Goal: Task Accomplishment & Management: Manage account settings

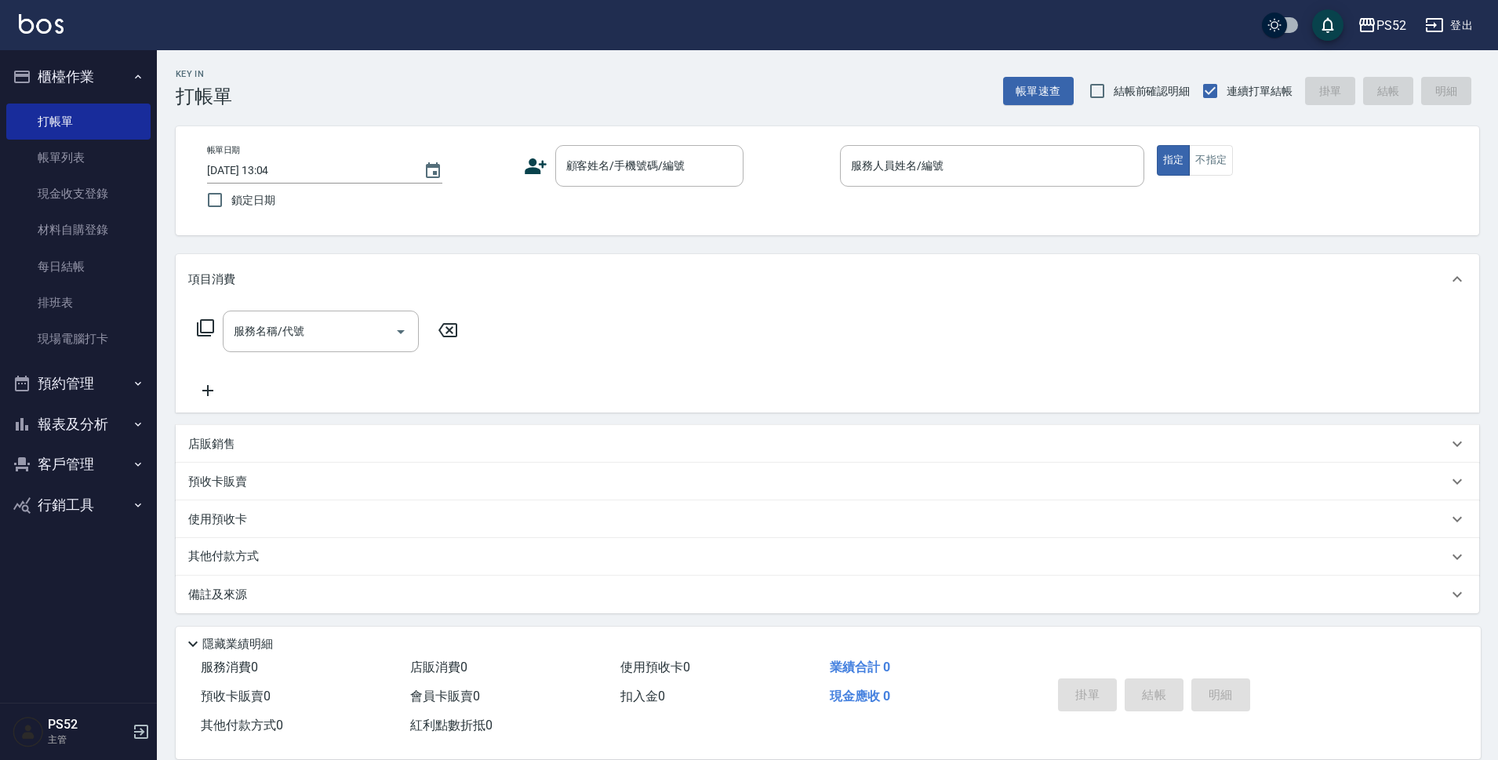
click at [77, 392] on button "預約管理" at bounding box center [78, 383] width 144 height 41
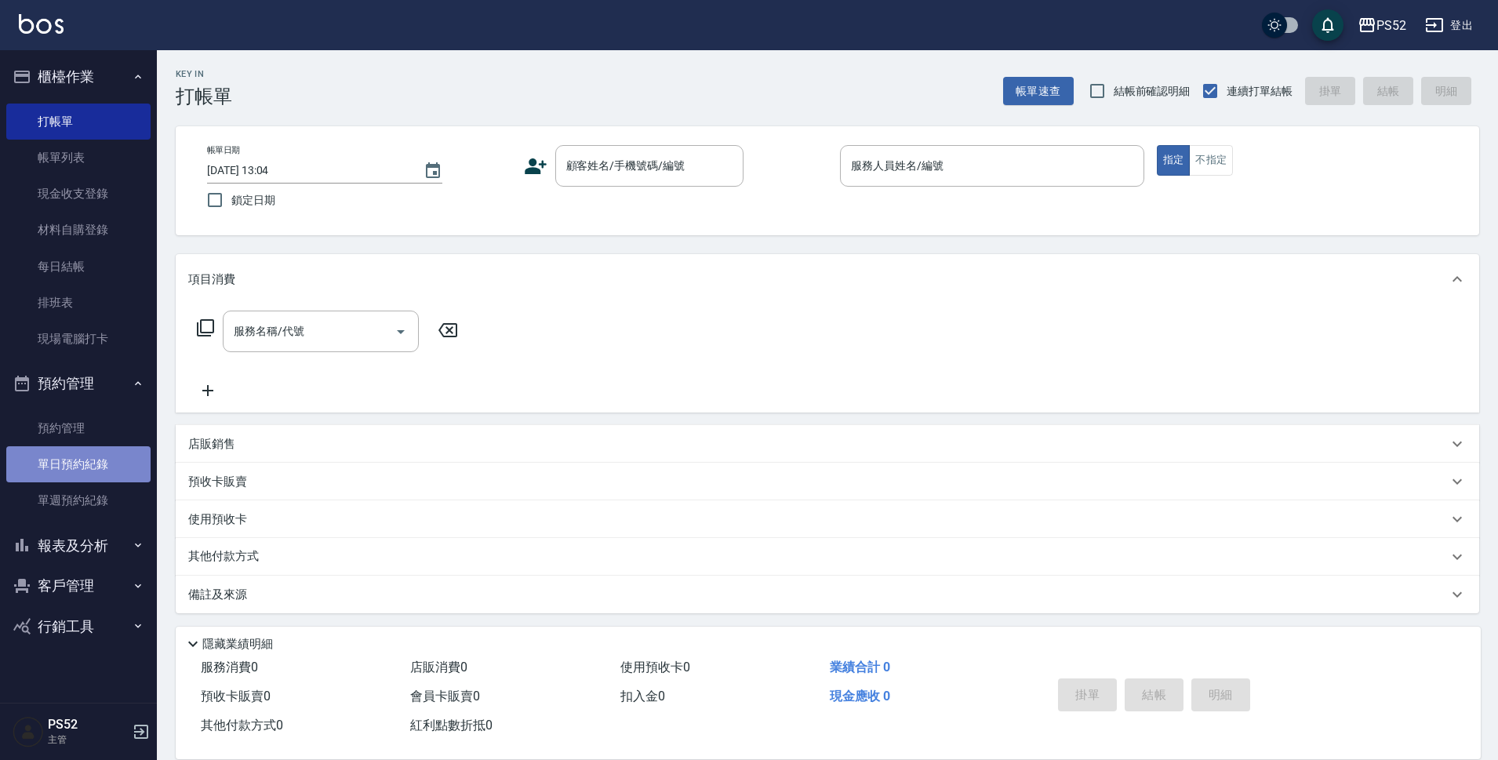
click at [96, 468] on link "單日預約紀錄" at bounding box center [78, 464] width 144 height 36
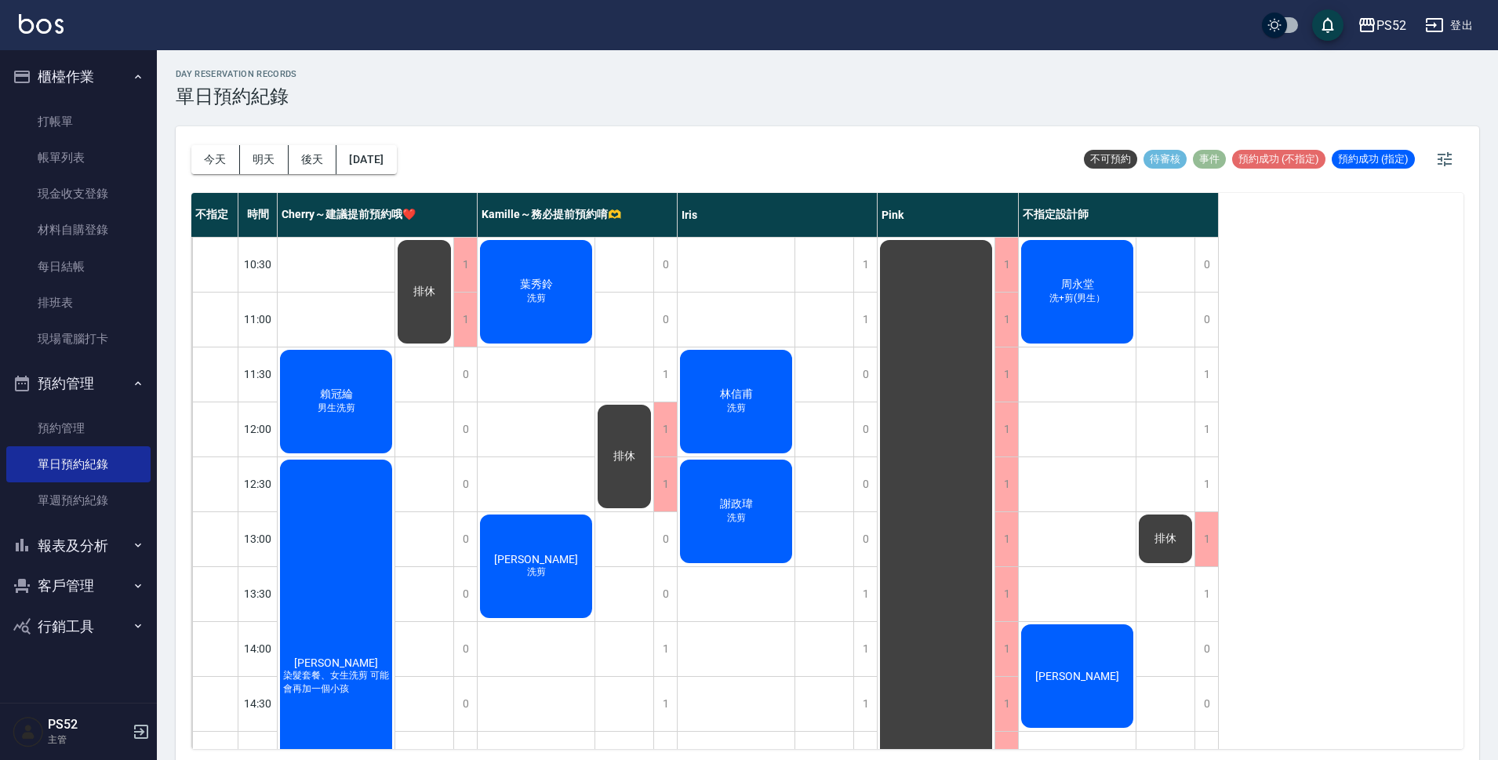
scroll to position [26, 0]
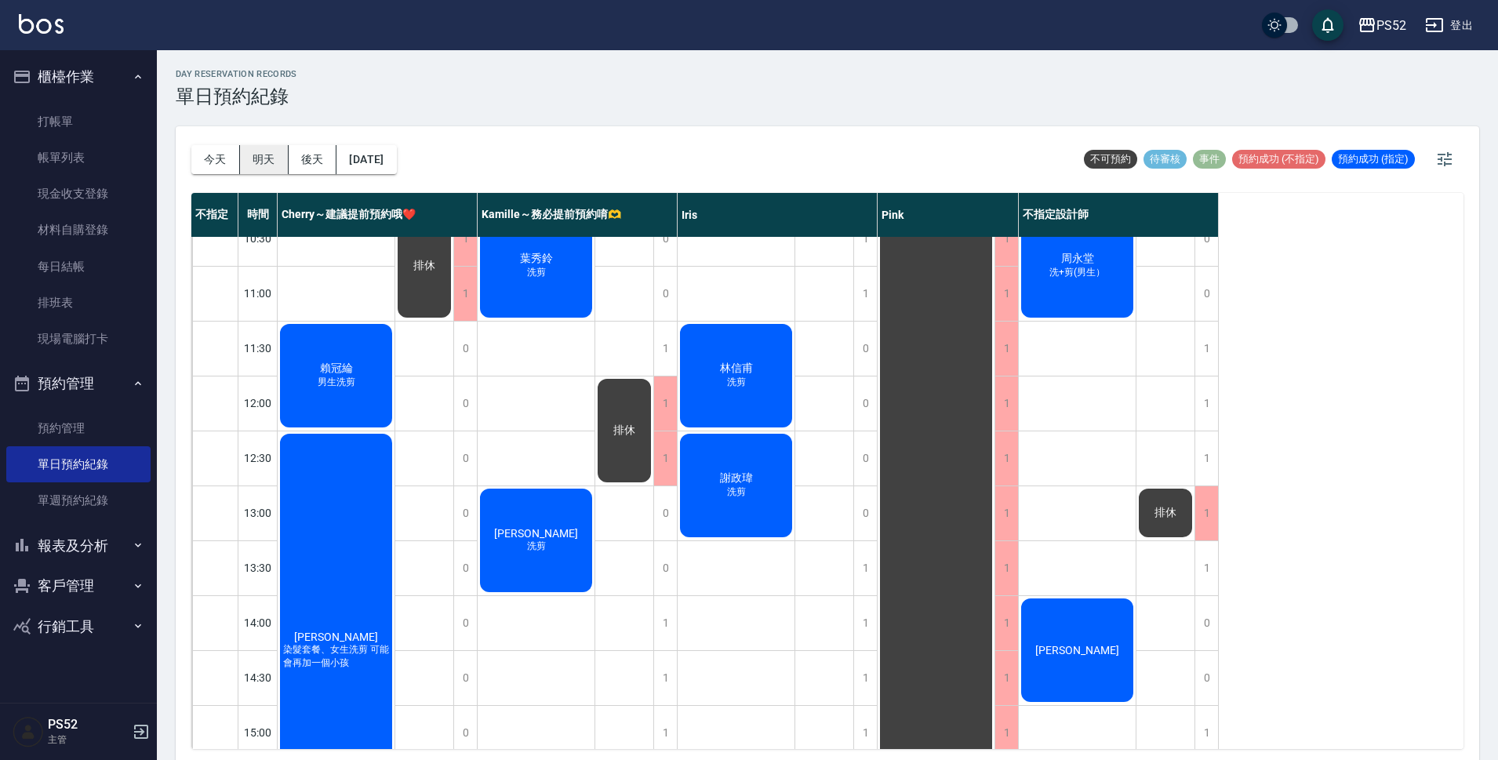
click at [274, 162] on button "明天" at bounding box center [264, 159] width 49 height 29
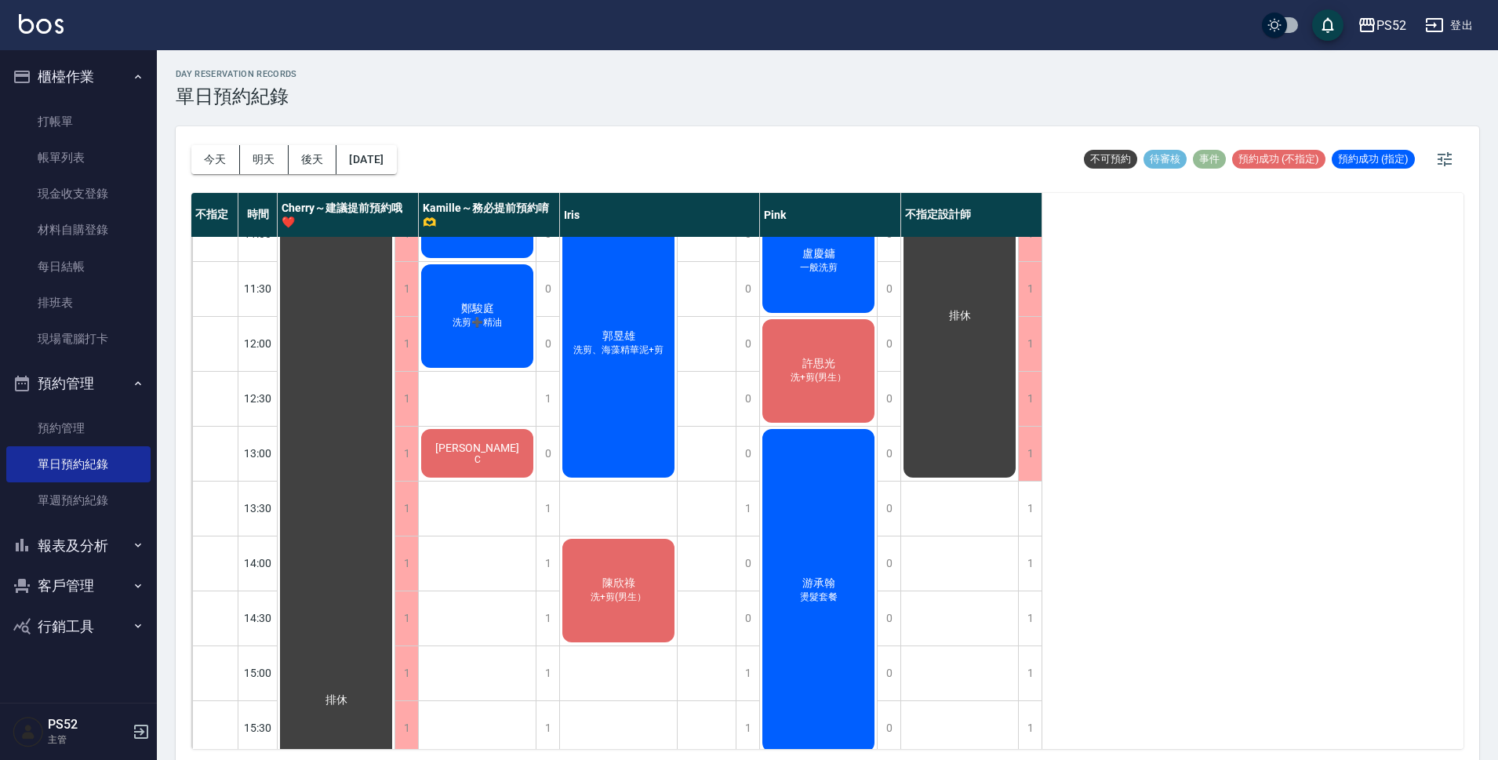
scroll to position [104, 0]
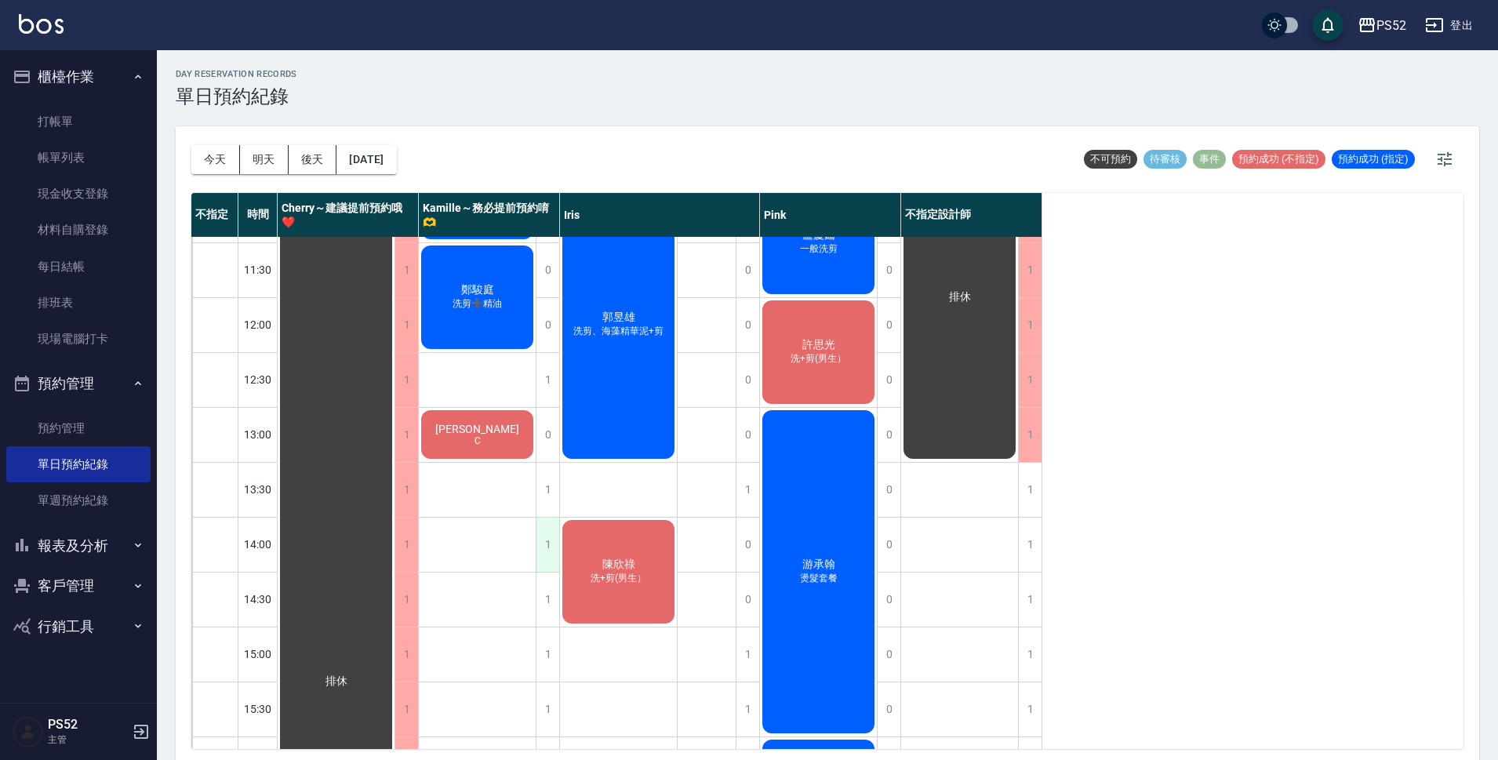
click at [550, 555] on div "1" at bounding box center [548, 545] width 24 height 54
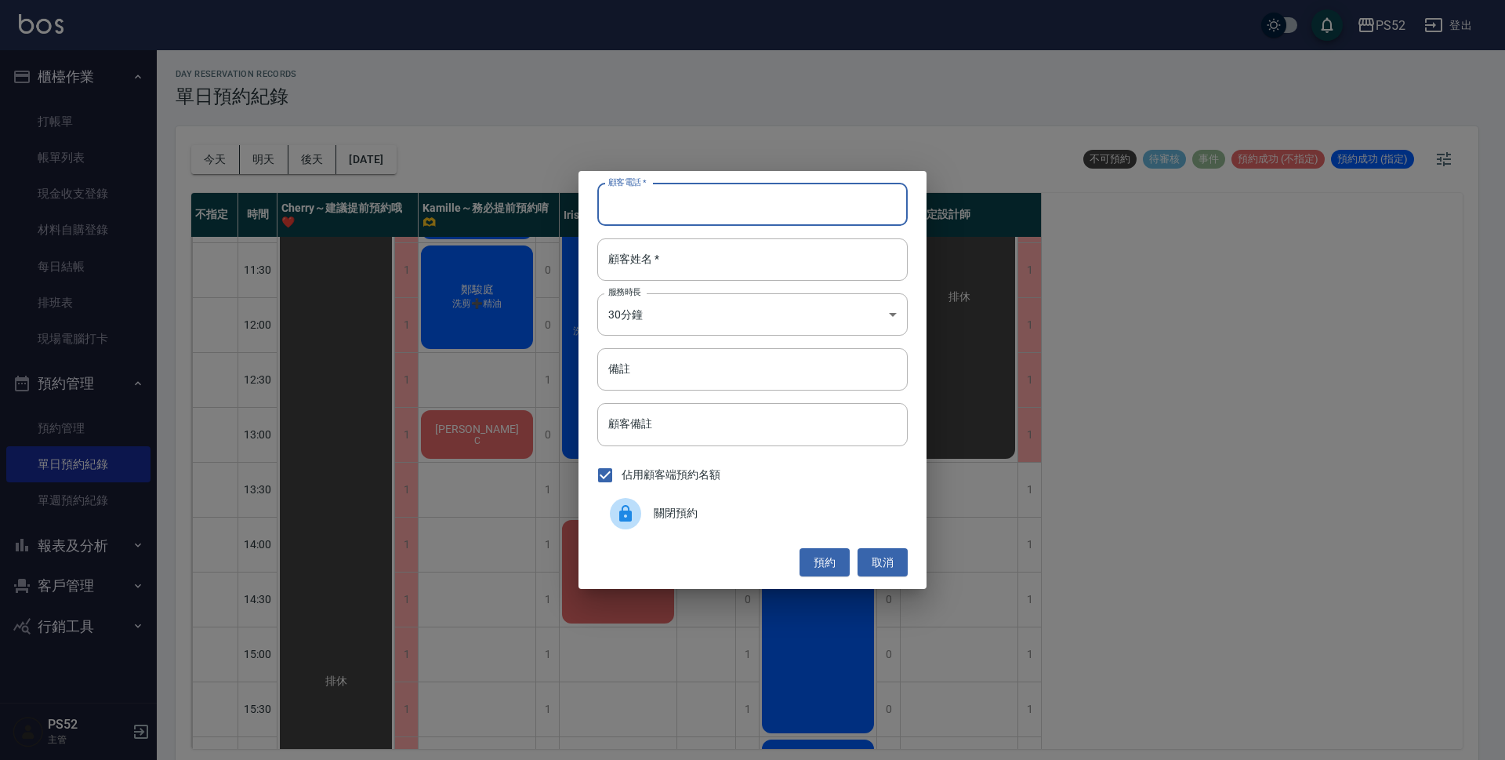
click at [626, 209] on input "顧客電話   *" at bounding box center [752, 204] width 311 height 42
paste input "林益誠"
type input "林益誠"
drag, startPoint x: 656, startPoint y: 218, endPoint x: 600, endPoint y: 233, distance: 57.6
click at [600, 233] on div "顧客電話   * [PERSON_NAME] 顧客電話   * 顧客姓名   * 顧客姓名   * 服務時長 30分鐘 1 服務時長 備註 備註 顧客備註 顧…" at bounding box center [753, 380] width 348 height 418
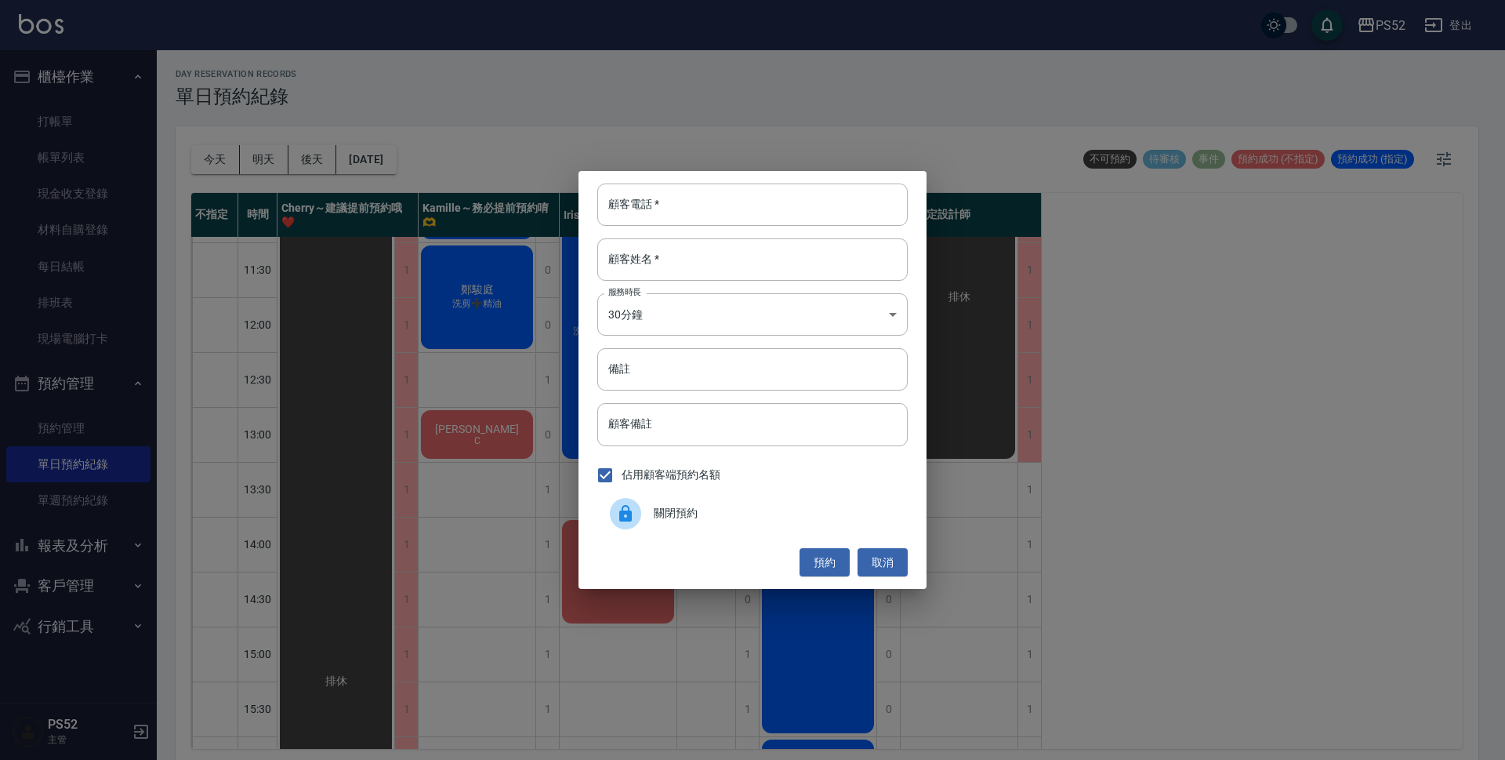
click at [621, 281] on div "顧客電話   * 顧客電話   * 顧客姓名   * 顧客姓名   * 服務時長 30分鐘 1 服務時長 備註 備註 顧客備註 顧客備註 佔用顧客端預約名額 …" at bounding box center [753, 380] width 348 height 418
click at [630, 273] on input "顧客姓名   *" at bounding box center [752, 259] width 311 height 42
paste input "林益誠"
type input "林益誠"
click at [684, 209] on input "顧客電話   *" at bounding box center [752, 204] width 311 height 42
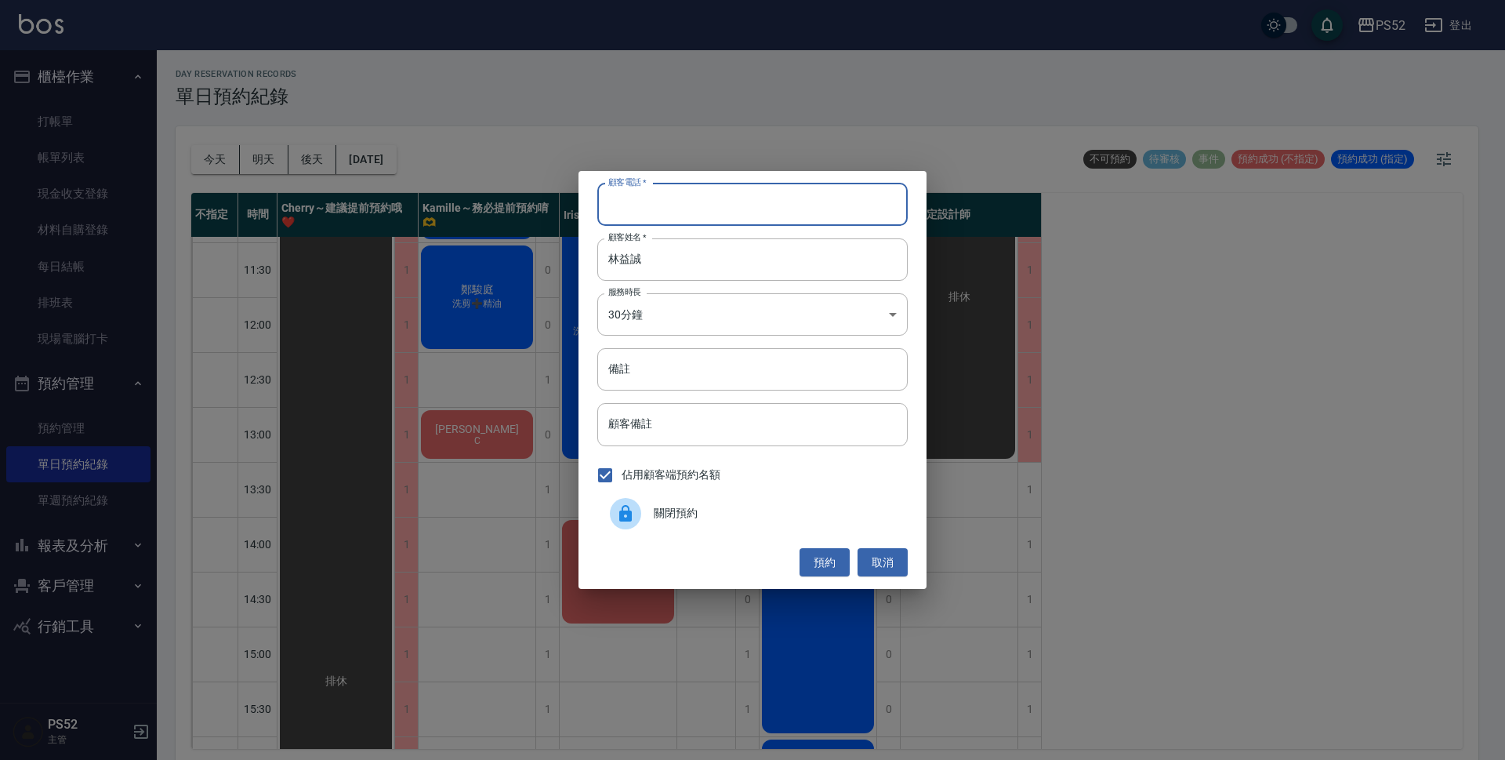
paste input "0972832411"
type input "0972832411"
click at [757, 319] on body "PS52 登出 櫃檯作業 打帳單 帳單列表 現金收支登錄 材料自購登錄 每日結帳 排班表 現場電腦打卡 預約管理 預約管理 單日預約紀錄 單週預約紀錄 報表及…" at bounding box center [752, 382] width 1505 height 765
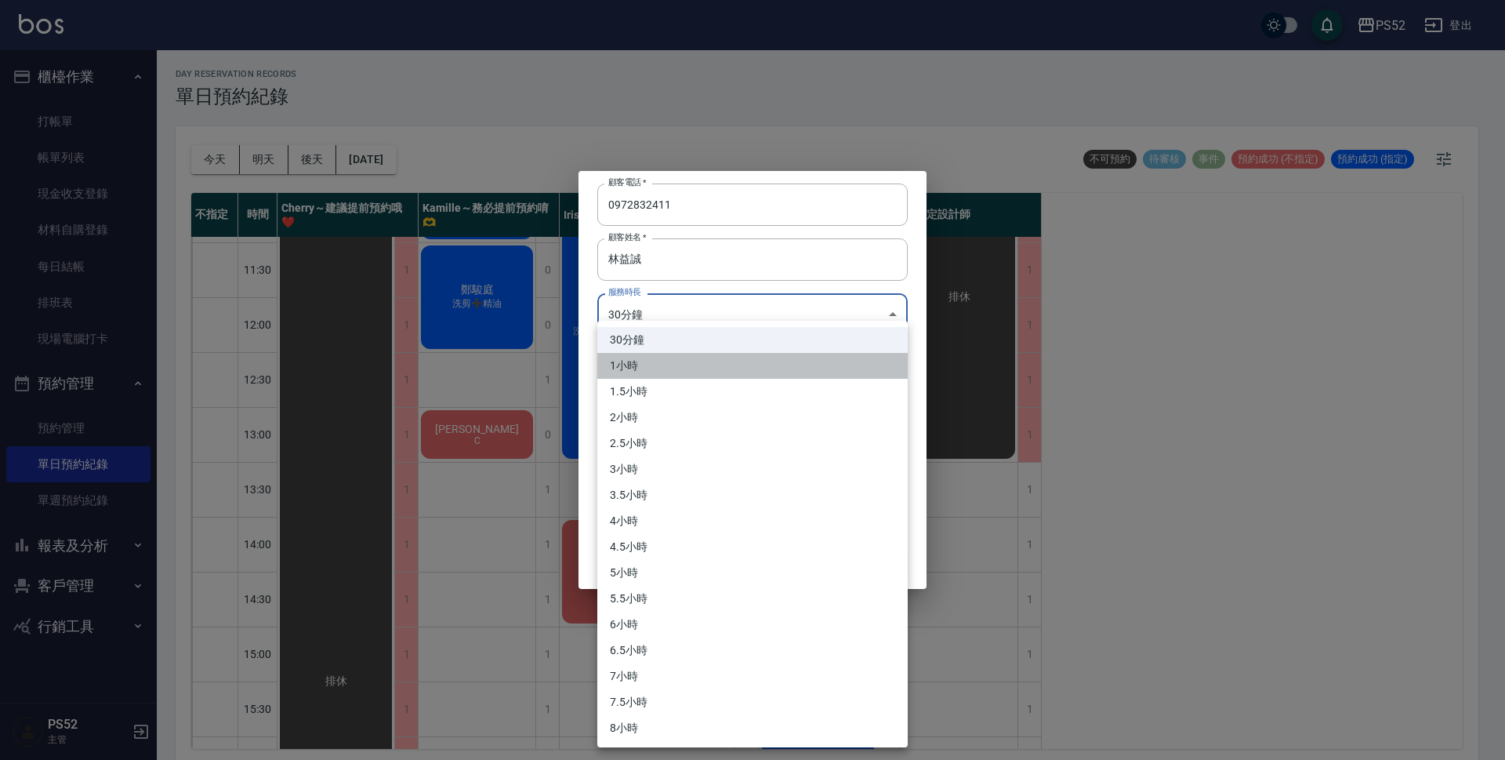
click at [645, 378] on li "1小時" at bounding box center [752, 366] width 311 height 26
type input "2"
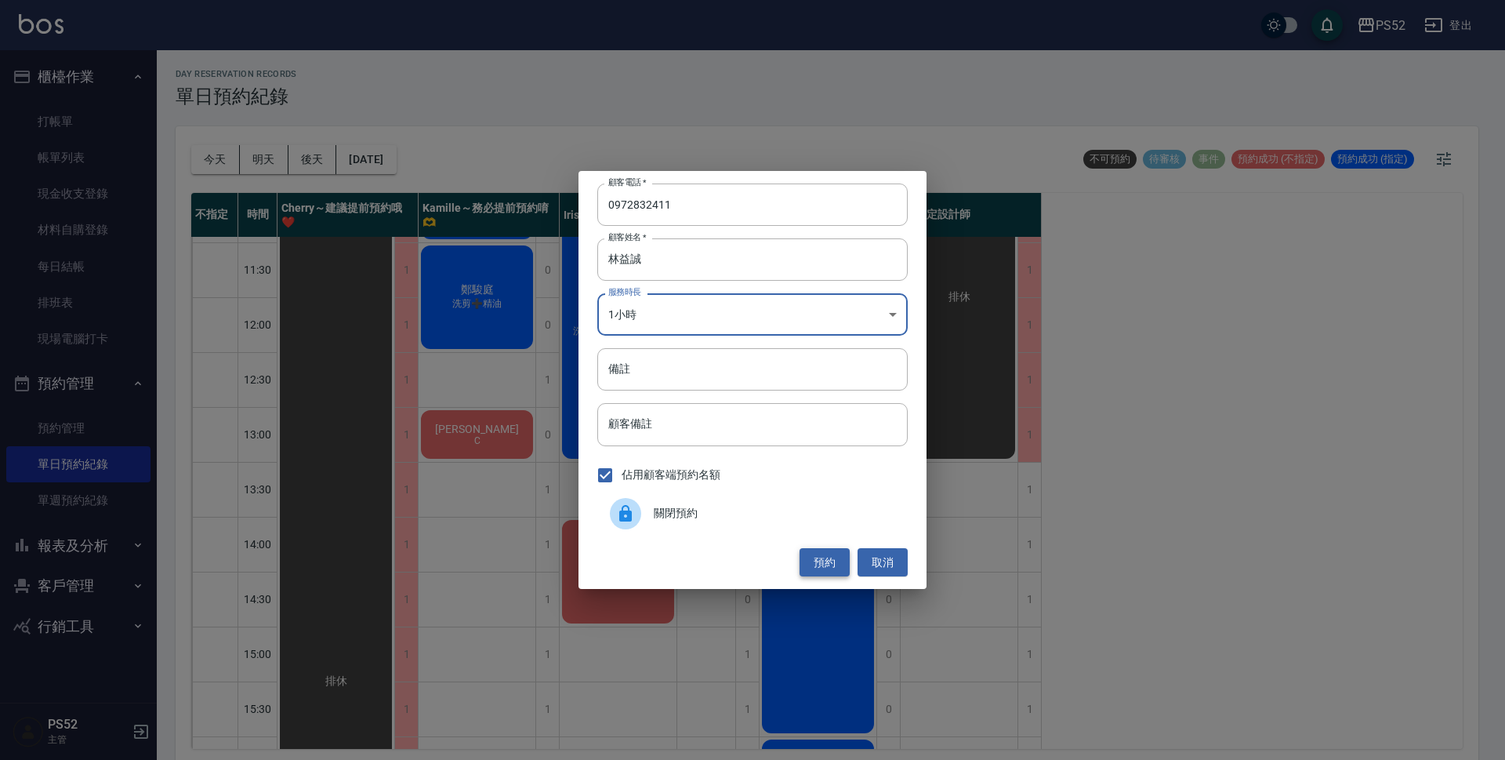
click at [813, 565] on button "預約" at bounding box center [825, 562] width 50 height 29
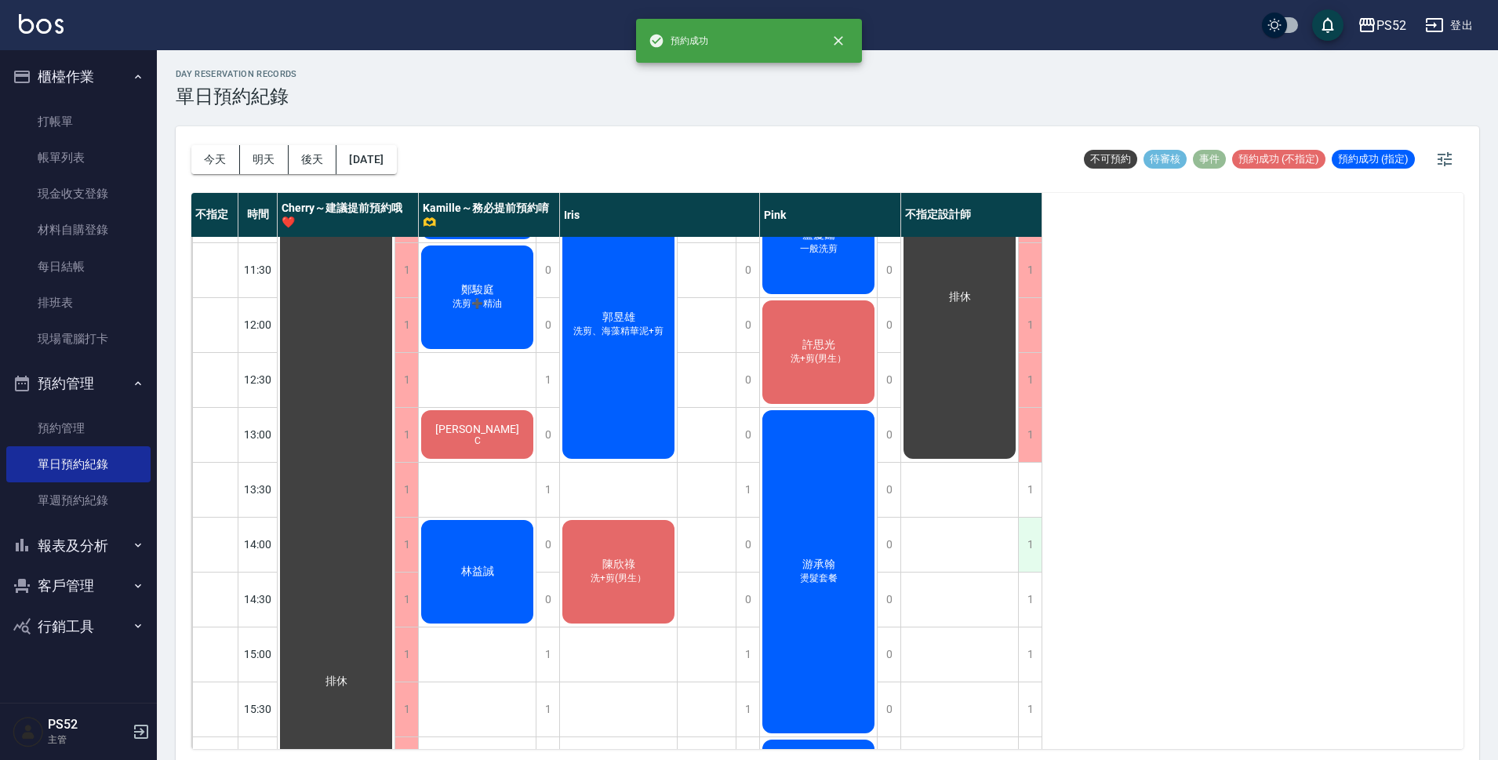
click at [1030, 550] on div "1" at bounding box center [1030, 545] width 24 height 54
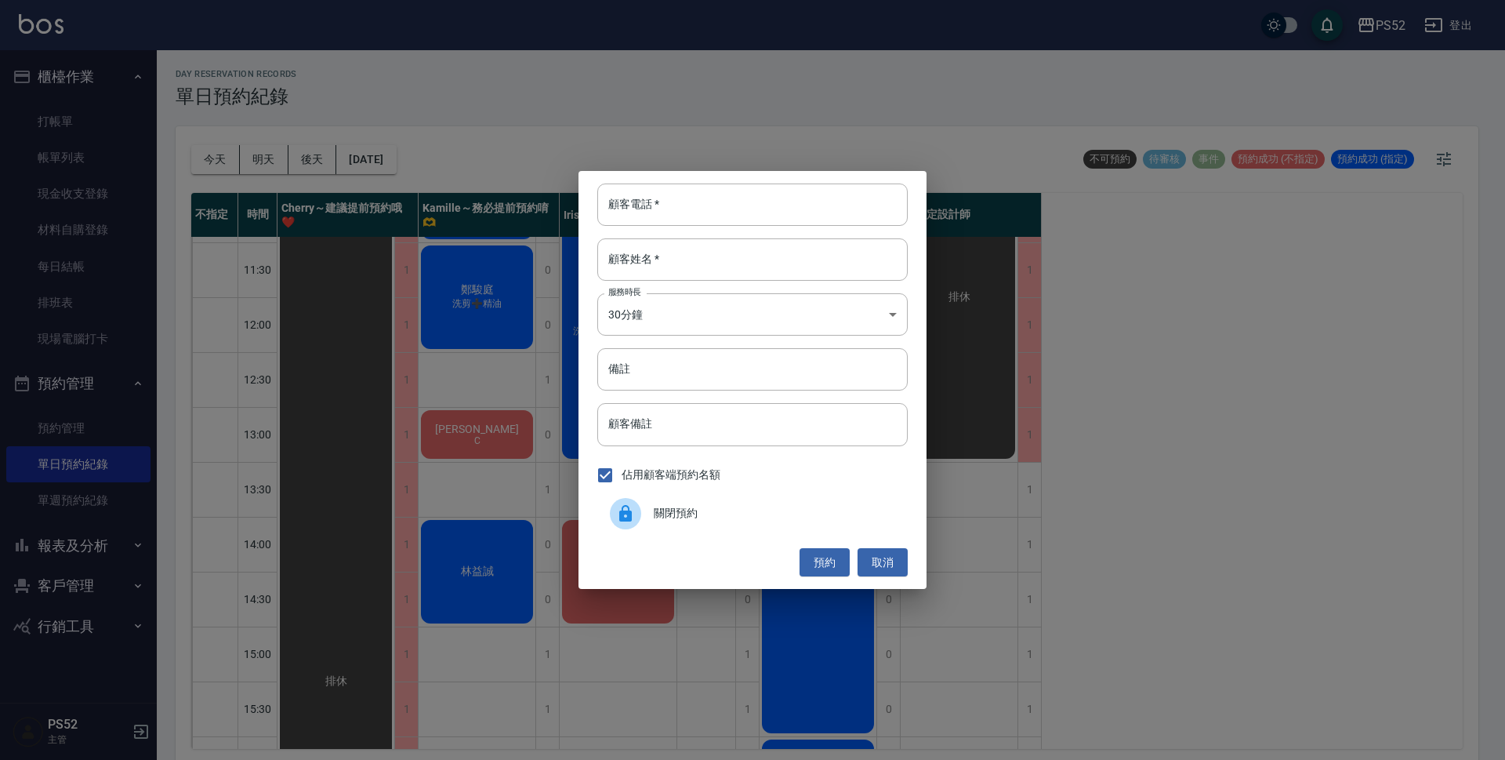
click at [678, 505] on span "關閉預約" at bounding box center [775, 513] width 242 height 16
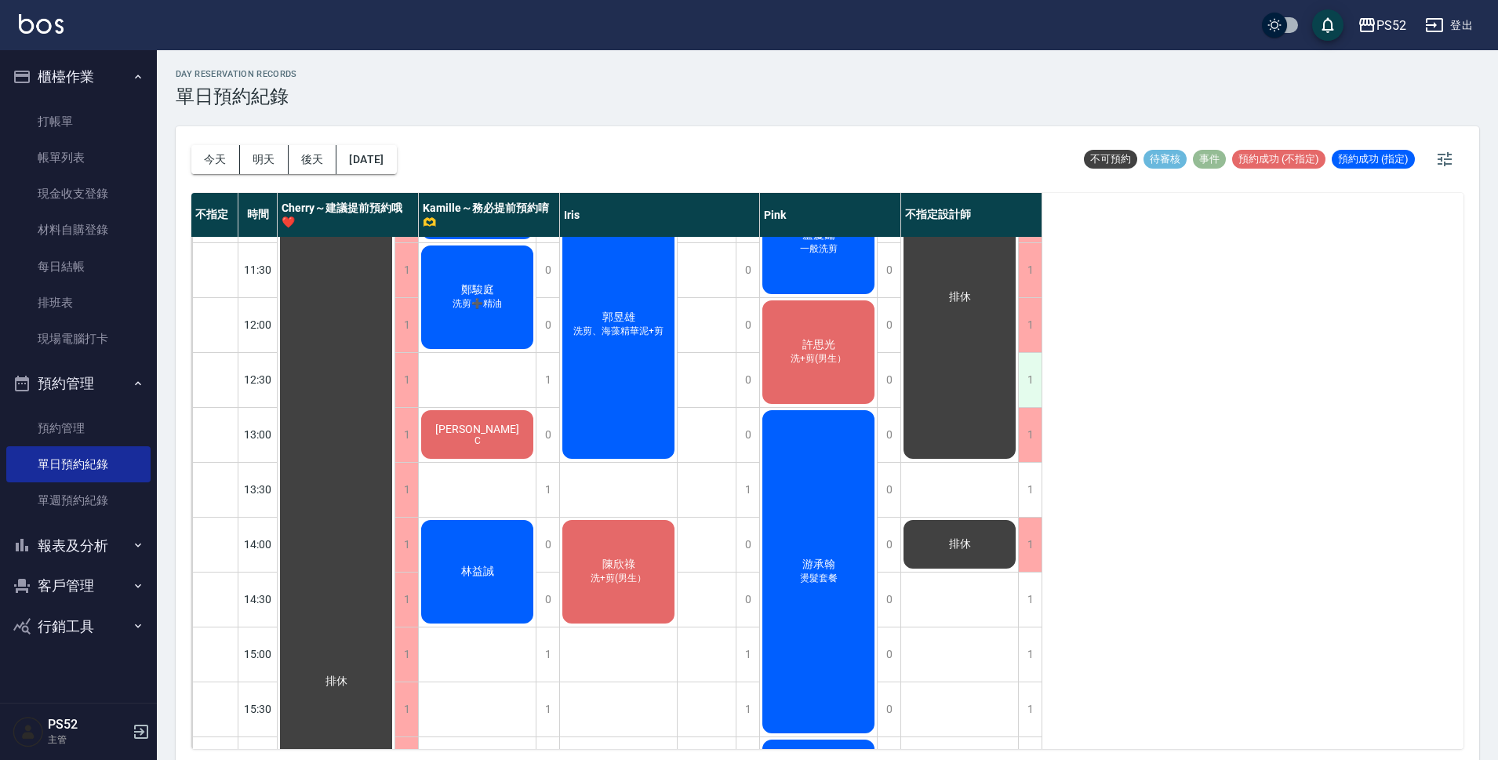
click at [1030, 374] on div "1" at bounding box center [1030, 380] width 24 height 54
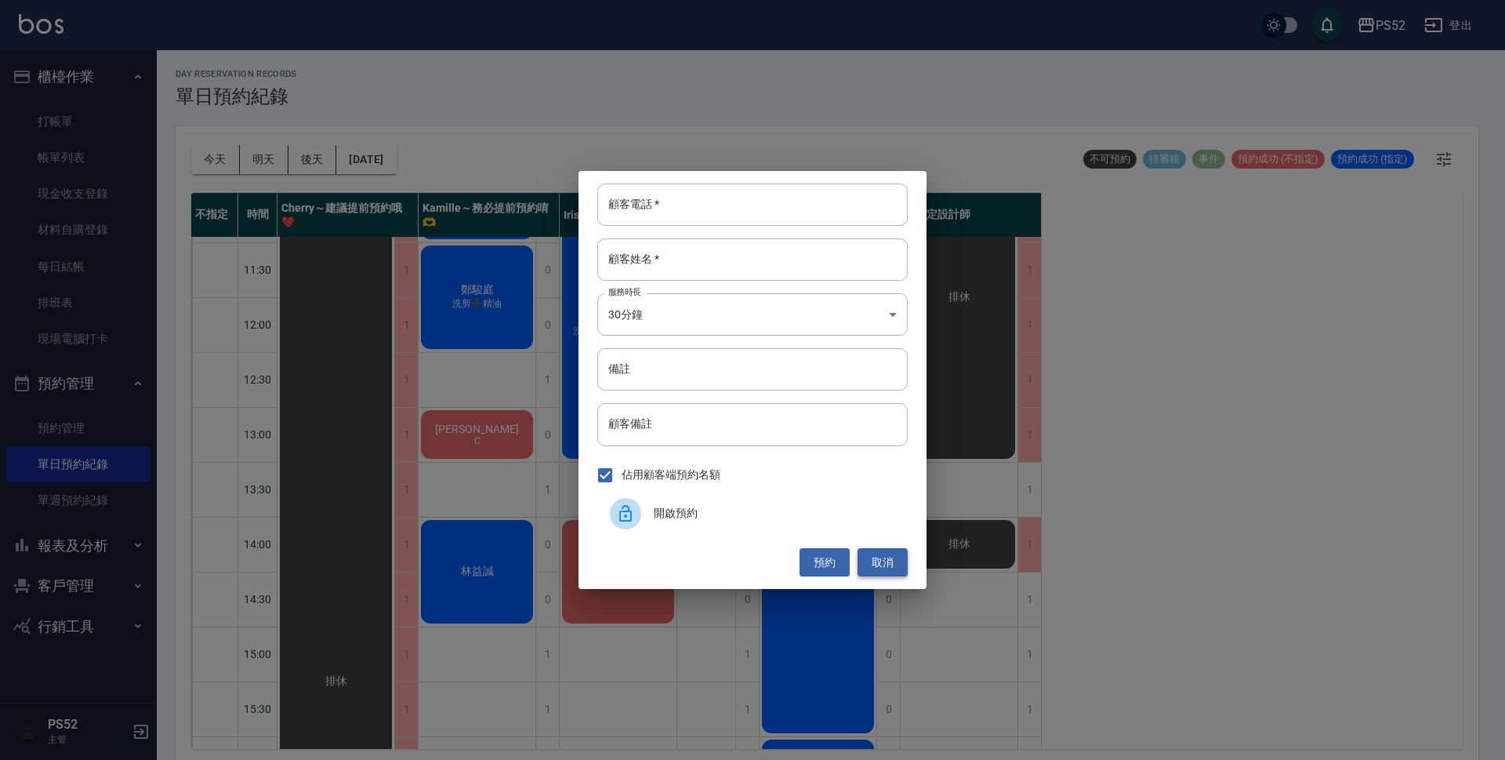
click at [876, 561] on button "取消" at bounding box center [883, 562] width 50 height 29
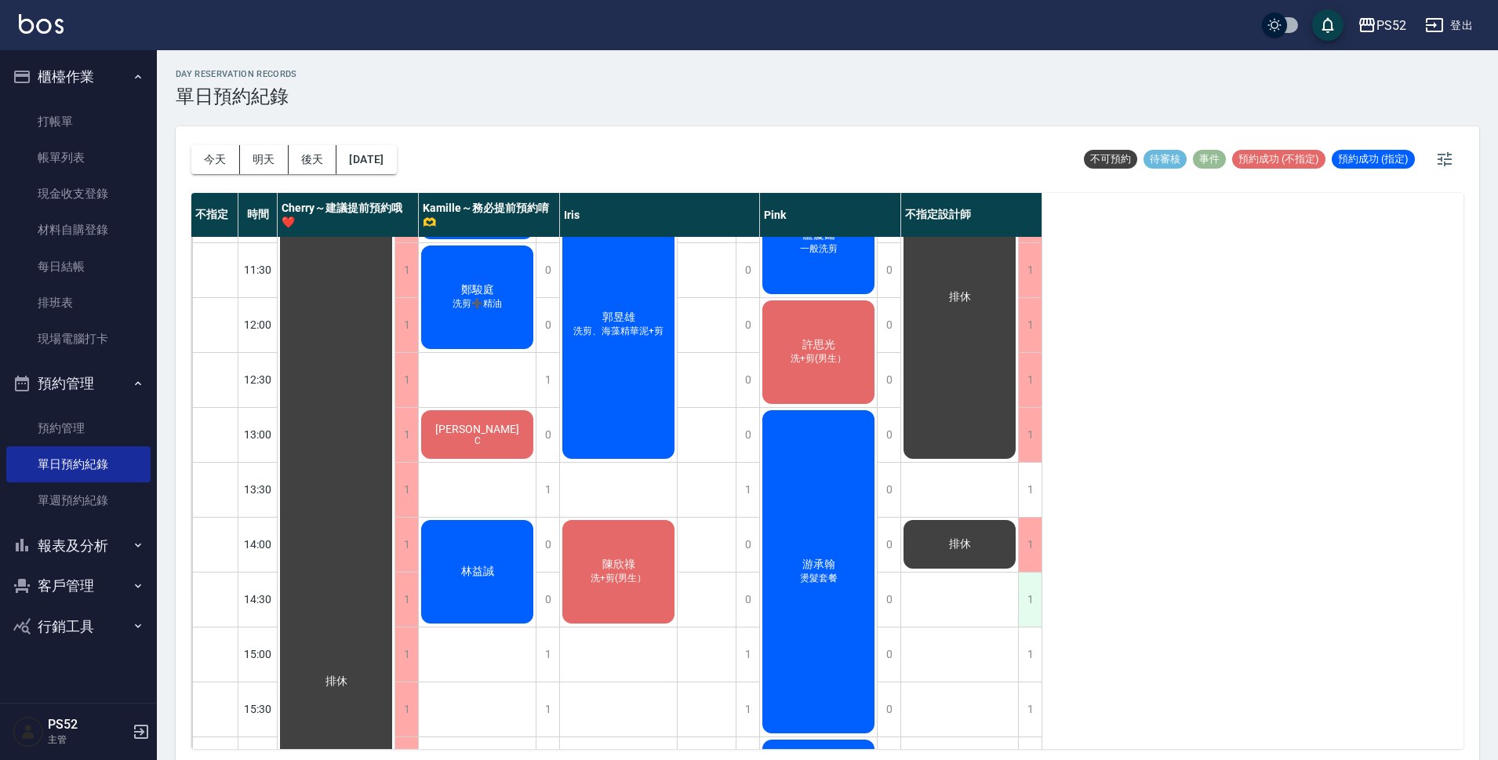
click at [1027, 601] on div "1" at bounding box center [1030, 599] width 24 height 54
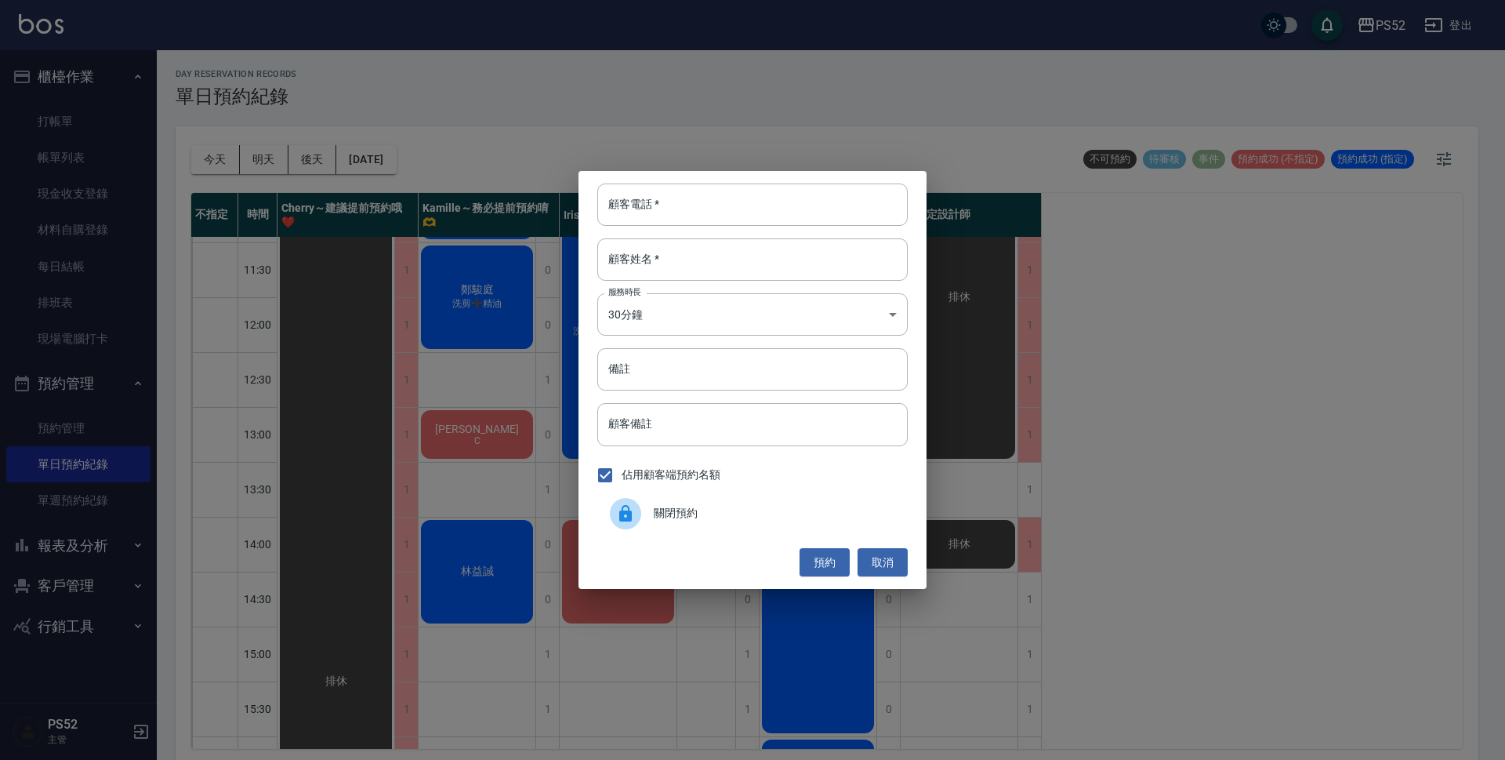
click at [676, 501] on div "關閉預約" at bounding box center [752, 514] width 311 height 44
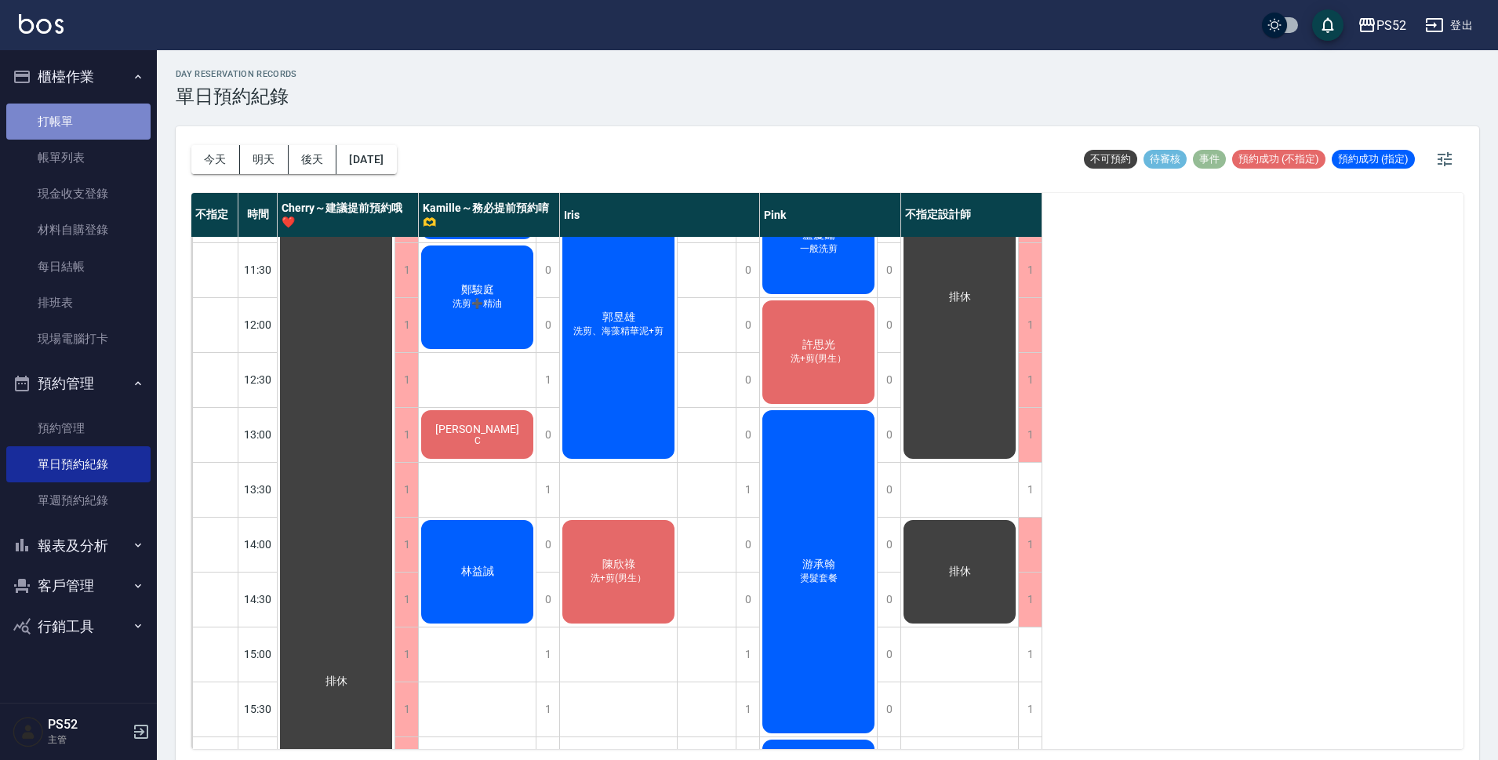
click at [103, 113] on link "打帳單" at bounding box center [78, 122] width 144 height 36
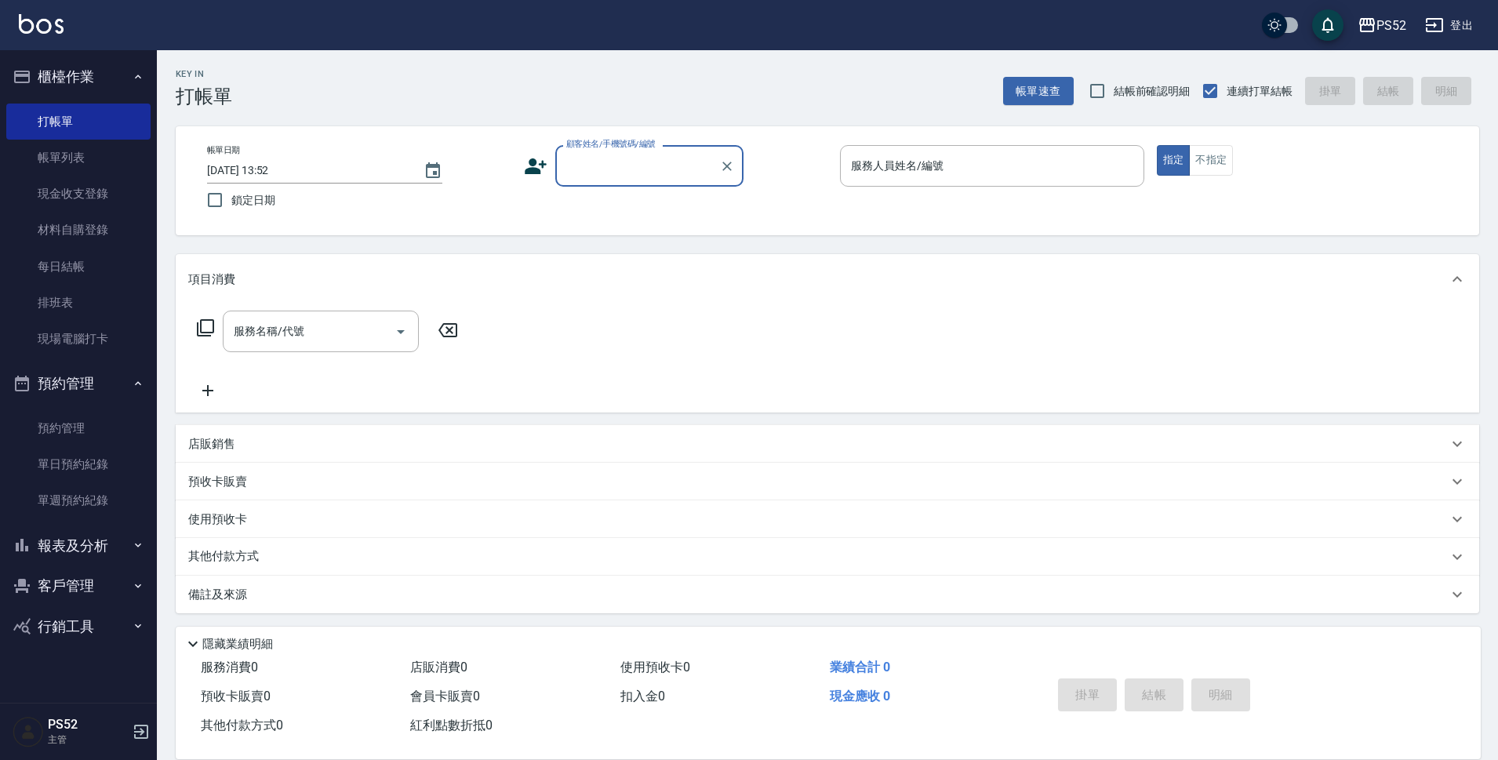
click at [657, 161] on input "顧客姓名/手機號碼/編號" at bounding box center [637, 165] width 151 height 27
type input "[PERSON_NAME]/0908925188/C0908925188"
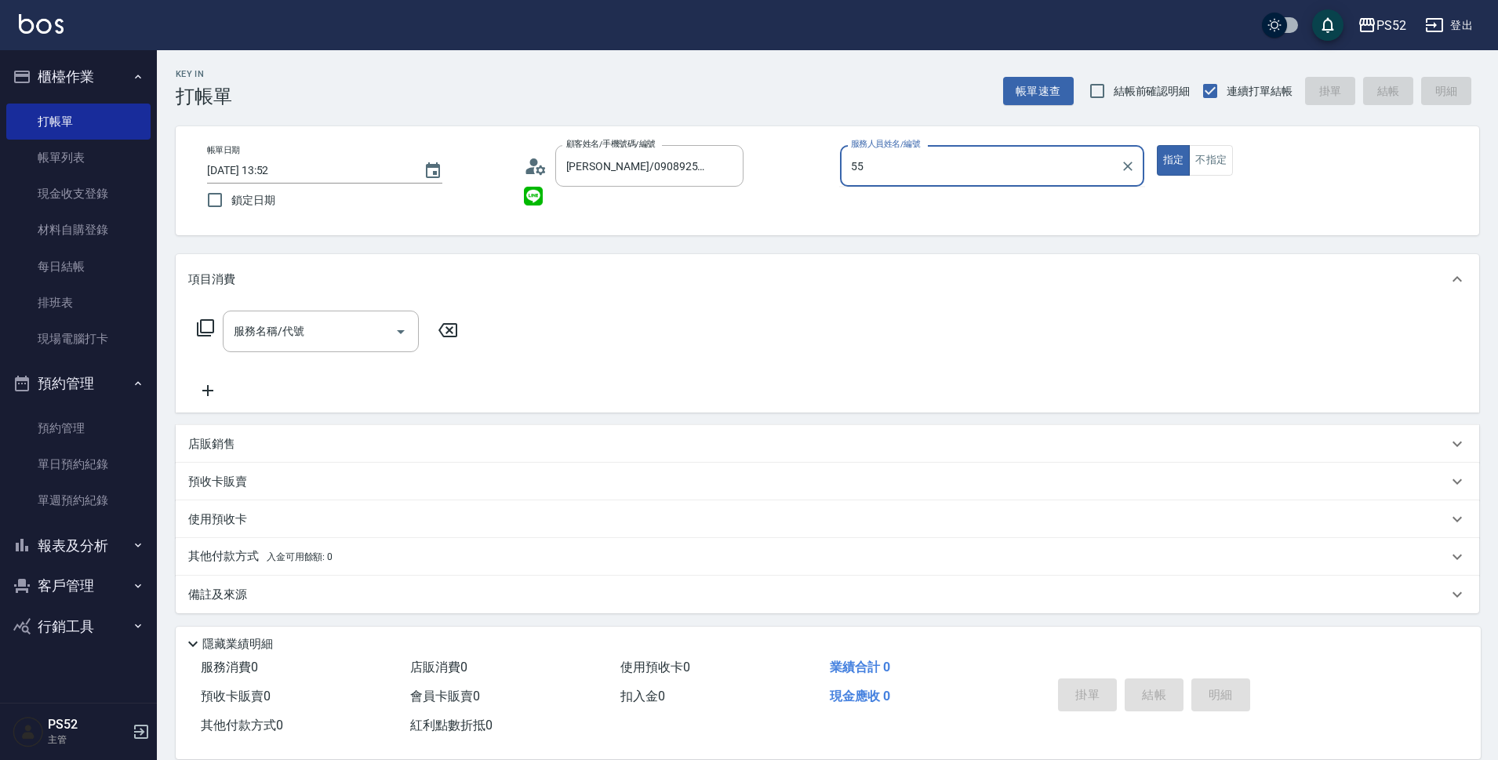
type input "55"
click at [1157, 145] on button "指定" at bounding box center [1174, 160] width 34 height 31
type button "true"
click at [1069, 170] on input "服務人員姓名/編號" at bounding box center [992, 165] width 290 height 27
type input "Cherry～建議提前預約哦❤️-5"
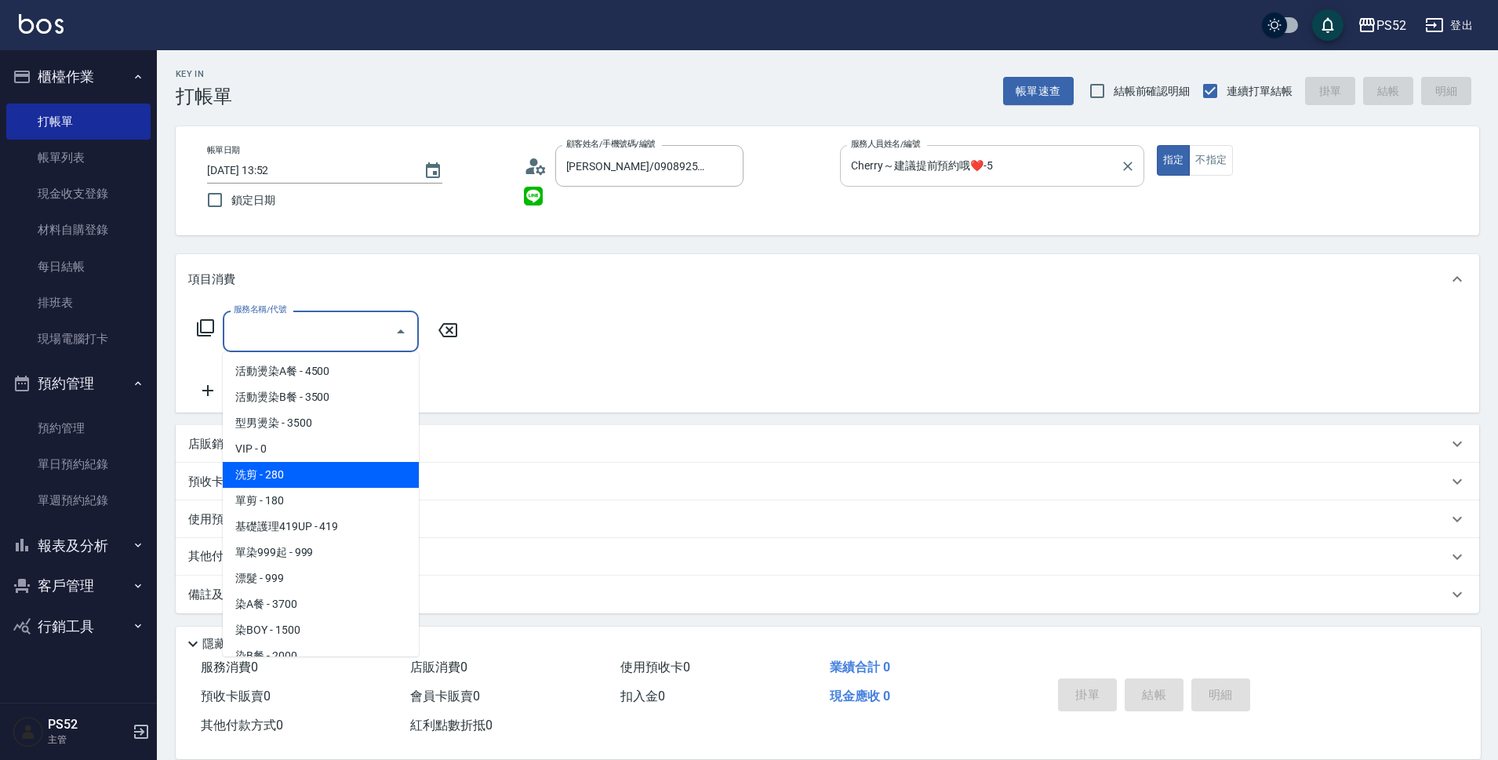
type input "洗剪(C1)"
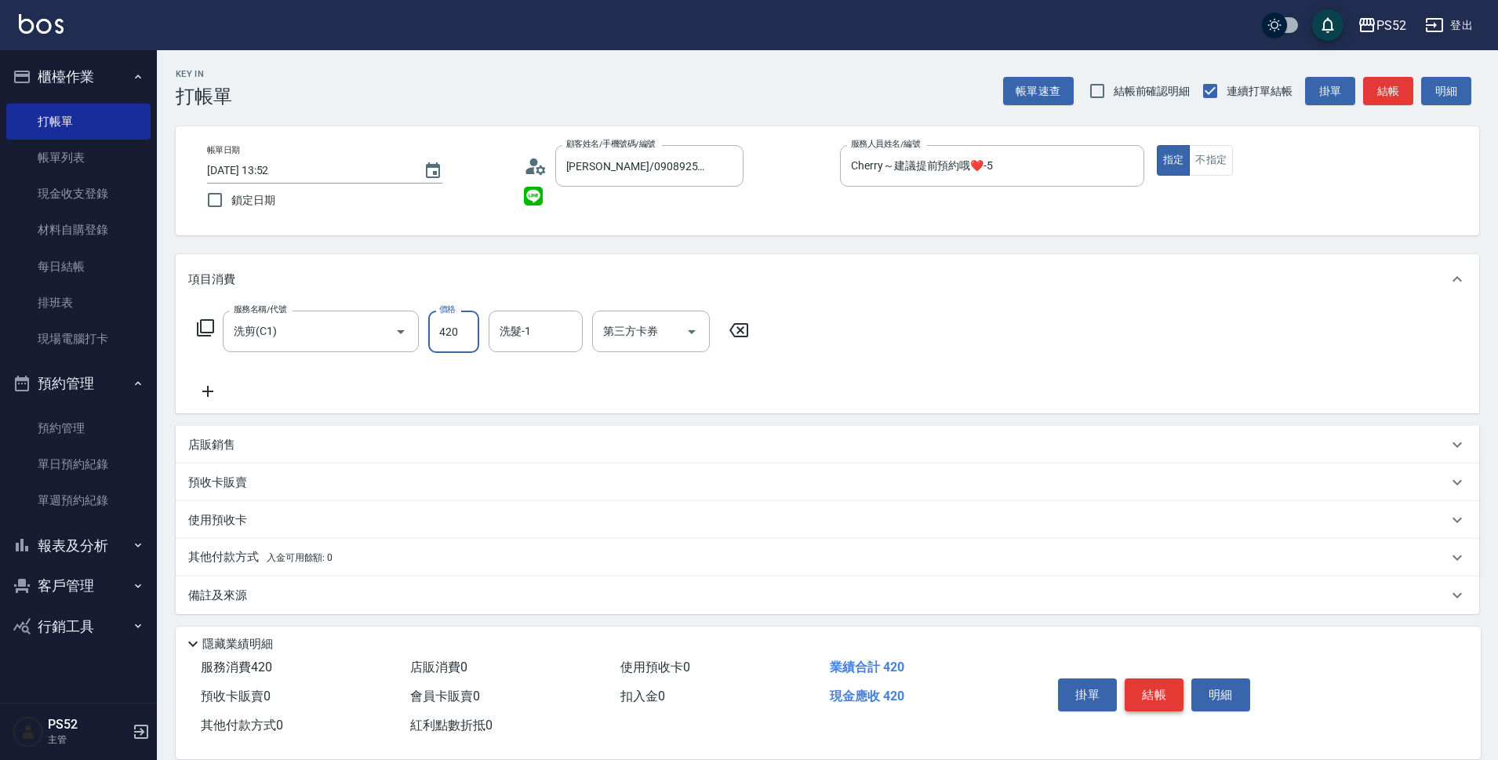
type input "420"
click at [1140, 701] on button "結帳" at bounding box center [1153, 694] width 59 height 33
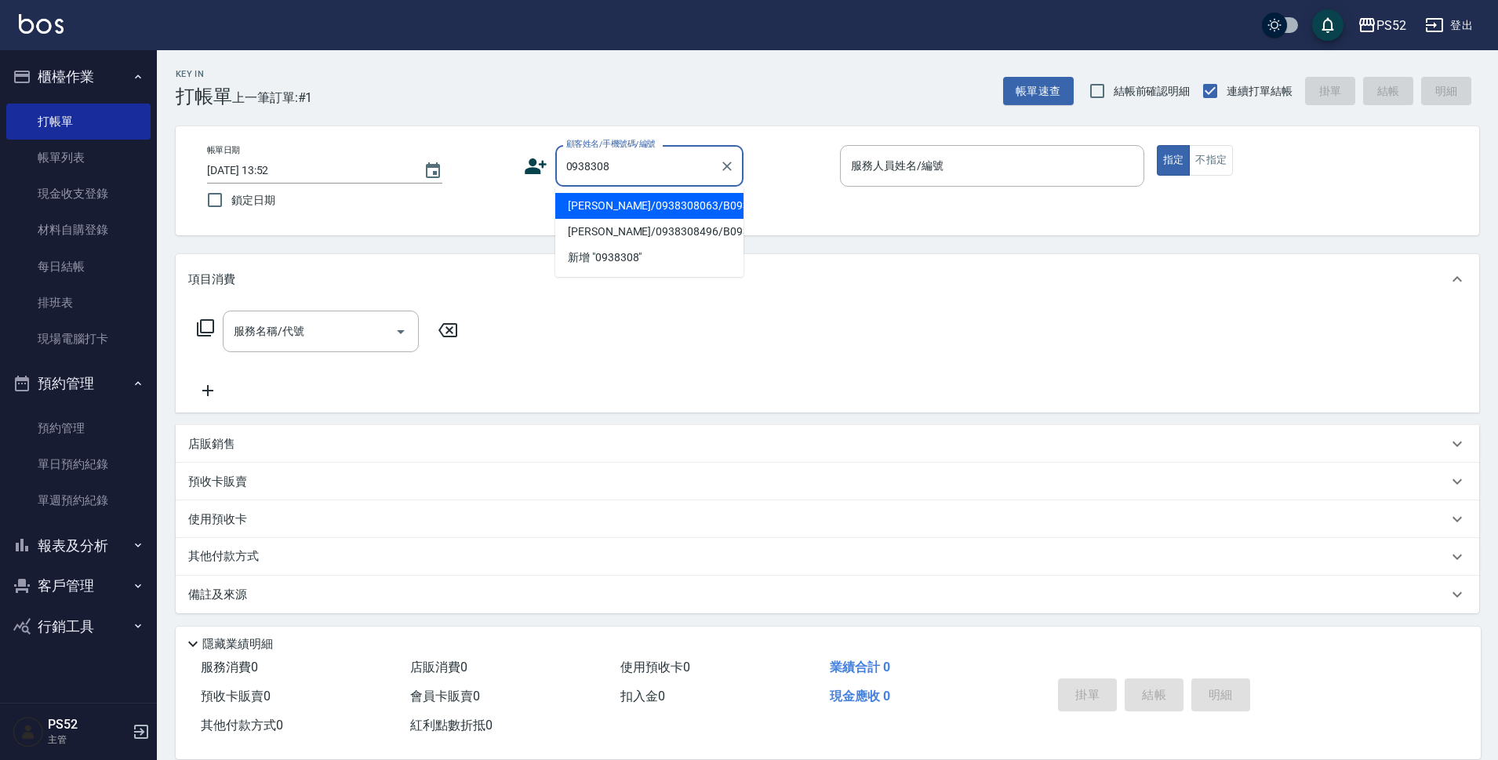
type input "[PERSON_NAME]/0938308063/B0938308063"
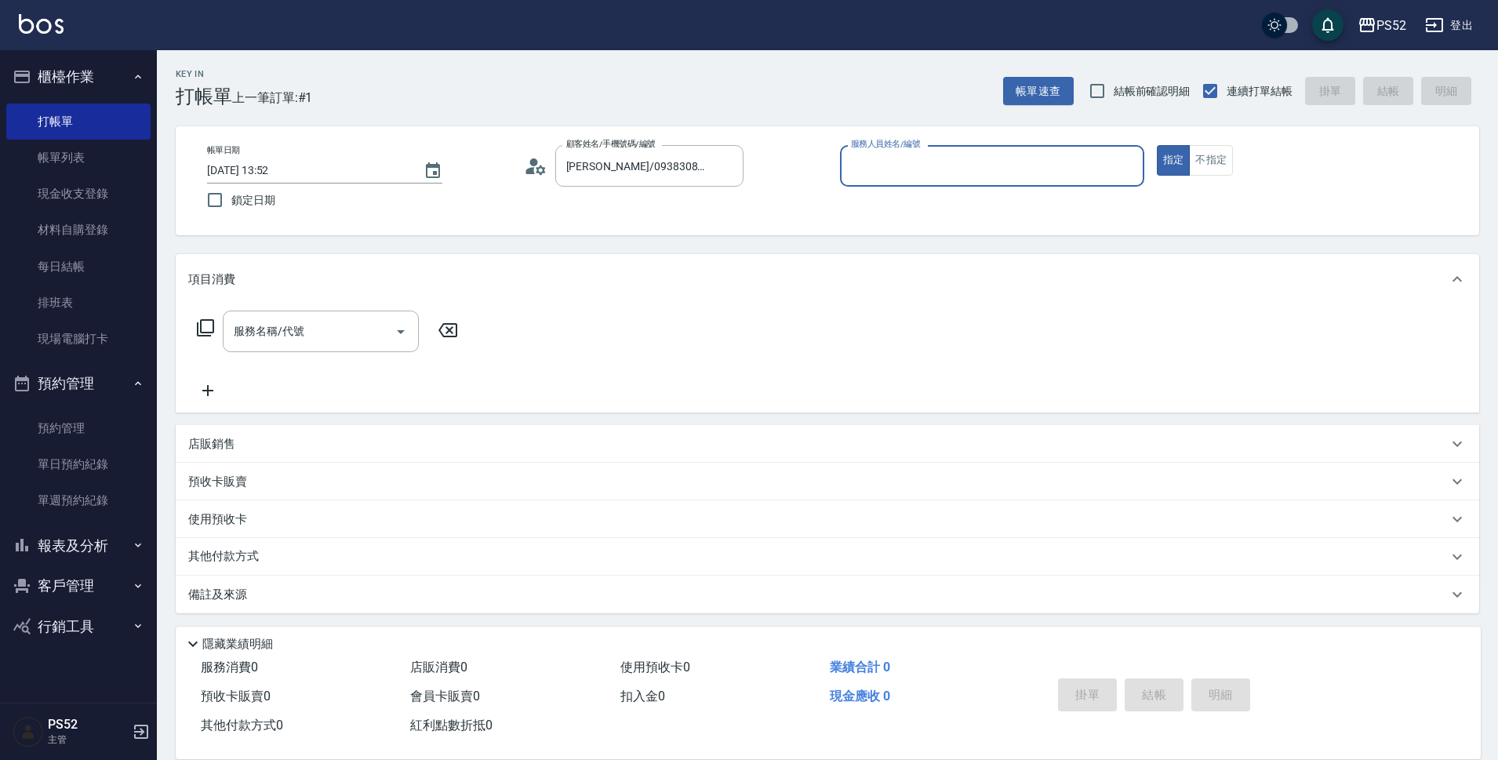
click at [1157, 145] on button "指定" at bounding box center [1174, 160] width 34 height 31
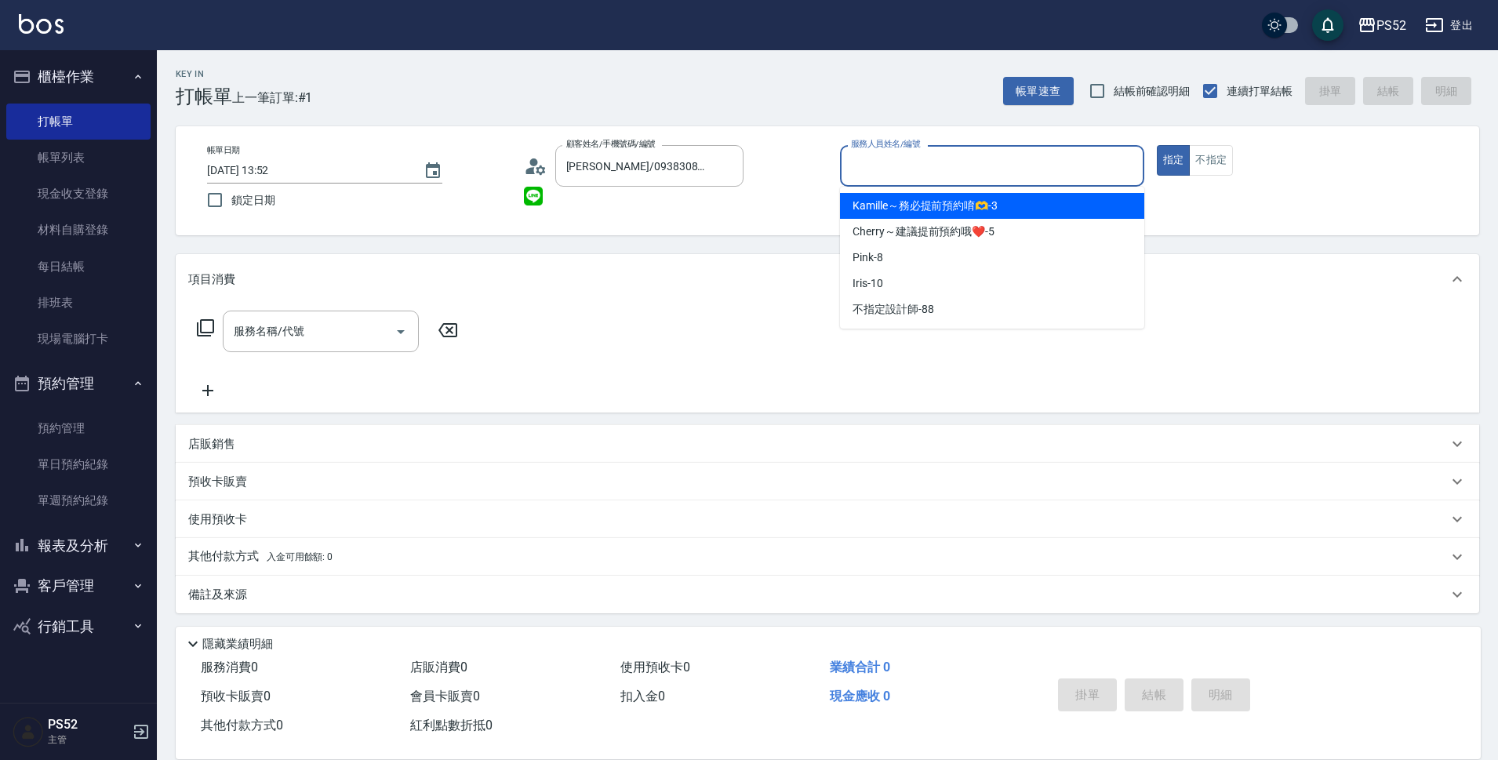
click at [1054, 171] on input "服務人員姓名/編號" at bounding box center [992, 165] width 290 height 27
type input "Iris-10"
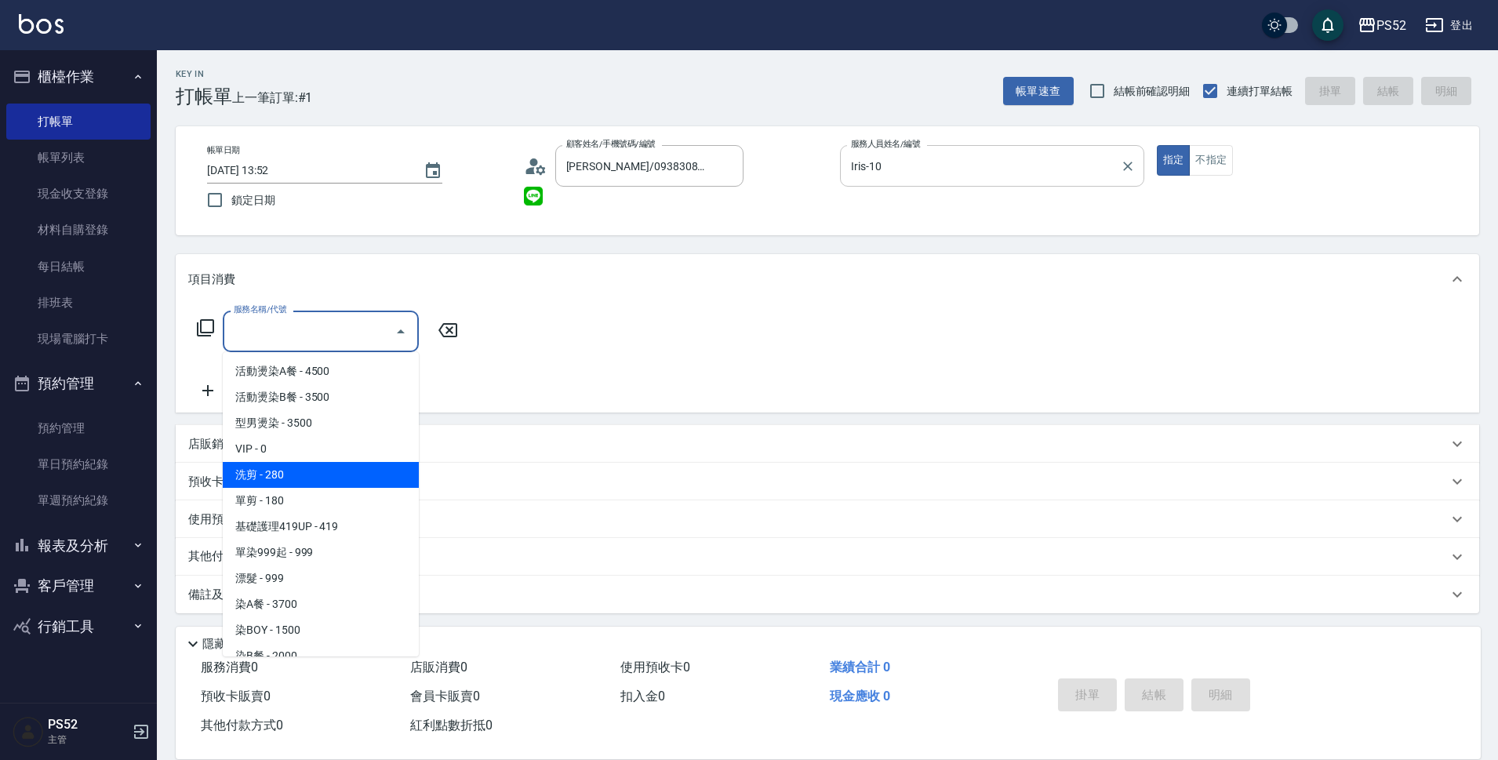
type input "洗剪(C1)"
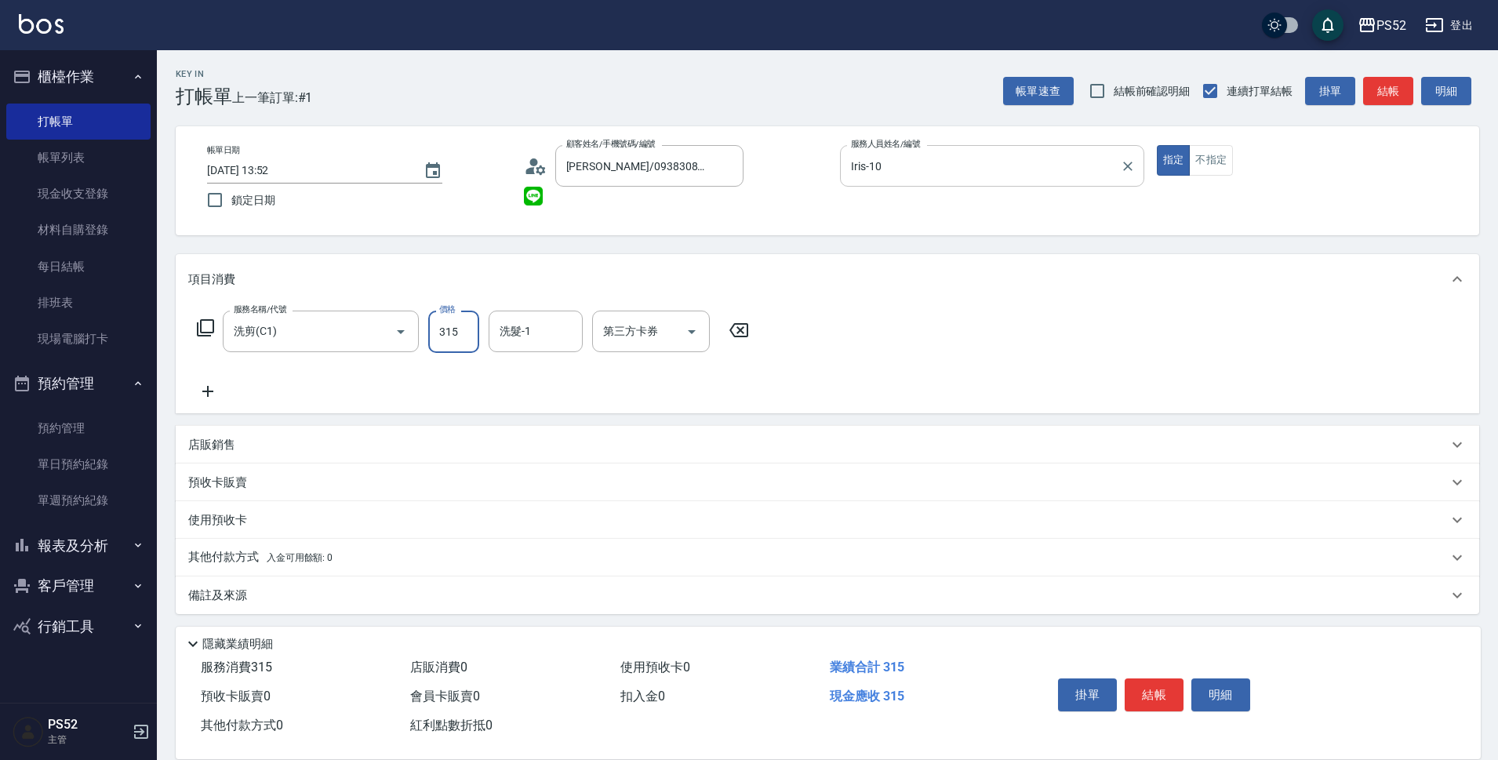
type input "315"
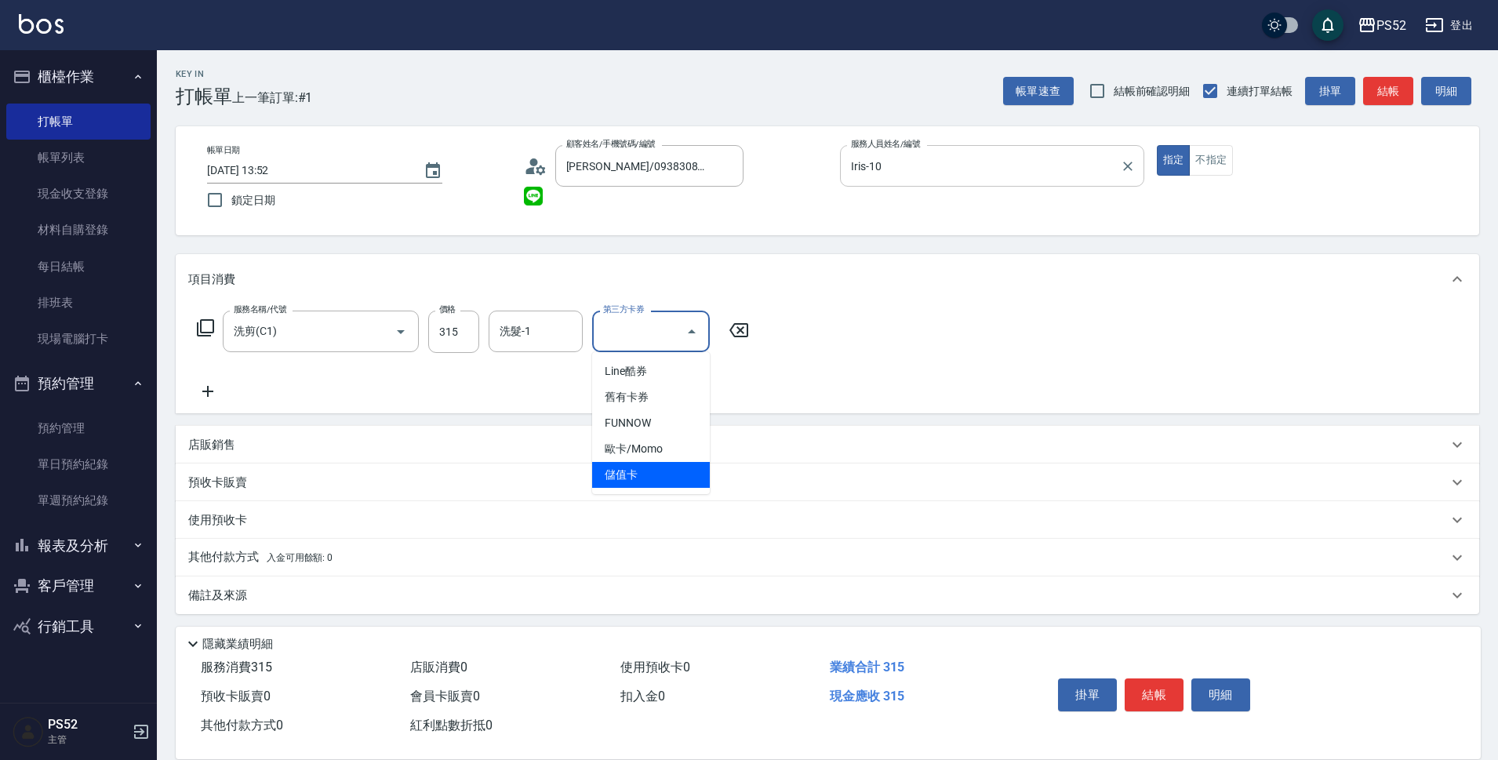
type input "儲值卡"
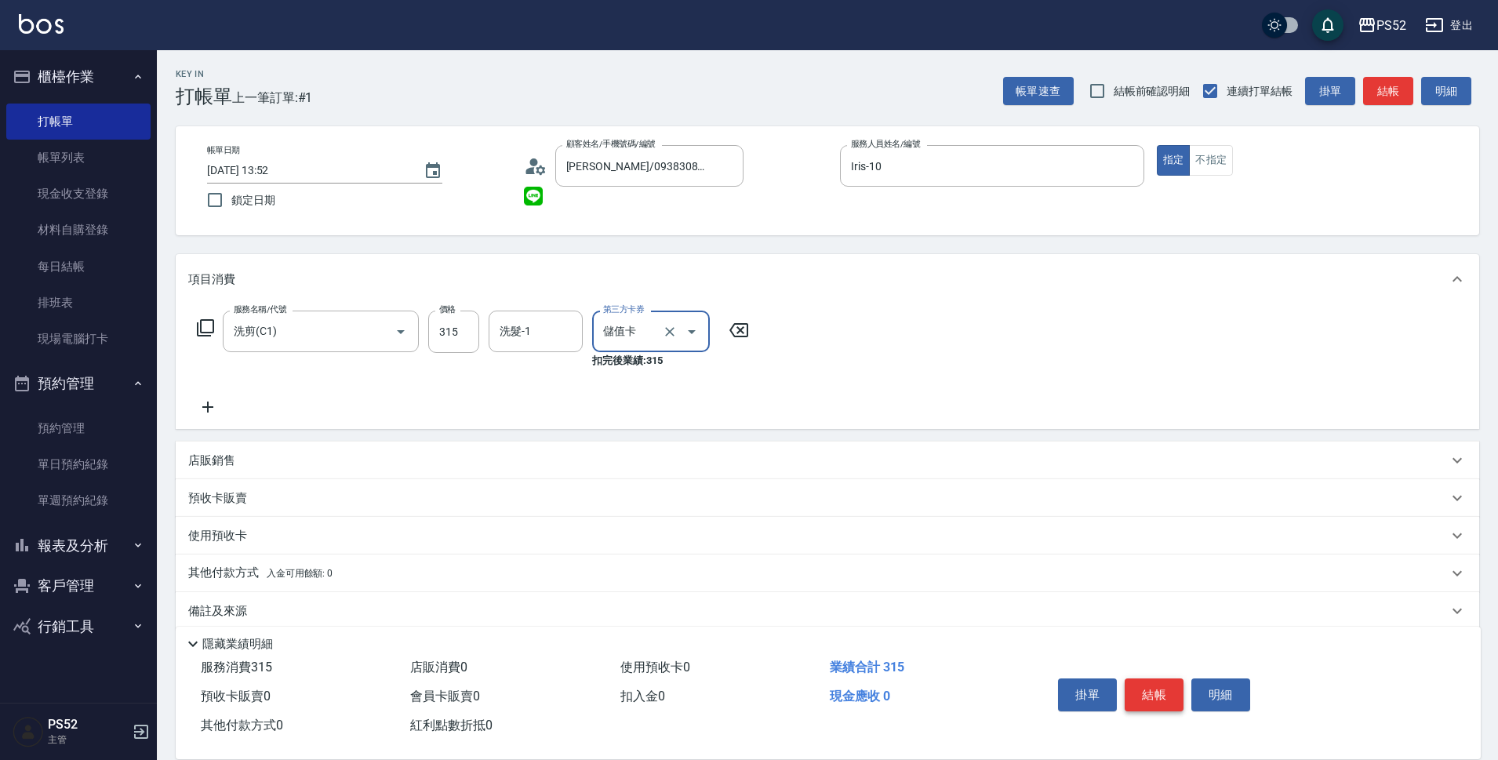
click at [1175, 678] on button "結帳" at bounding box center [1153, 694] width 59 height 33
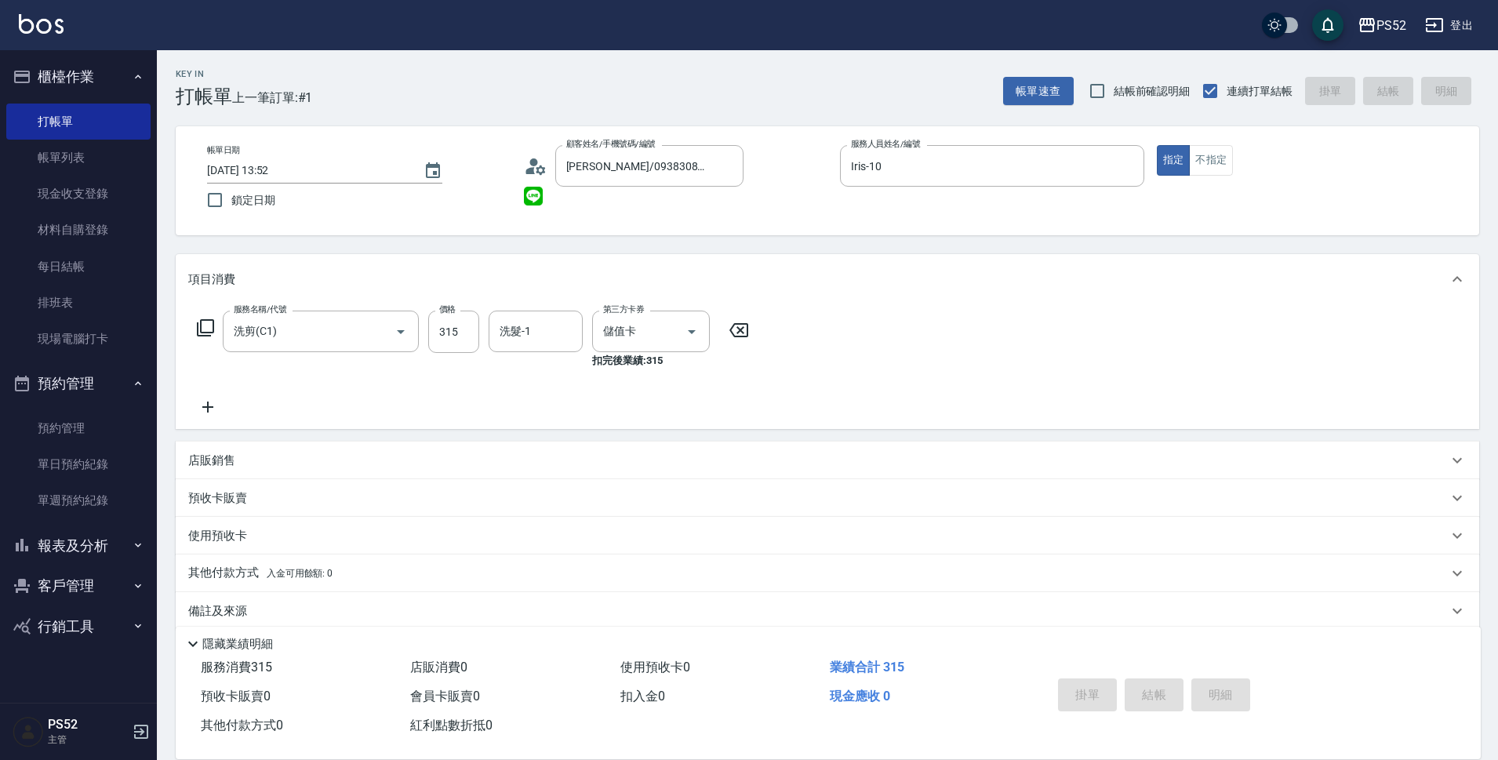
type input "[DATE] 13:53"
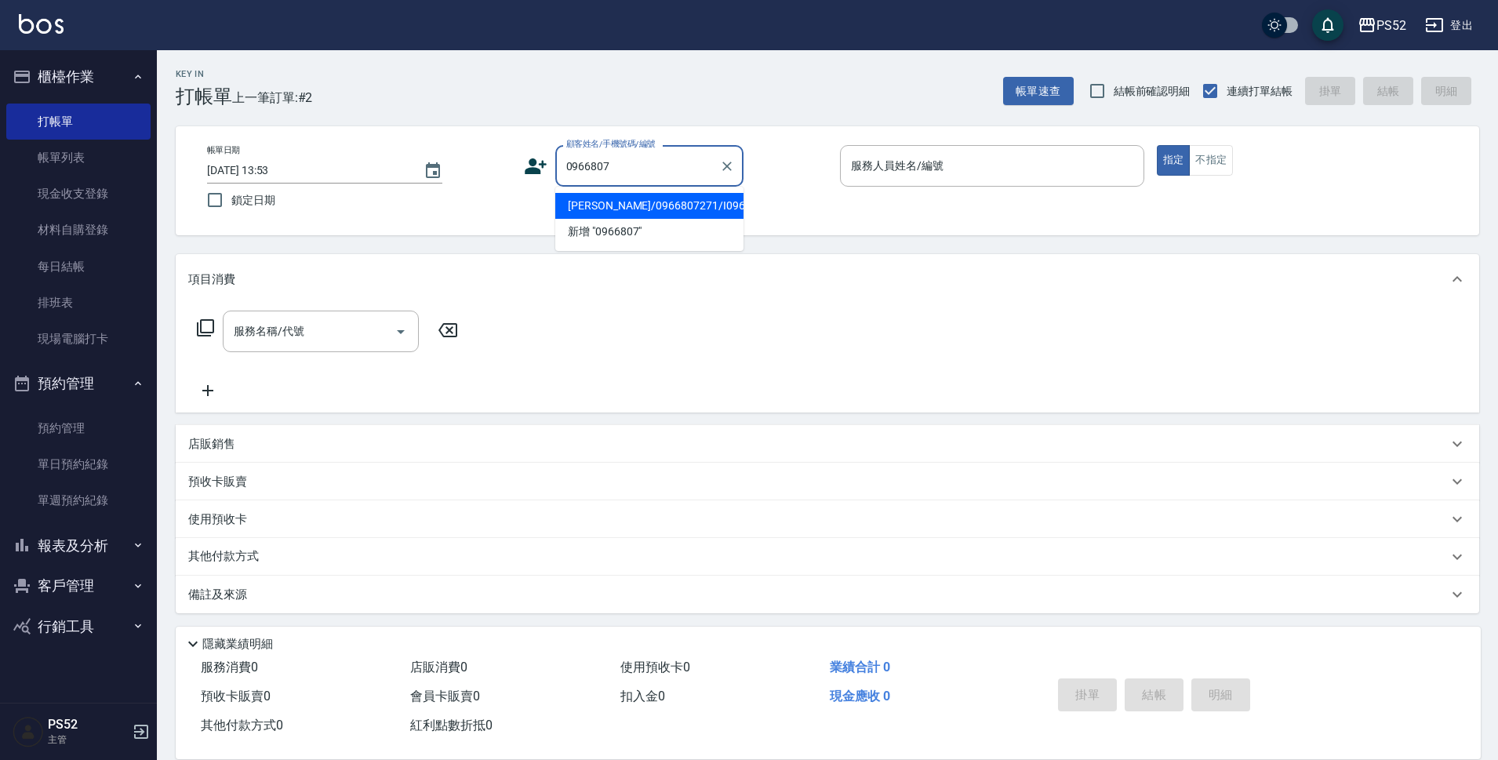
type input "[PERSON_NAME]/0966807271/I0966807271"
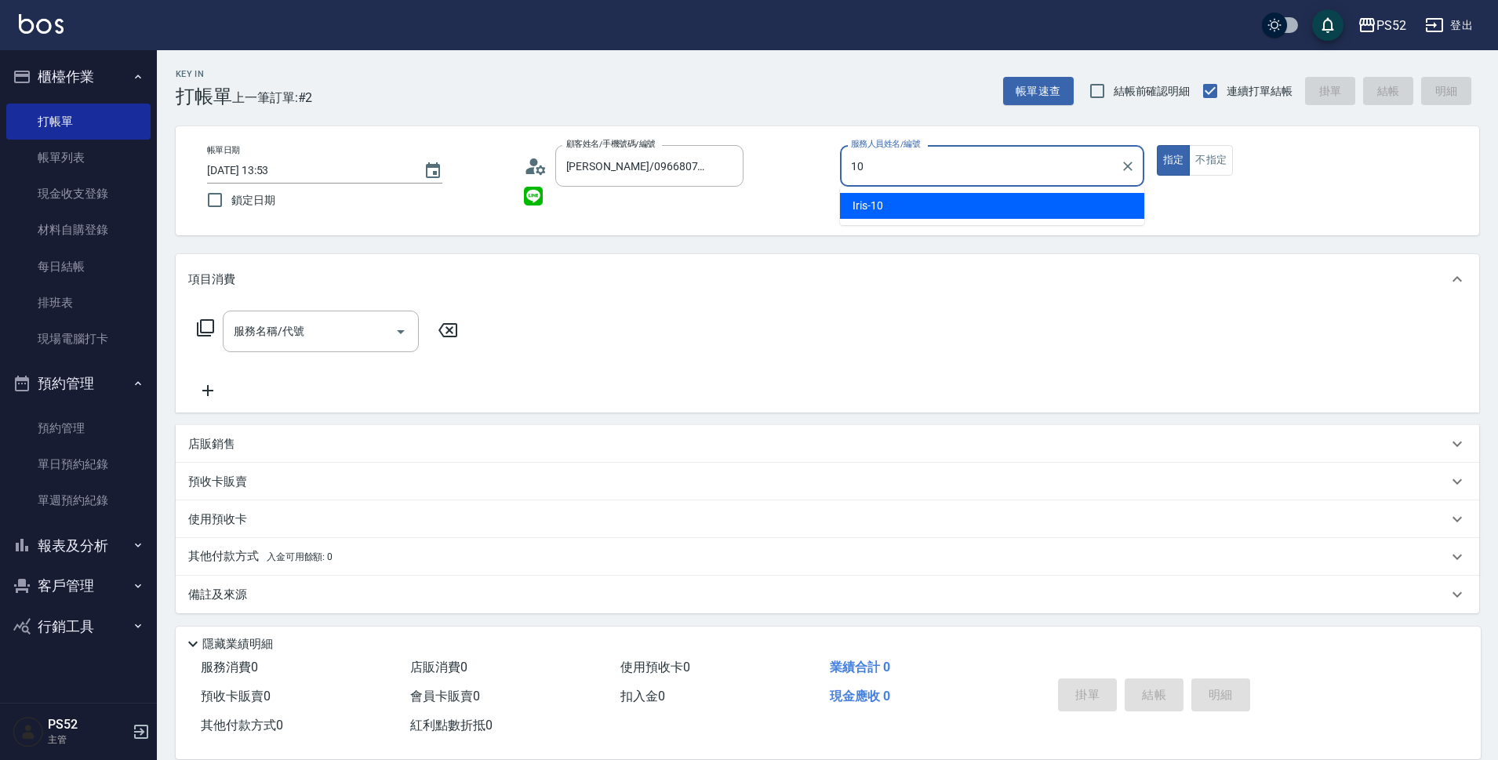
type input "Iris-10"
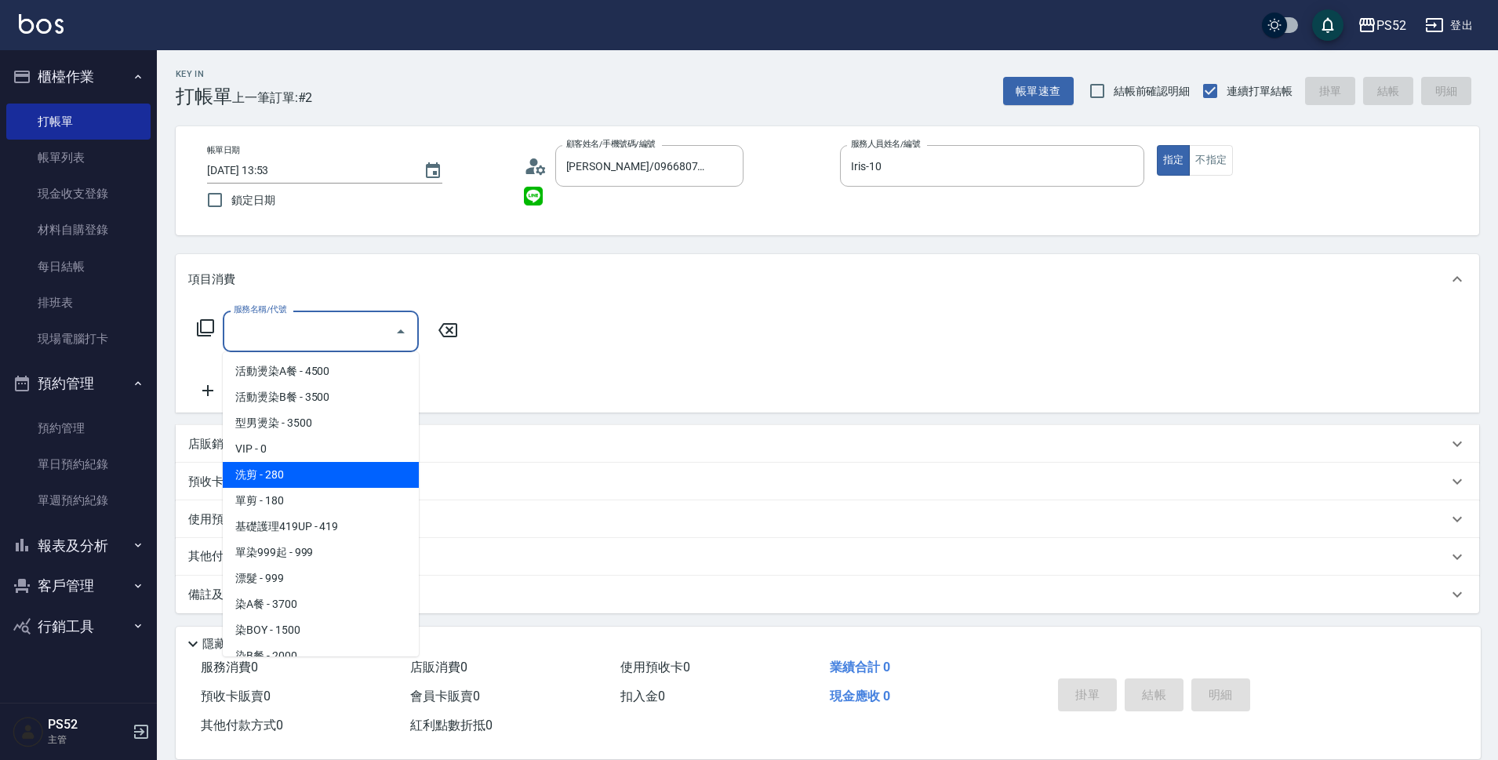
type input "洗剪(C1)"
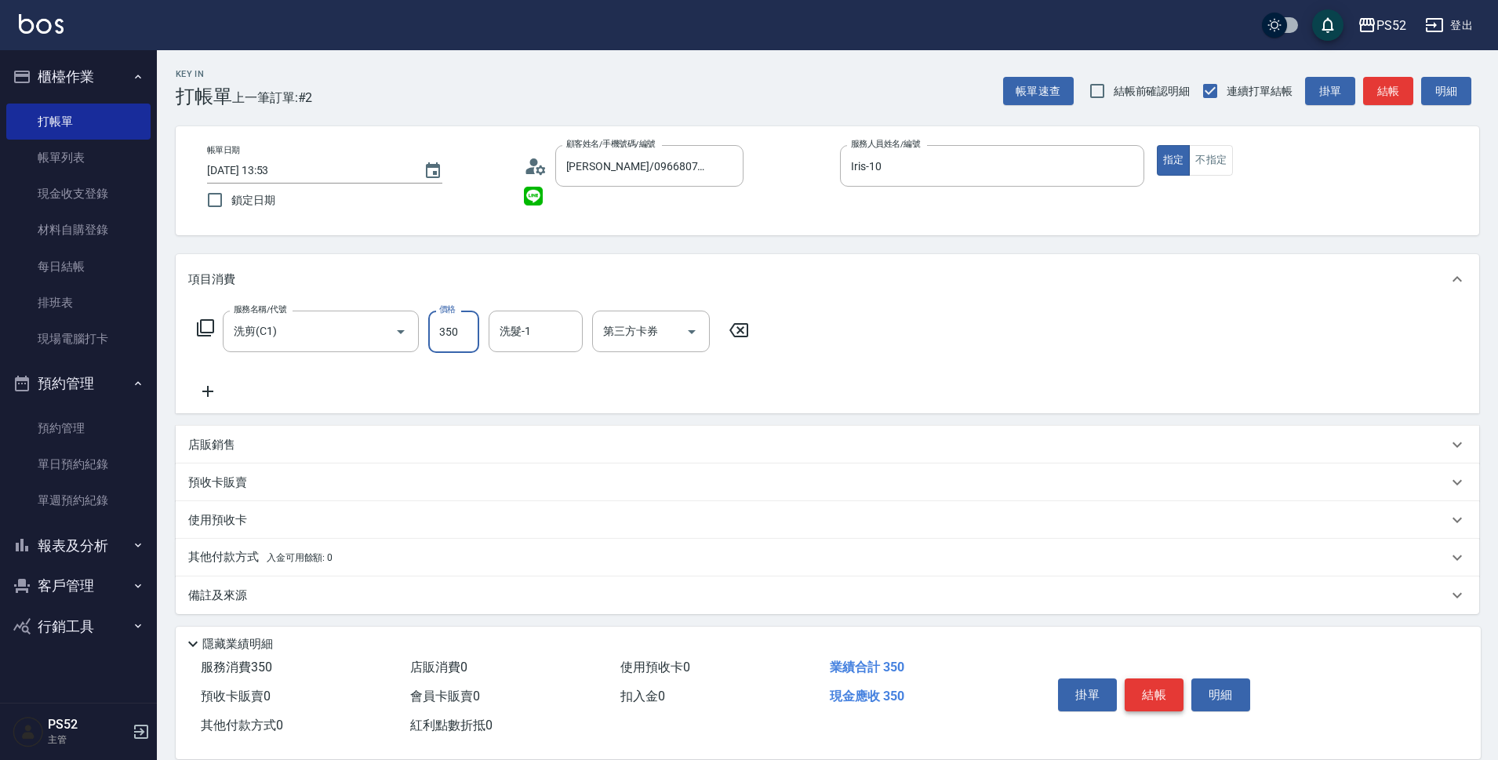
type input "350"
click at [1163, 699] on button "結帳" at bounding box center [1153, 694] width 59 height 33
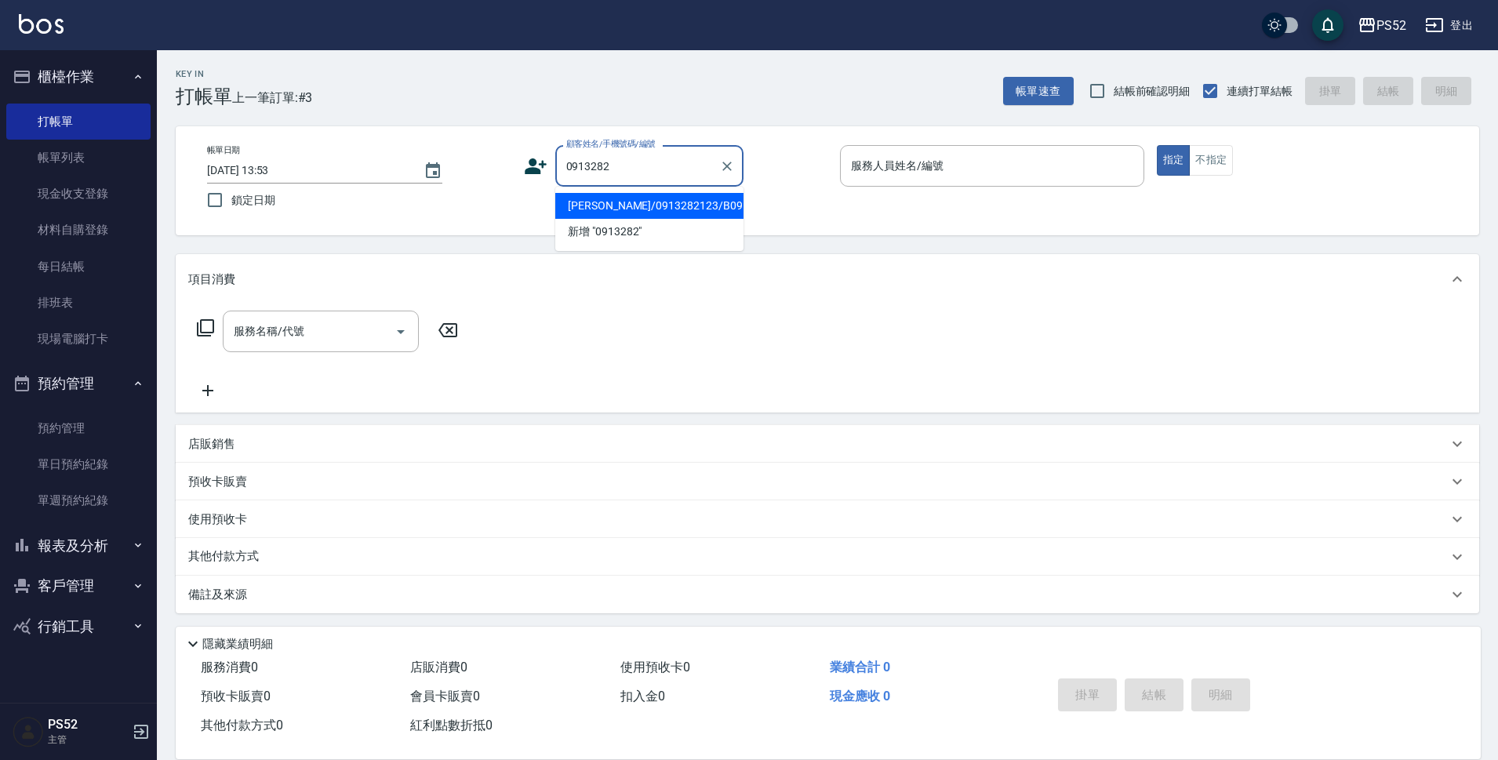
type input "[PERSON_NAME]/0913282123/B0913282123"
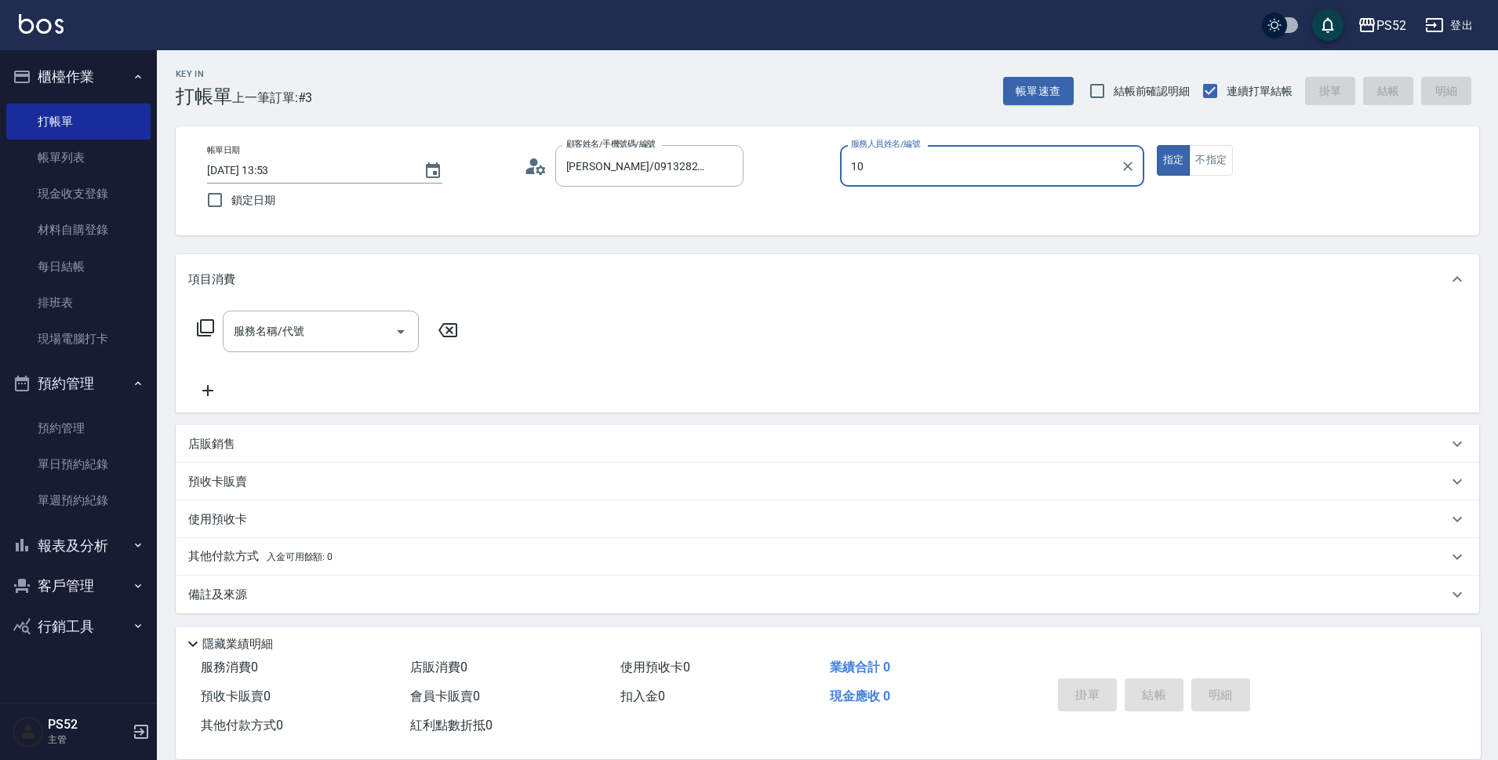
type input "Iris-10"
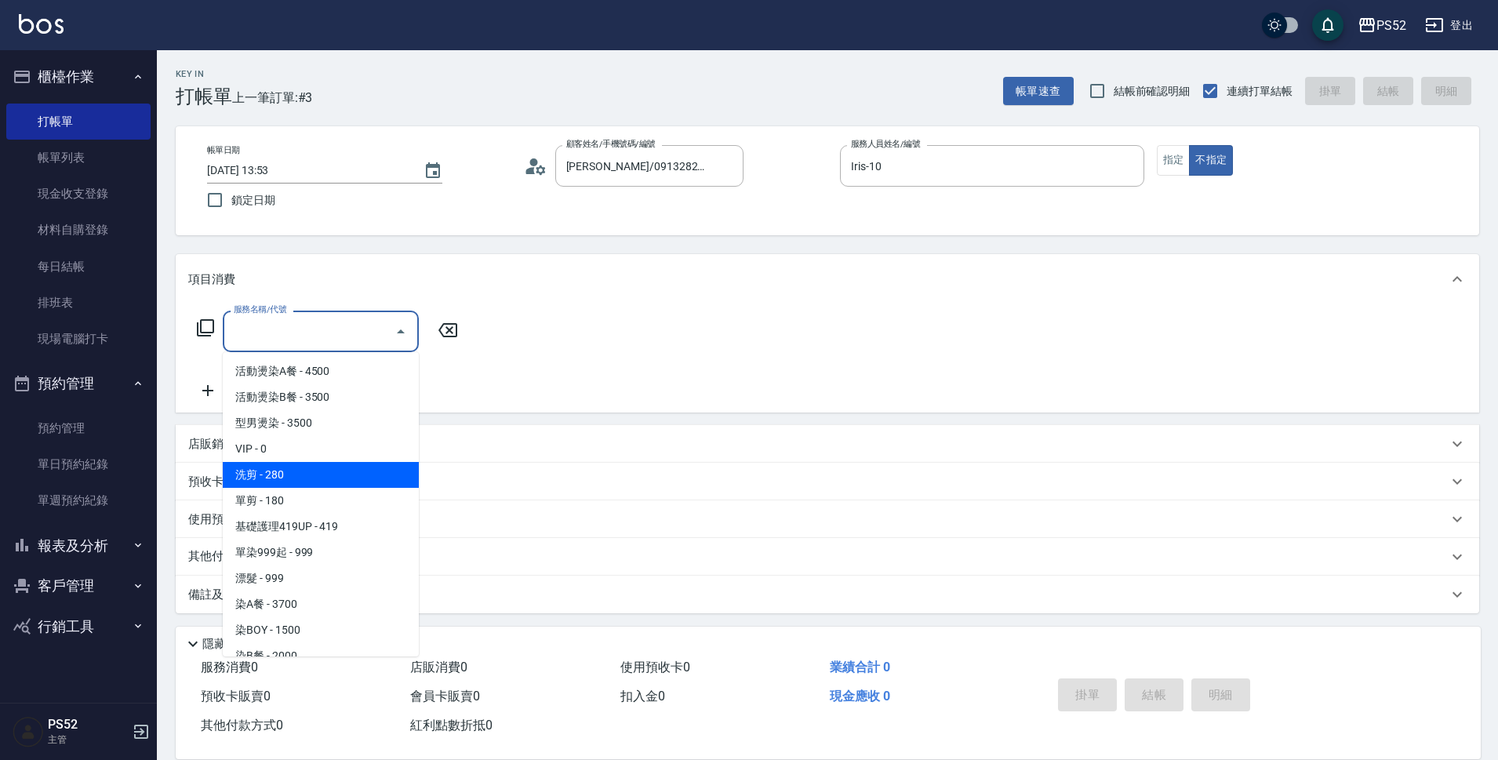
type input "洗剪(C1)"
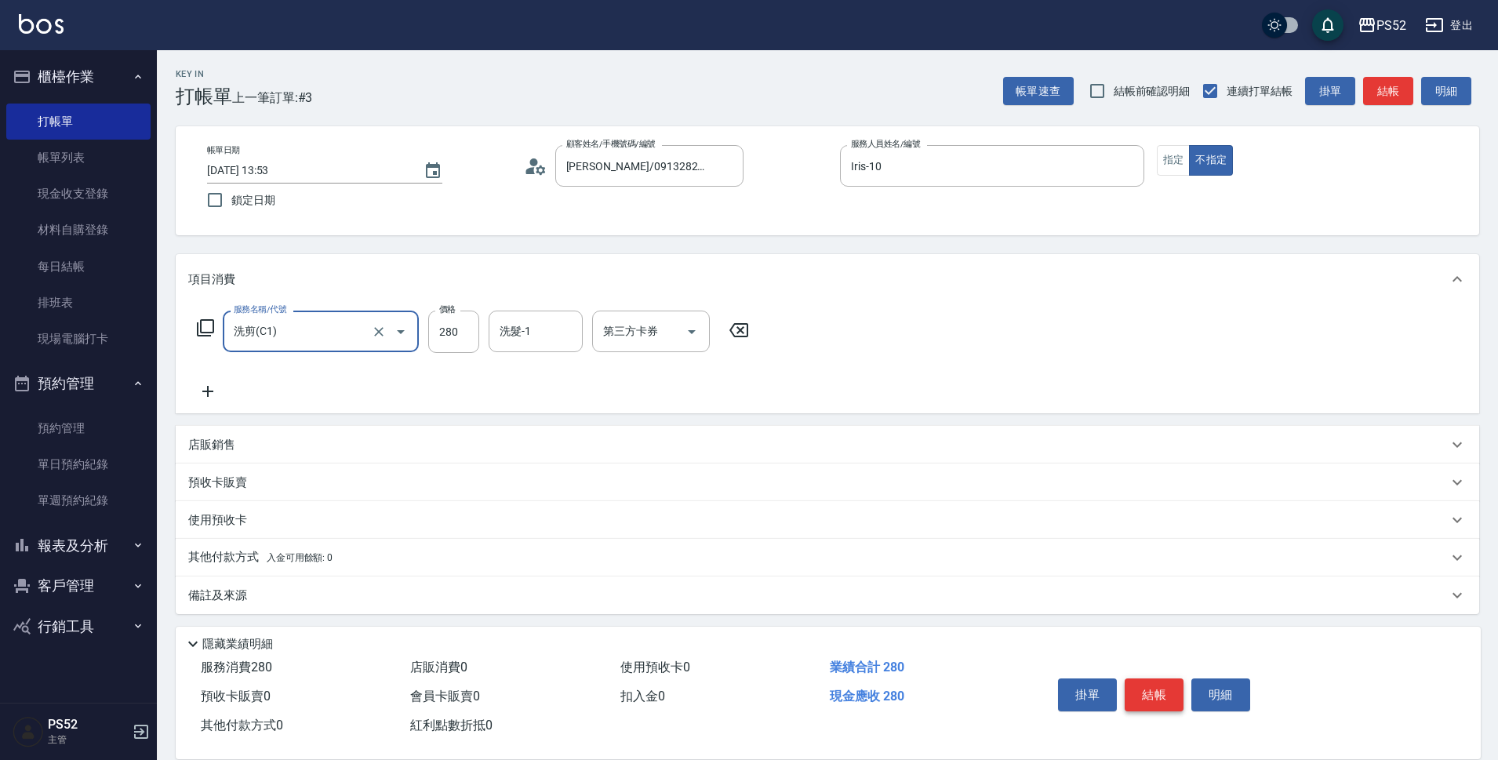
click at [1142, 678] on button "結帳" at bounding box center [1153, 694] width 59 height 33
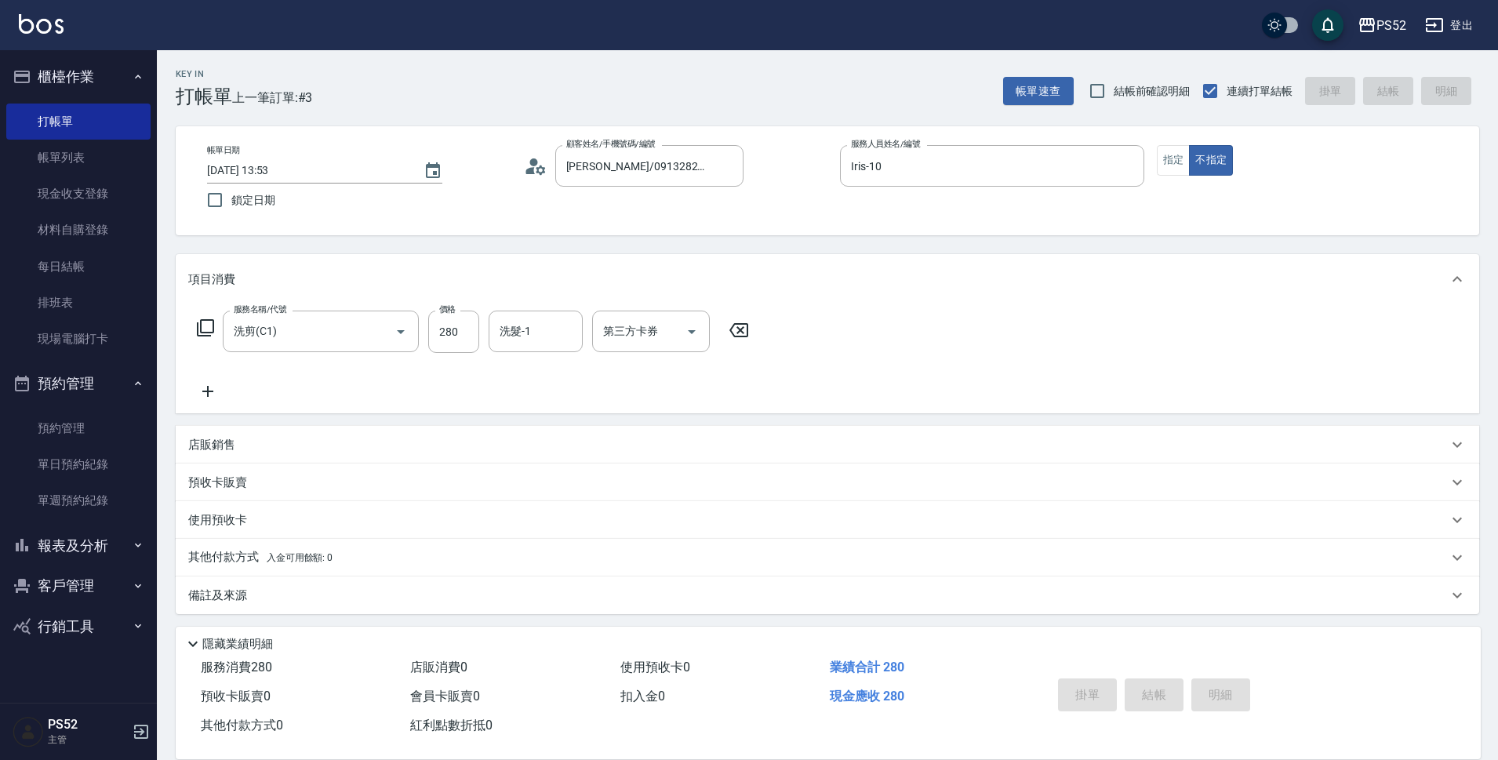
type input "[DATE] 14:09"
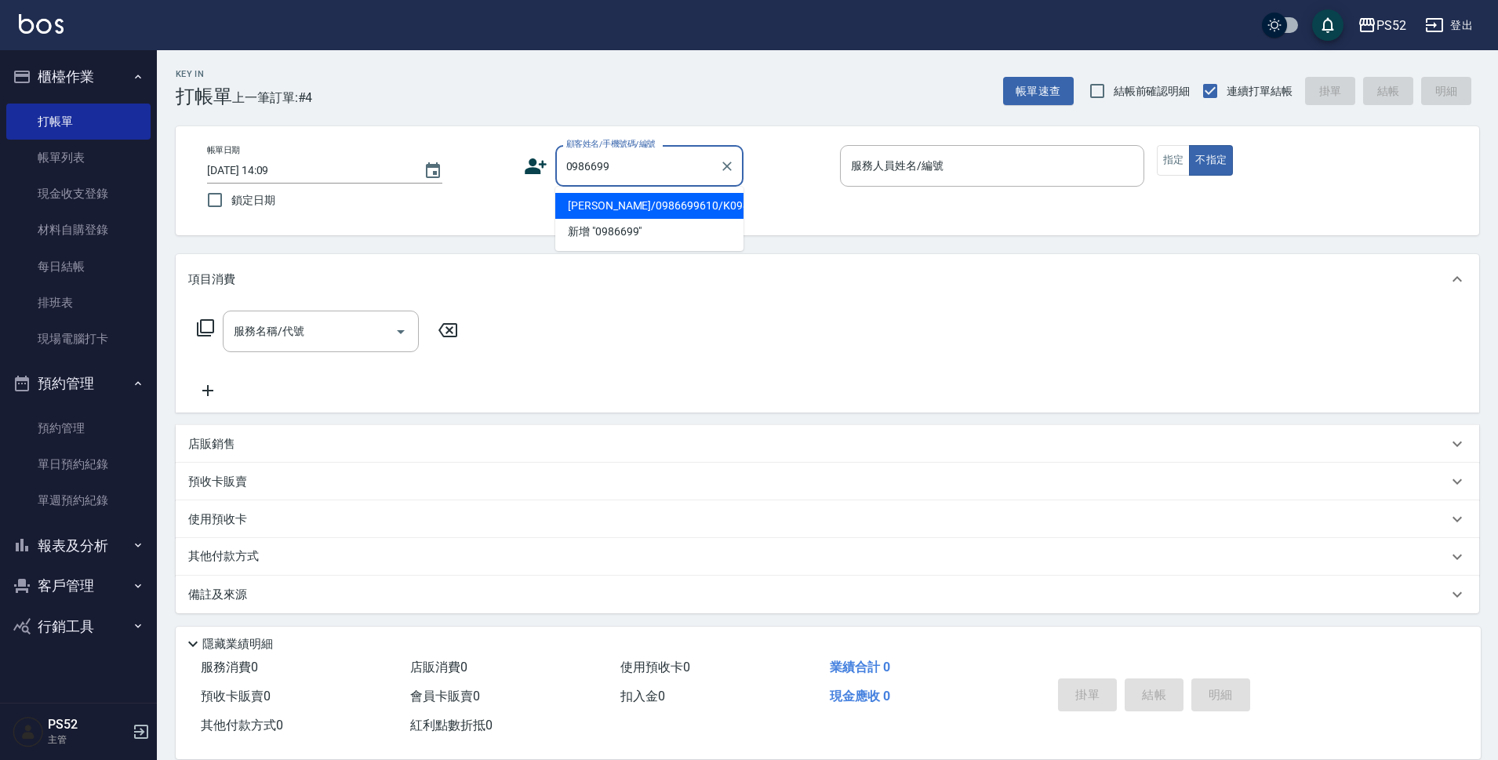
type input "[PERSON_NAME]/0986699610/K0986699610"
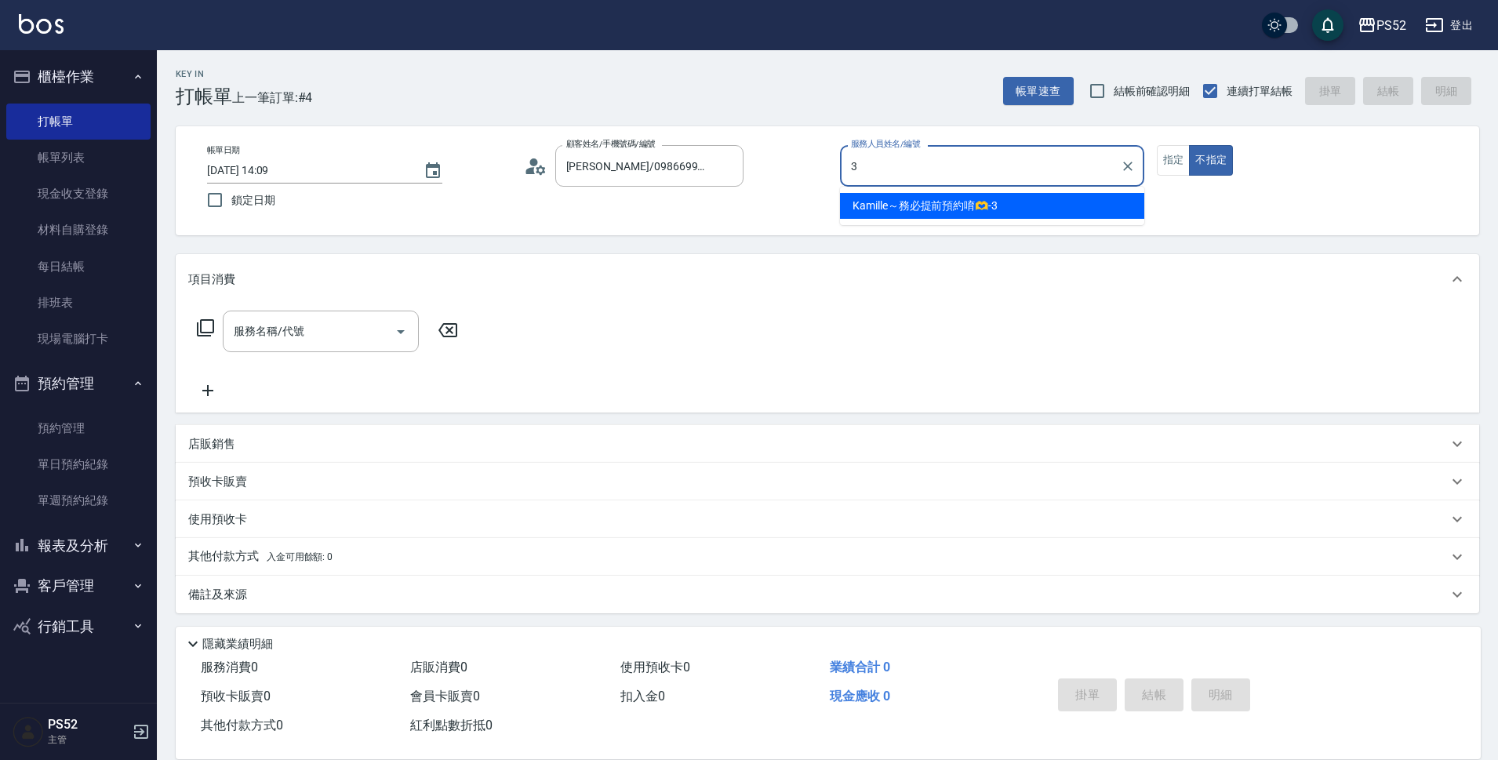
type input "Kamille～務必提前預約唷🫶-3"
type button "false"
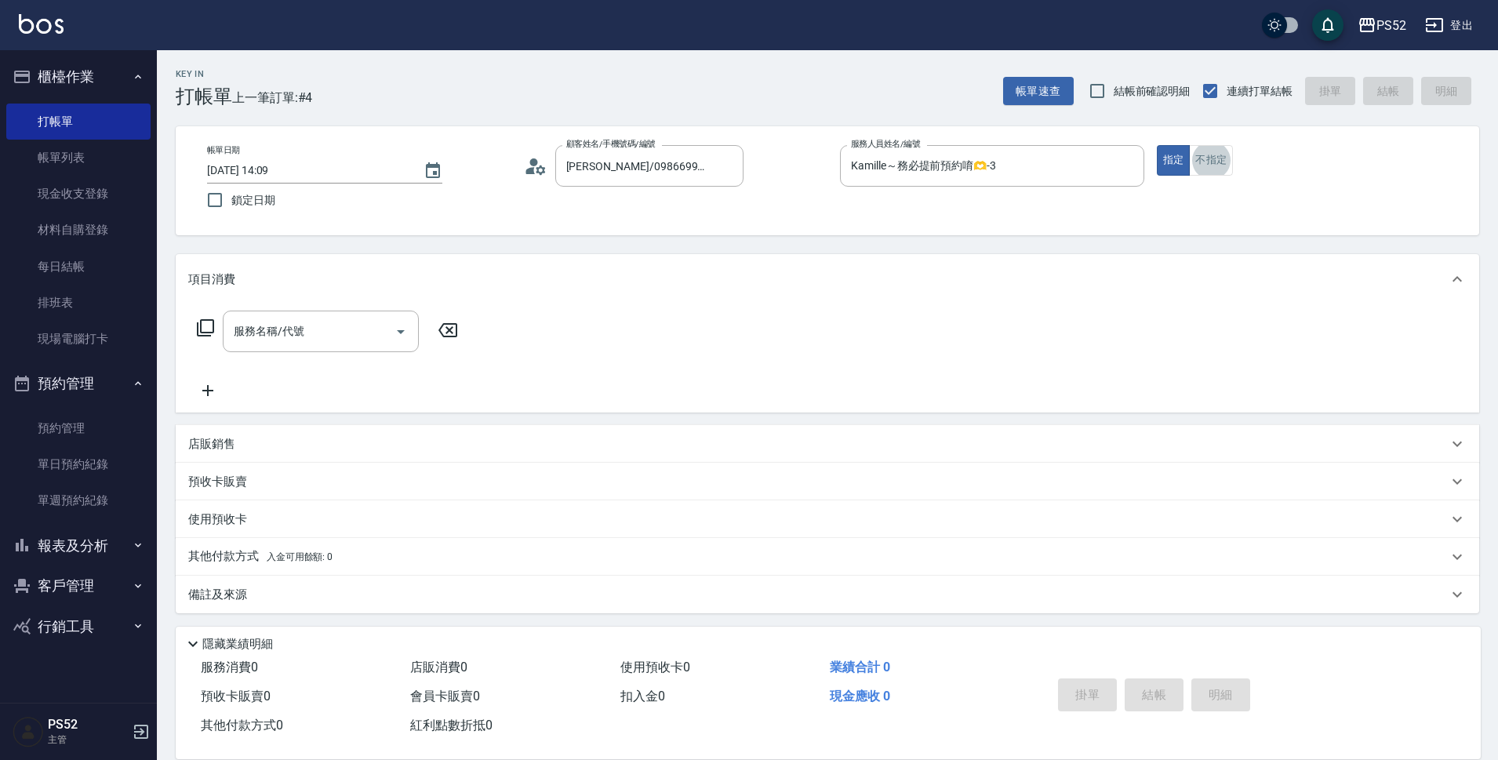
type input "."
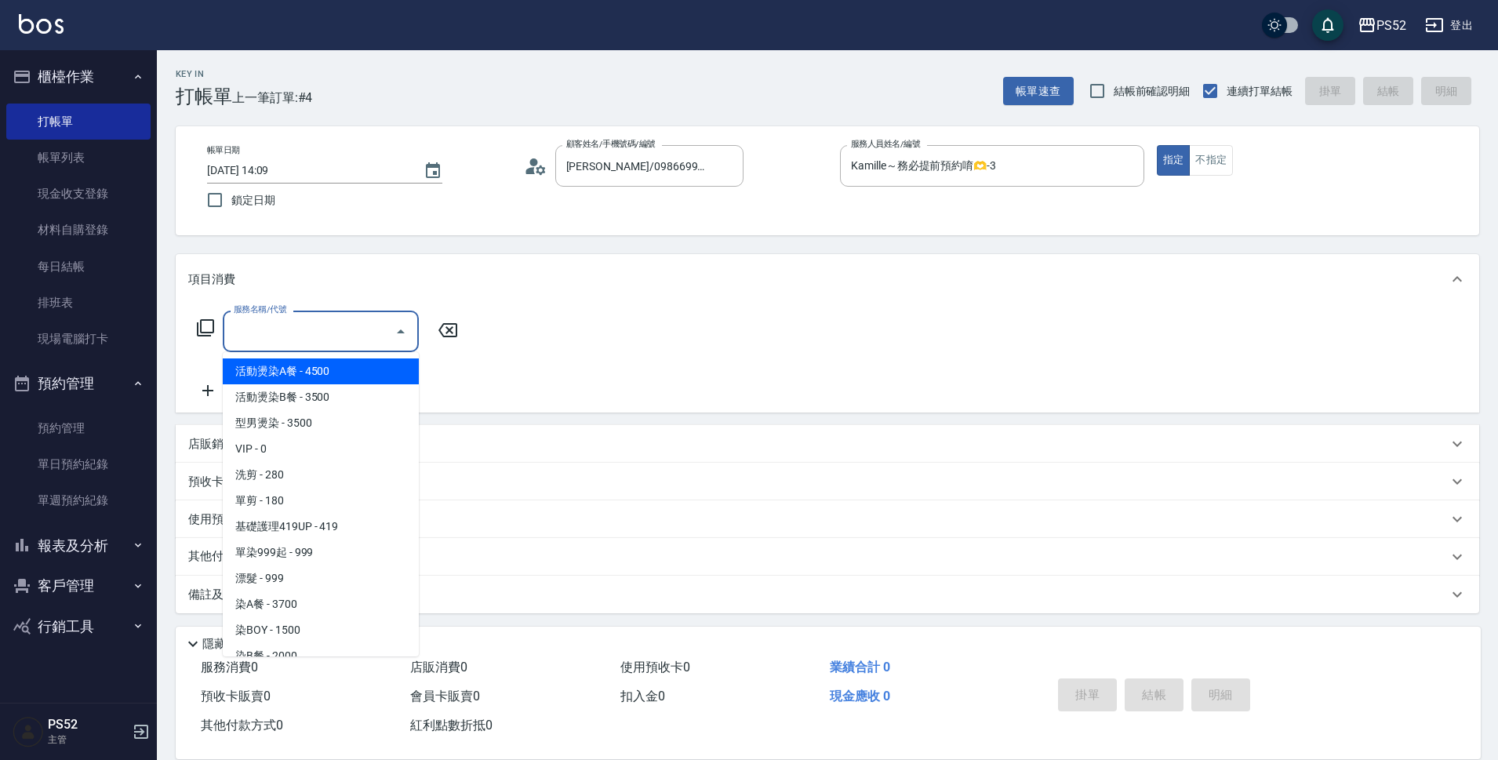
type input "6"
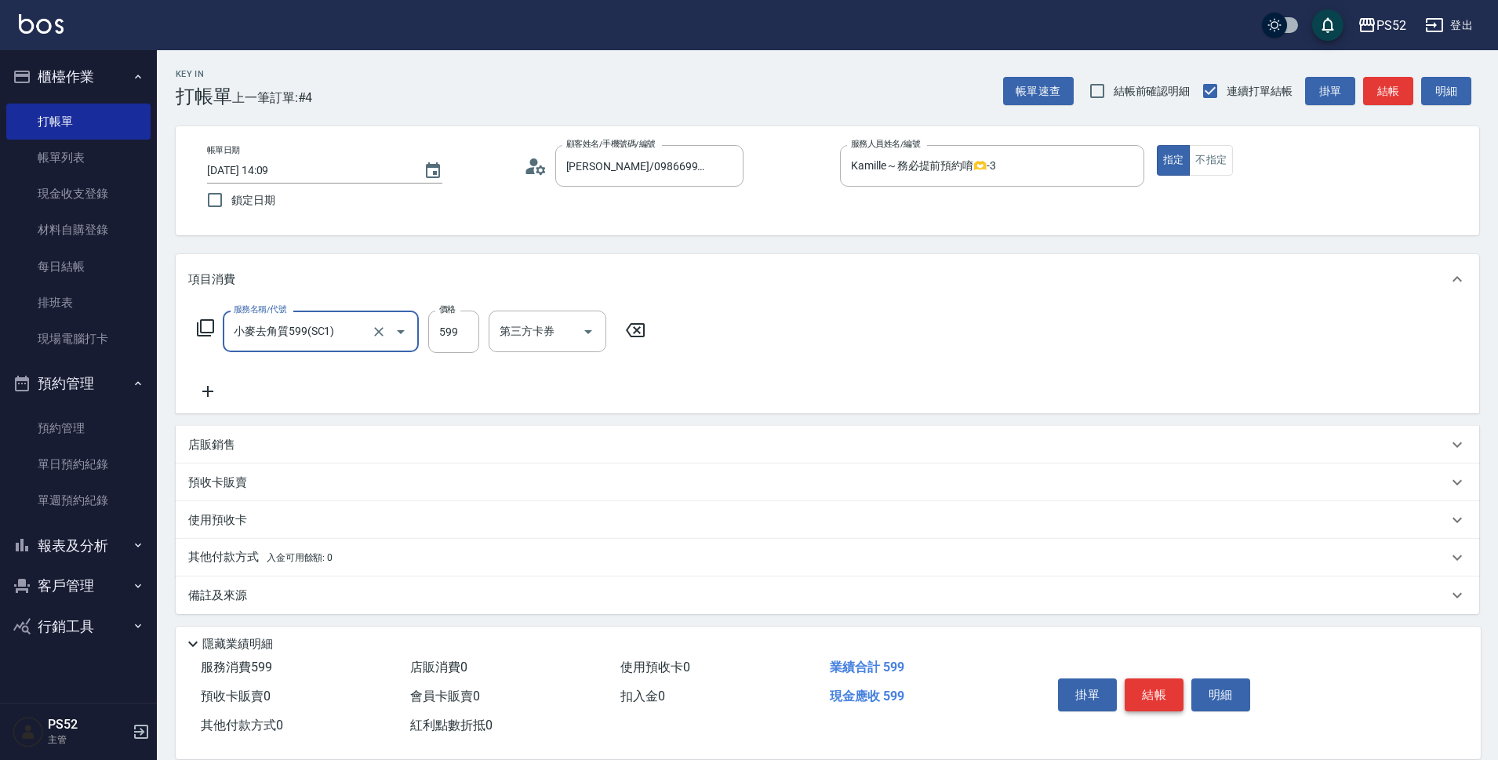
type input "小麥去角質599(SC1)"
type input "999"
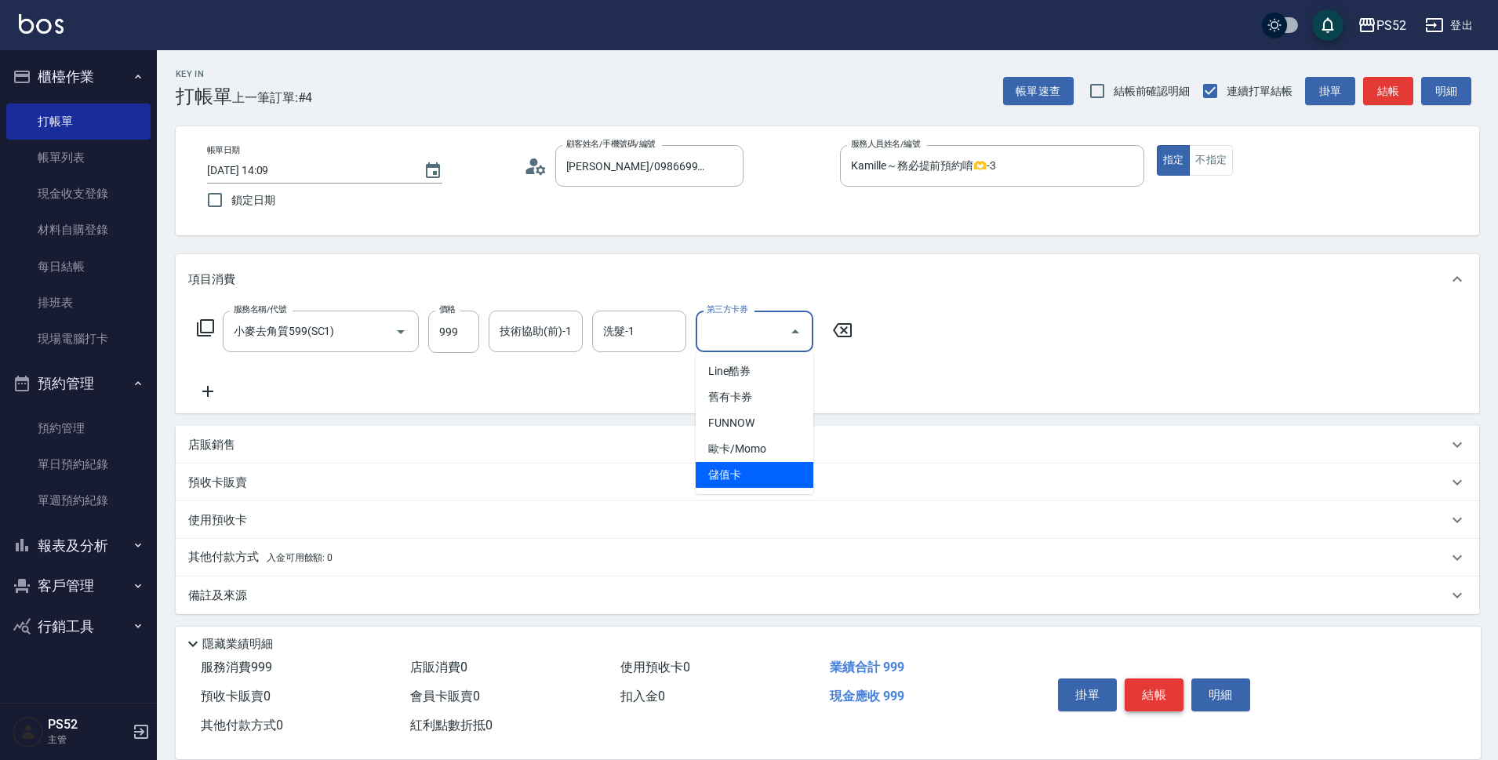
type input "儲值卡"
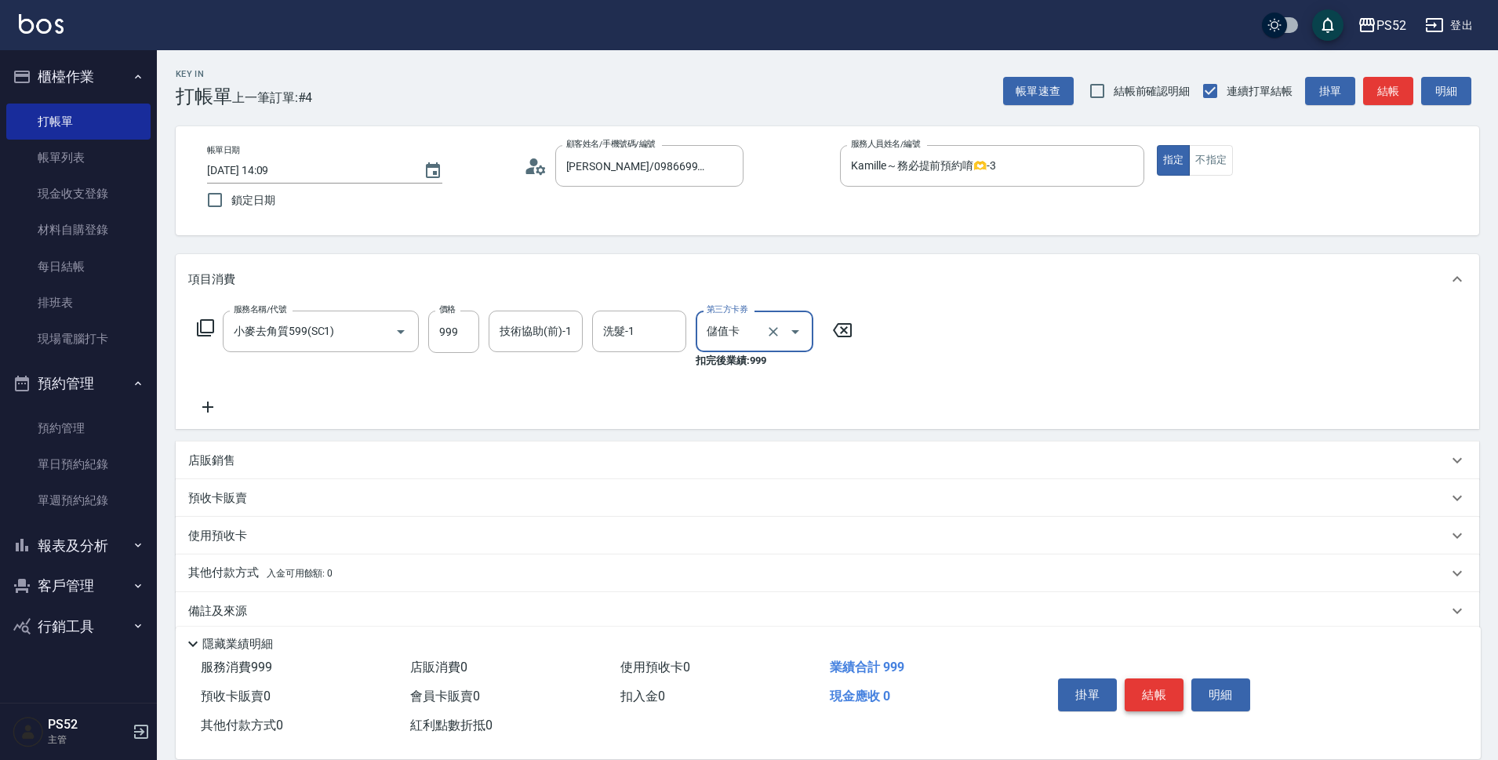
click at [1142, 678] on button "結帳" at bounding box center [1153, 694] width 59 height 33
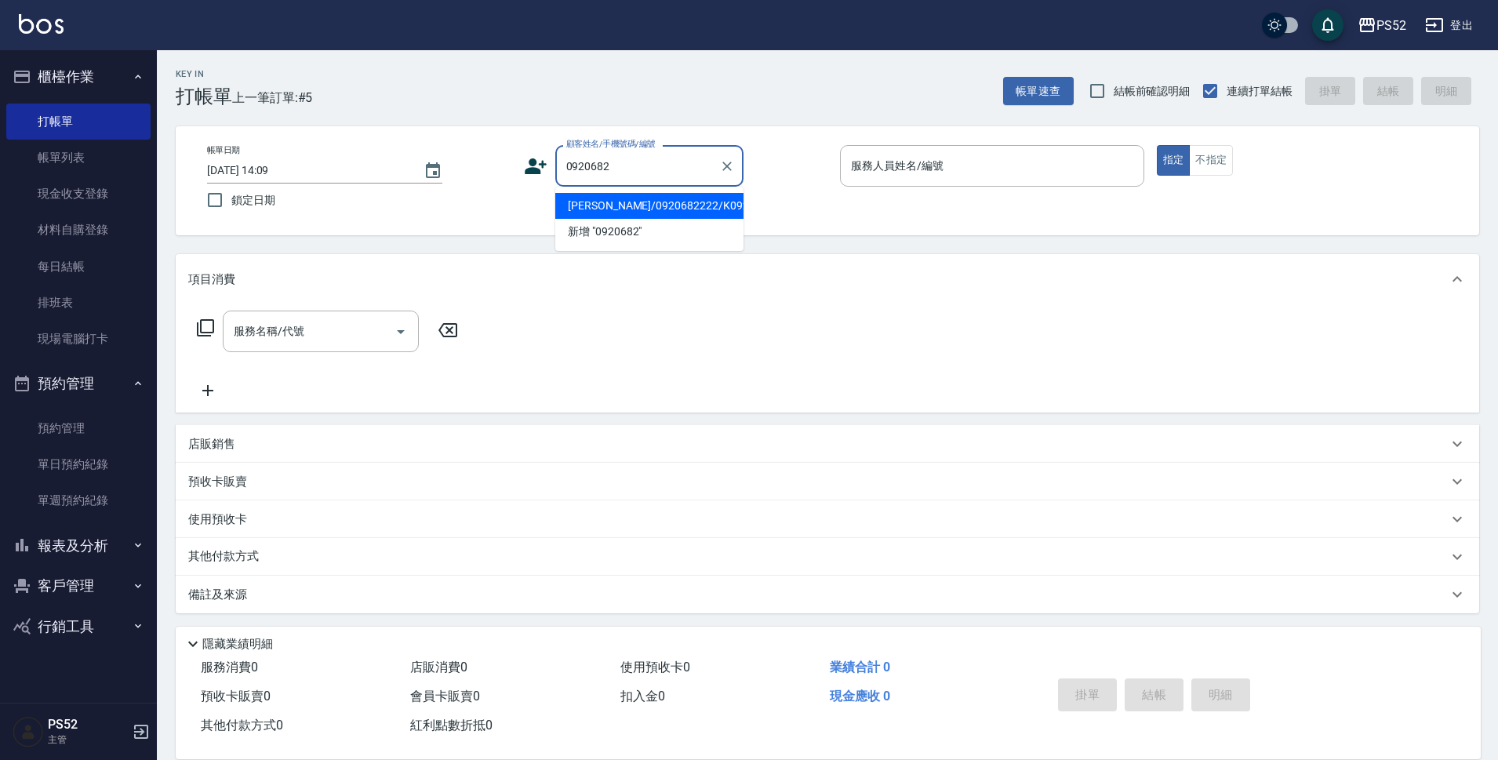
type input "[PERSON_NAME]/0920682222/K0920682222"
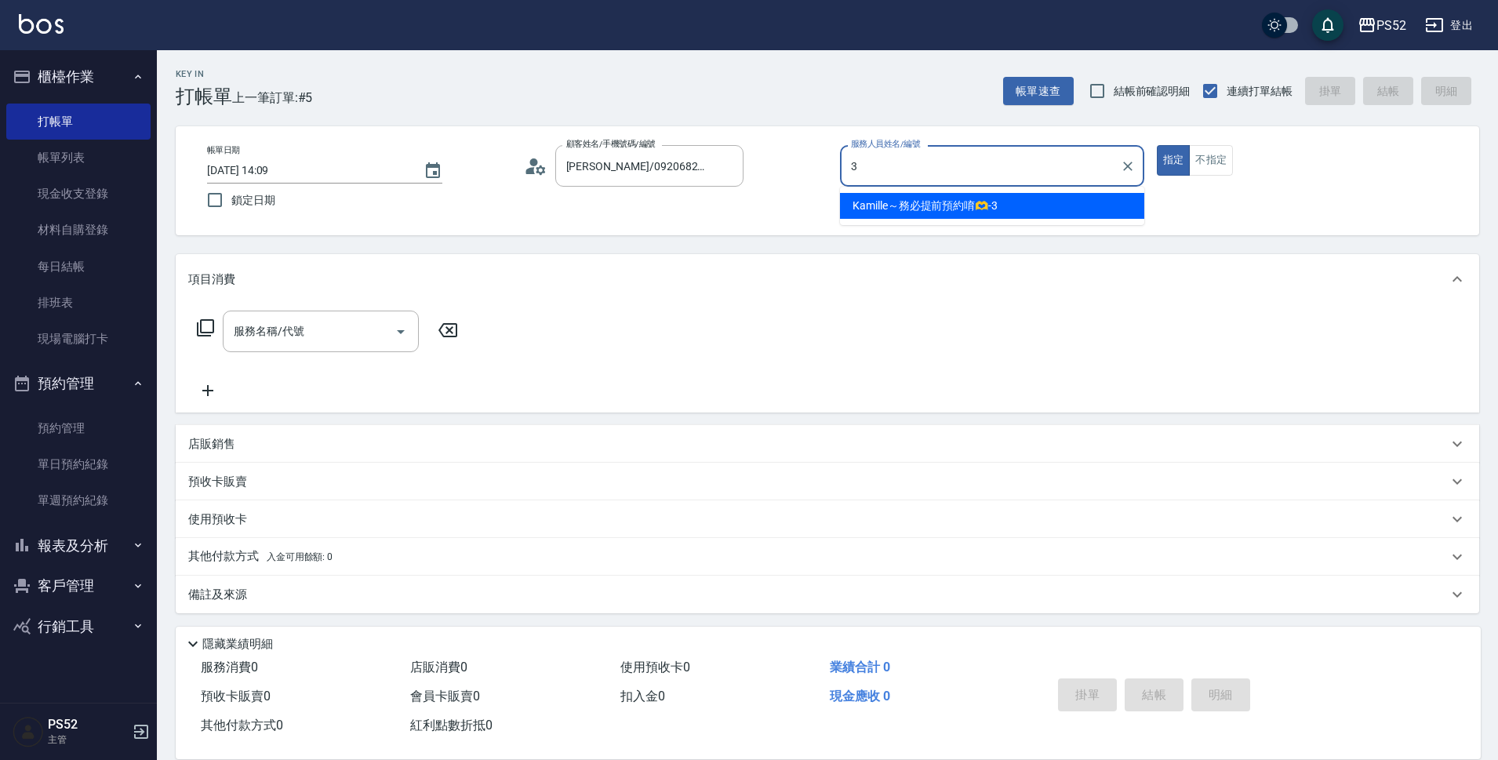
type input "Kamille～務必提前預約唷🫶-3"
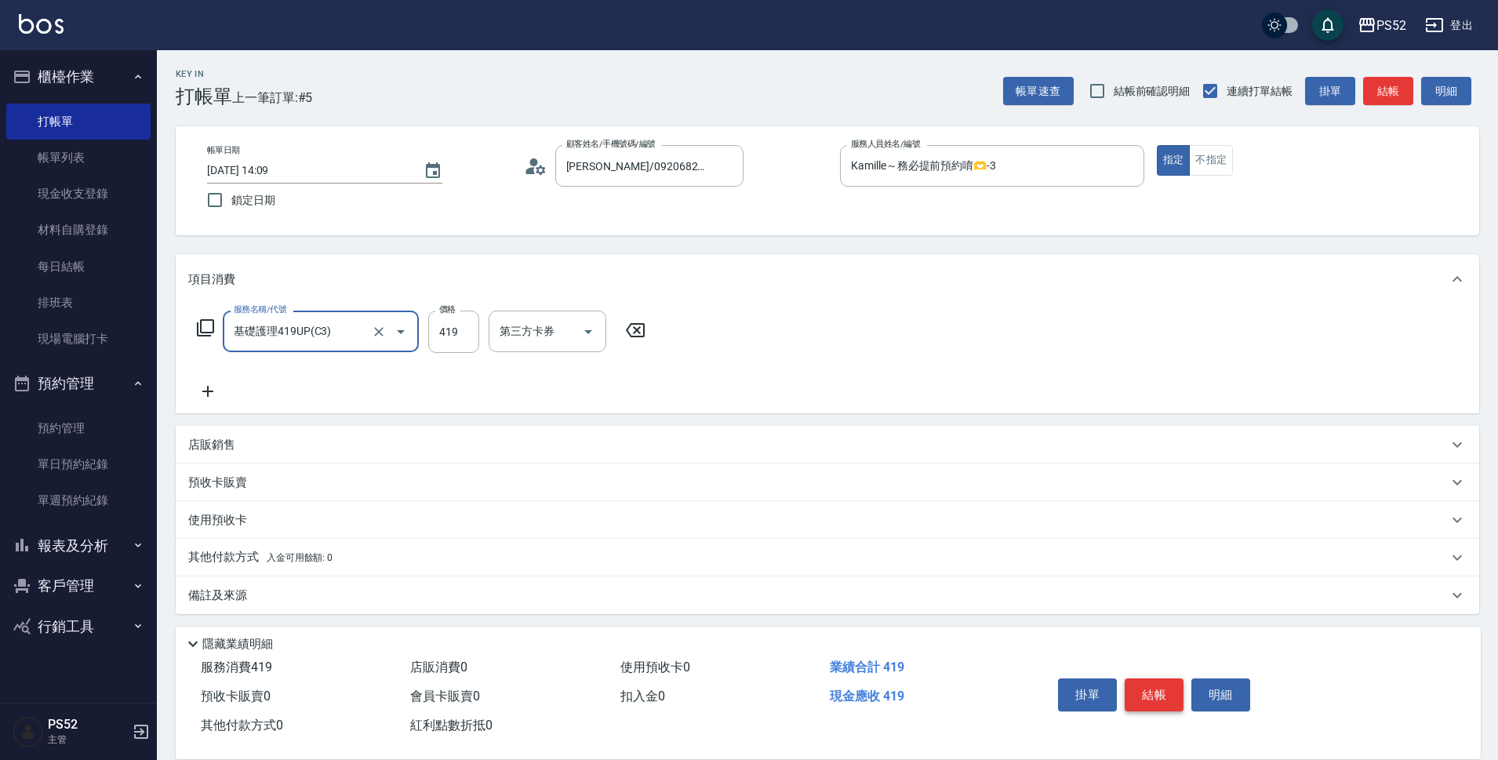
type input "基礎護理419UP(C3)"
type input "530"
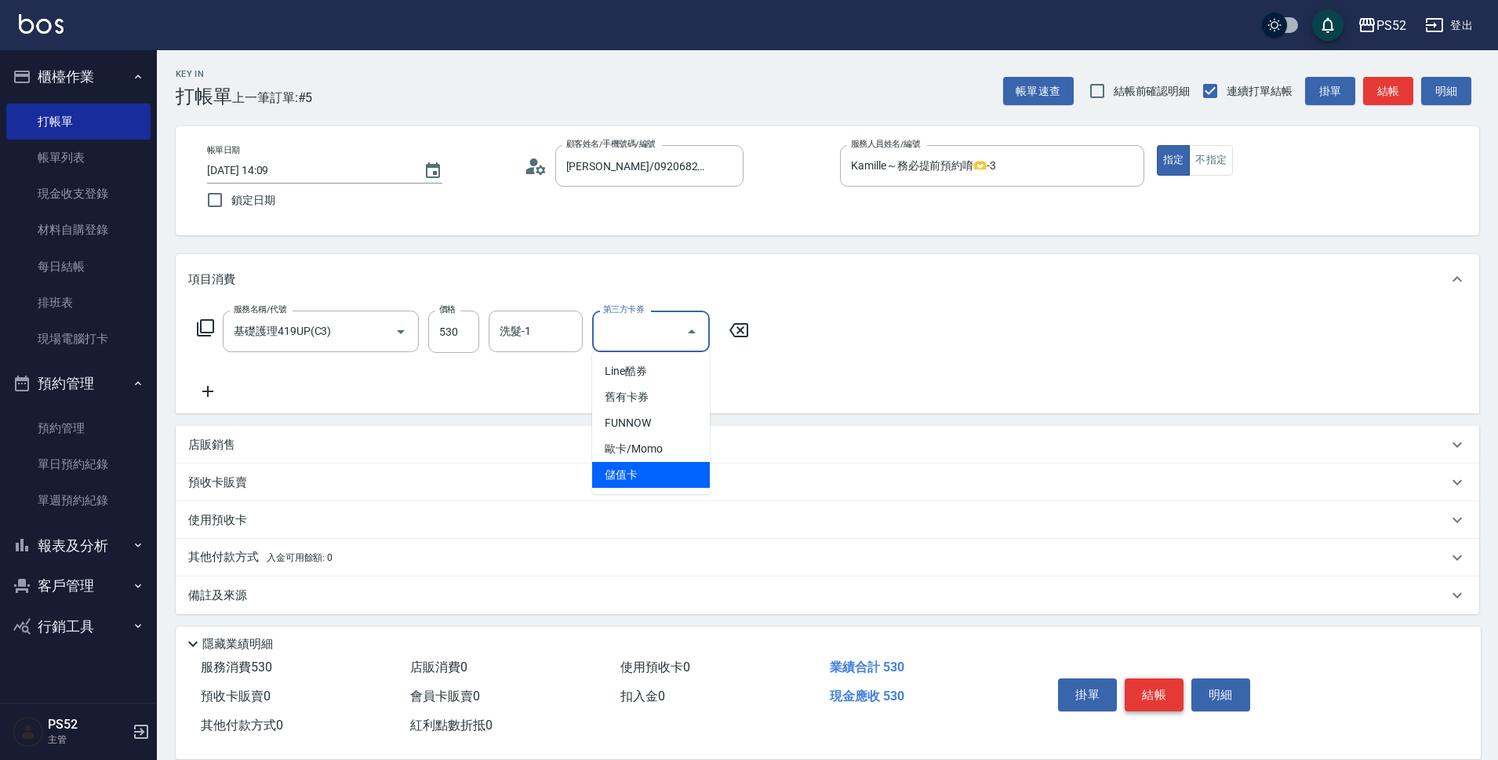
type input "儲值卡"
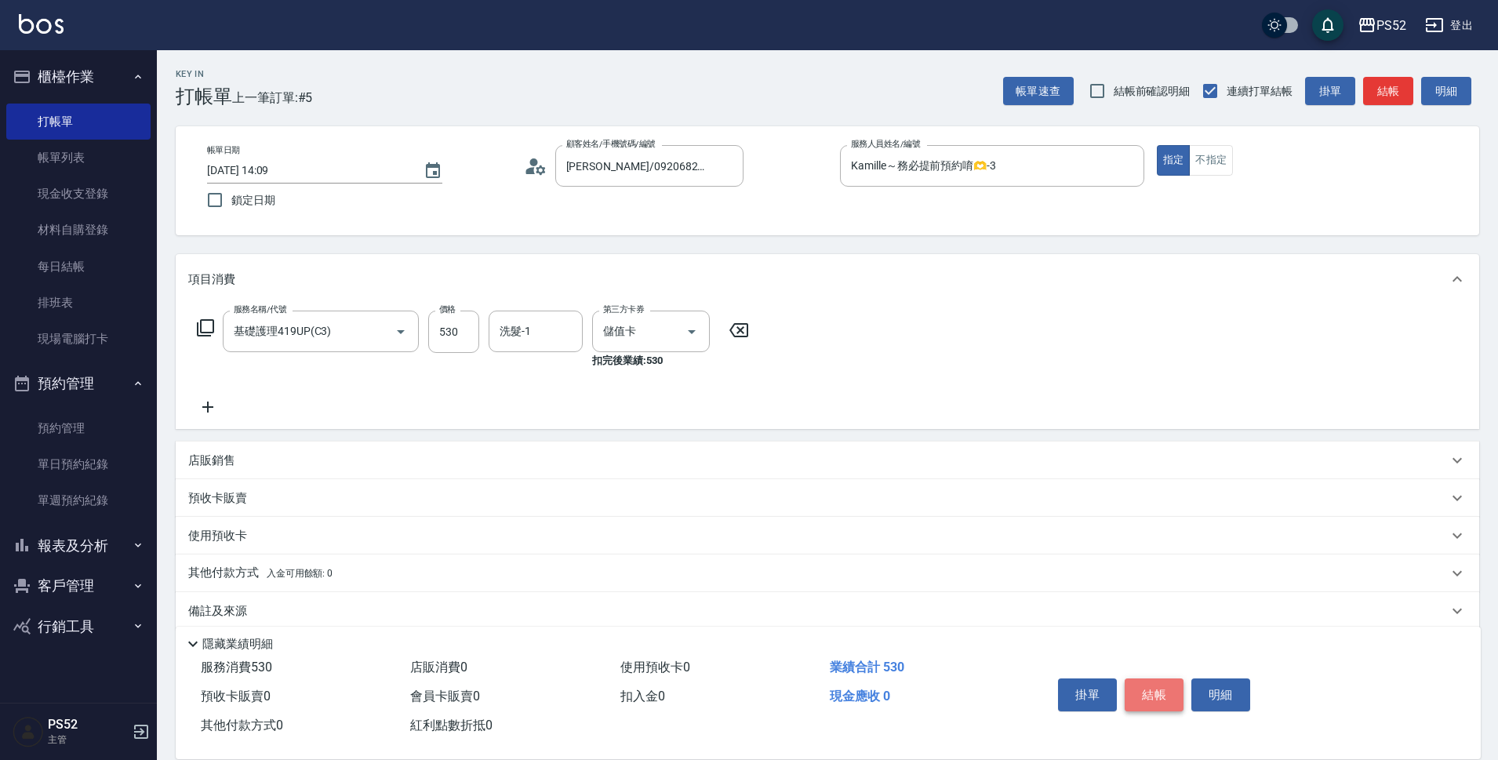
click at [1142, 678] on button "結帳" at bounding box center [1153, 694] width 59 height 33
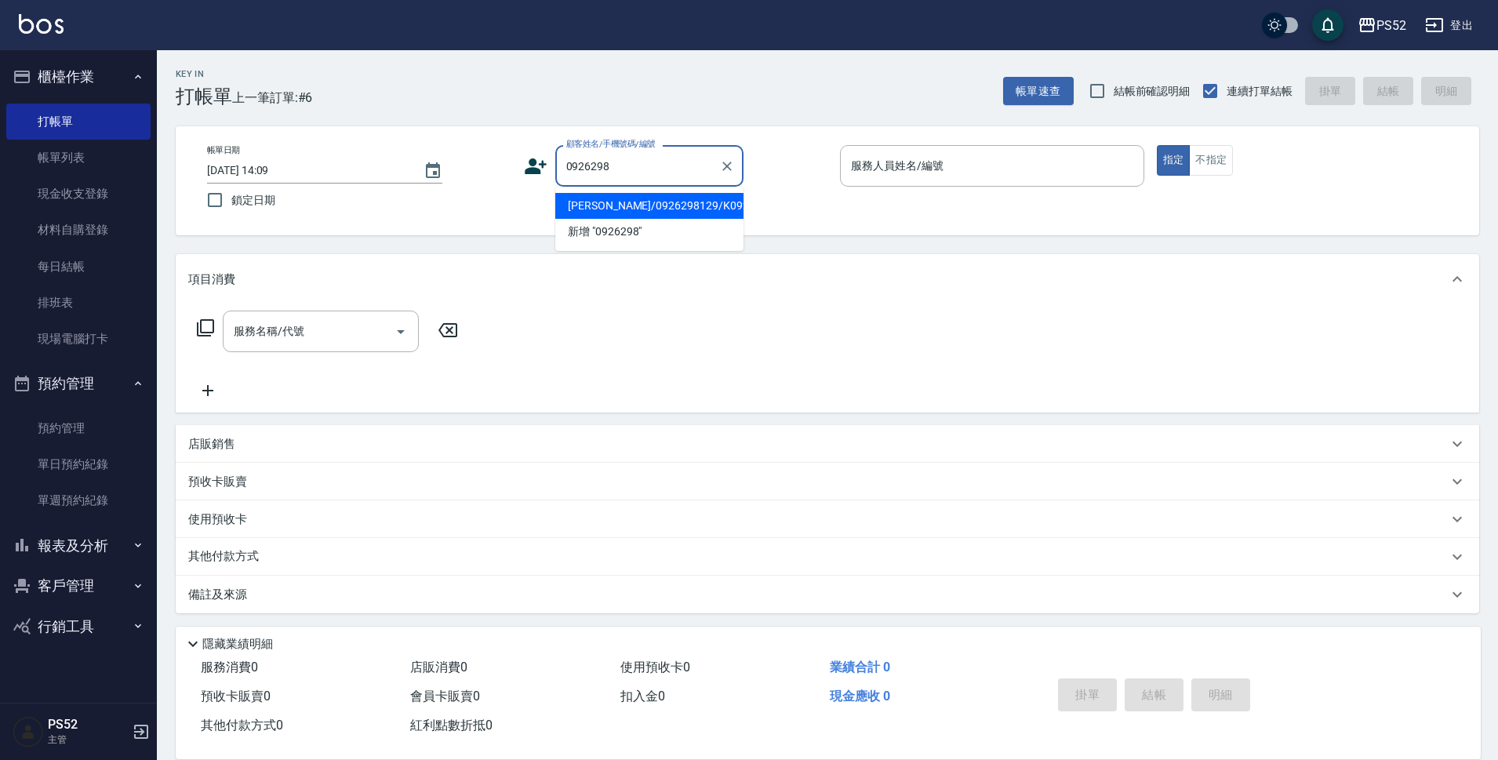
type input "[PERSON_NAME]/0926298129/K0926298129"
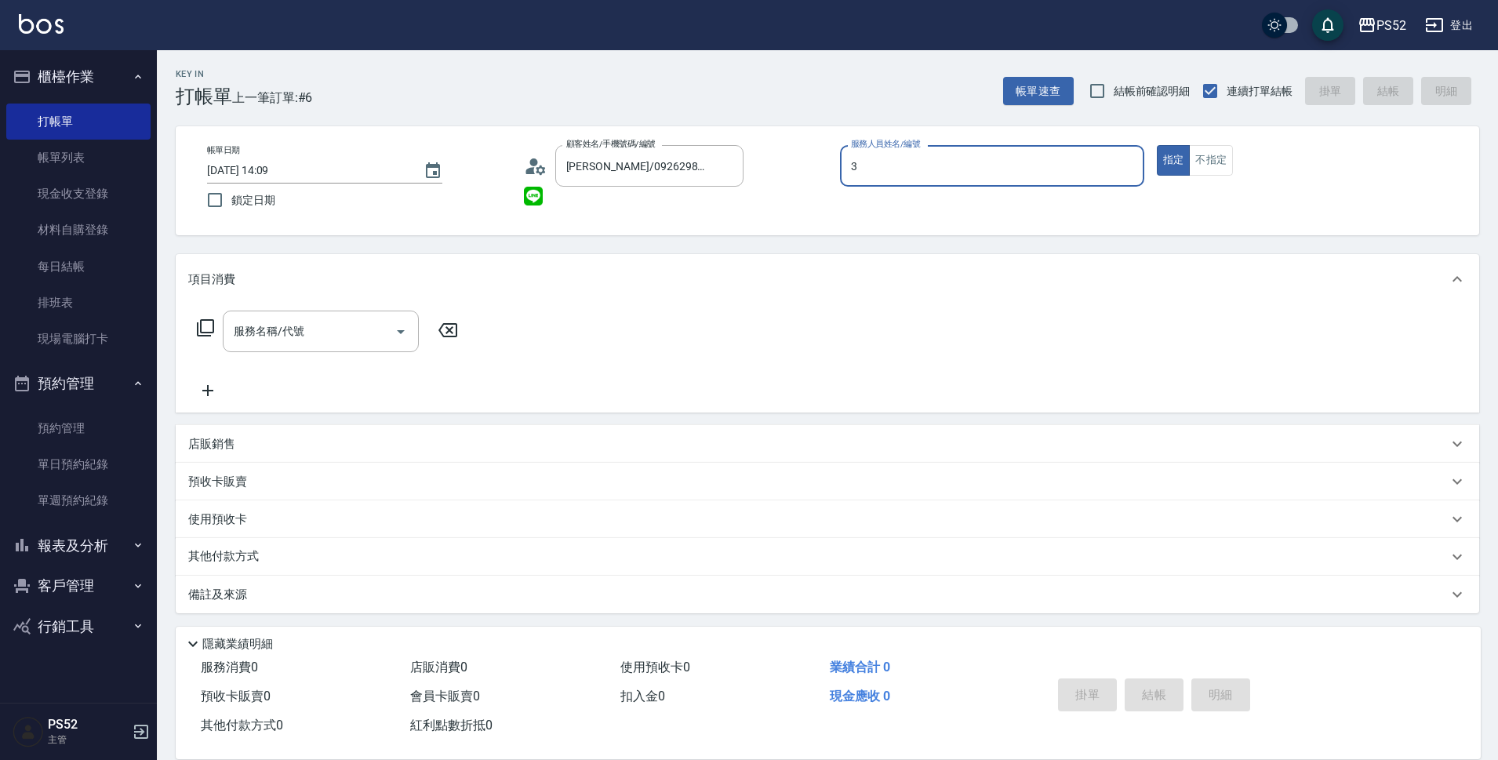
type input "Kamille～務必提前預約唷🫶-3"
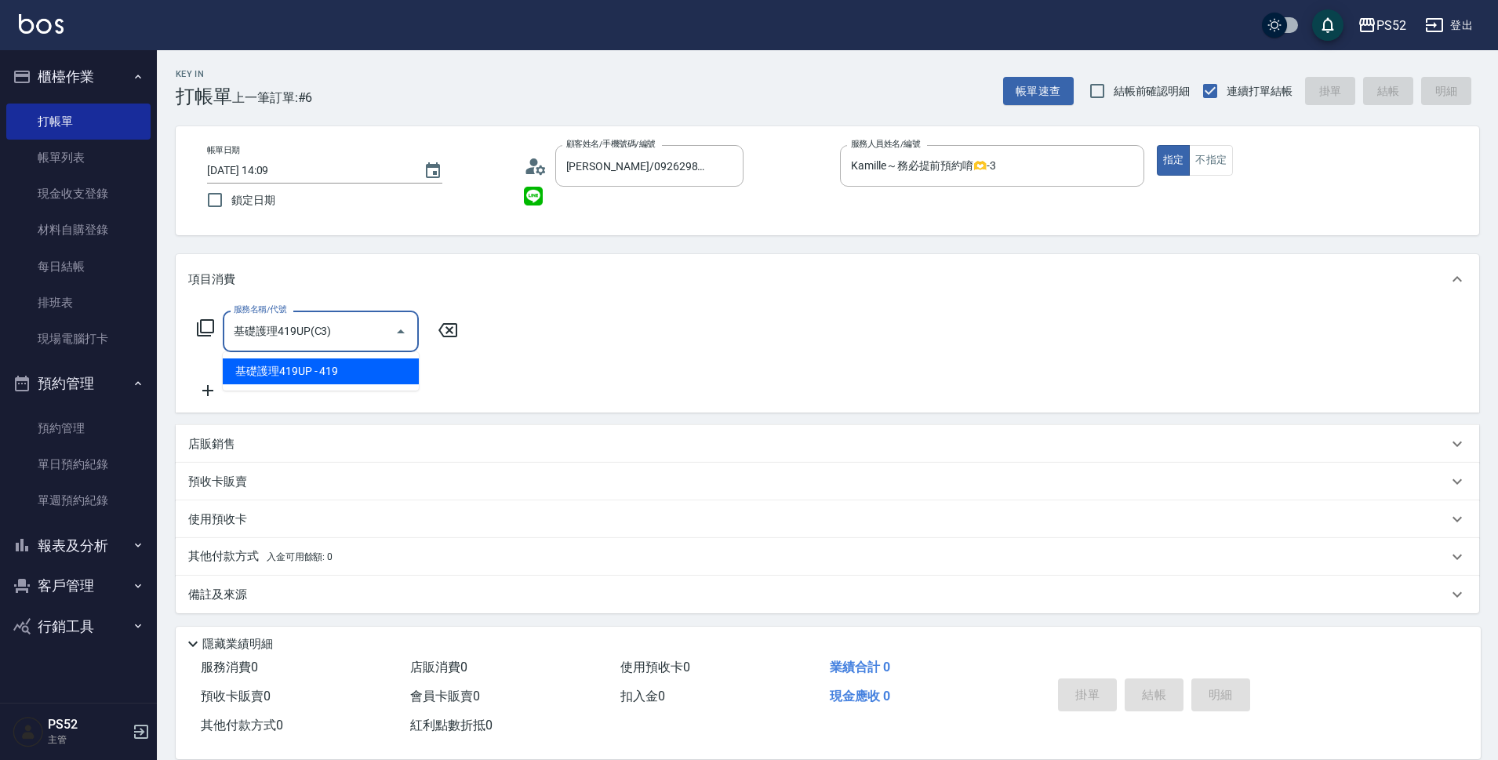
type input "基礎護理419UP(C3)"
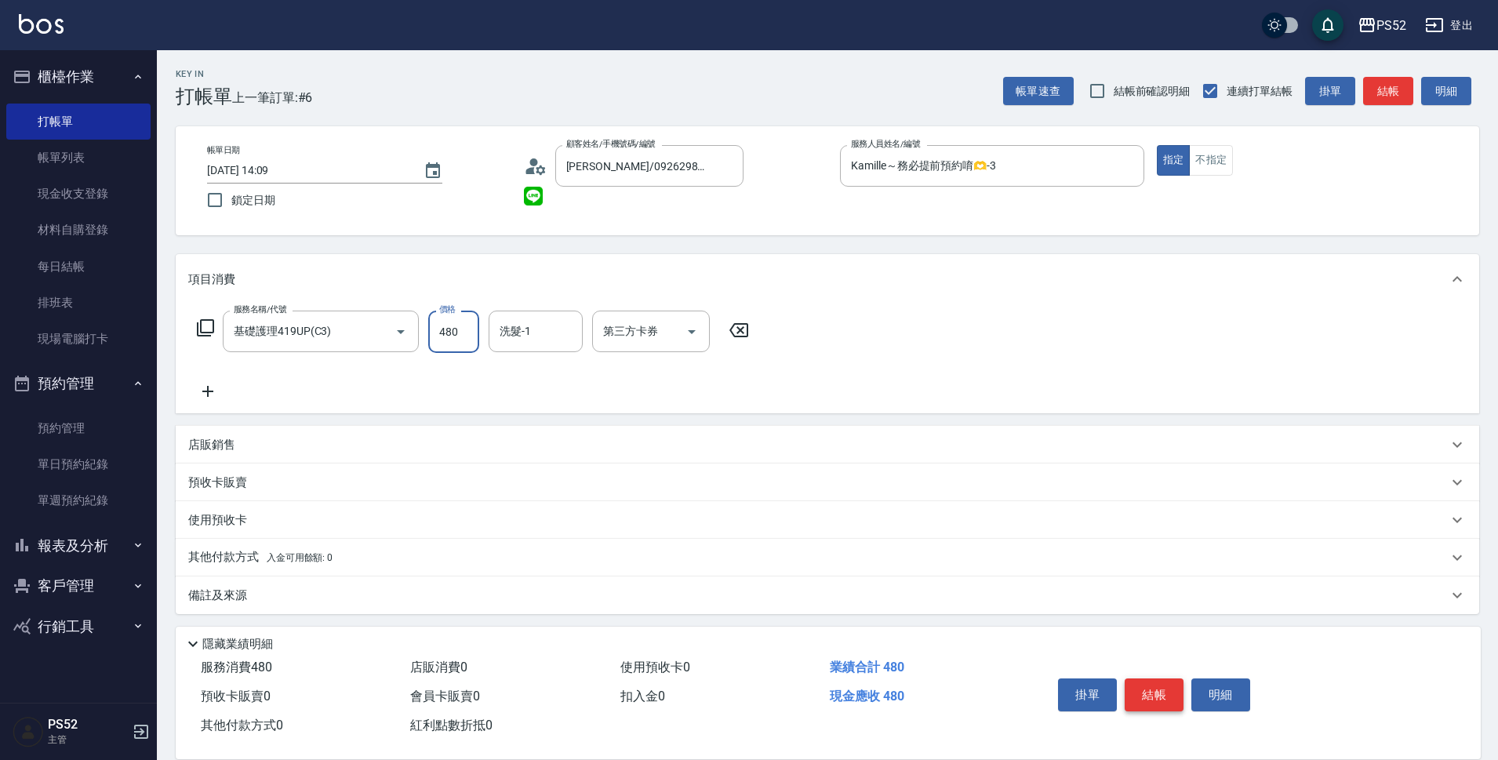
type input "480"
click at [1142, 678] on button "結帳" at bounding box center [1153, 694] width 59 height 33
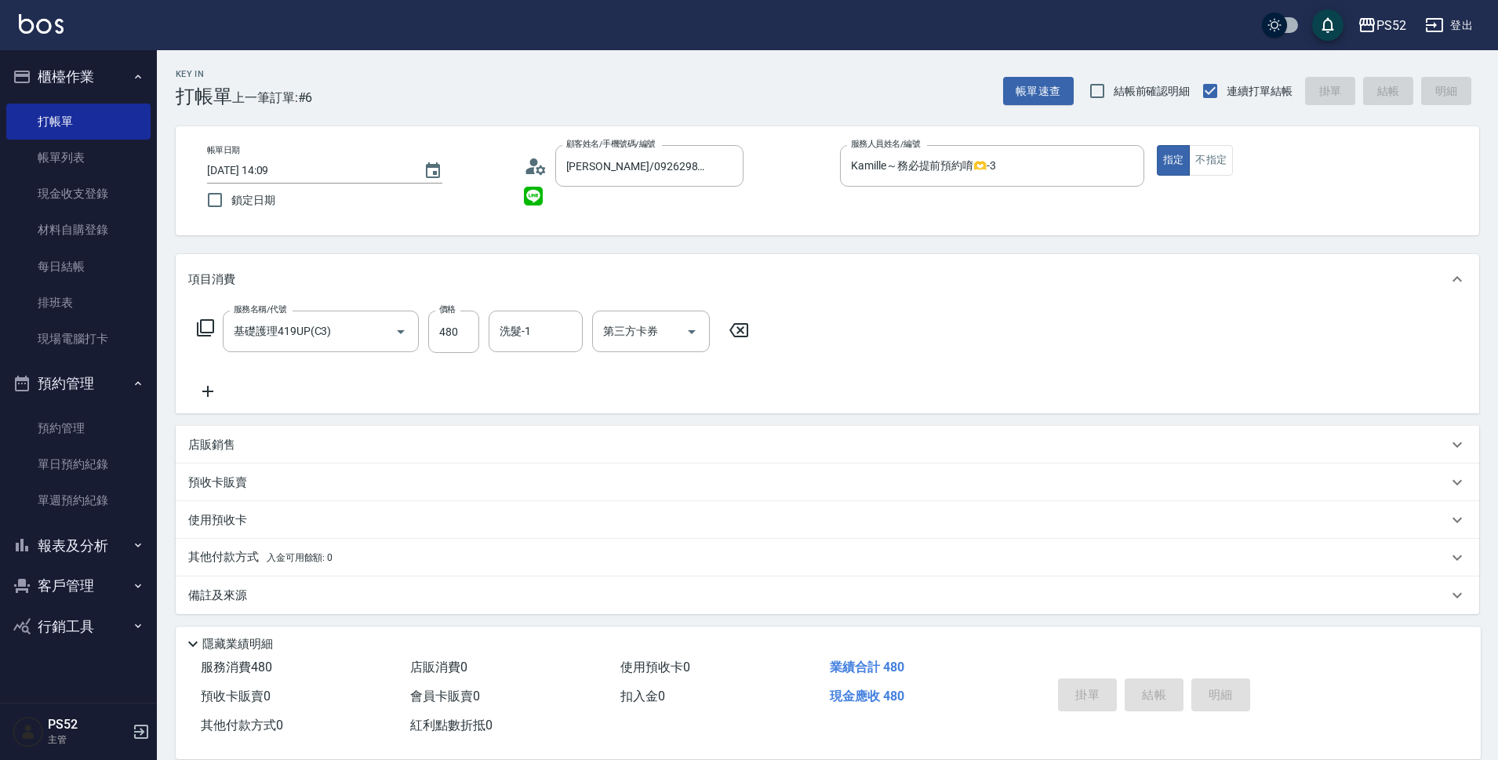
type input "[DATE] 14:10"
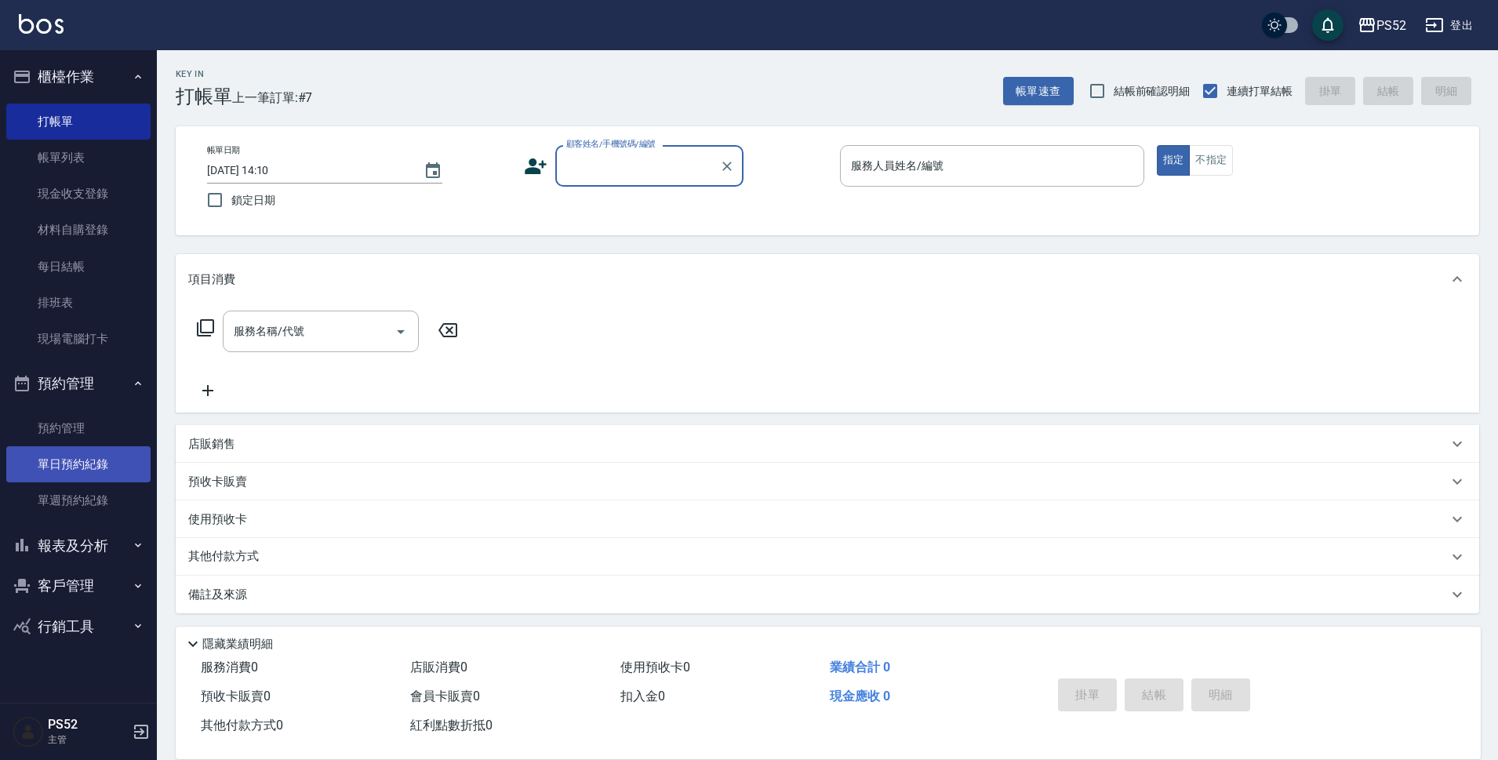
click at [76, 470] on link "單日預約紀錄" at bounding box center [78, 464] width 144 height 36
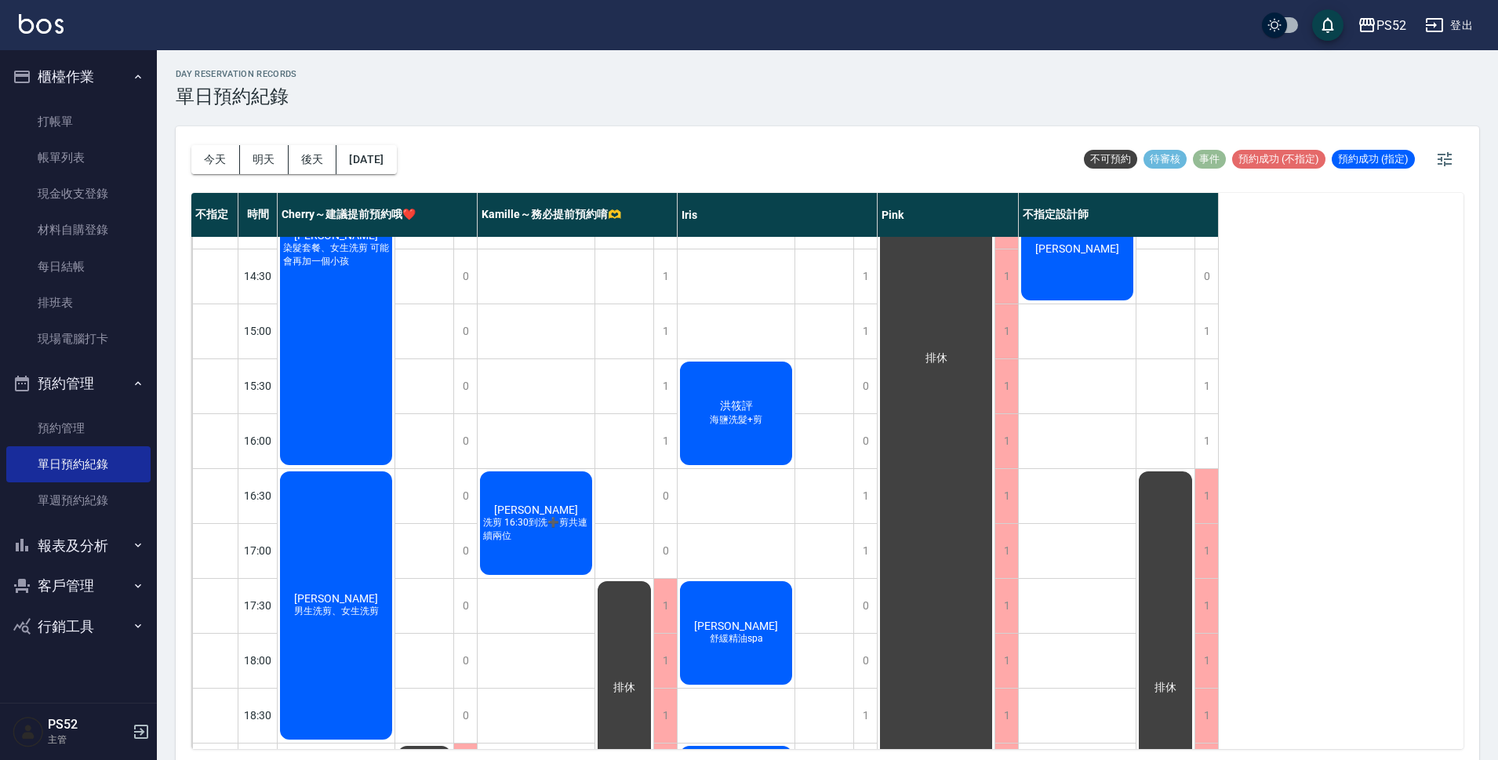
scroll to position [418, 0]
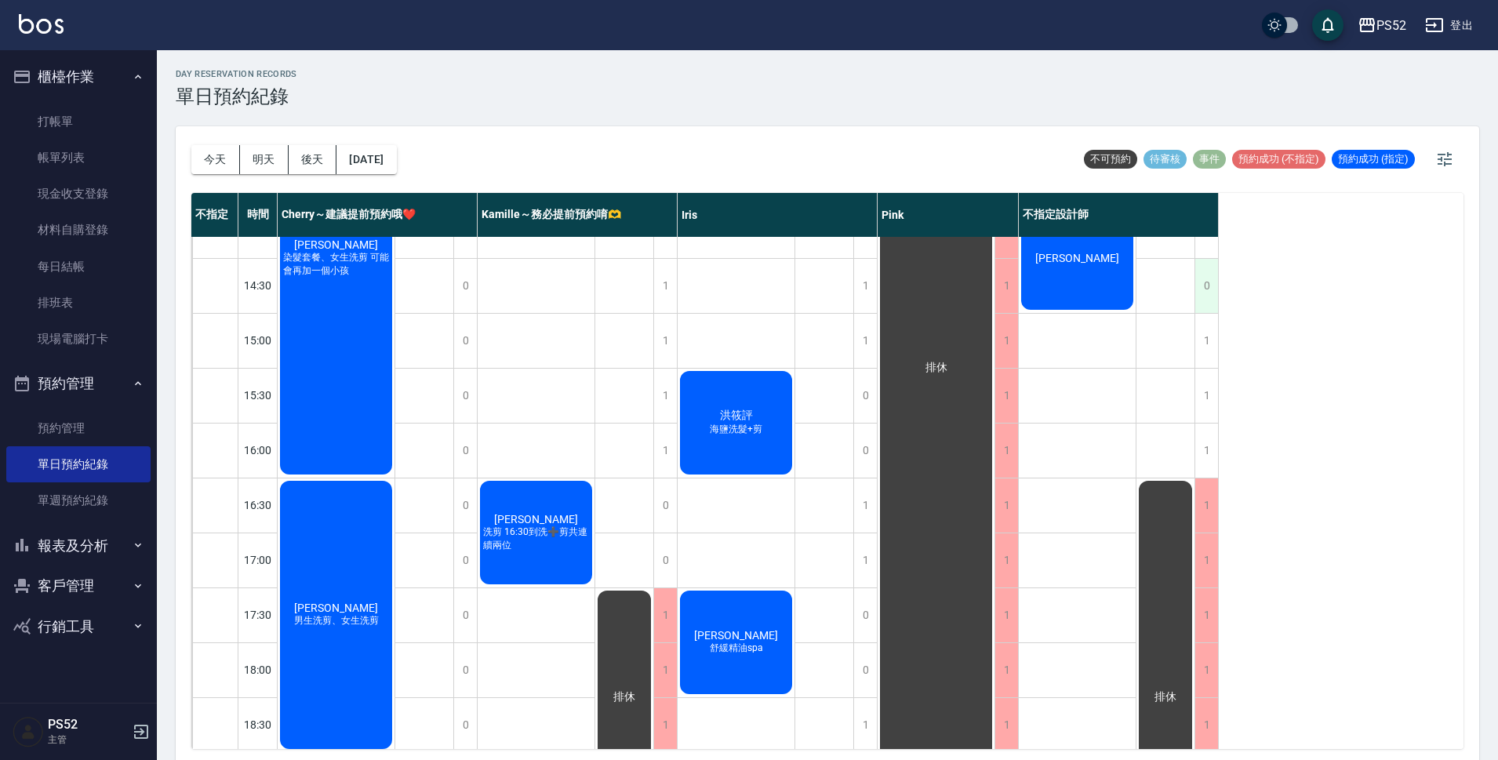
click at [1203, 288] on div "0" at bounding box center [1206, 286] width 24 height 54
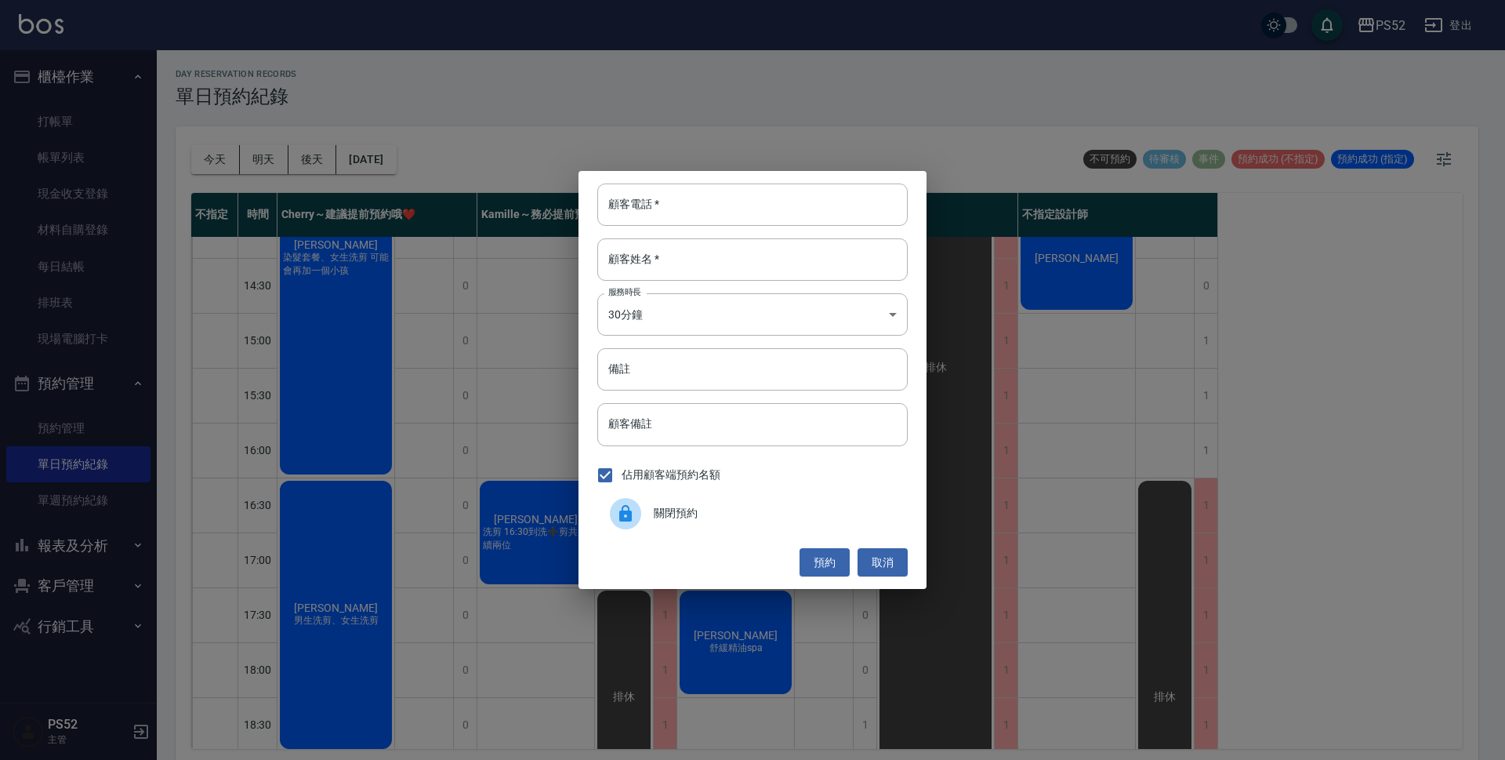
click at [681, 516] on span "關閉預約" at bounding box center [775, 513] width 242 height 16
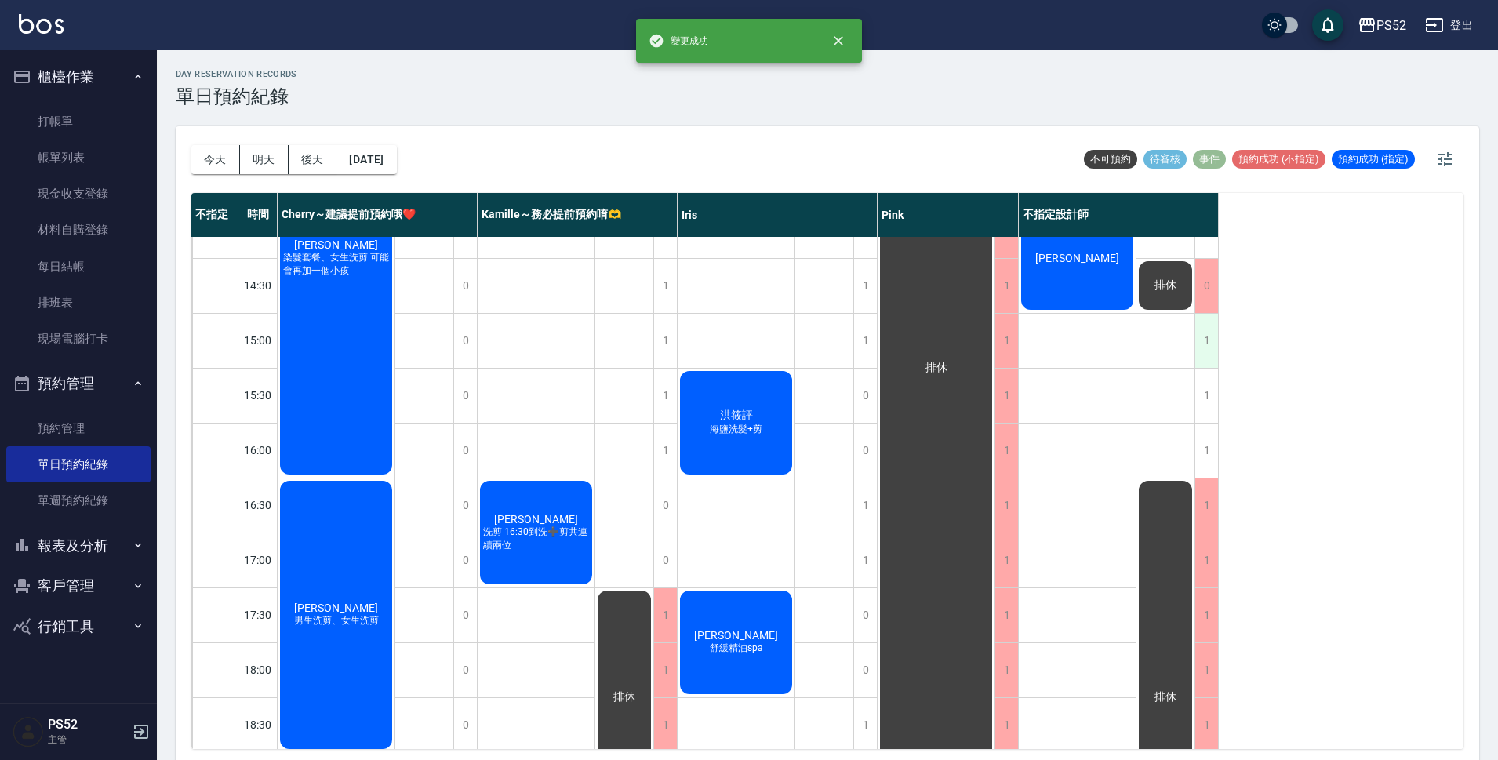
click at [1203, 332] on div "1" at bounding box center [1206, 341] width 24 height 54
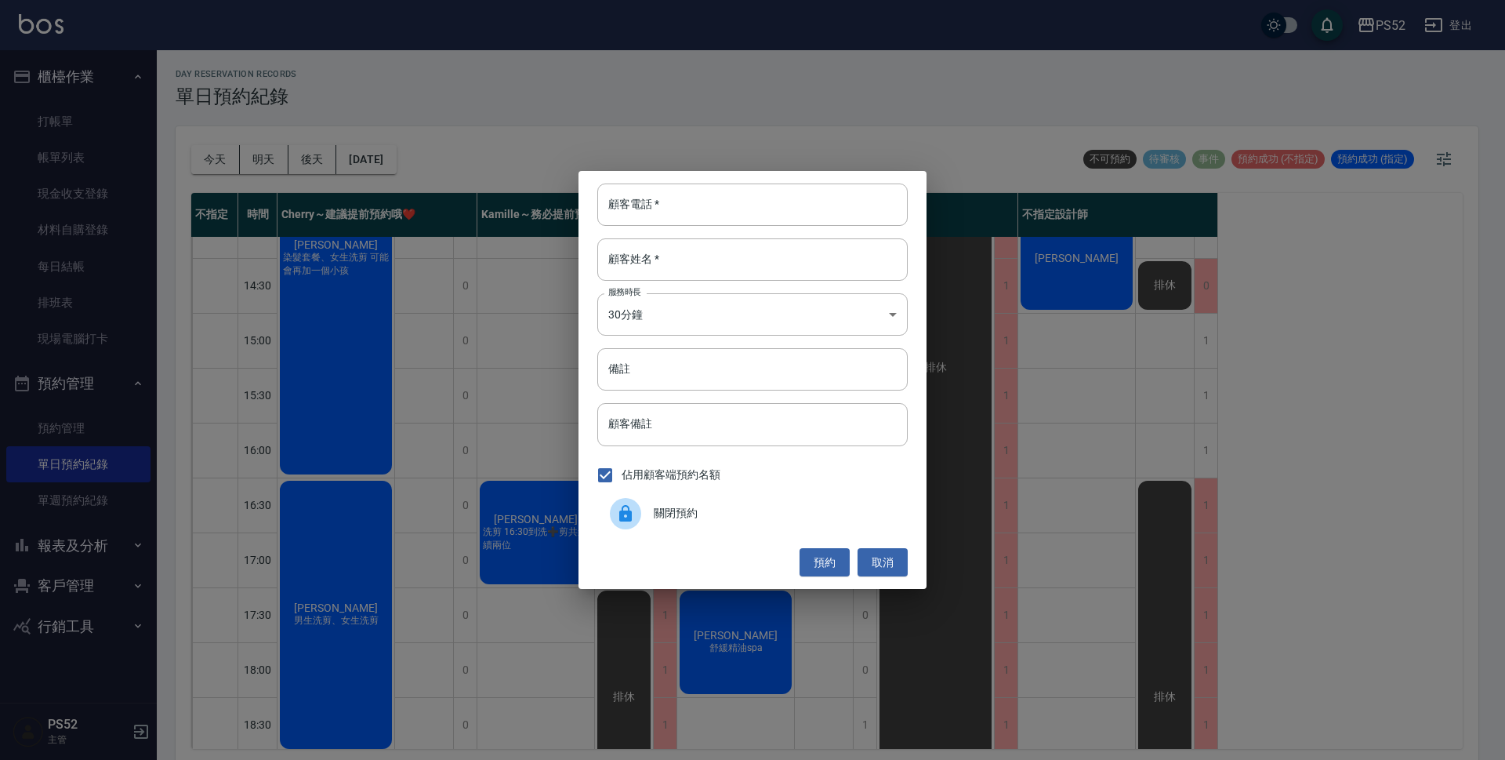
click at [688, 520] on span "關閉預約" at bounding box center [775, 513] width 242 height 16
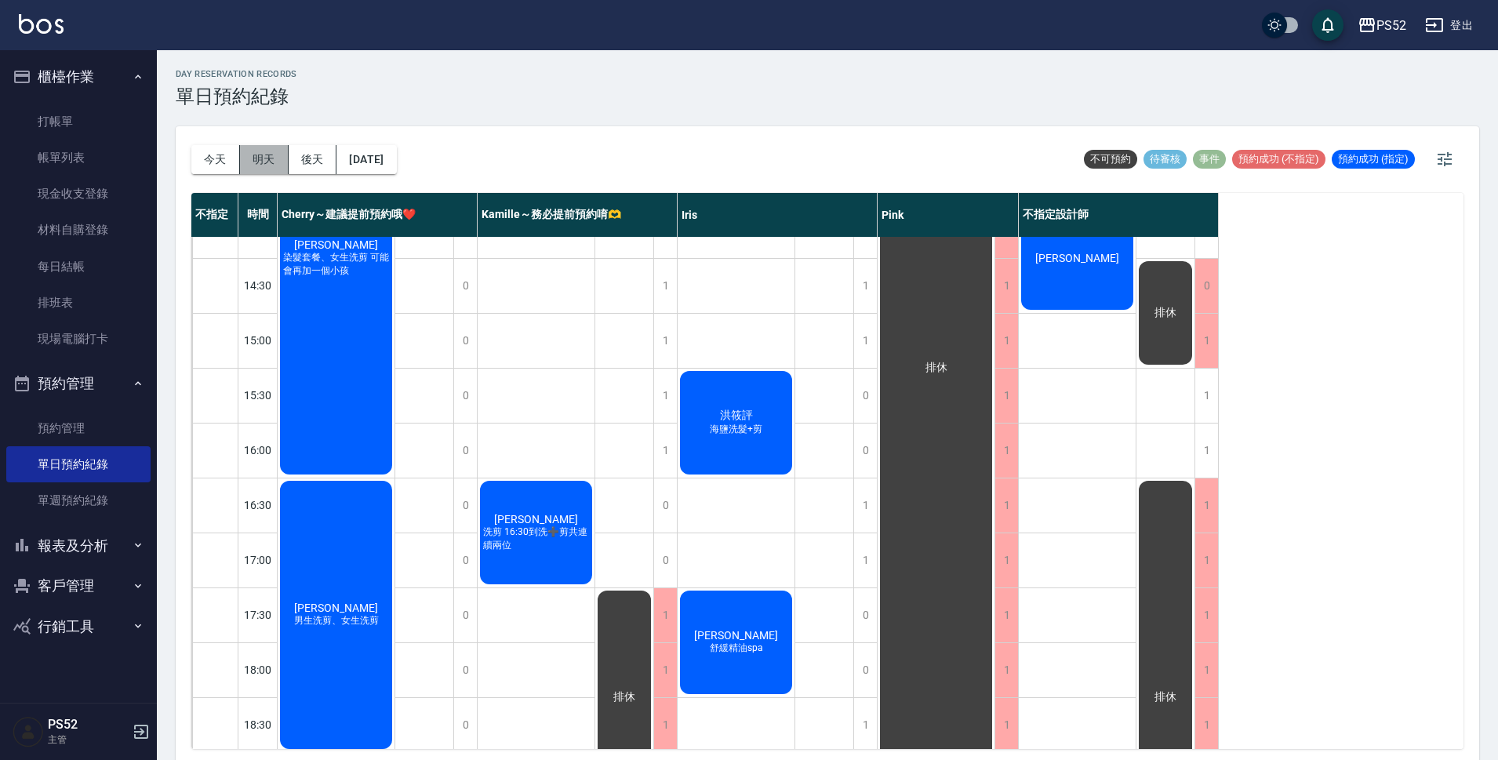
click at [264, 153] on button "明天" at bounding box center [264, 159] width 49 height 29
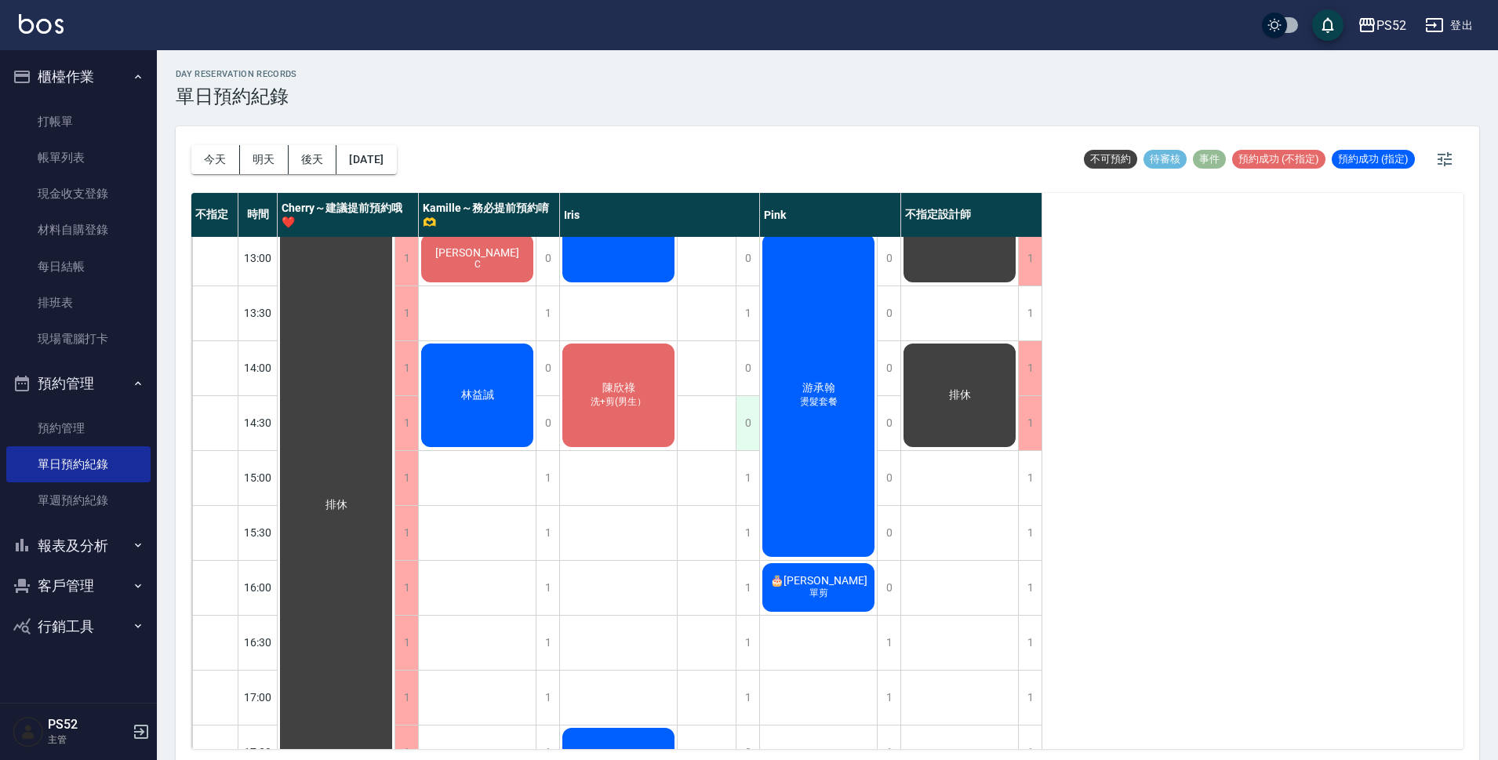
scroll to position [288, 0]
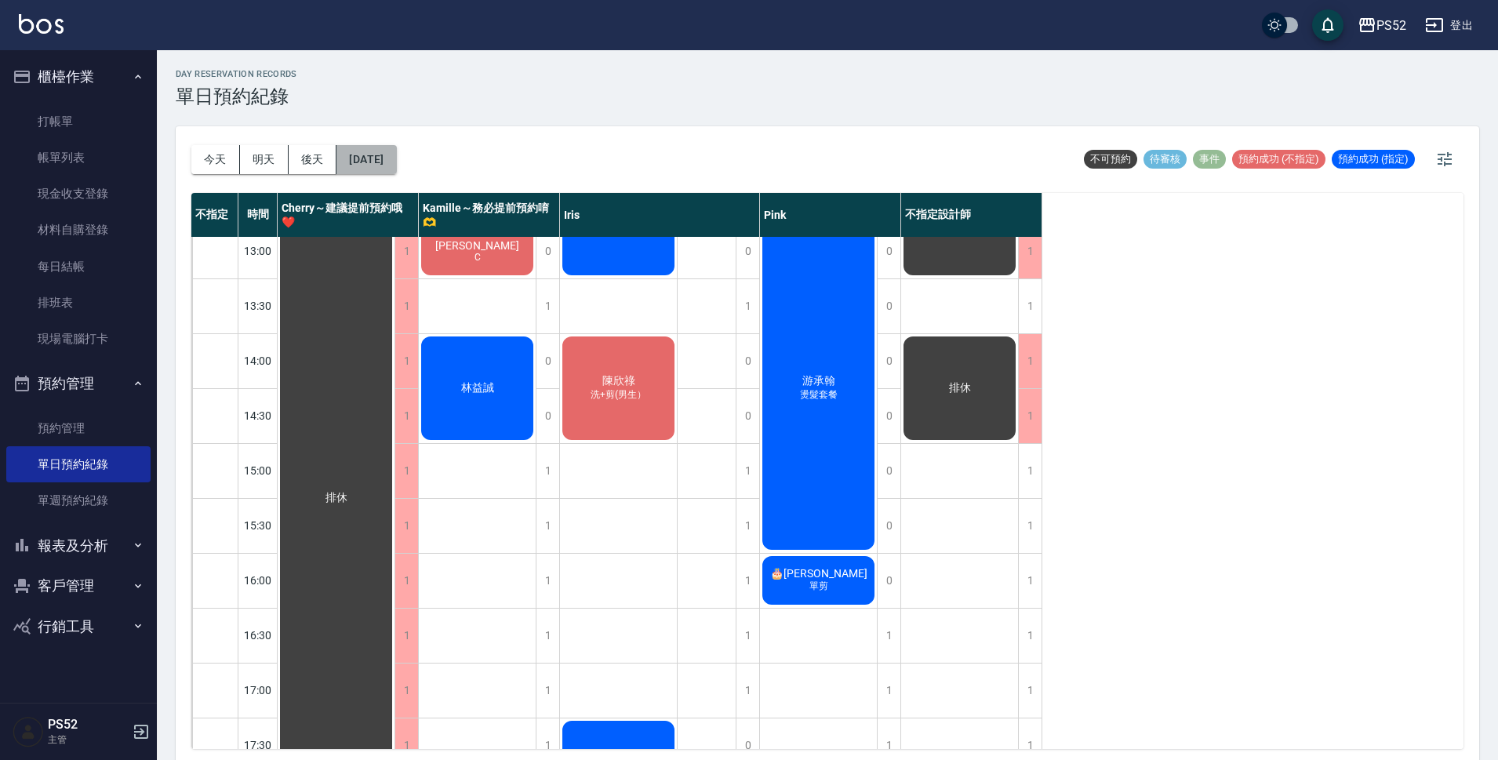
click at [377, 159] on button "[DATE]" at bounding box center [366, 159] width 60 height 29
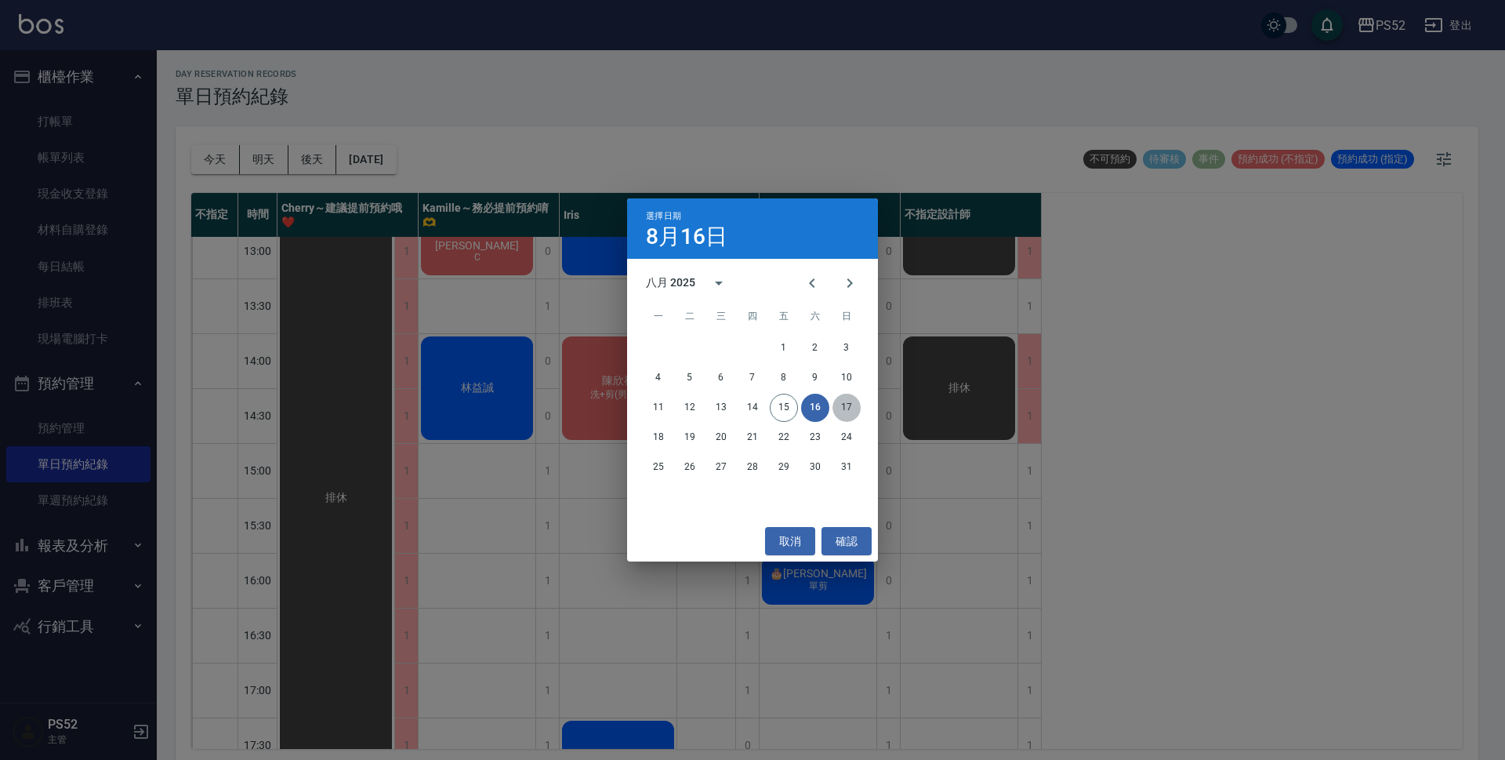
click at [847, 415] on button "17" at bounding box center [847, 408] width 28 height 28
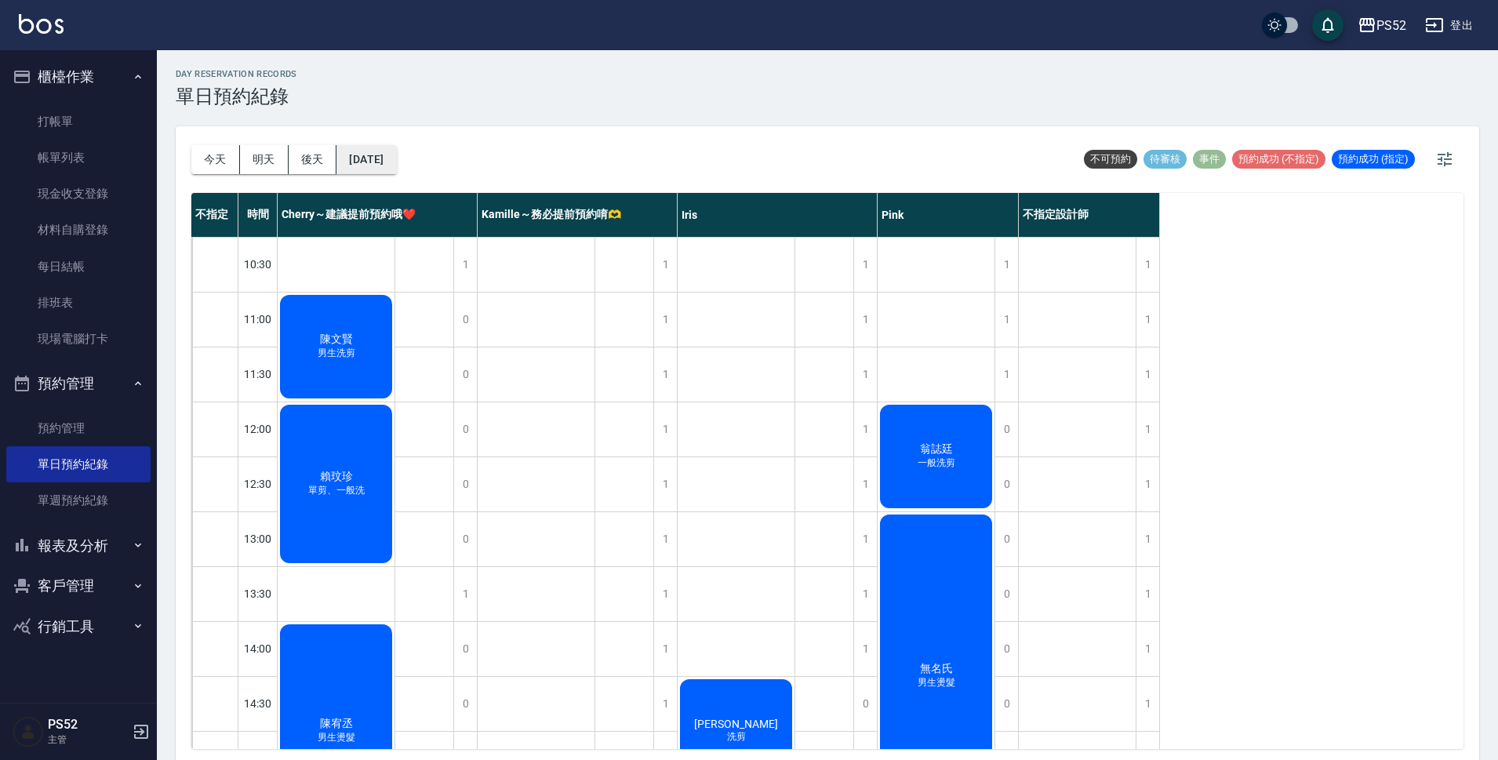
click at [354, 158] on button "[DATE]" at bounding box center [366, 159] width 60 height 29
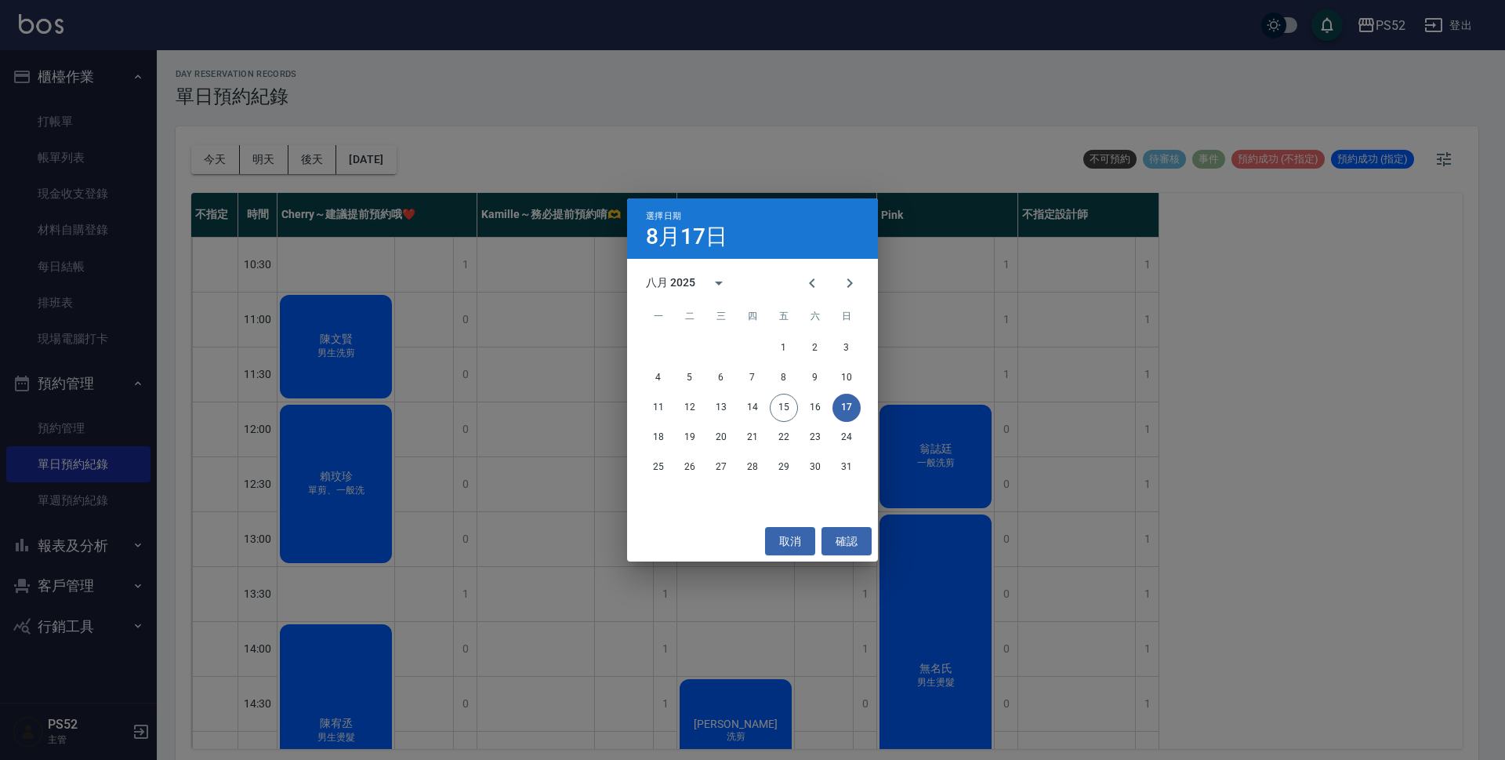
click at [852, 408] on button "17" at bounding box center [847, 408] width 28 height 28
click at [819, 407] on button "16" at bounding box center [815, 408] width 28 height 28
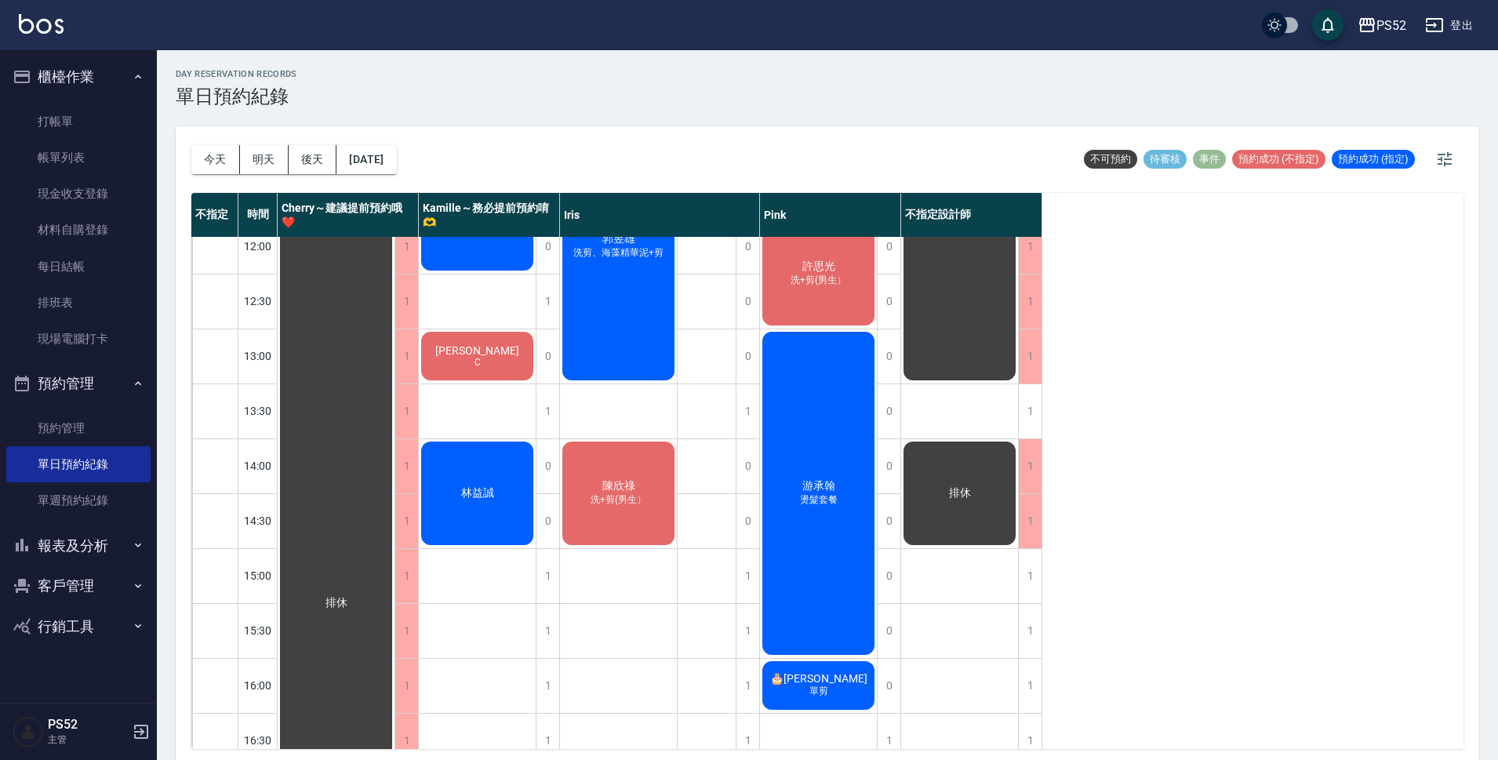
scroll to position [288, 0]
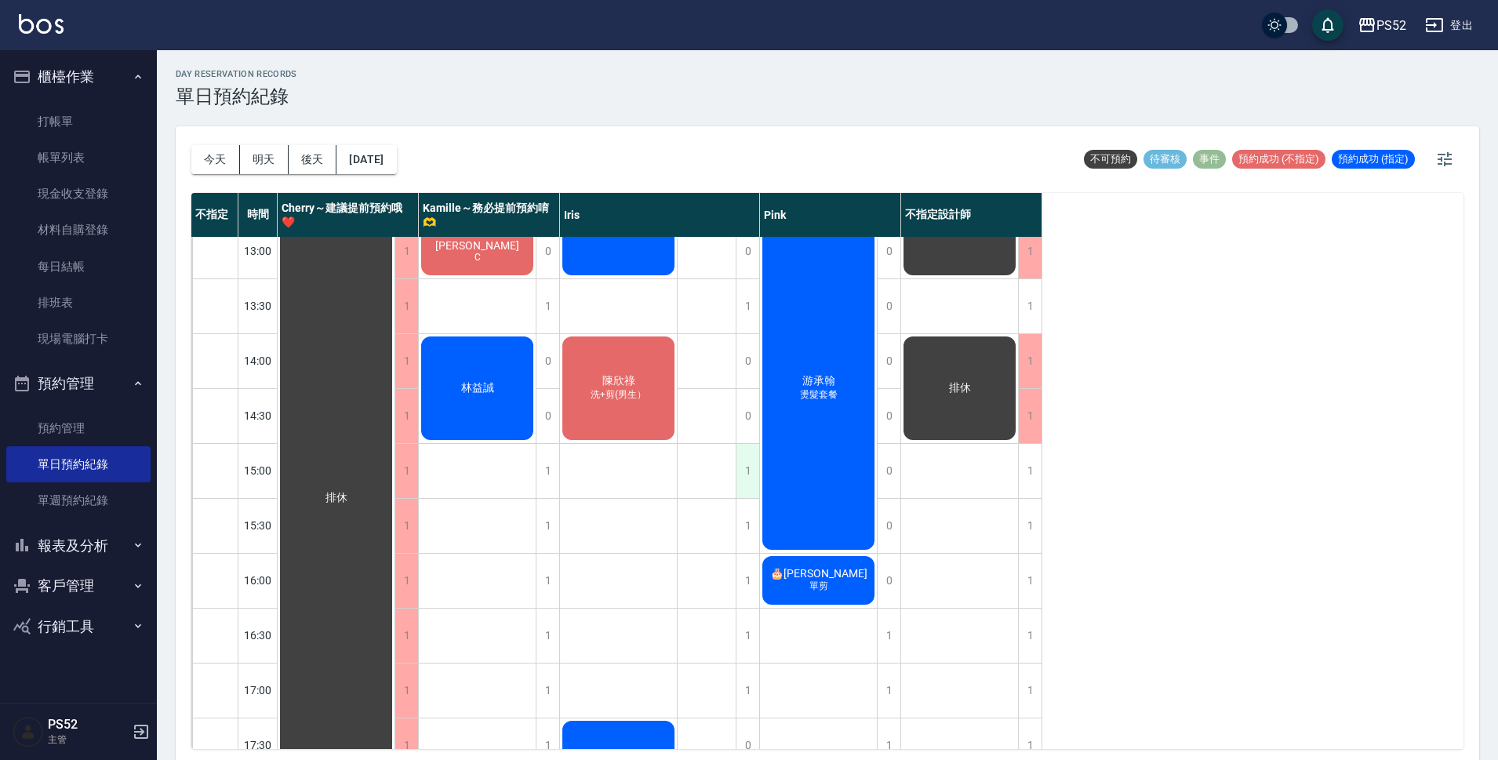
click at [742, 466] on div "1" at bounding box center [747, 471] width 24 height 54
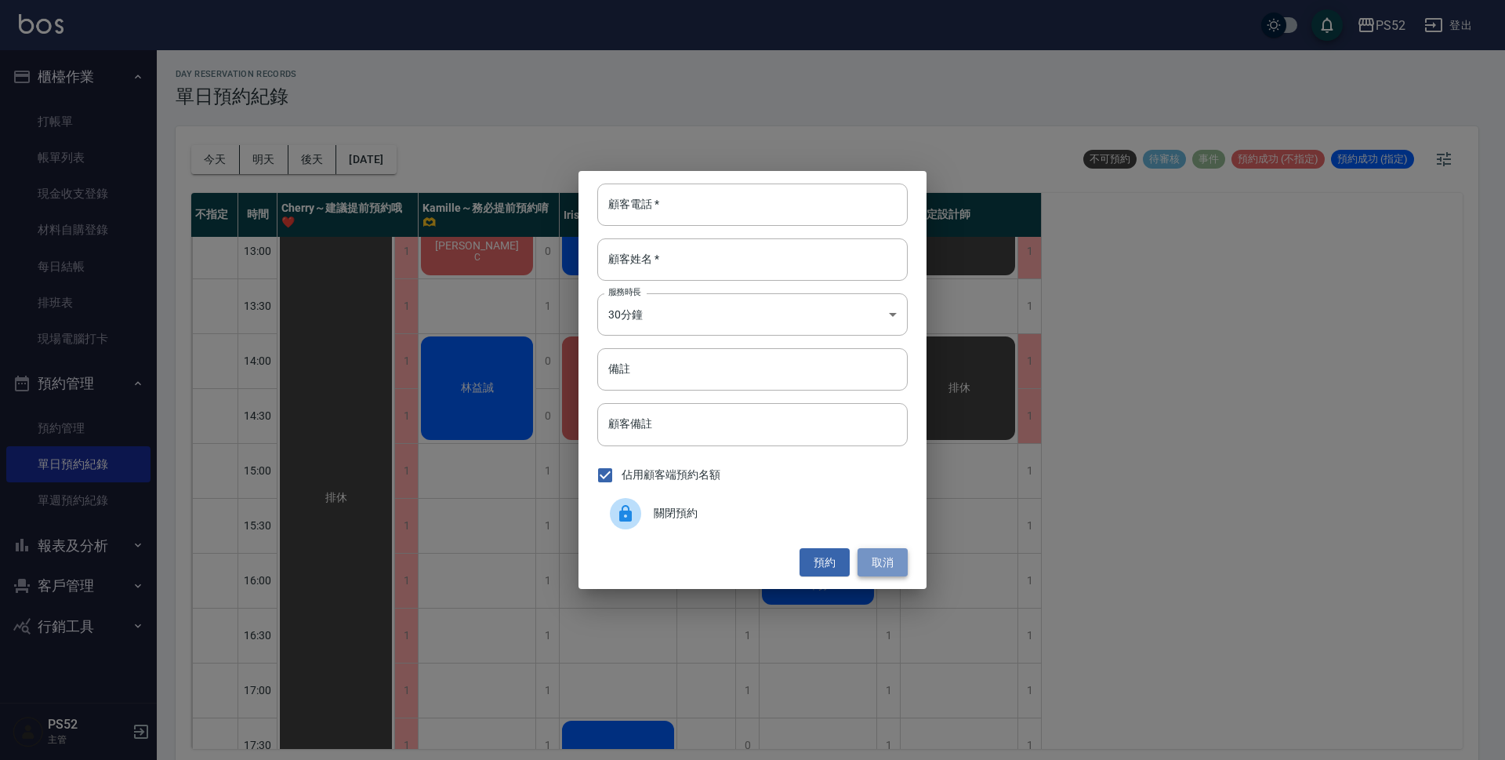
click at [874, 550] on button "取消" at bounding box center [883, 562] width 50 height 29
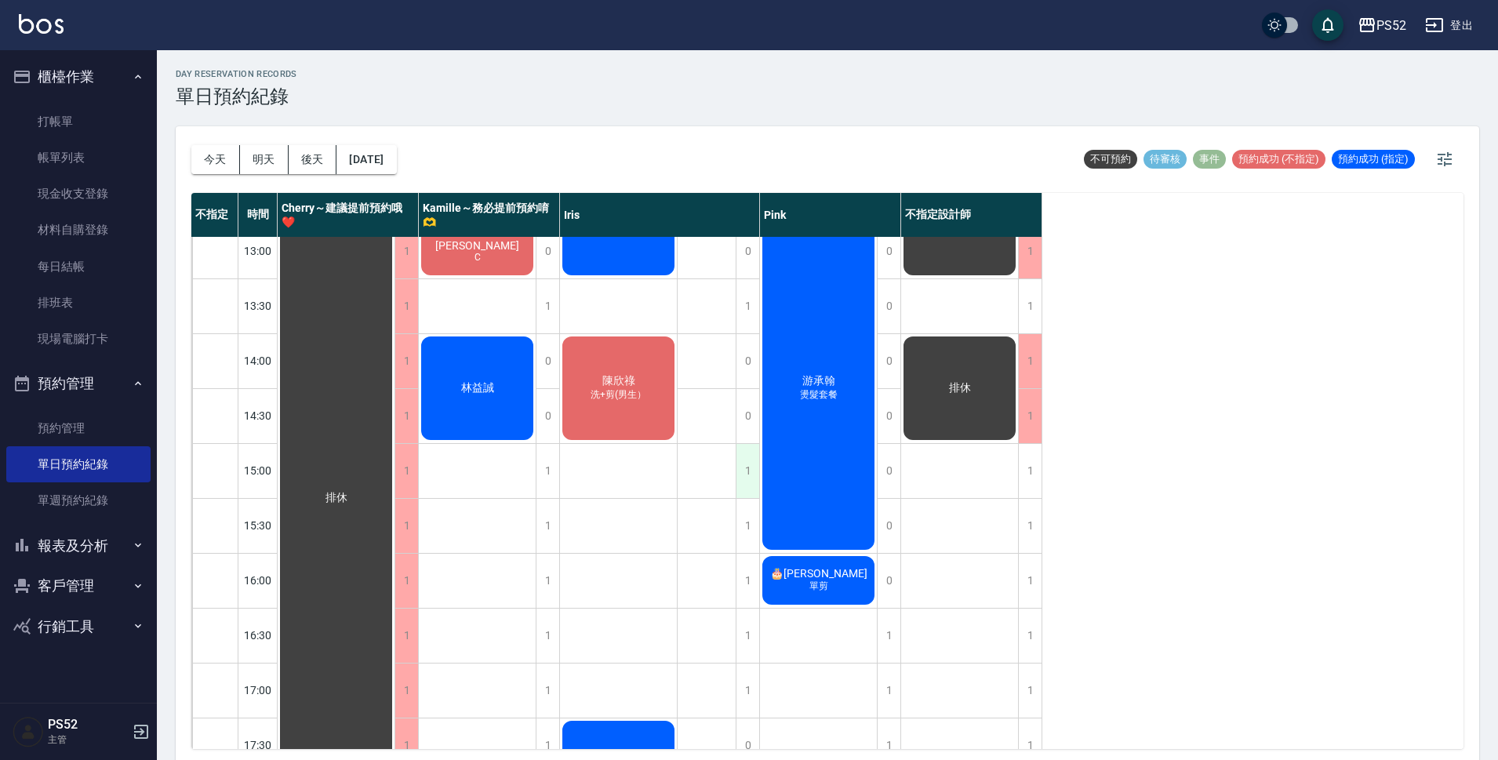
click at [743, 473] on div "1" at bounding box center [747, 471] width 24 height 54
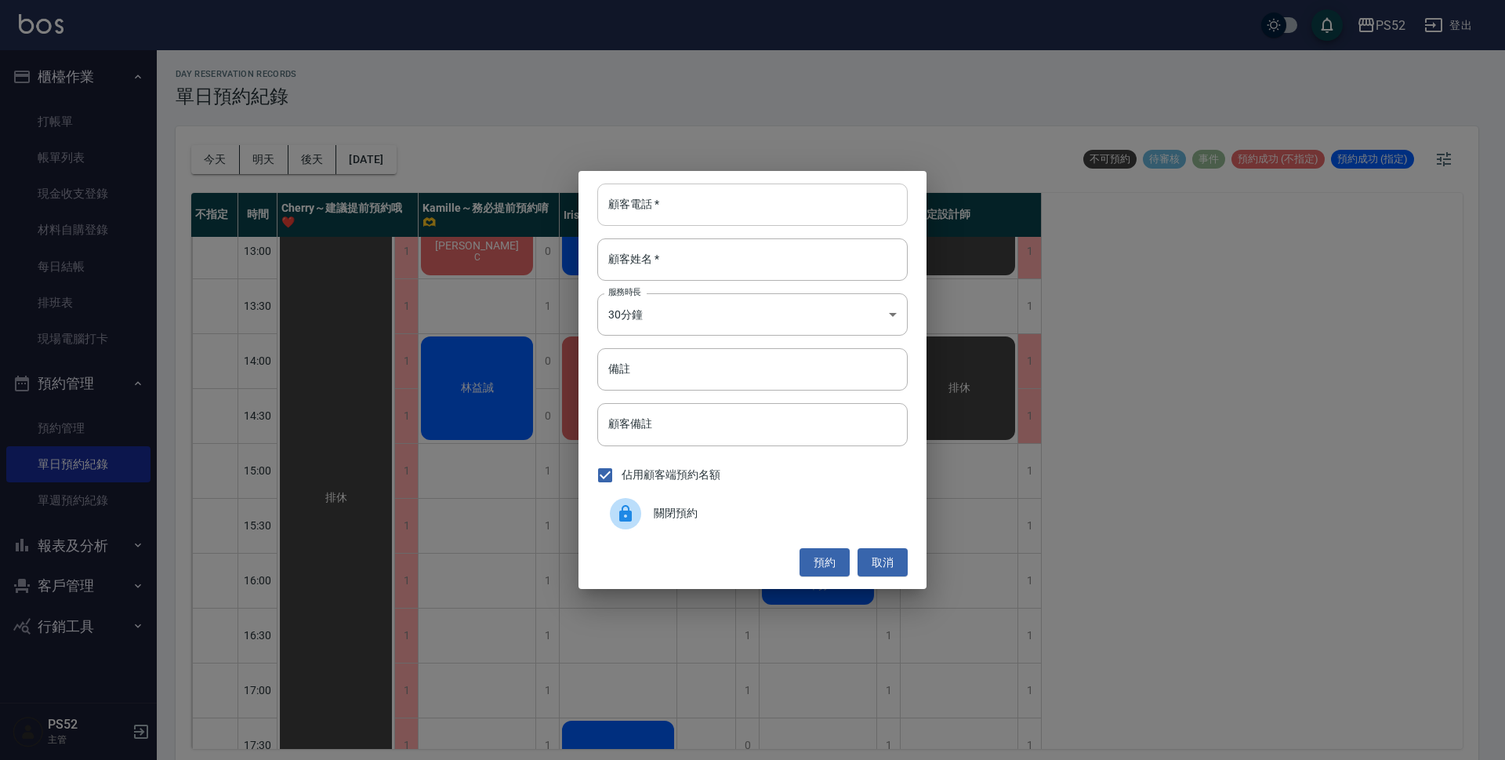
click at [661, 214] on input "顧客電話   *" at bounding box center [752, 204] width 311 height 42
type input "00"
click at [730, 265] on input "顧客姓名   *" at bounding box center [752, 259] width 311 height 42
type input "無"
click at [743, 309] on body "PS52 登出 櫃檯作業 打帳單 帳單列表 現金收支登錄 材料自購登錄 每日結帳 排班表 現場電腦打卡 預約管理 預約管理 單日預約紀錄 單週預約紀錄 報表及…" at bounding box center [752, 382] width 1505 height 765
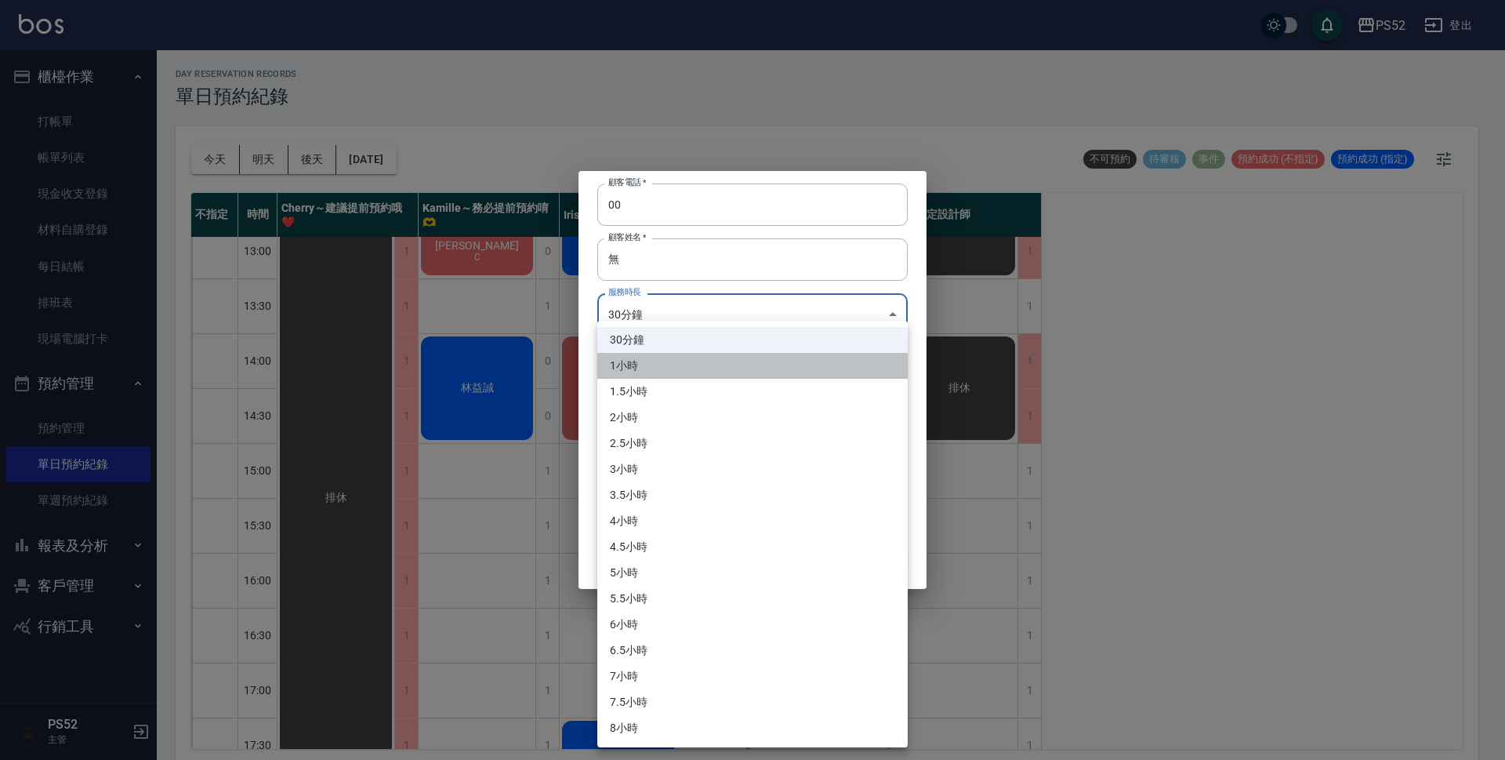
click at [695, 361] on li "1小時" at bounding box center [752, 366] width 311 height 26
type input "2"
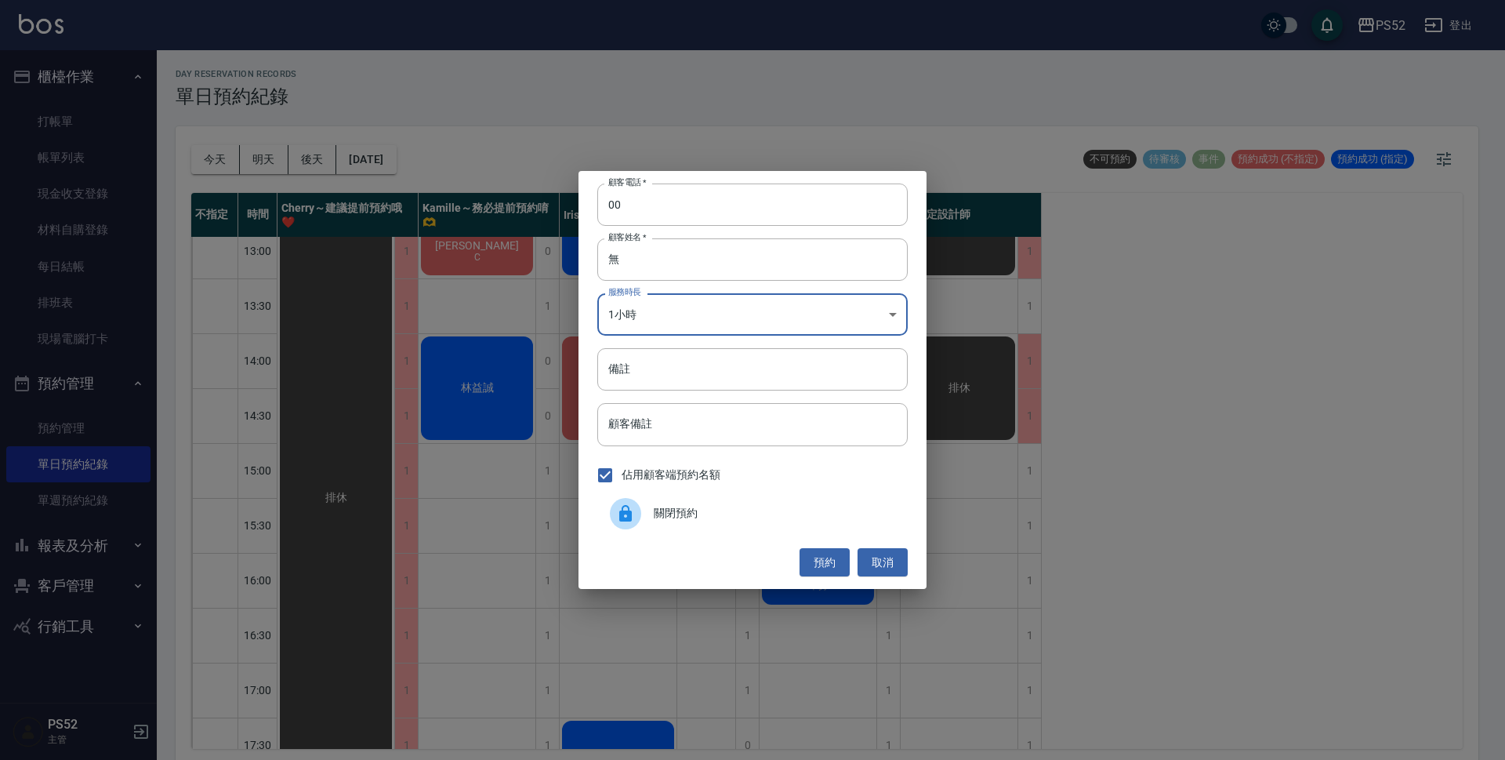
click at [663, 381] on input "備註" at bounding box center [752, 369] width 311 height 42
type input "＿"
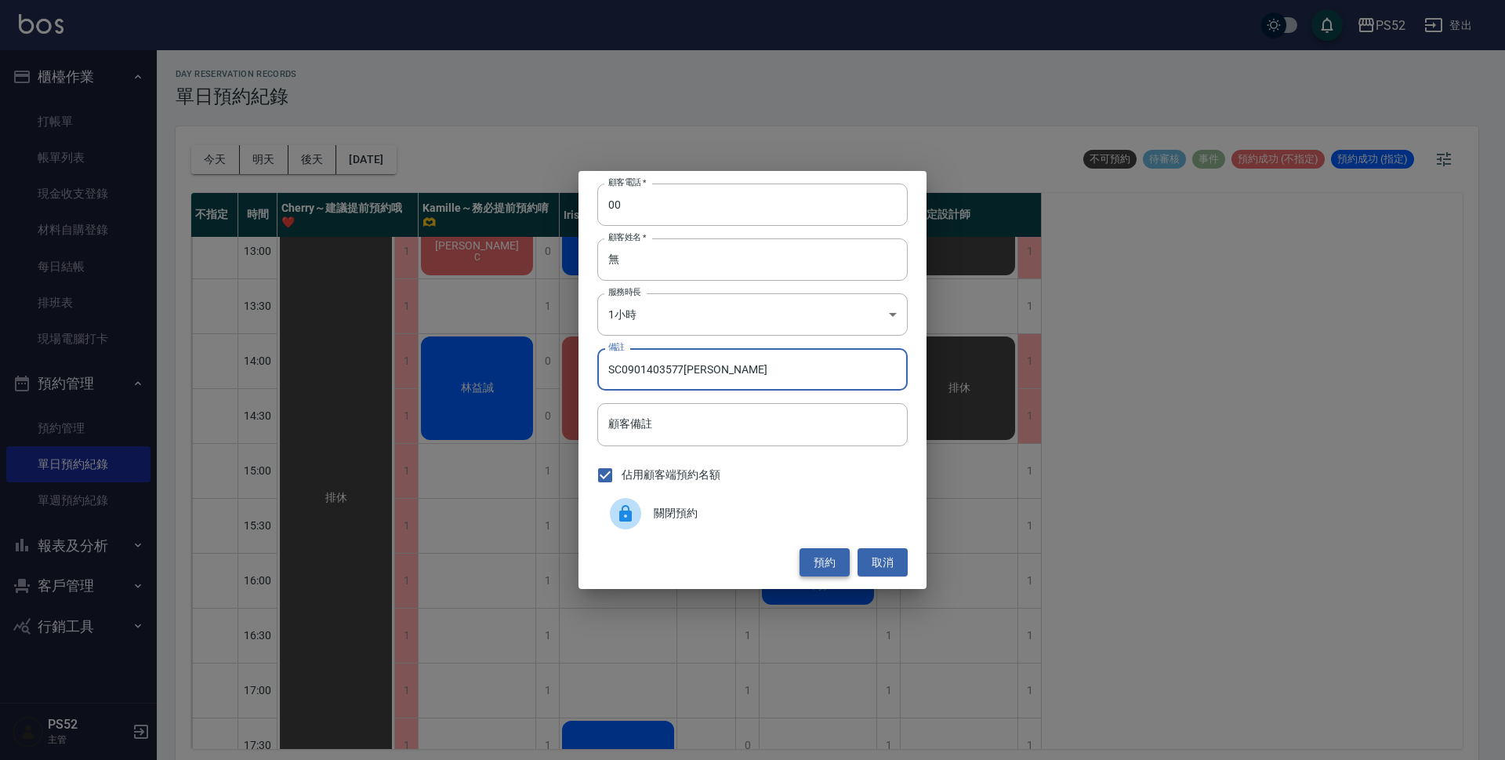
type input "SC0901403577[PERSON_NAME]"
click at [827, 550] on button "預約" at bounding box center [825, 562] width 50 height 29
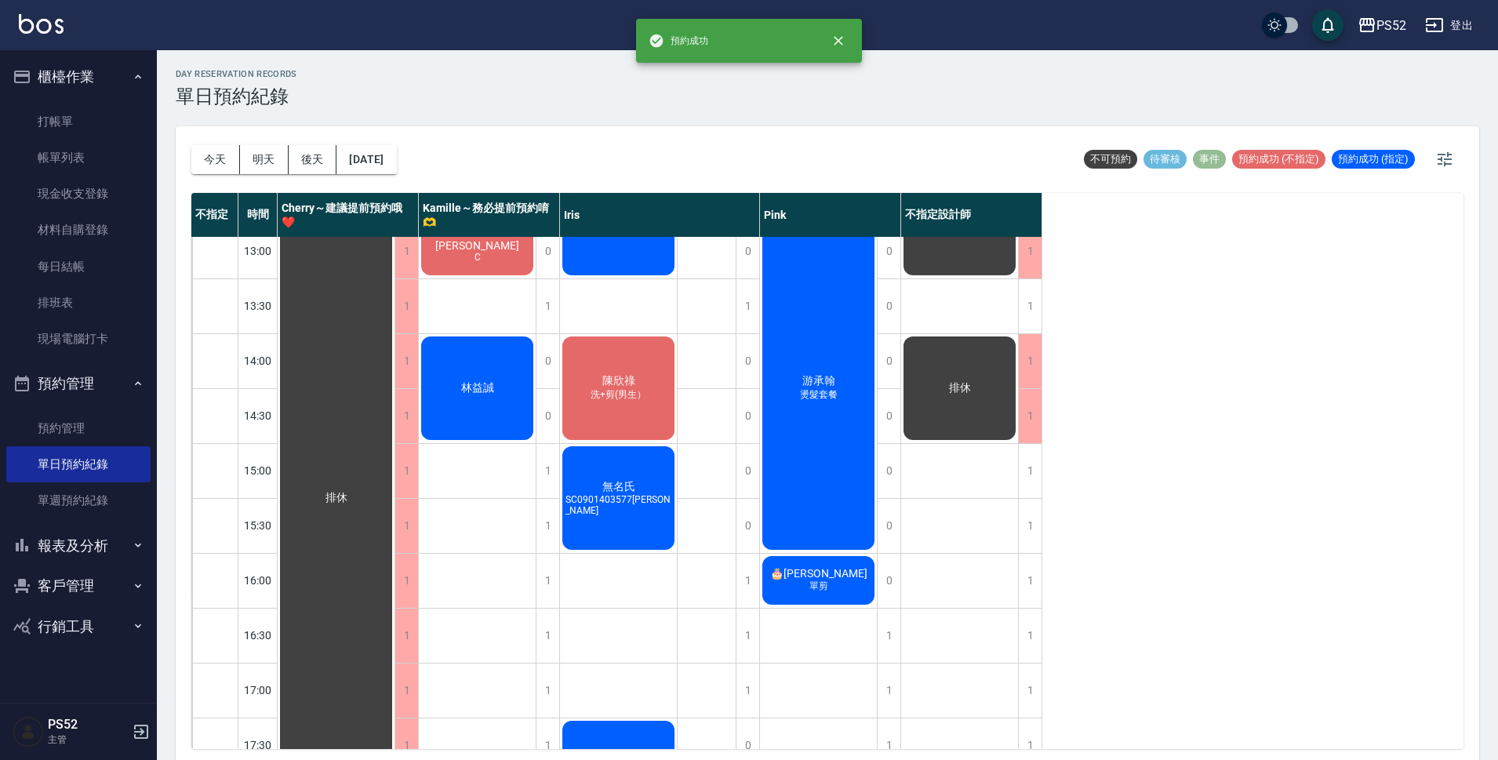
click at [394, 513] on div "無名氏 SC0901403577[PERSON_NAME]" at bounding box center [336, 498] width 117 height 1096
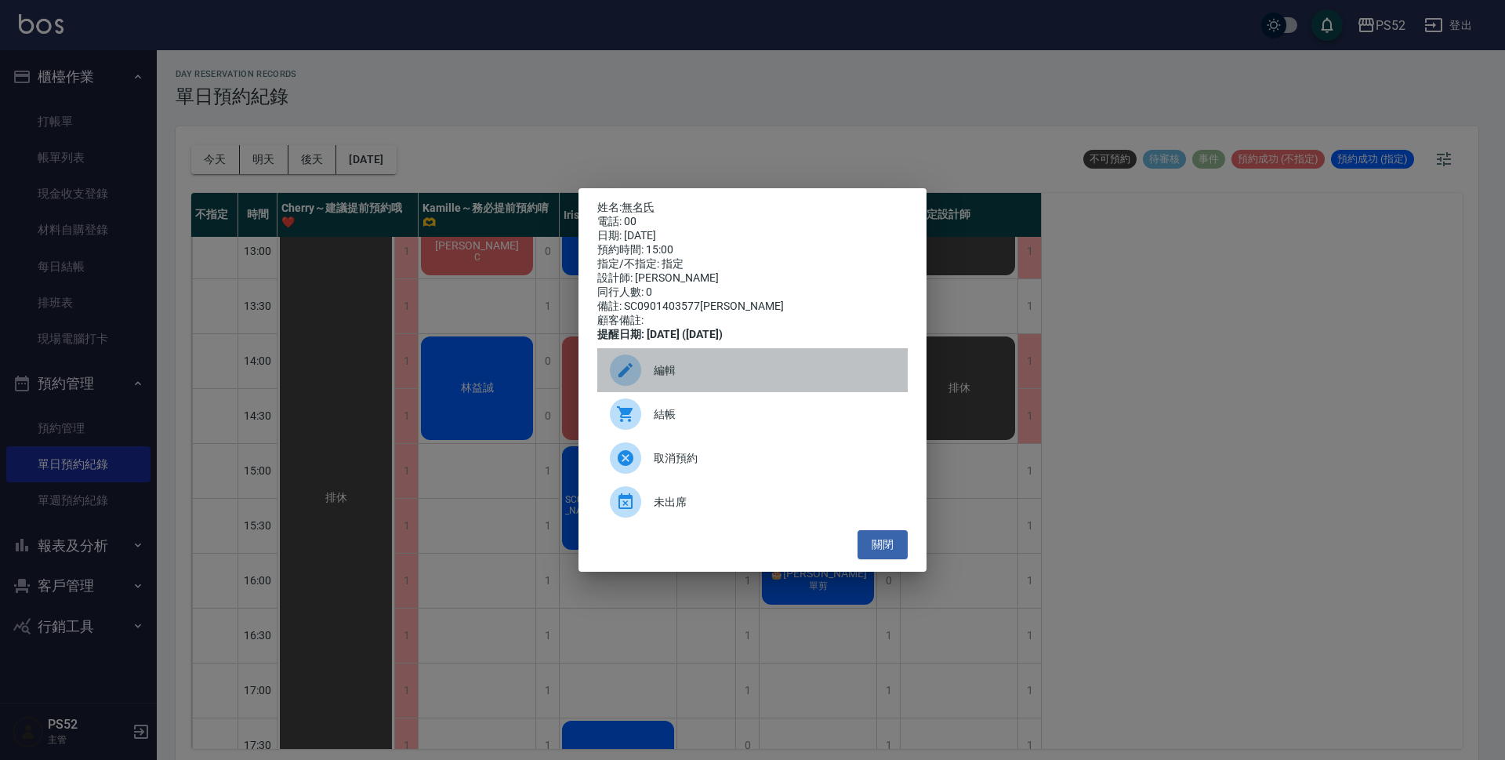
click at [706, 379] on span "編輯" at bounding box center [775, 370] width 242 height 16
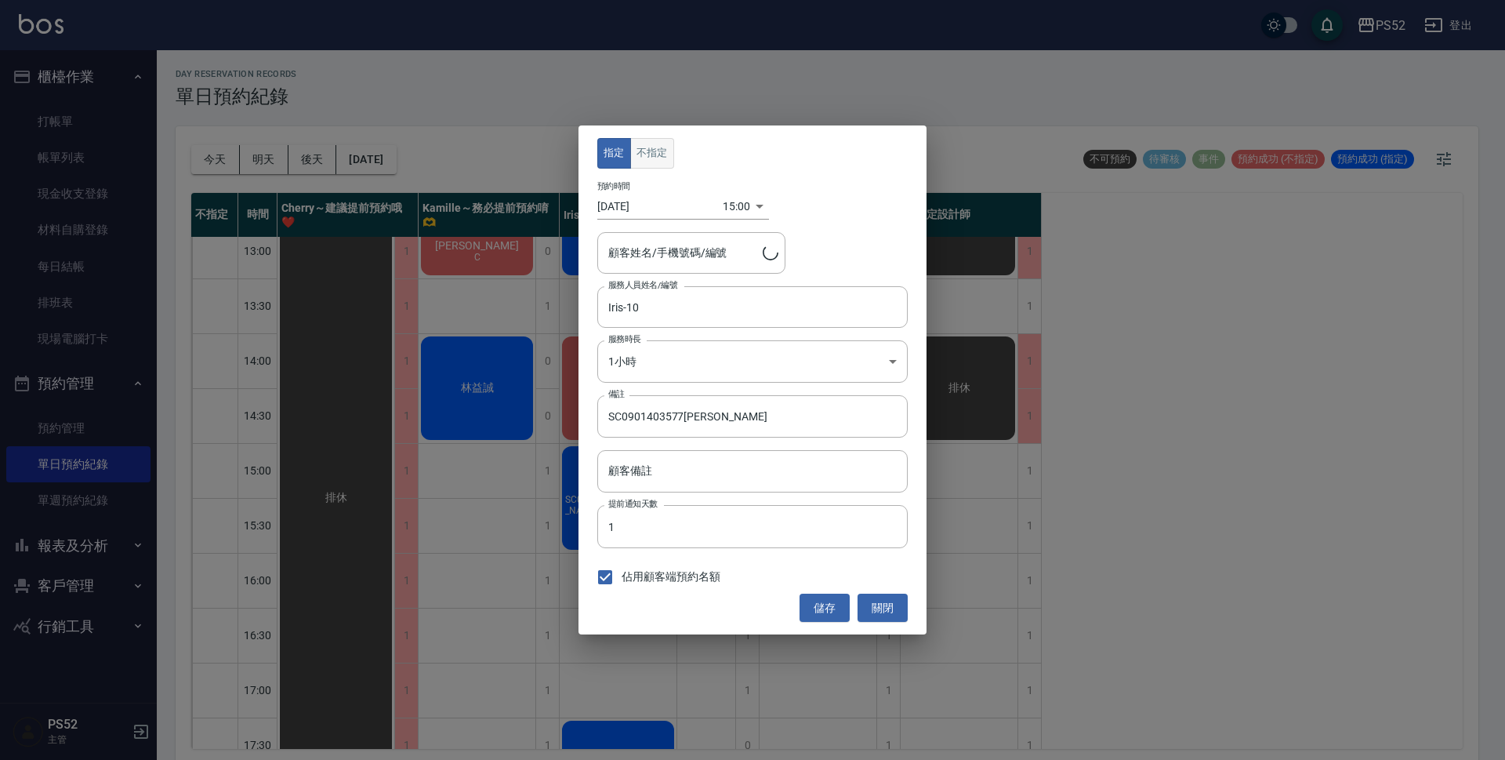
type input "無名氏/00/PS00"
click at [640, 140] on button "不指定" at bounding box center [652, 153] width 44 height 31
click at [813, 597] on button "儲存" at bounding box center [825, 608] width 50 height 29
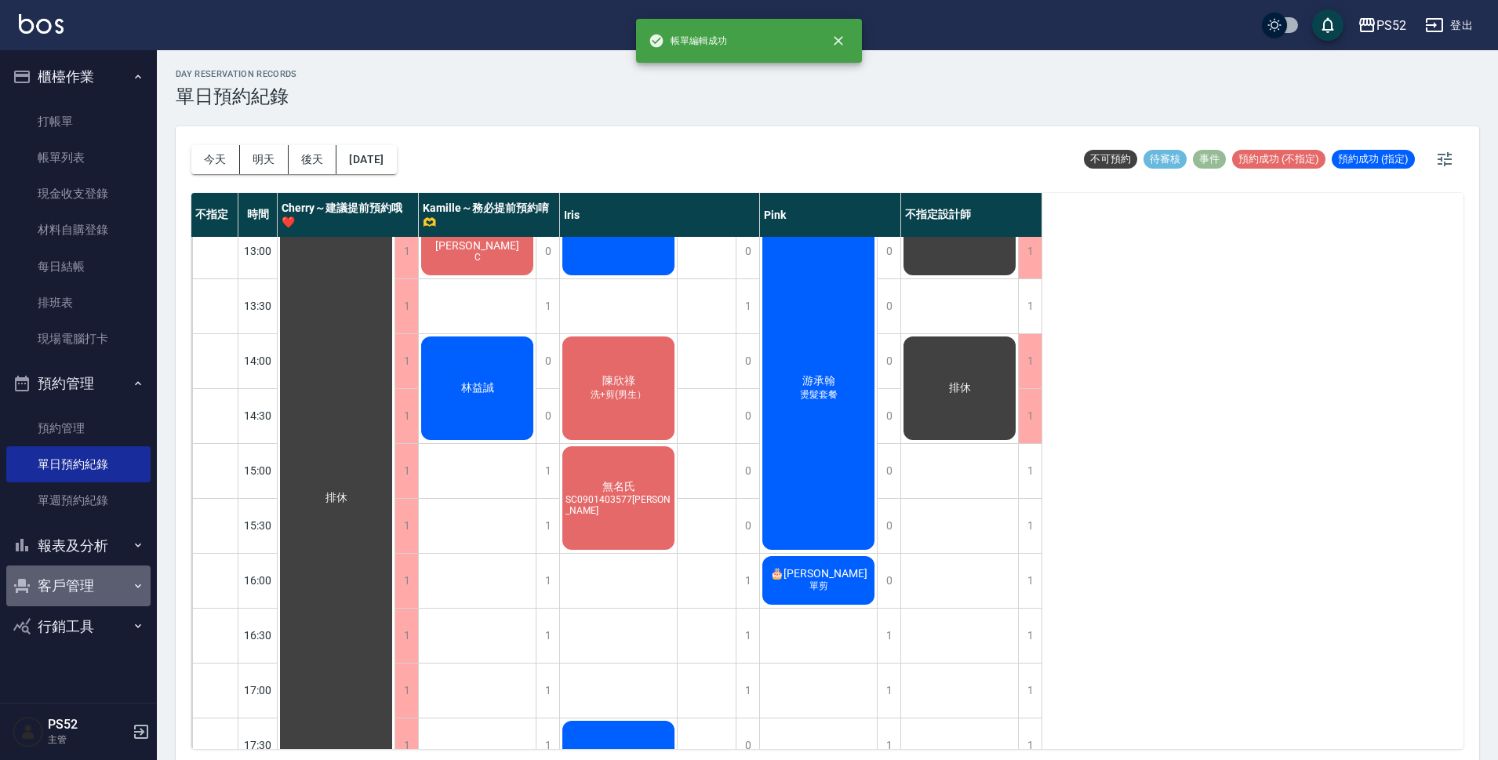
click at [82, 577] on button "客戶管理" at bounding box center [78, 585] width 144 height 41
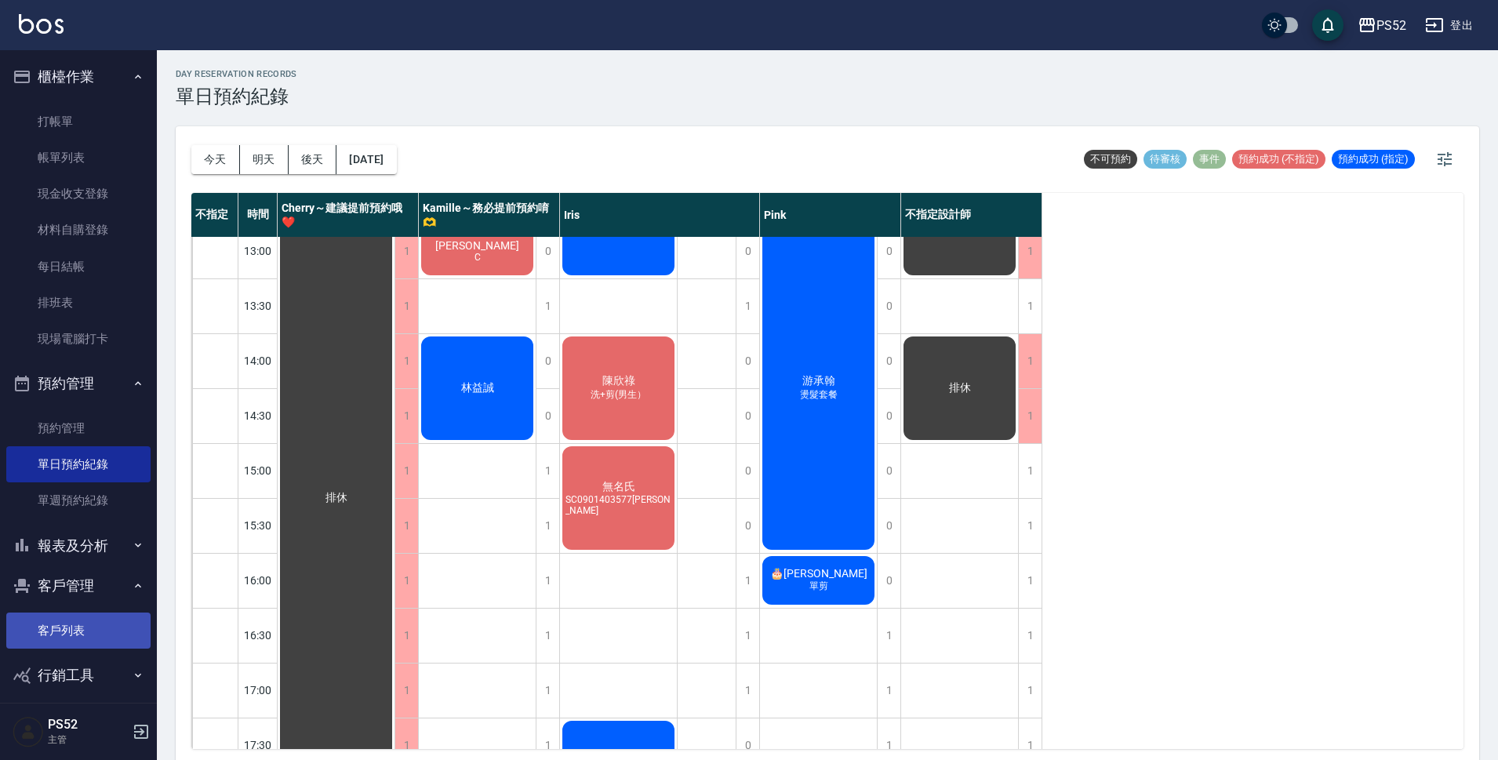
click at [77, 623] on link "客戶列表" at bounding box center [78, 630] width 144 height 36
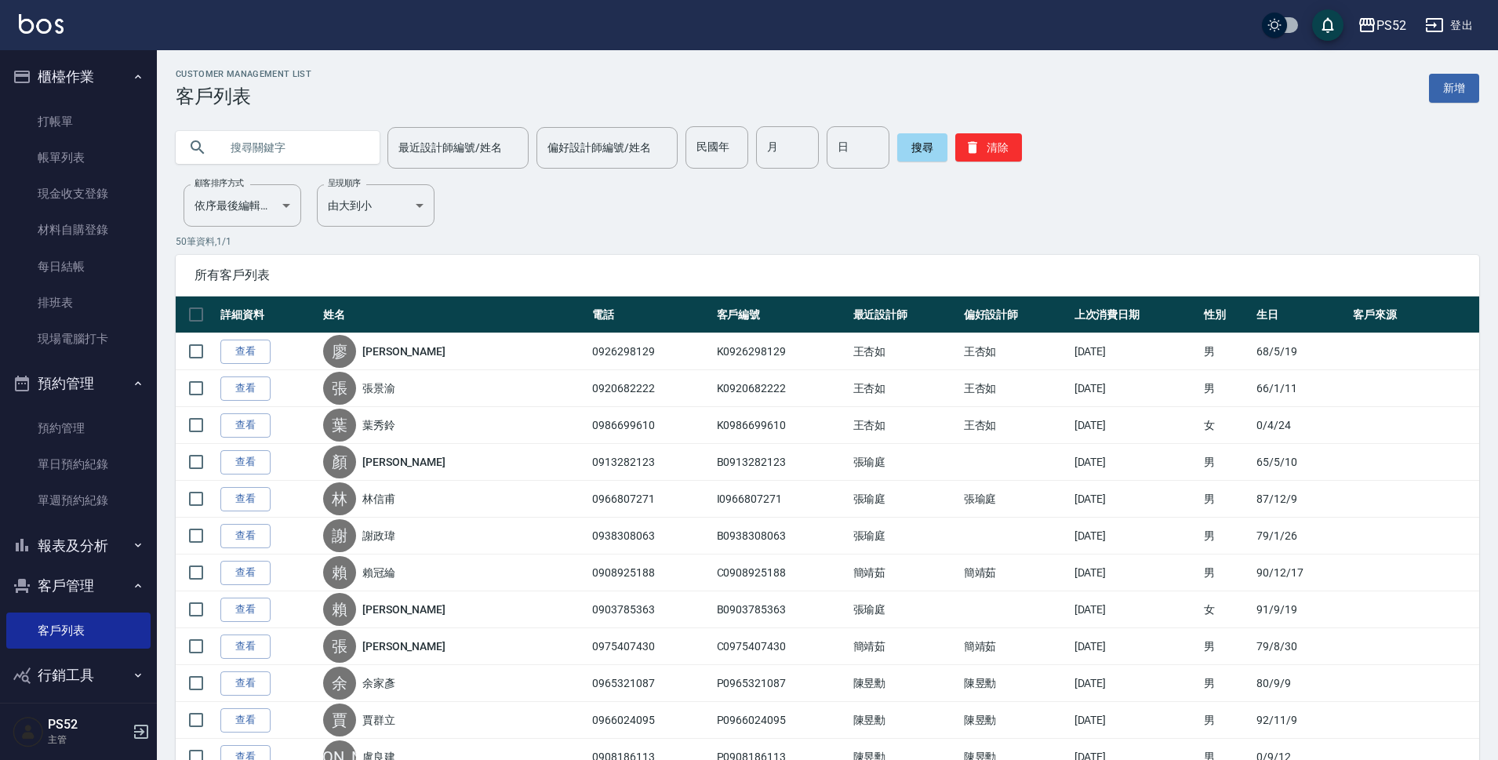
click at [254, 143] on input "text" at bounding box center [293, 147] width 147 height 42
type input "0901403"
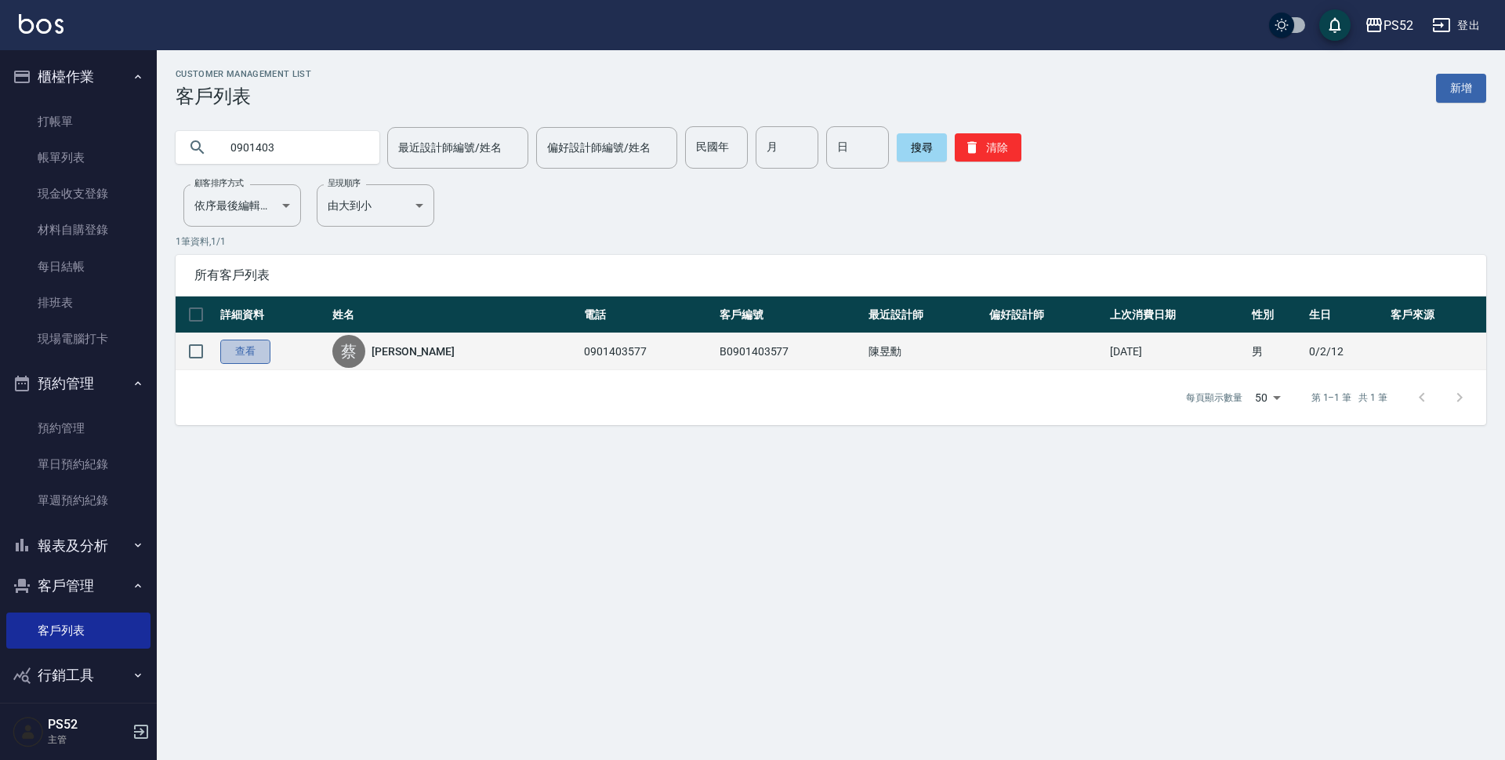
click at [238, 350] on link "查看" at bounding box center [245, 352] width 50 height 24
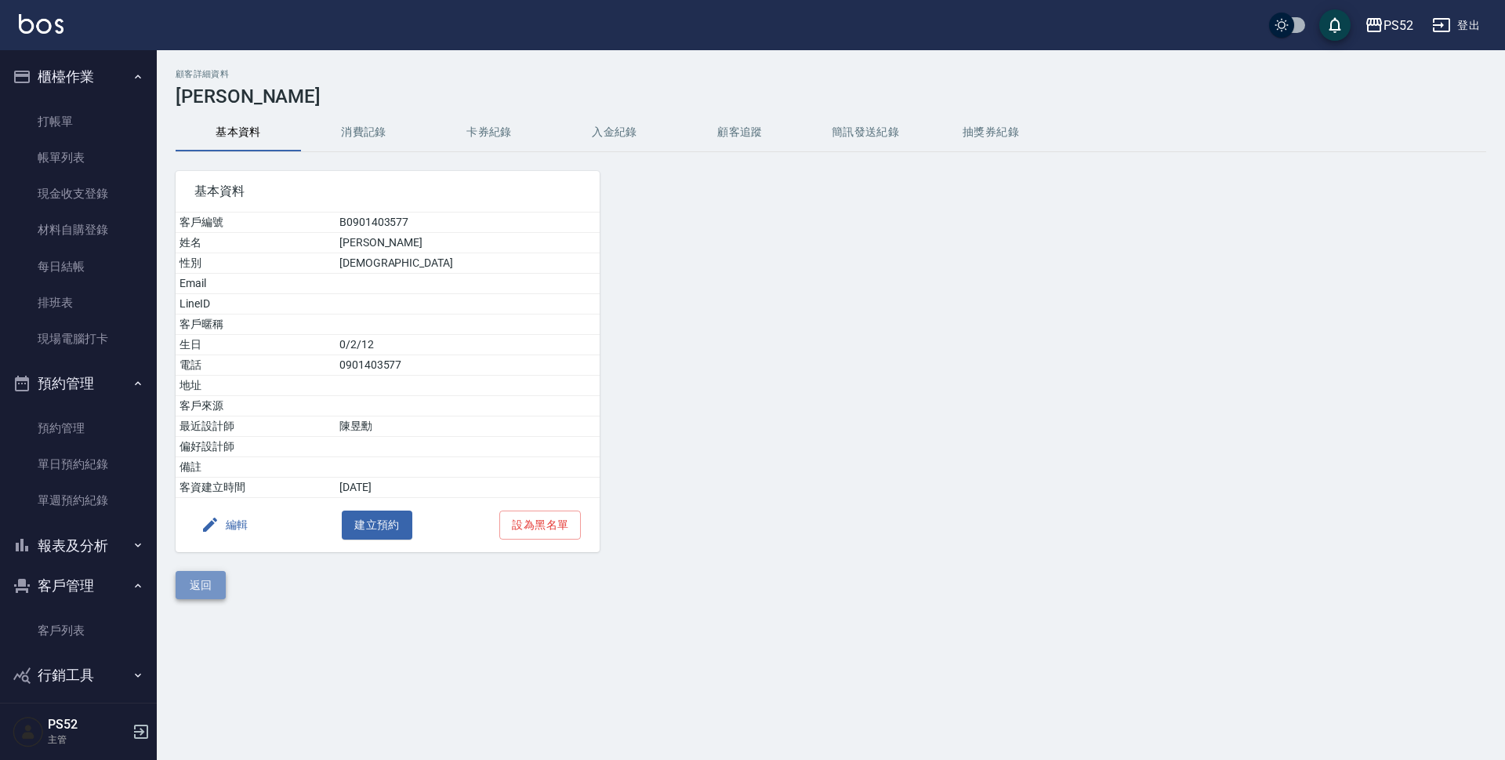
click at [216, 584] on button "返回" at bounding box center [201, 585] width 50 height 29
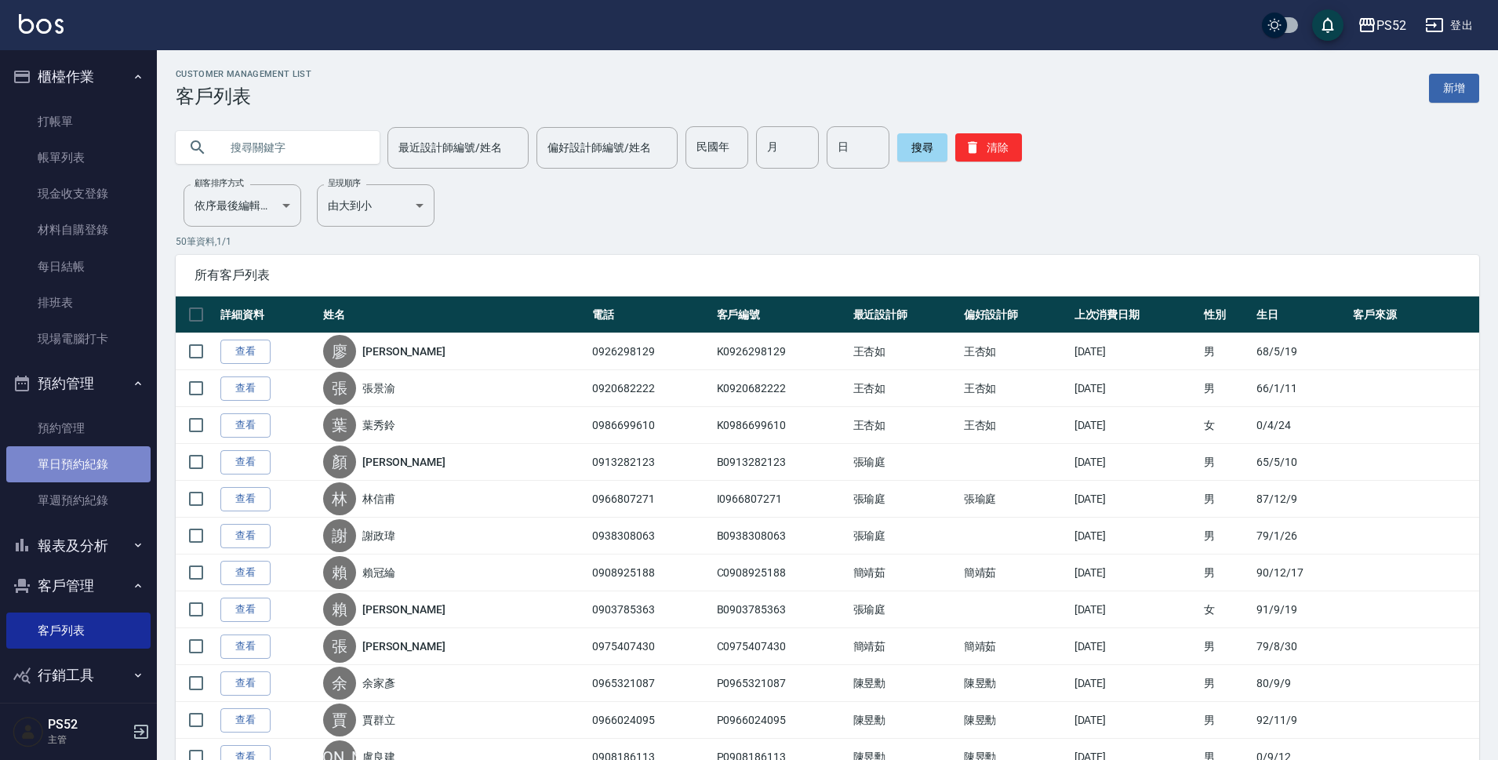
click at [79, 459] on link "單日預約紀錄" at bounding box center [78, 464] width 144 height 36
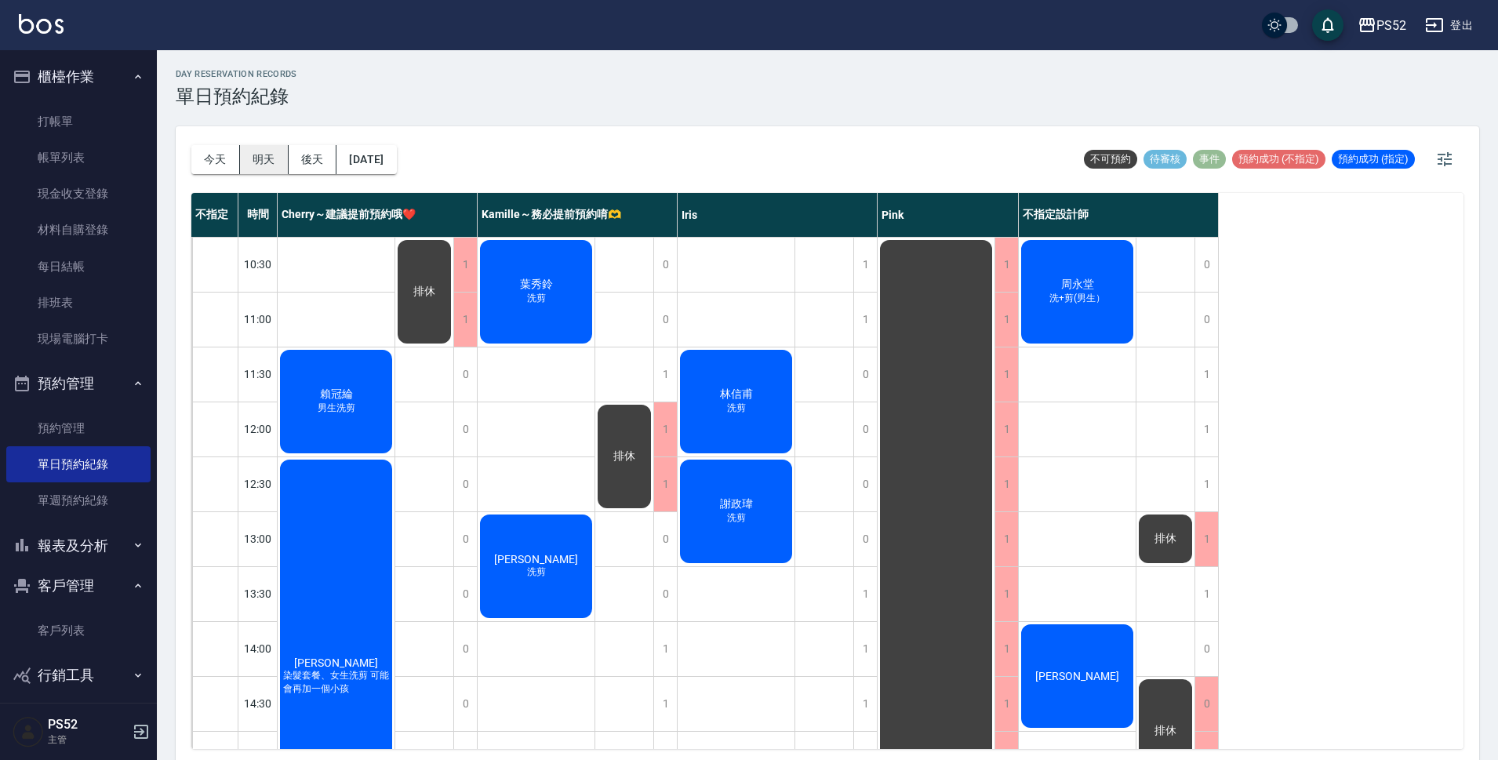
click at [260, 154] on button "明天" at bounding box center [264, 159] width 49 height 29
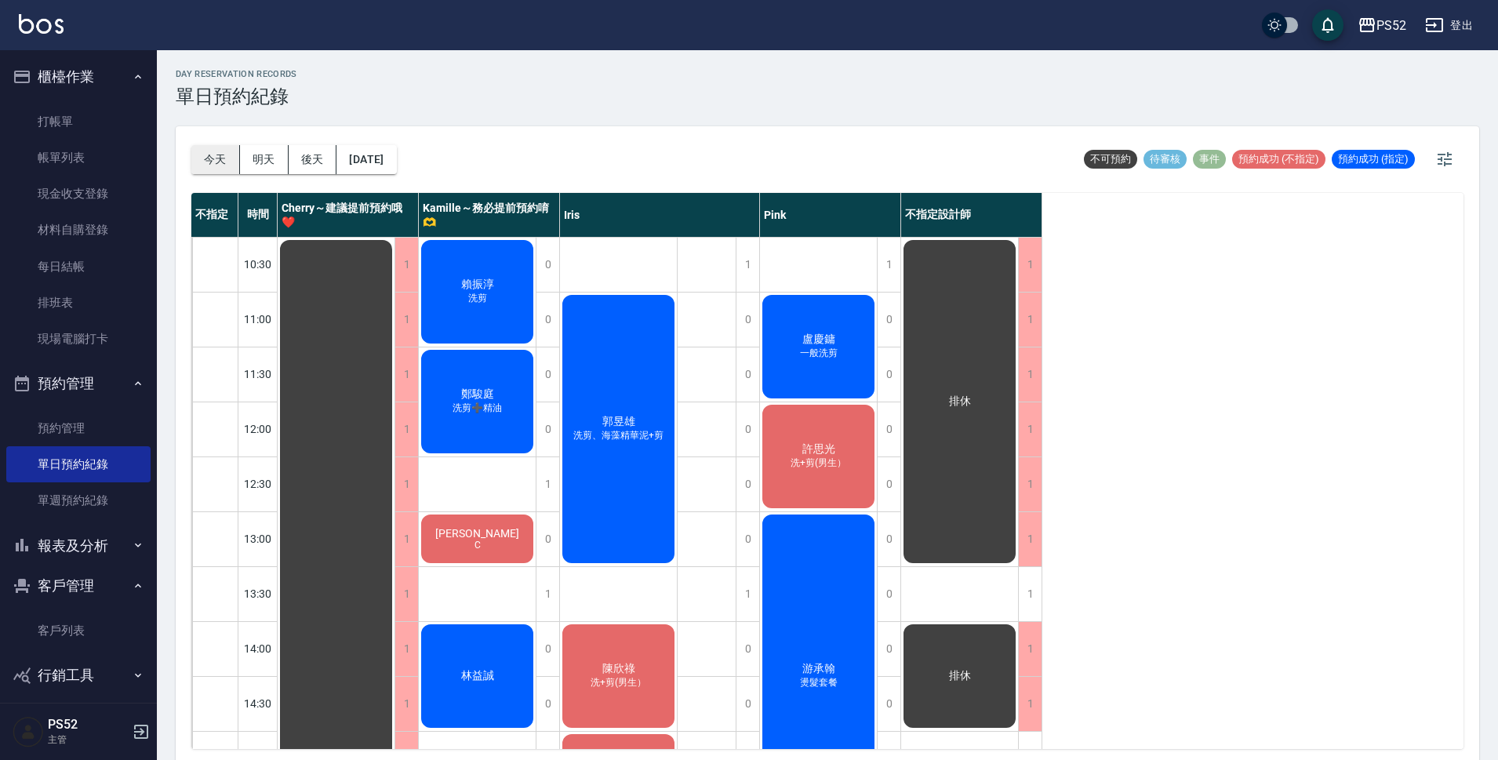
click at [218, 149] on button "今天" at bounding box center [215, 159] width 49 height 29
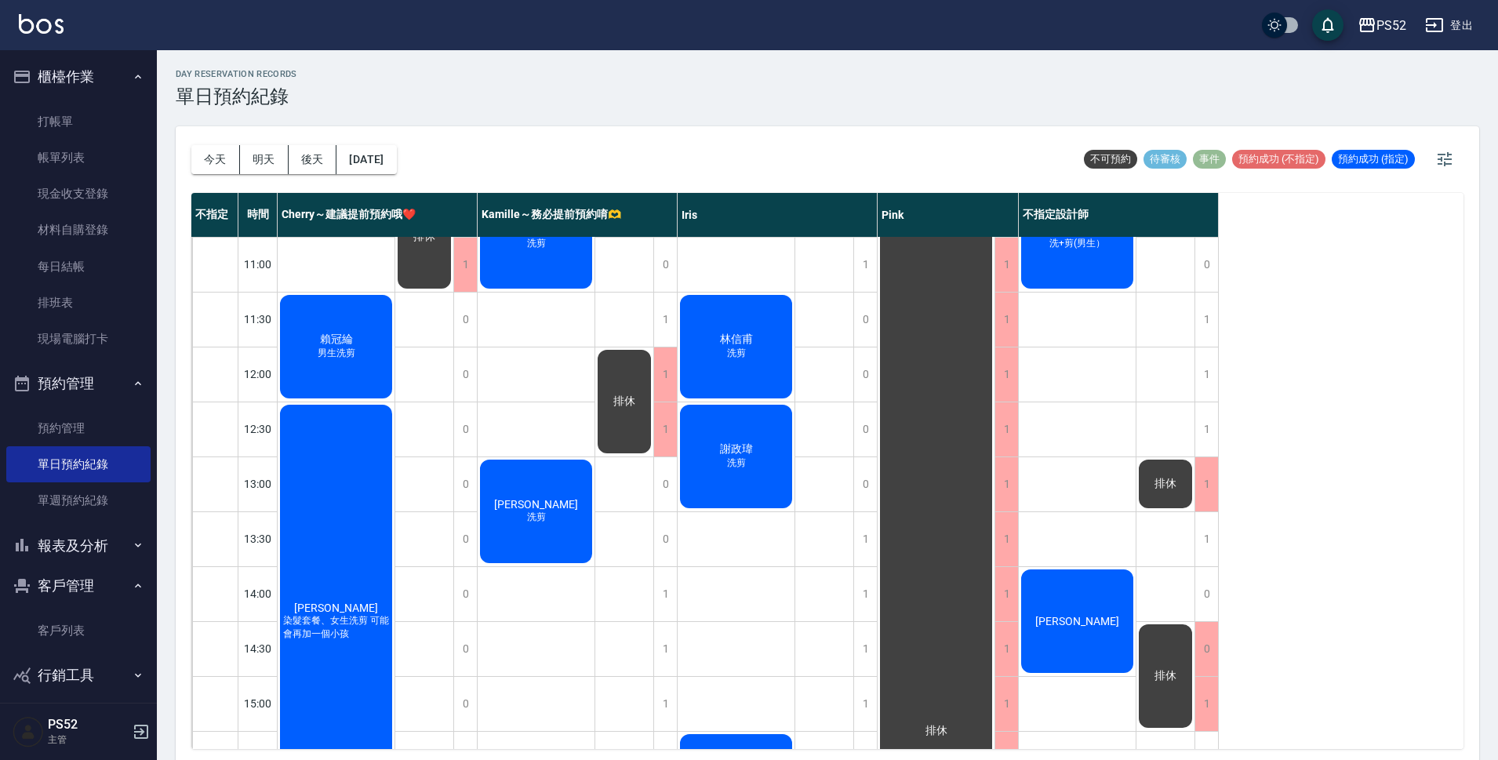
scroll to position [183, 0]
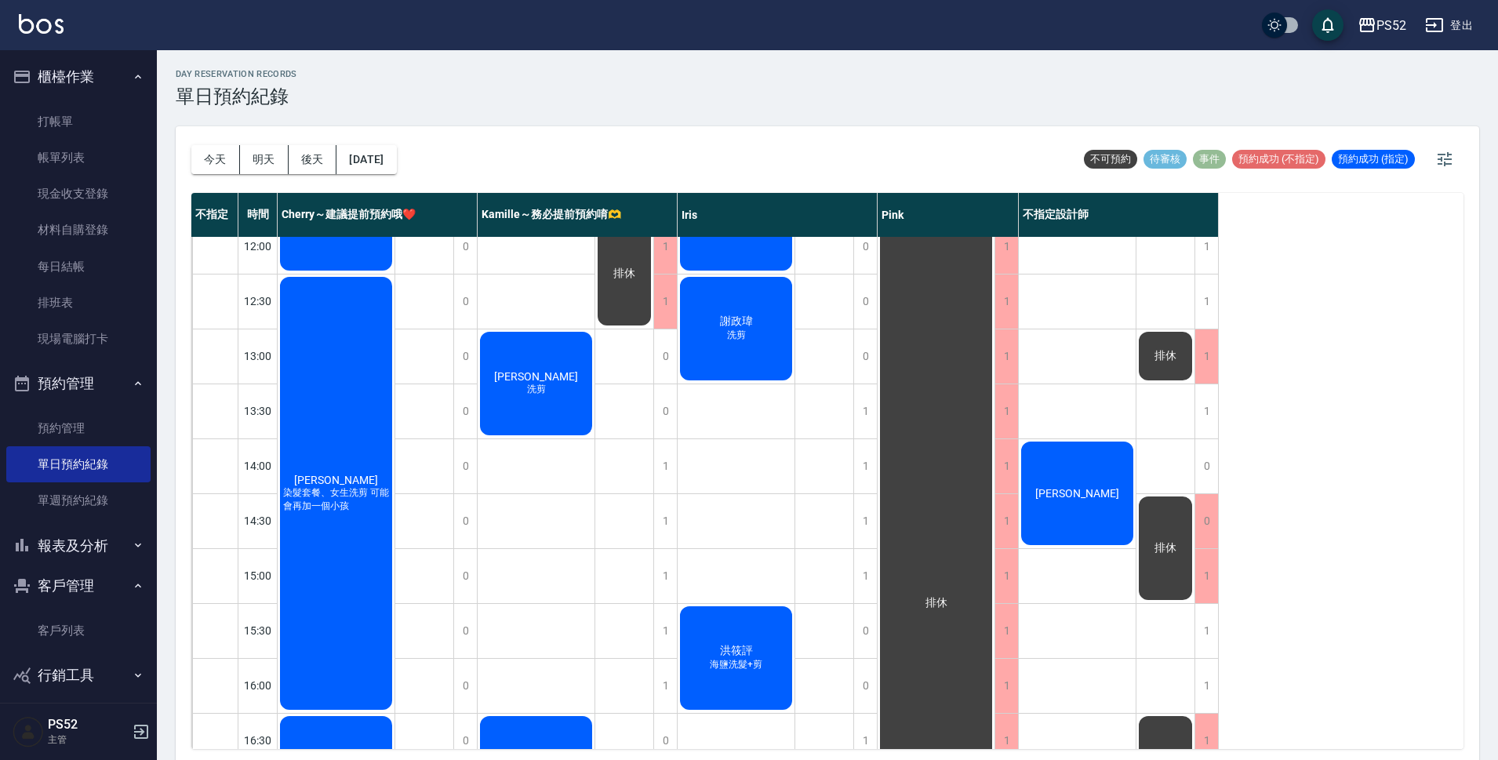
click at [394, 273] on div "排休" at bounding box center [336, 219] width 117 height 108
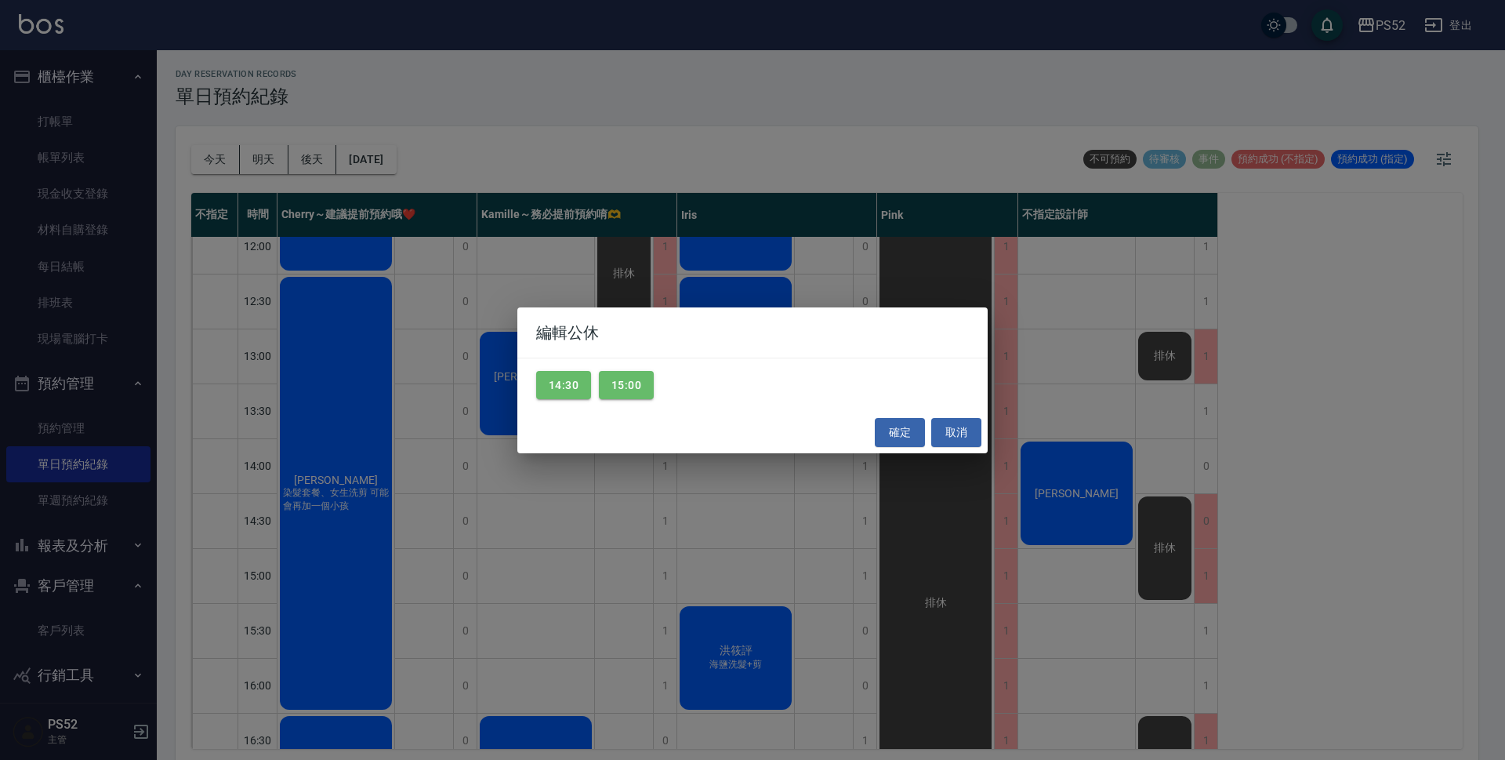
click at [528, 380] on div "14:30 15:00" at bounding box center [753, 385] width 470 height 54
click at [540, 381] on button "14:30" at bounding box center [563, 385] width 55 height 29
click at [614, 388] on button "15:00" at bounding box center [626, 385] width 55 height 29
click at [902, 441] on button "確定" at bounding box center [900, 432] width 50 height 29
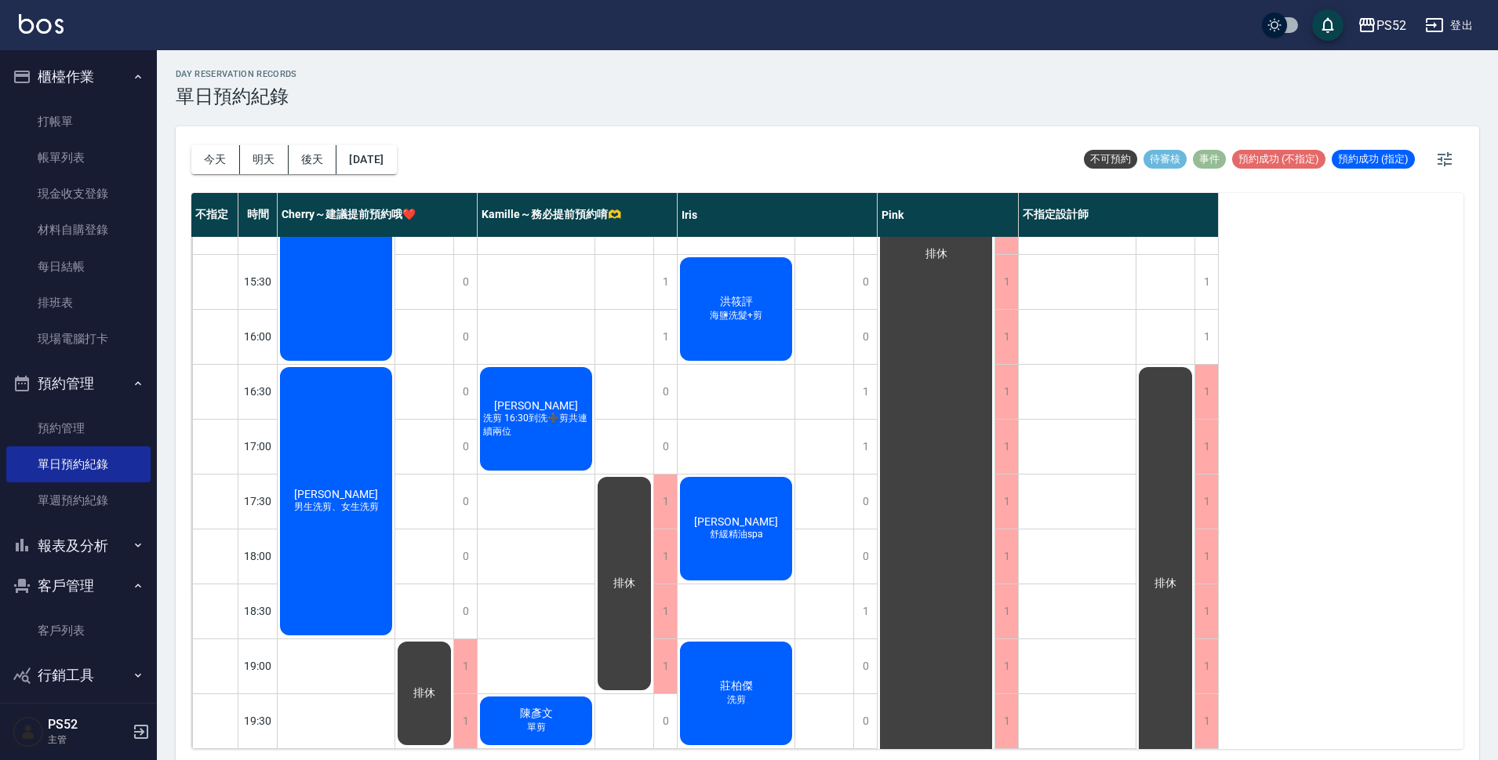
scroll to position [549, 0]
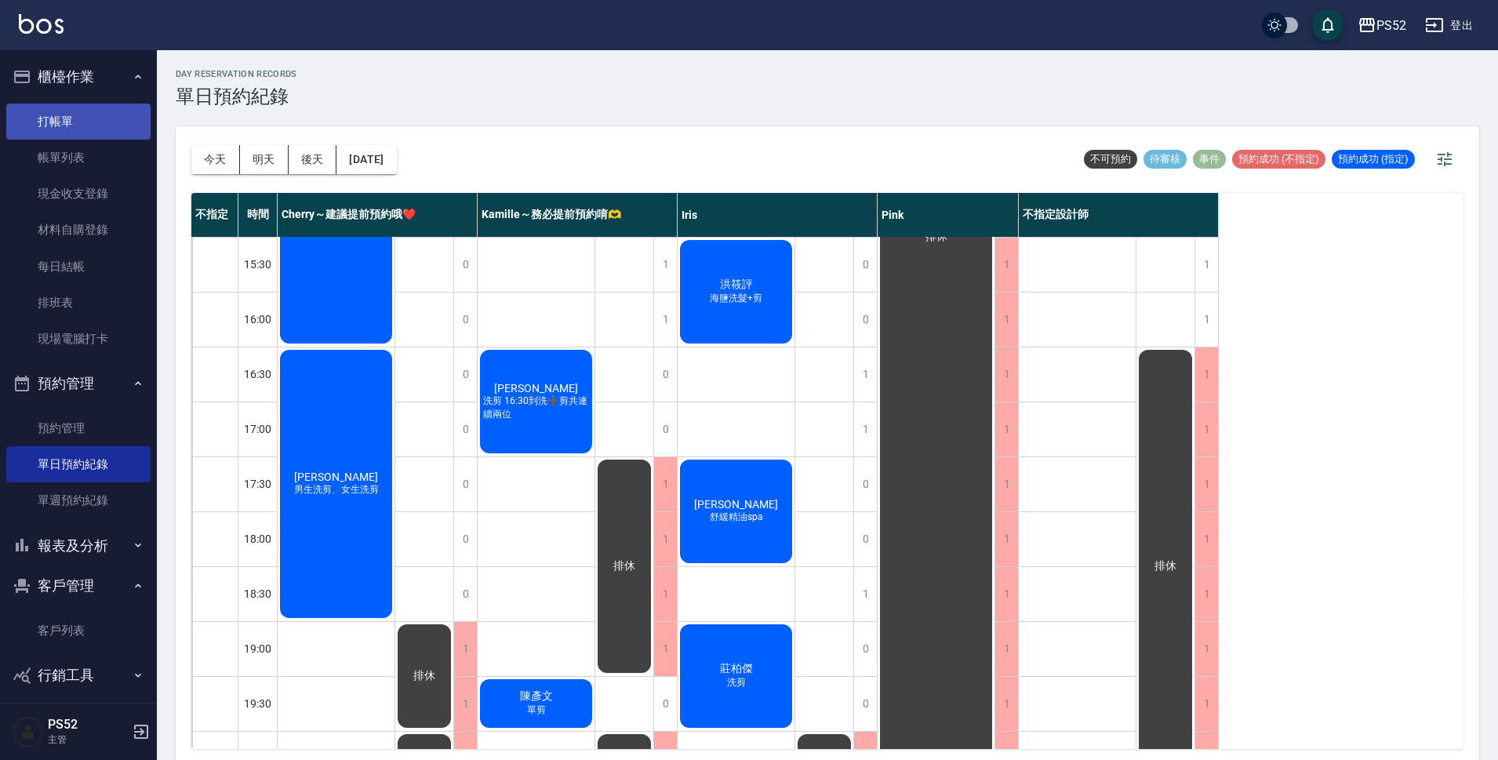
click at [50, 111] on link "打帳單" at bounding box center [78, 122] width 144 height 36
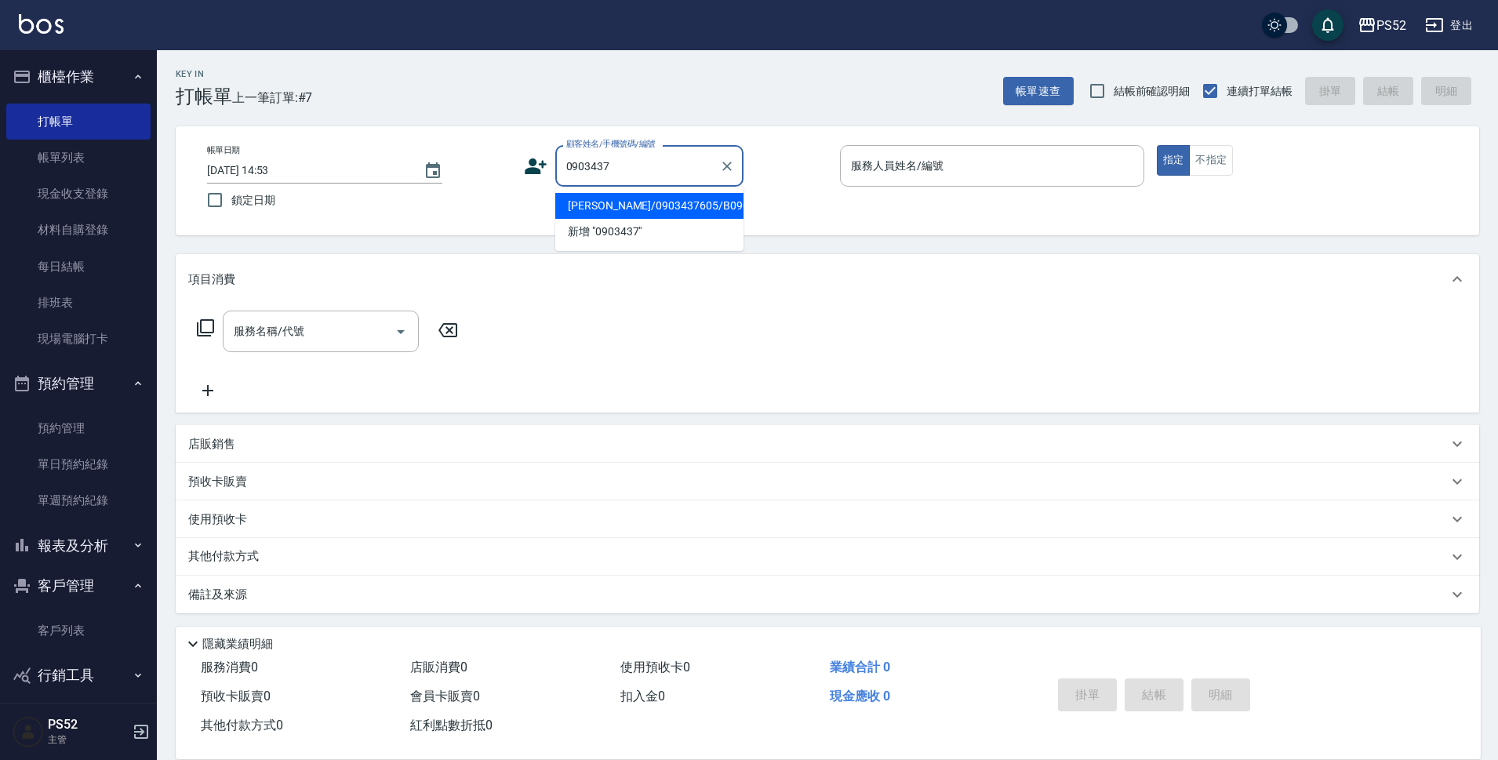
type input "[PERSON_NAME]/0903437605/B0903437605"
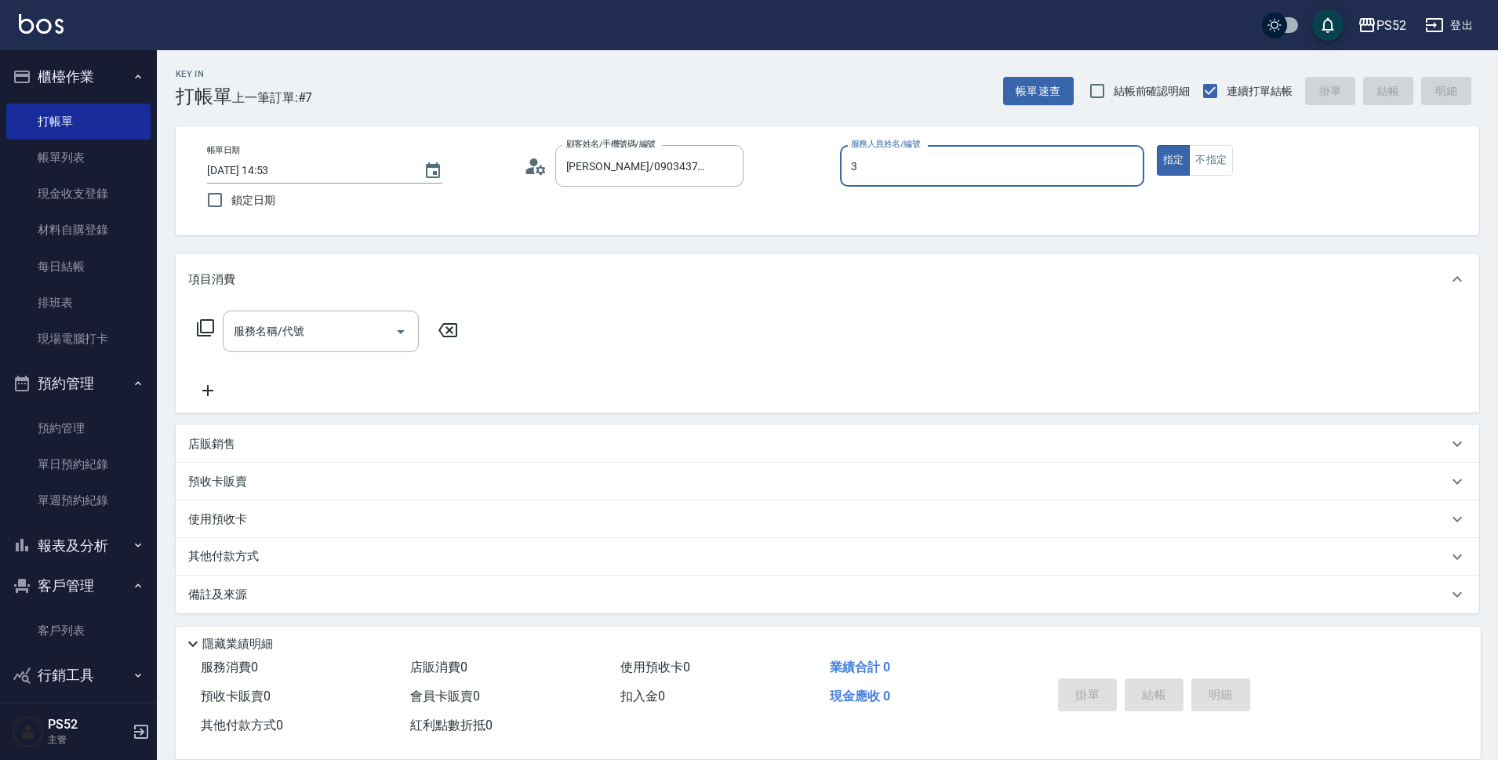
type input "3"
type button "true"
type input "Kamille～務必提前預約唷🫶-3"
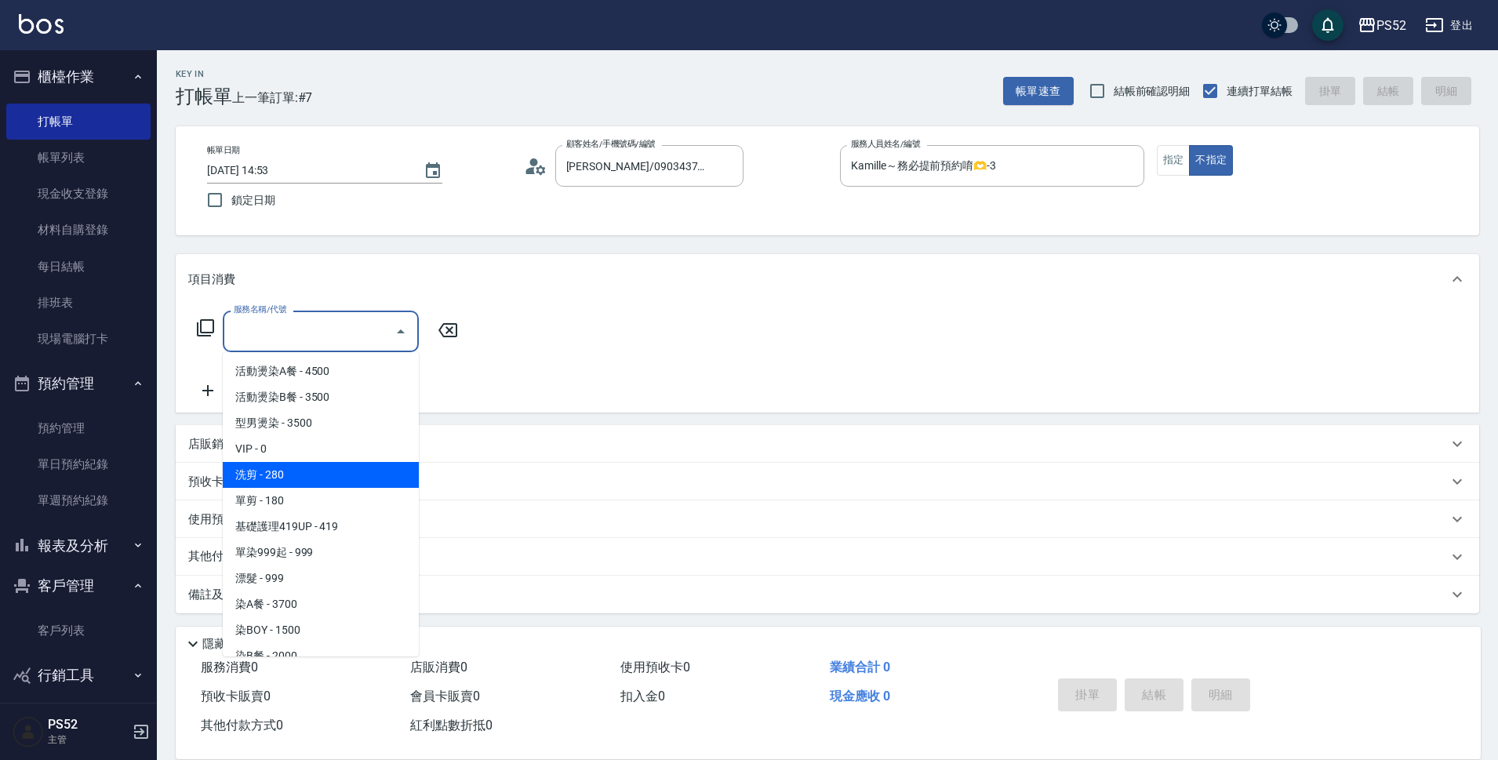
type input "洗剪(C1)"
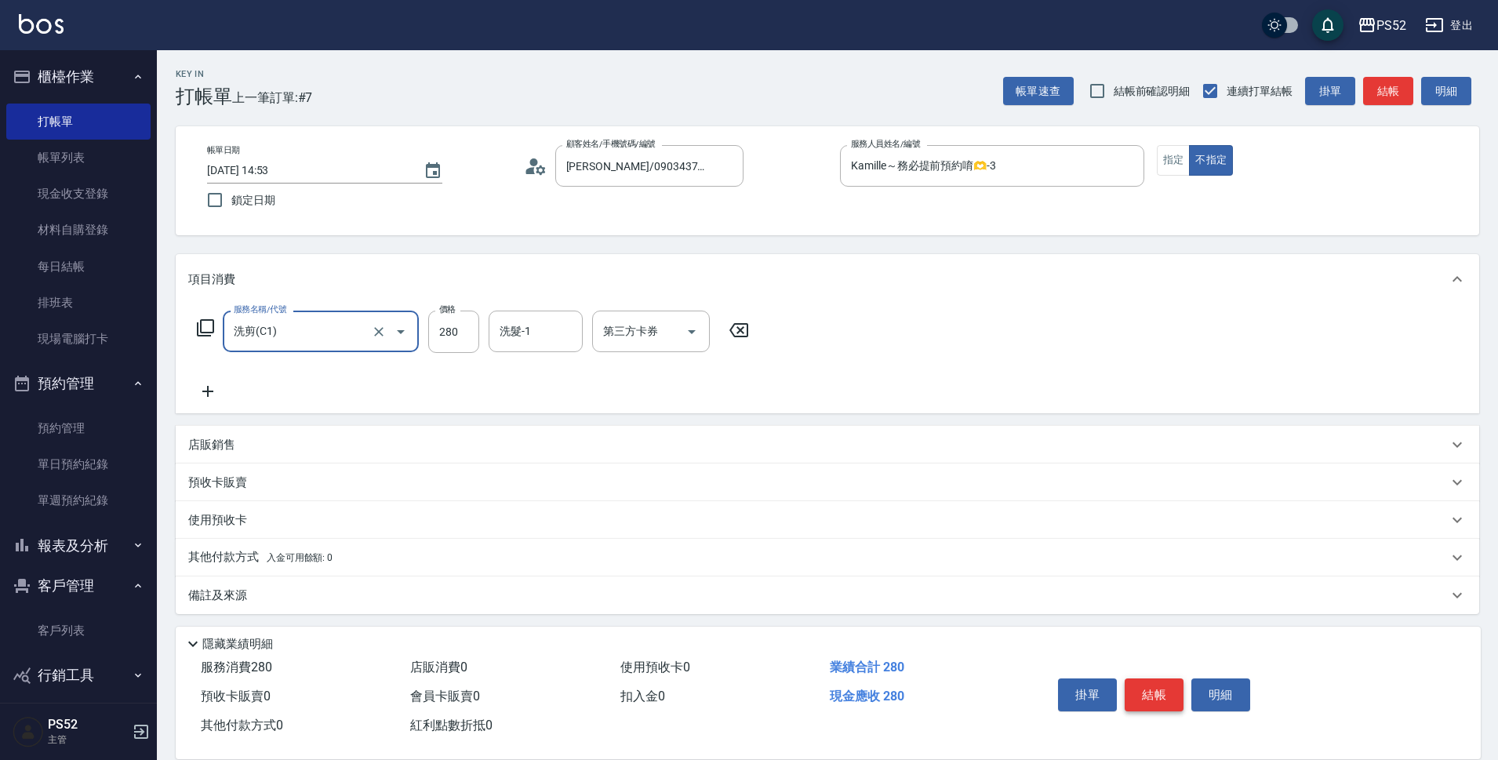
click at [1164, 693] on button "結帳" at bounding box center [1153, 694] width 59 height 33
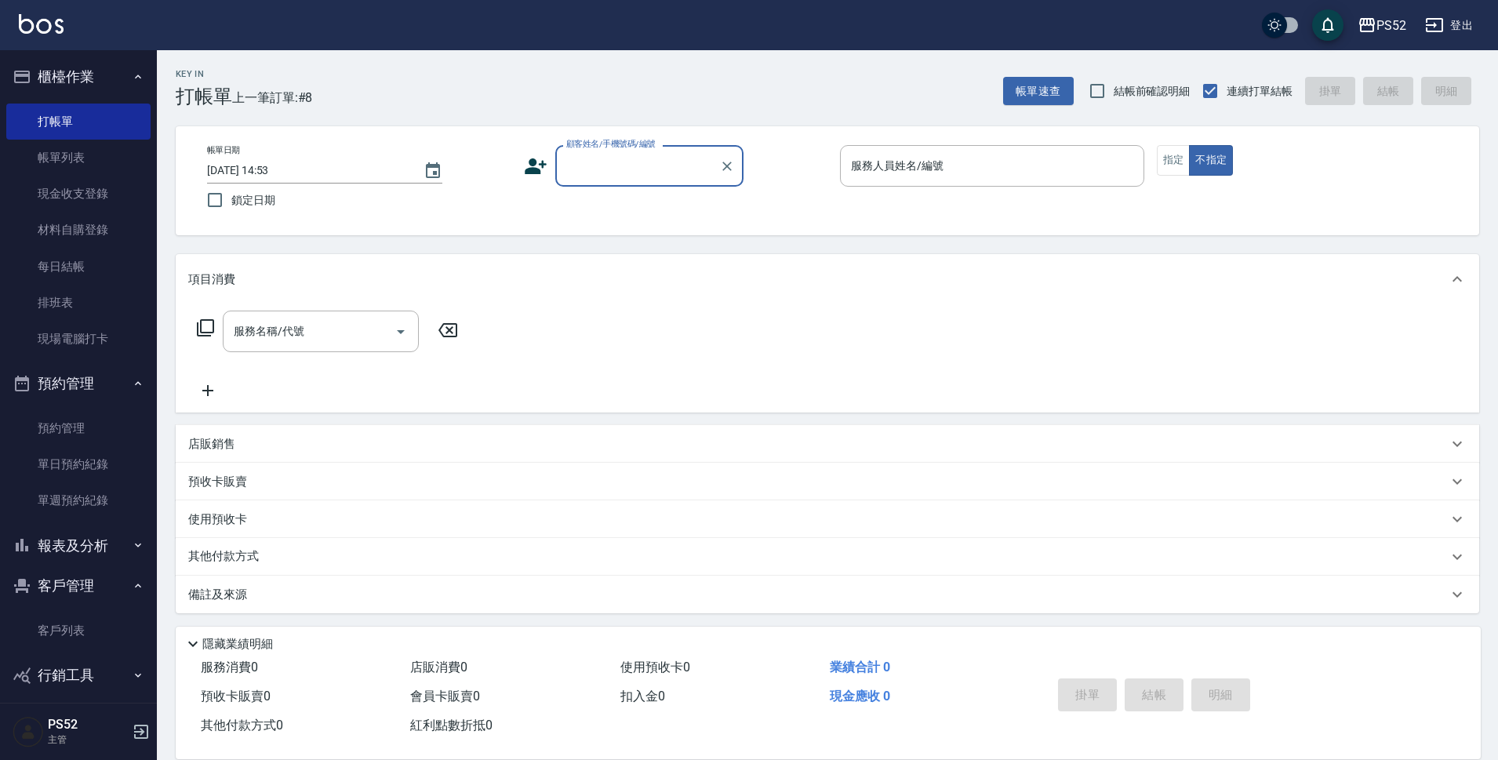
click at [64, 572] on button "客戶管理" at bounding box center [78, 585] width 144 height 41
click at [73, 553] on button "報表及分析" at bounding box center [78, 545] width 144 height 41
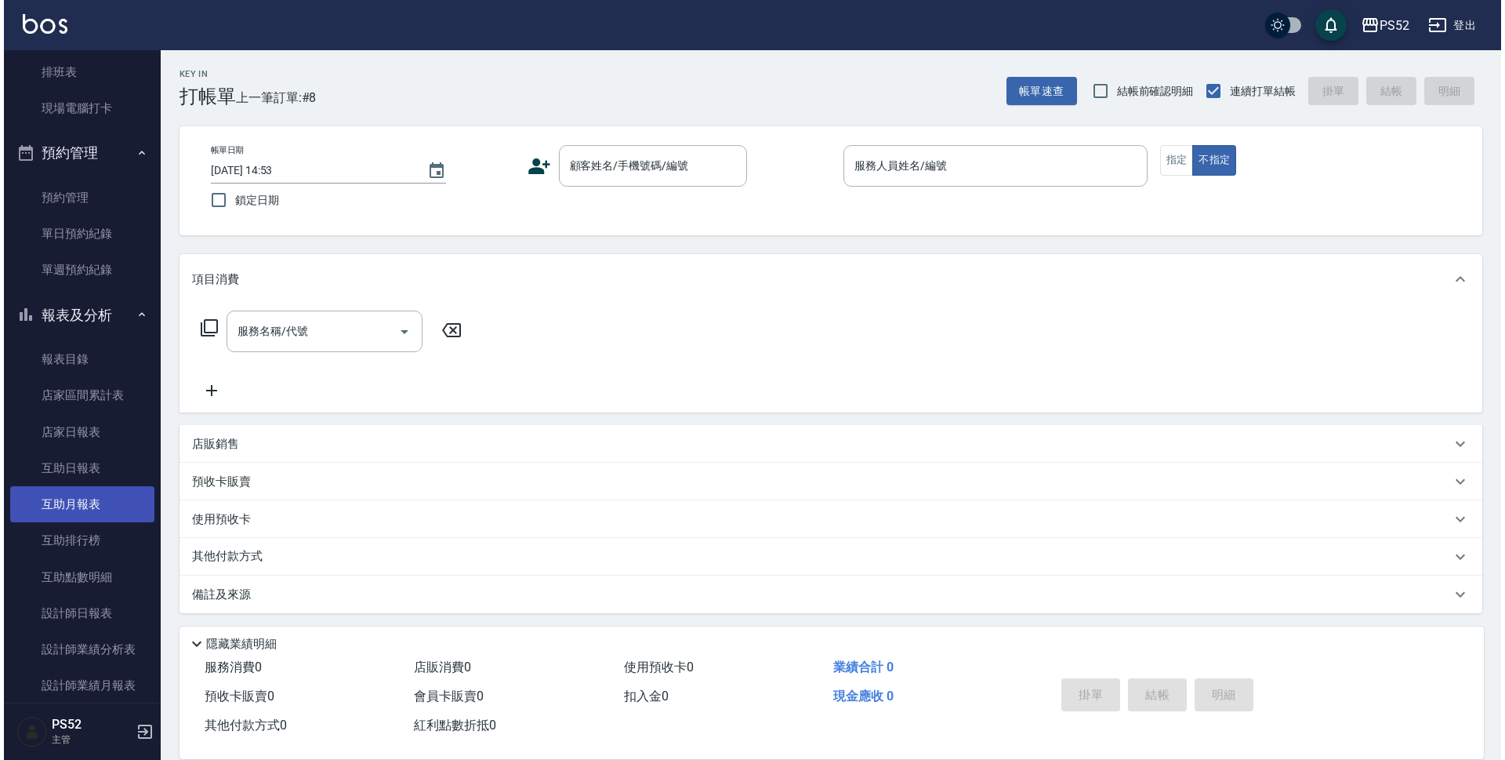
scroll to position [235, 0]
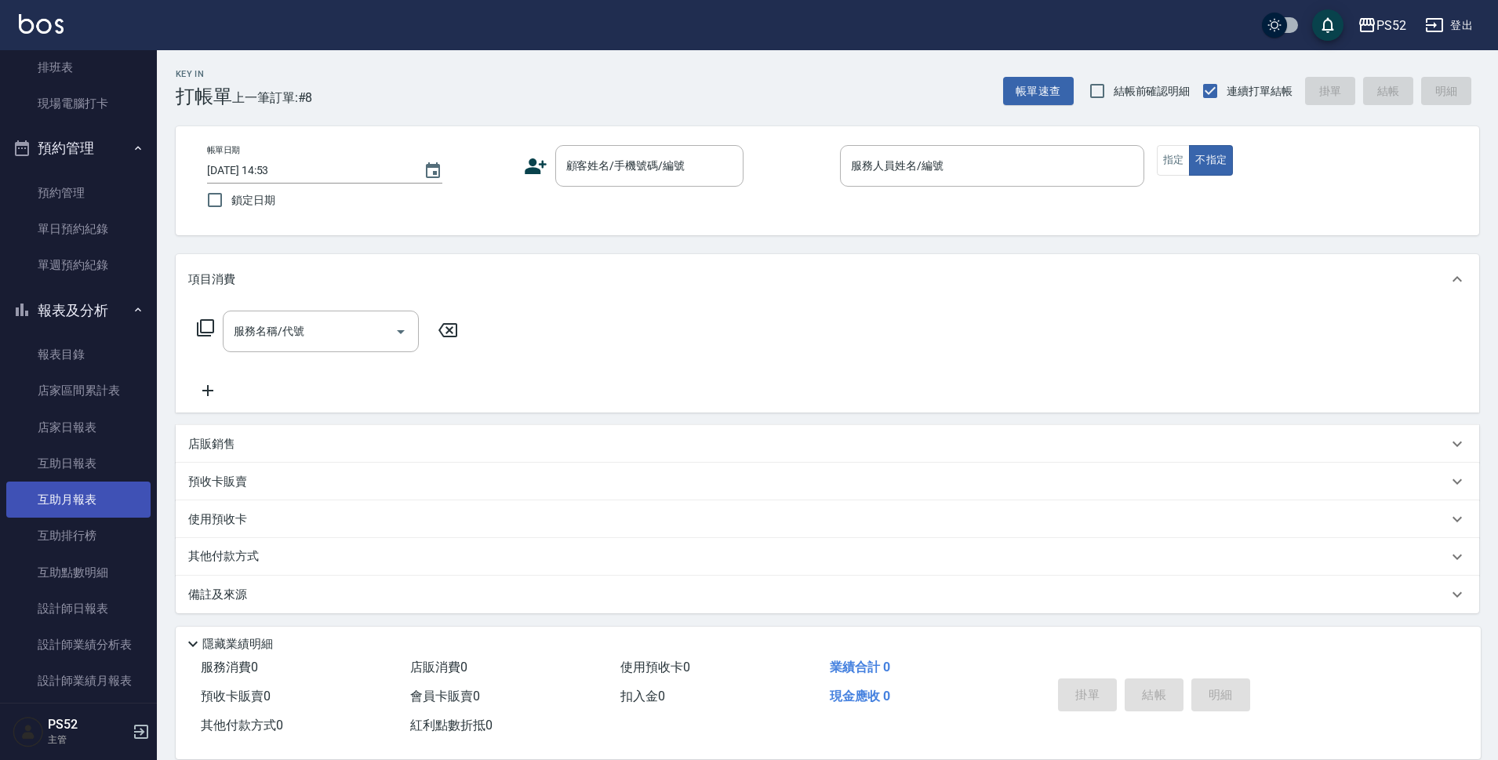
click at [89, 611] on link "設計師日報表" at bounding box center [78, 608] width 144 height 36
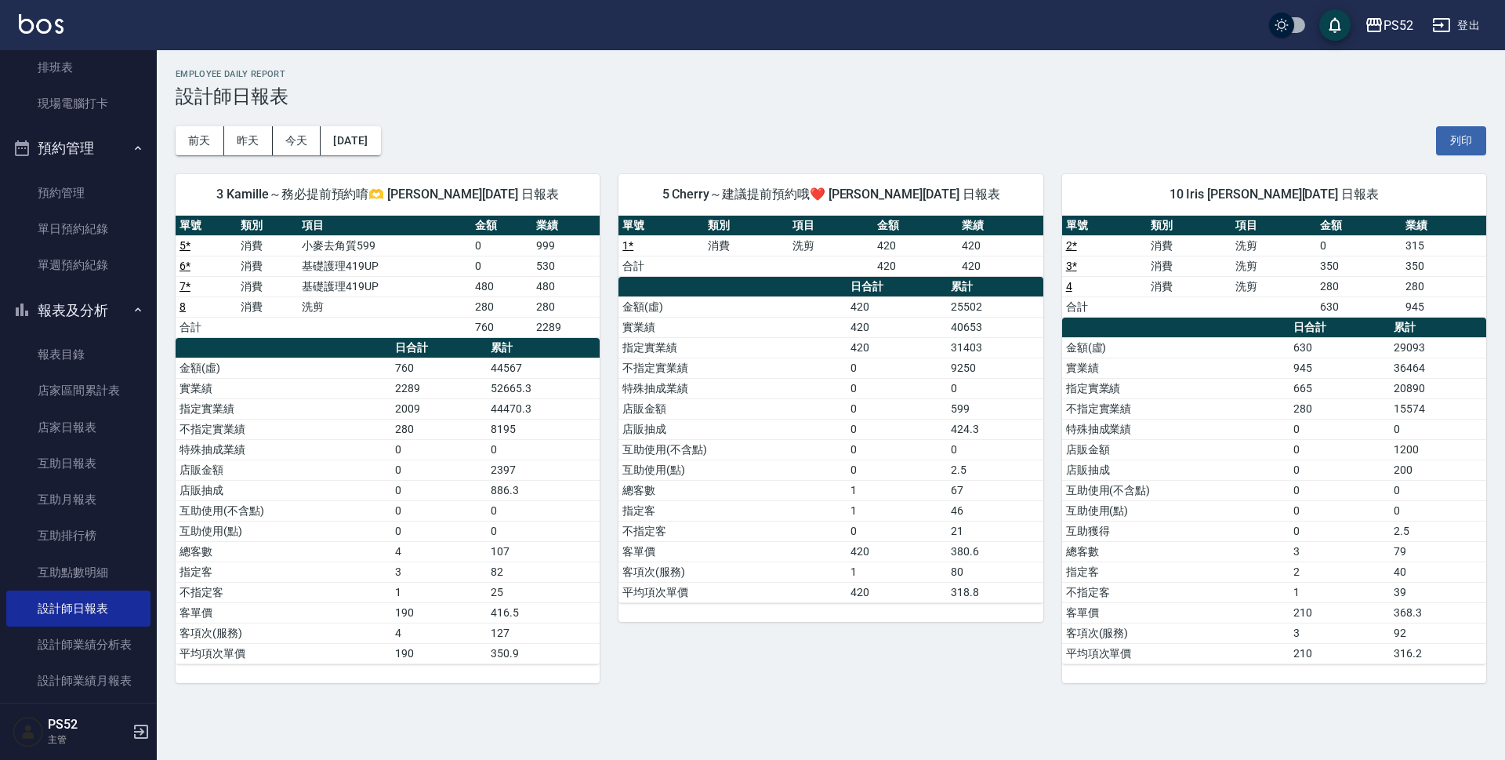
click at [61, 304] on button "報表及分析" at bounding box center [78, 310] width 144 height 41
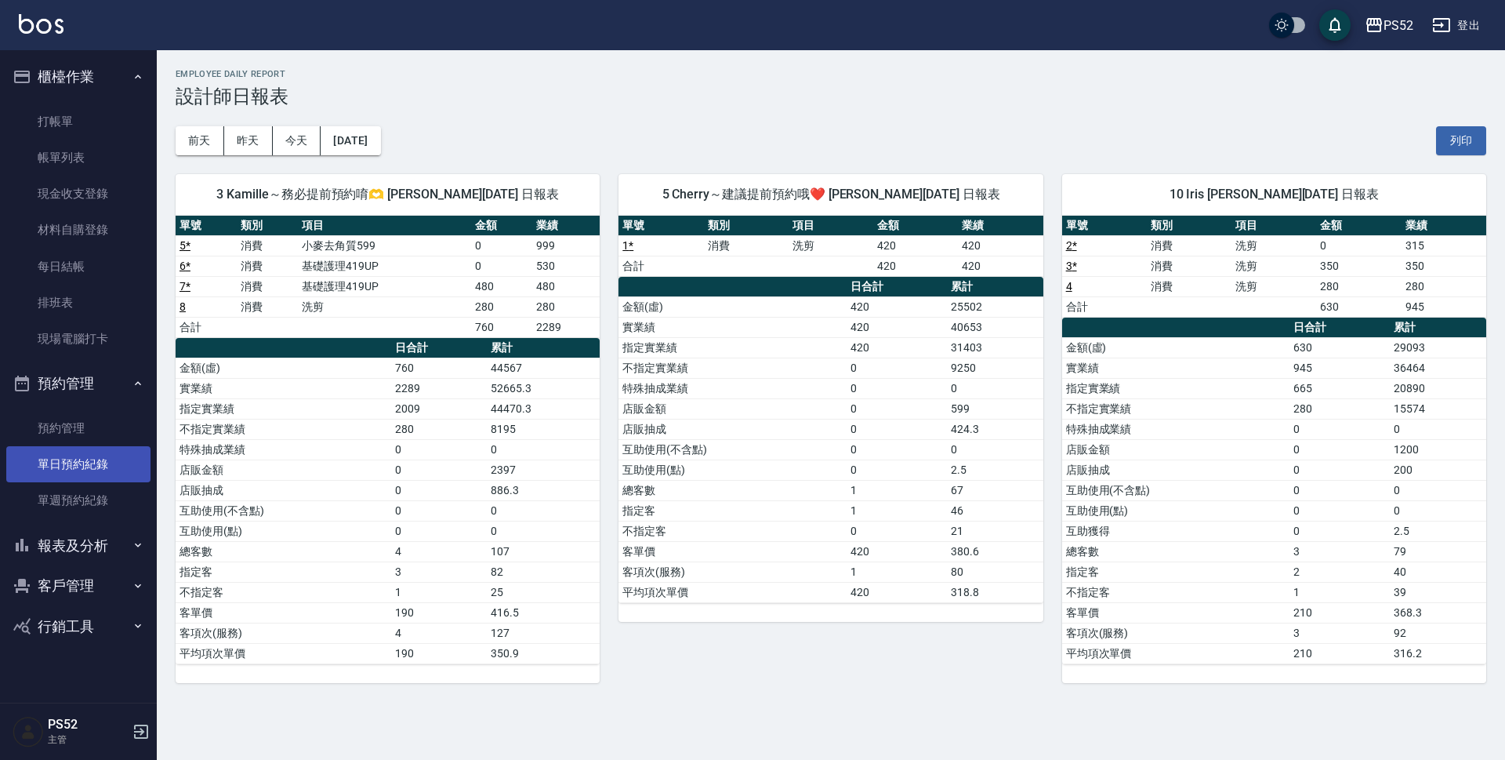
click at [101, 457] on link "單日預約紀錄" at bounding box center [78, 464] width 144 height 36
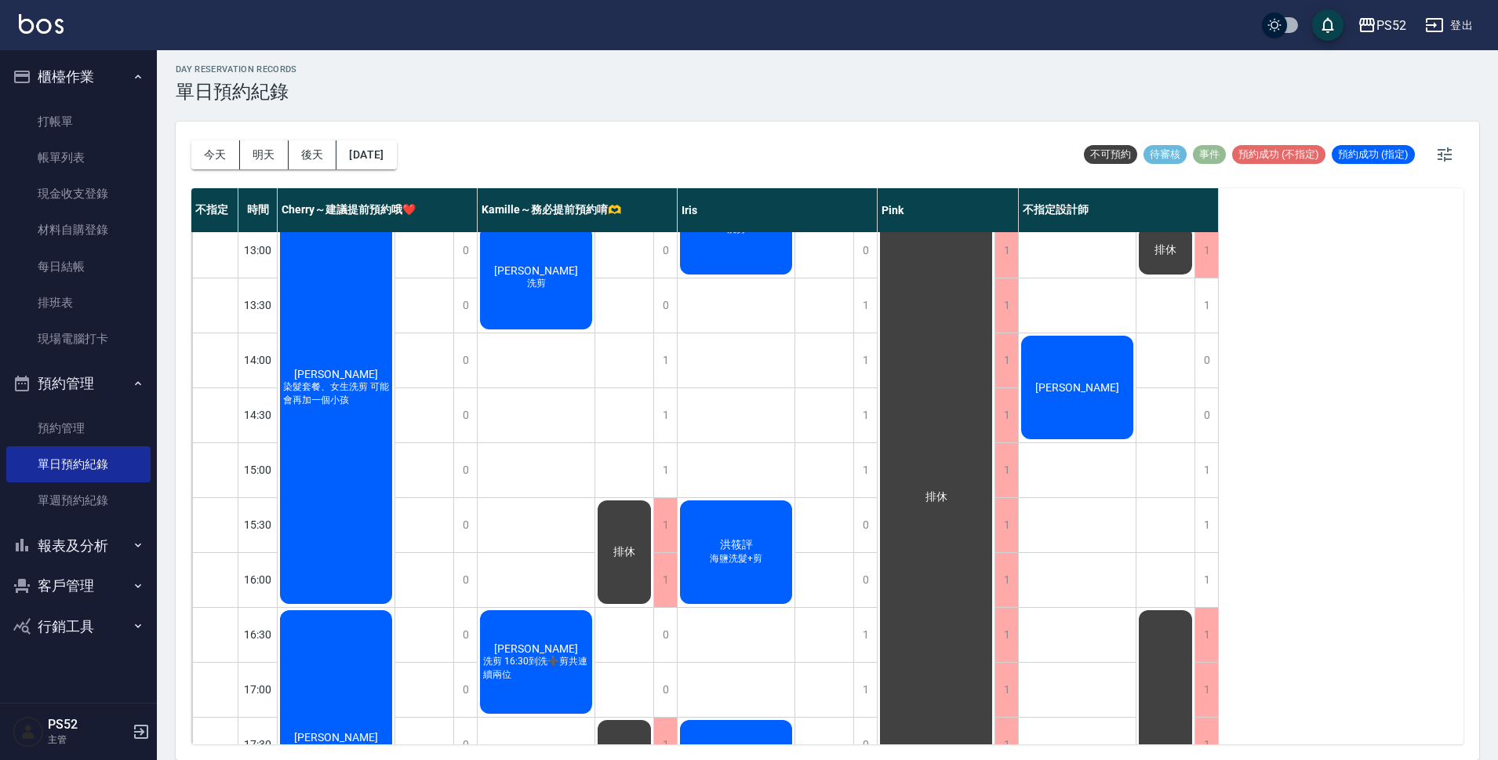
scroll to position [288, 0]
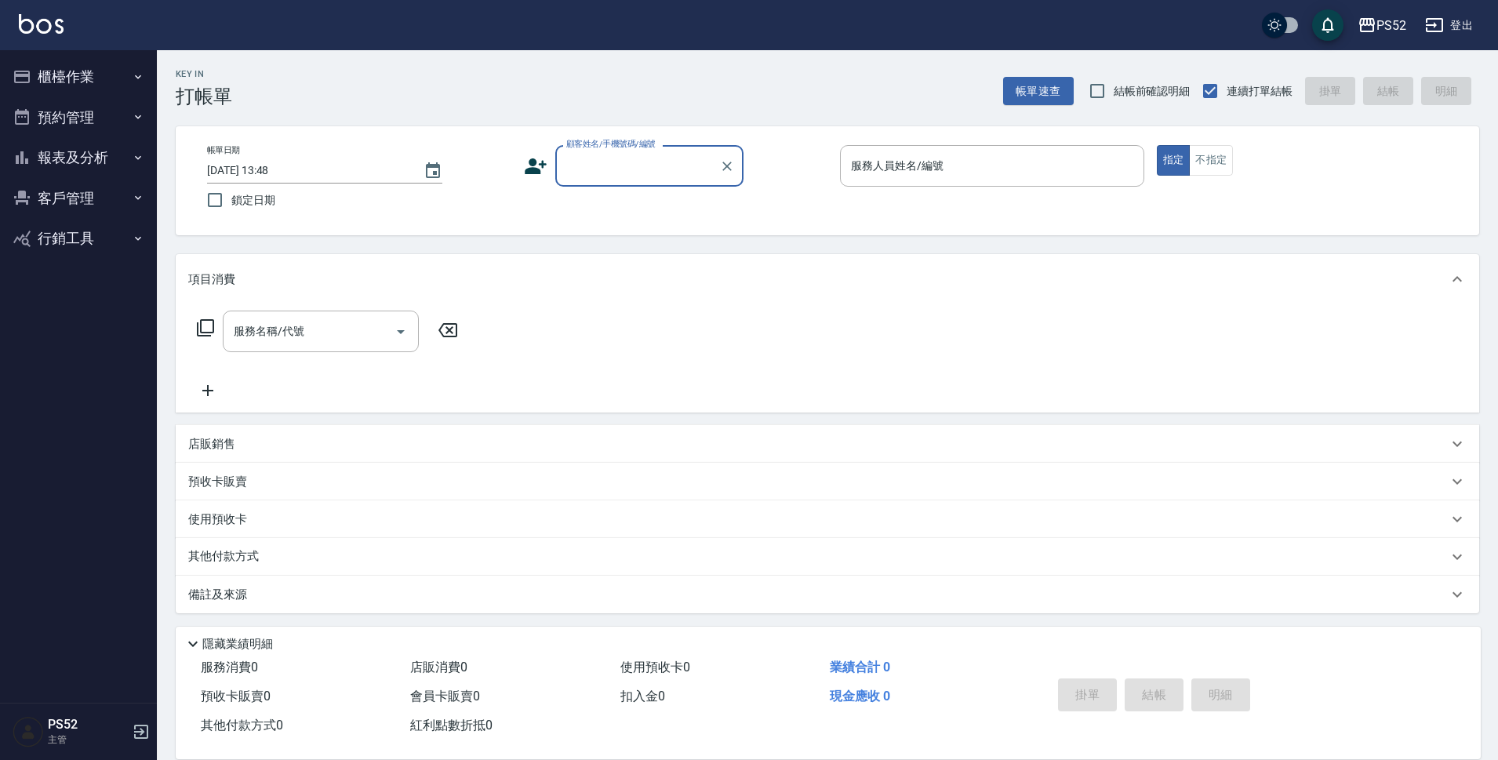
click at [39, 197] on button "客戶管理" at bounding box center [78, 198] width 144 height 41
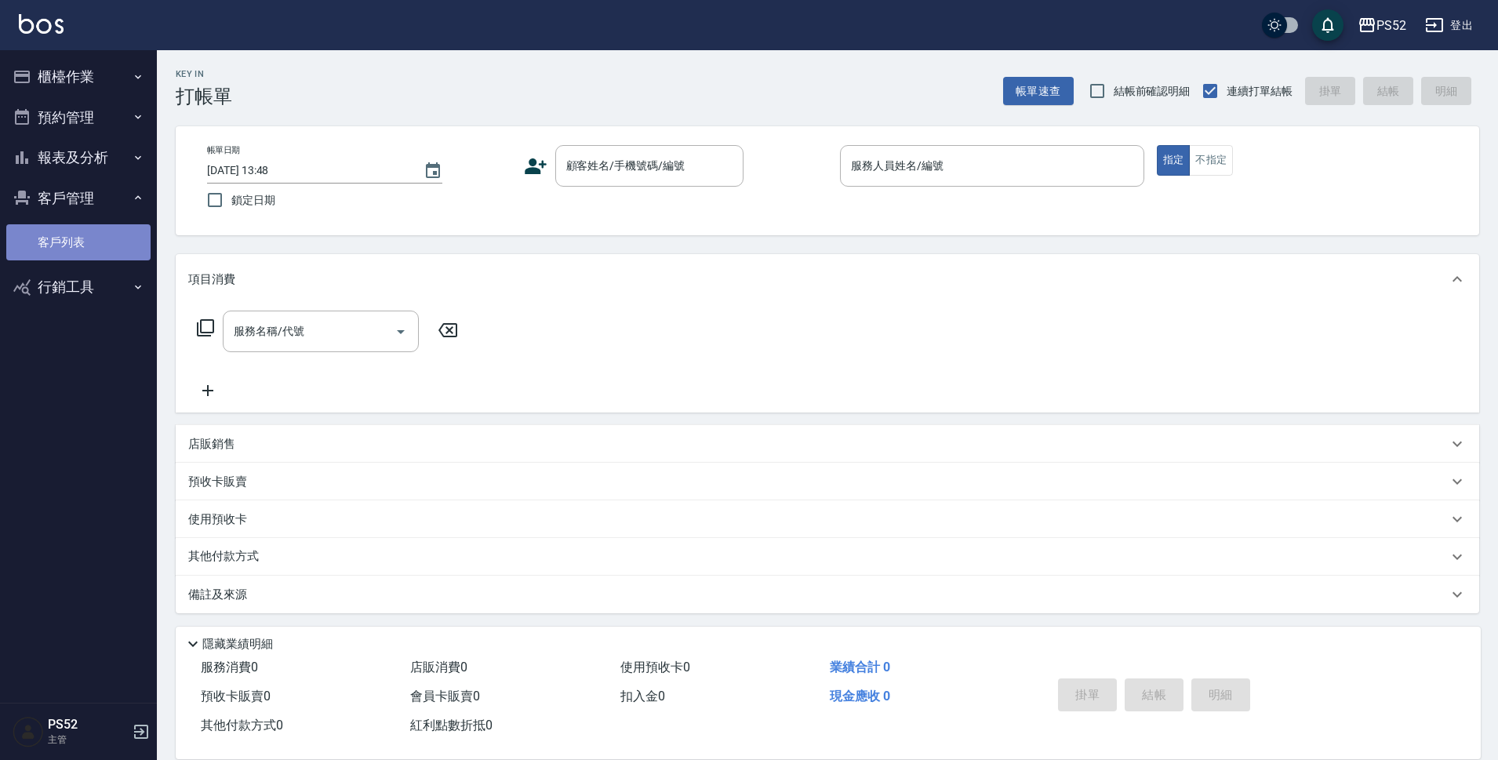
click at [59, 243] on link "客戶列表" at bounding box center [78, 242] width 144 height 36
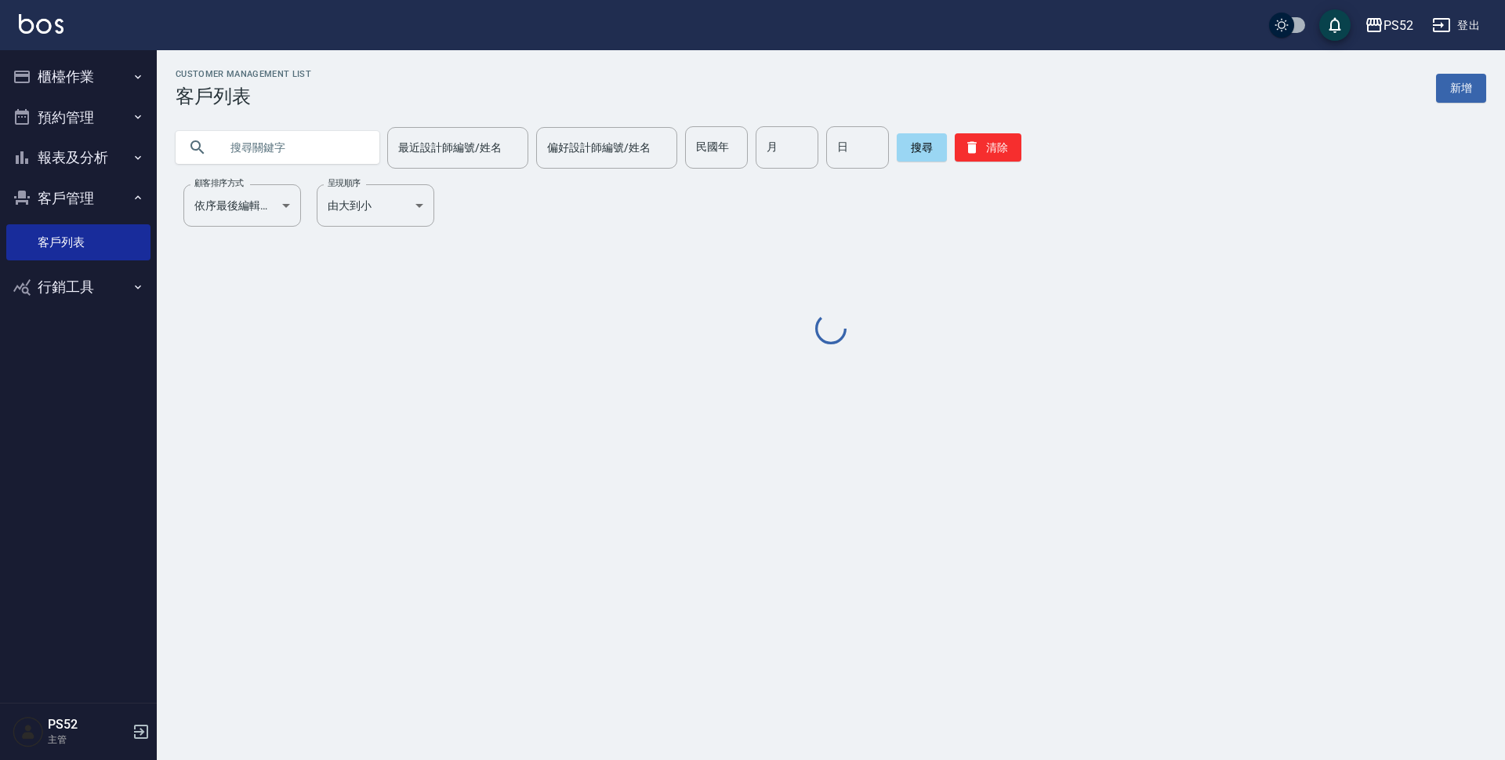
click at [350, 153] on input "text" at bounding box center [293, 147] width 147 height 42
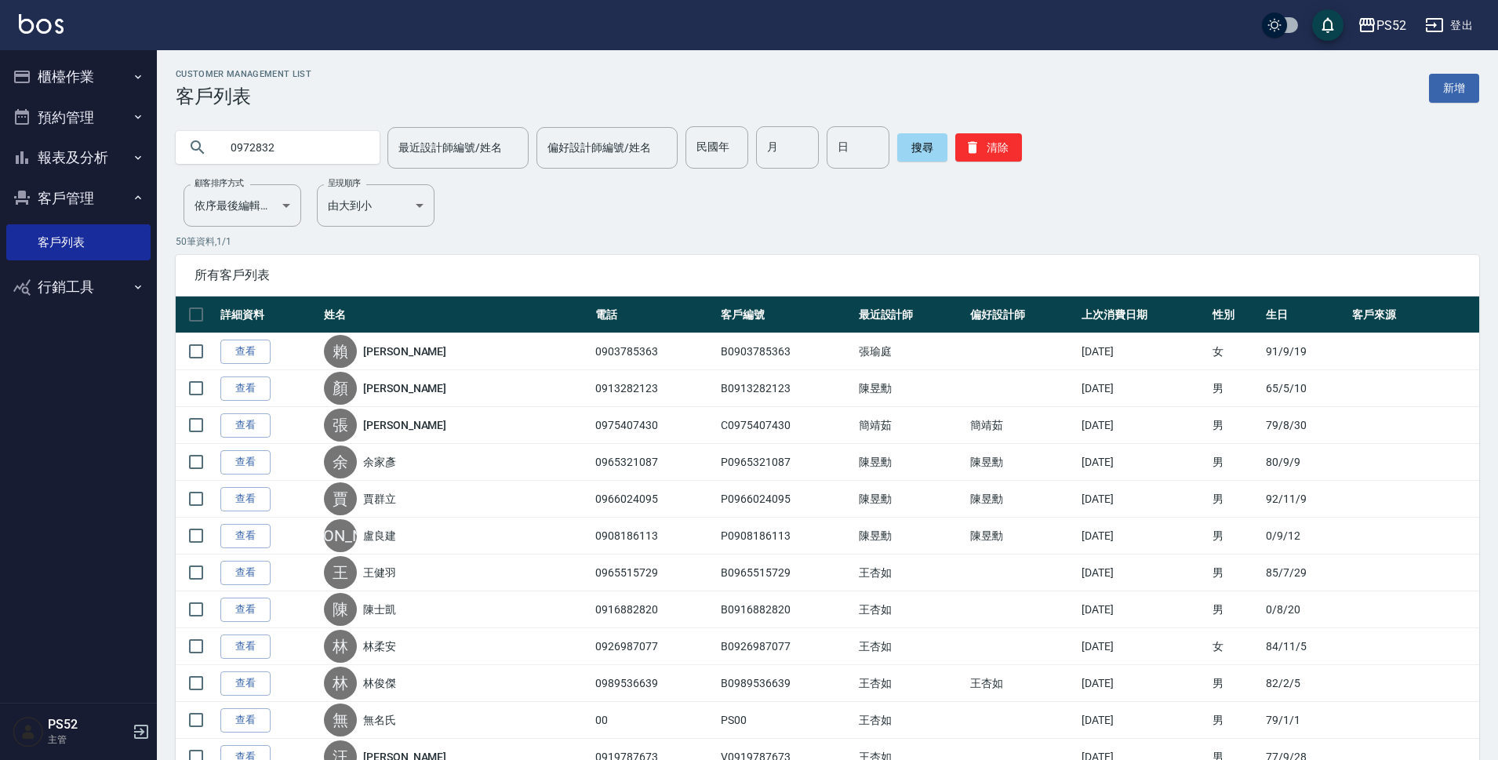
type input "0972832"
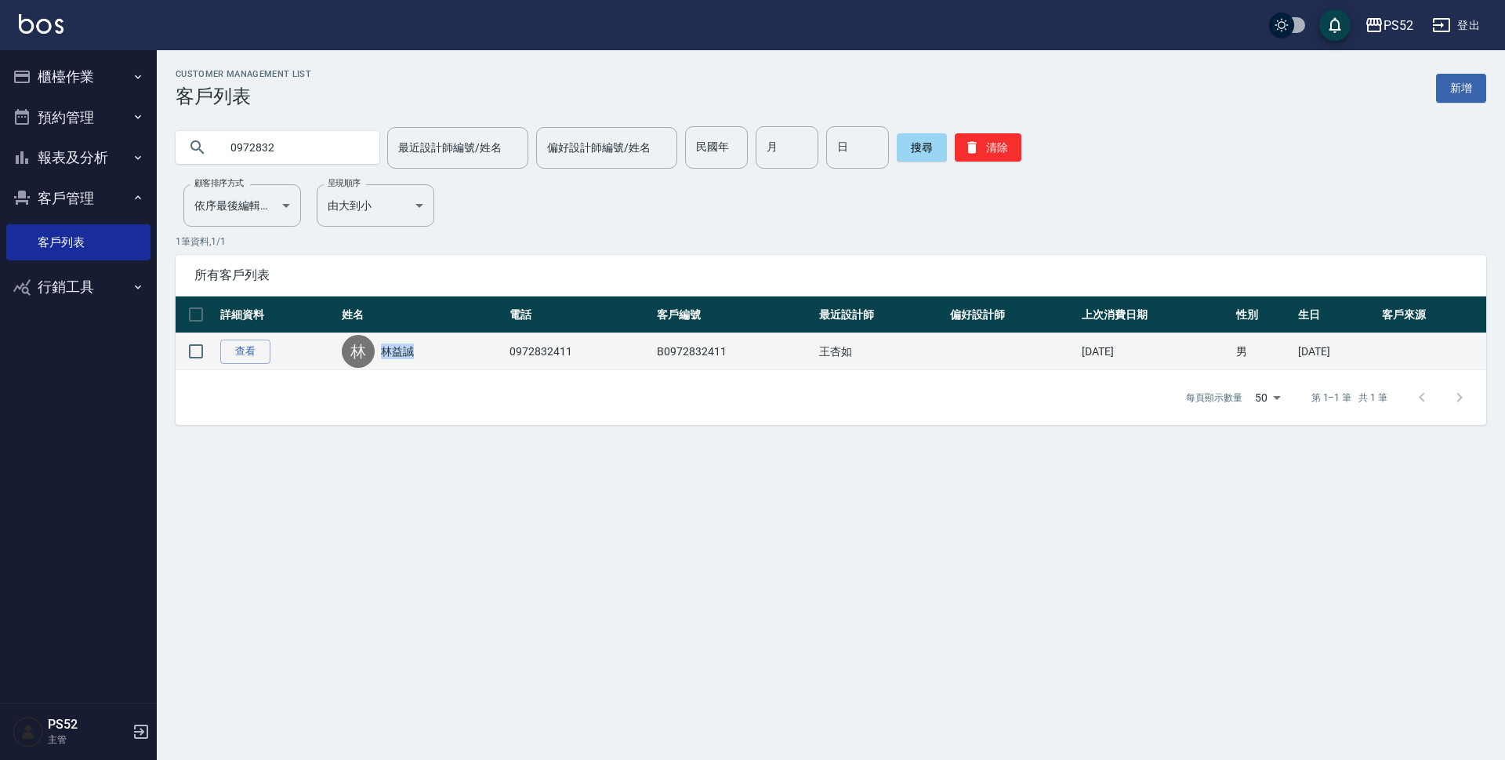
drag, startPoint x: 423, startPoint y: 351, endPoint x: 379, endPoint y: 357, distance: 45.0
click at [379, 357] on div "林 林益誠" at bounding box center [422, 351] width 160 height 33
copy link "林益誠"
drag, startPoint x: 573, startPoint y: 346, endPoint x: 503, endPoint y: 359, distance: 71.8
click at [506, 359] on td "0972832411" at bounding box center [579, 351] width 147 height 37
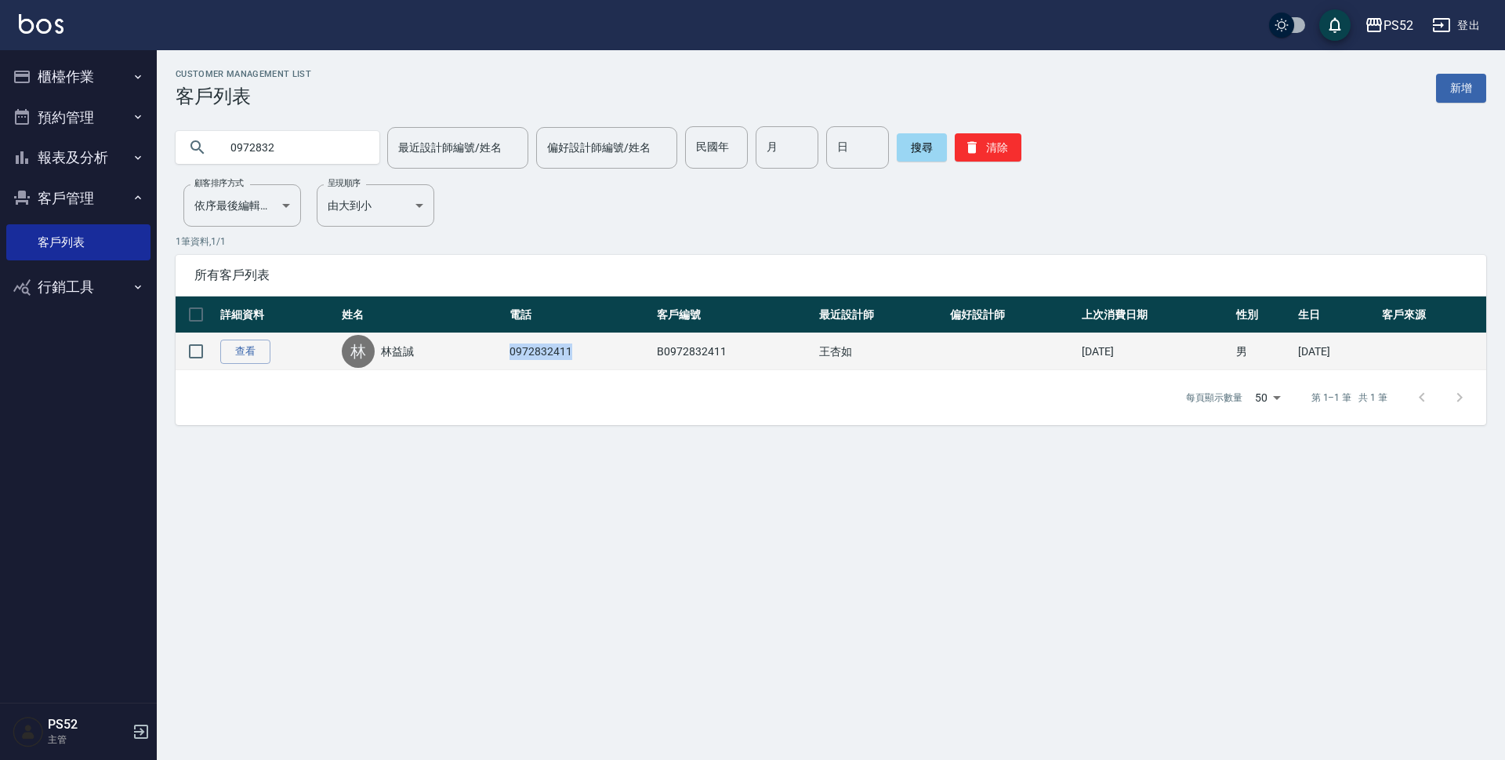
copy td "0972832411"
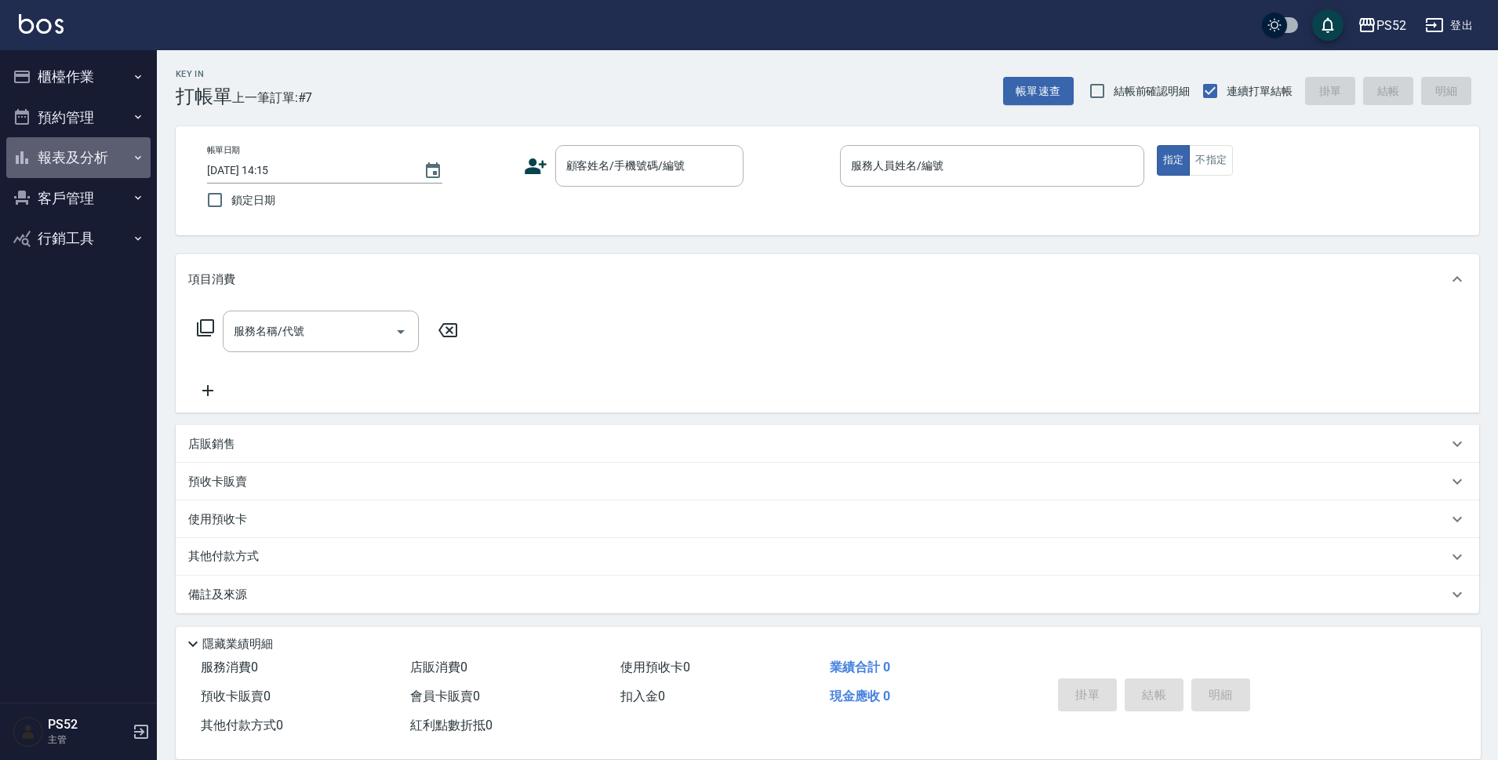
click at [91, 162] on button "報表及分析" at bounding box center [78, 157] width 144 height 41
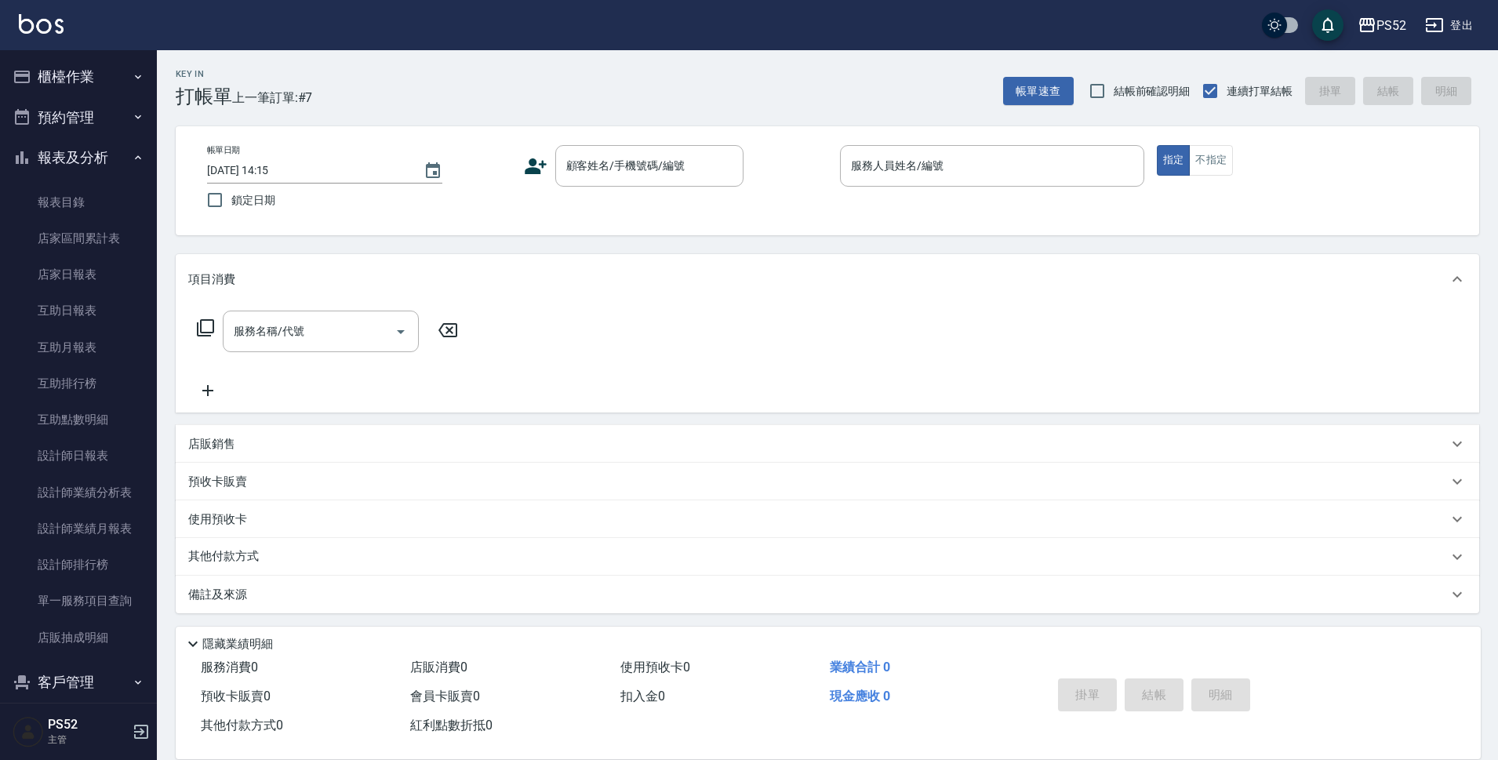
click at [71, 152] on button "報表及分析" at bounding box center [78, 157] width 144 height 41
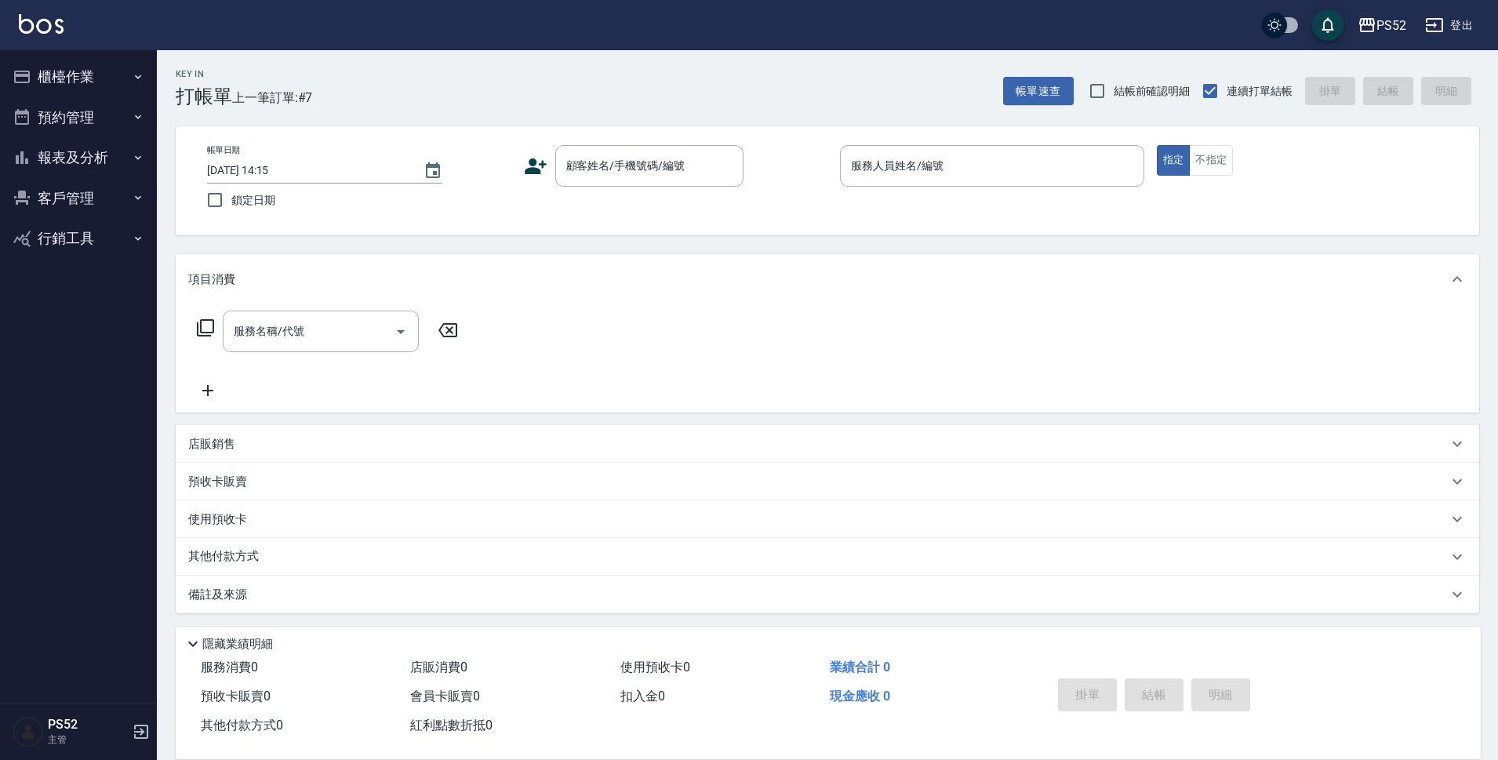
click at [71, 133] on button "預約管理" at bounding box center [78, 117] width 144 height 41
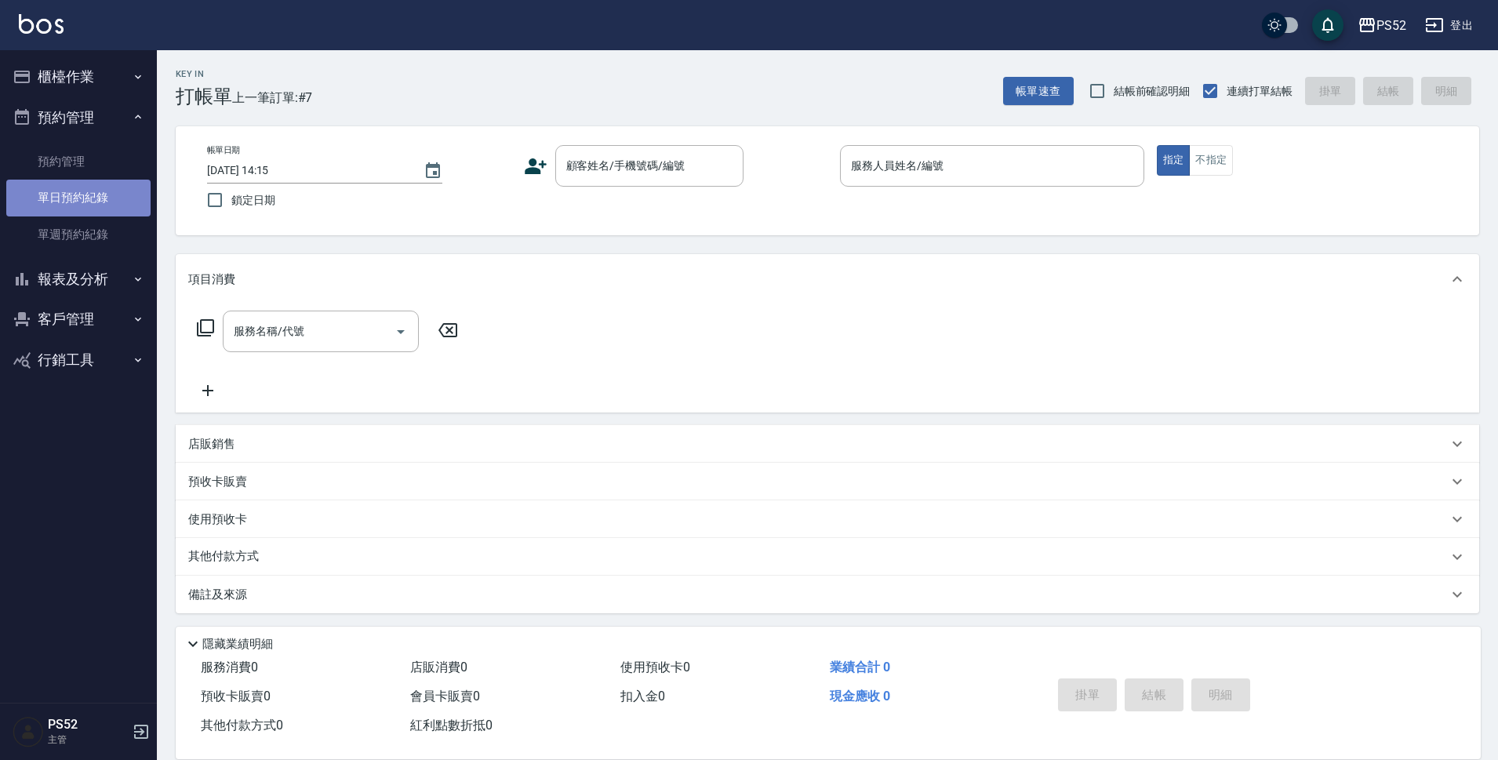
click at [76, 205] on link "單日預約紀錄" at bounding box center [78, 198] width 144 height 36
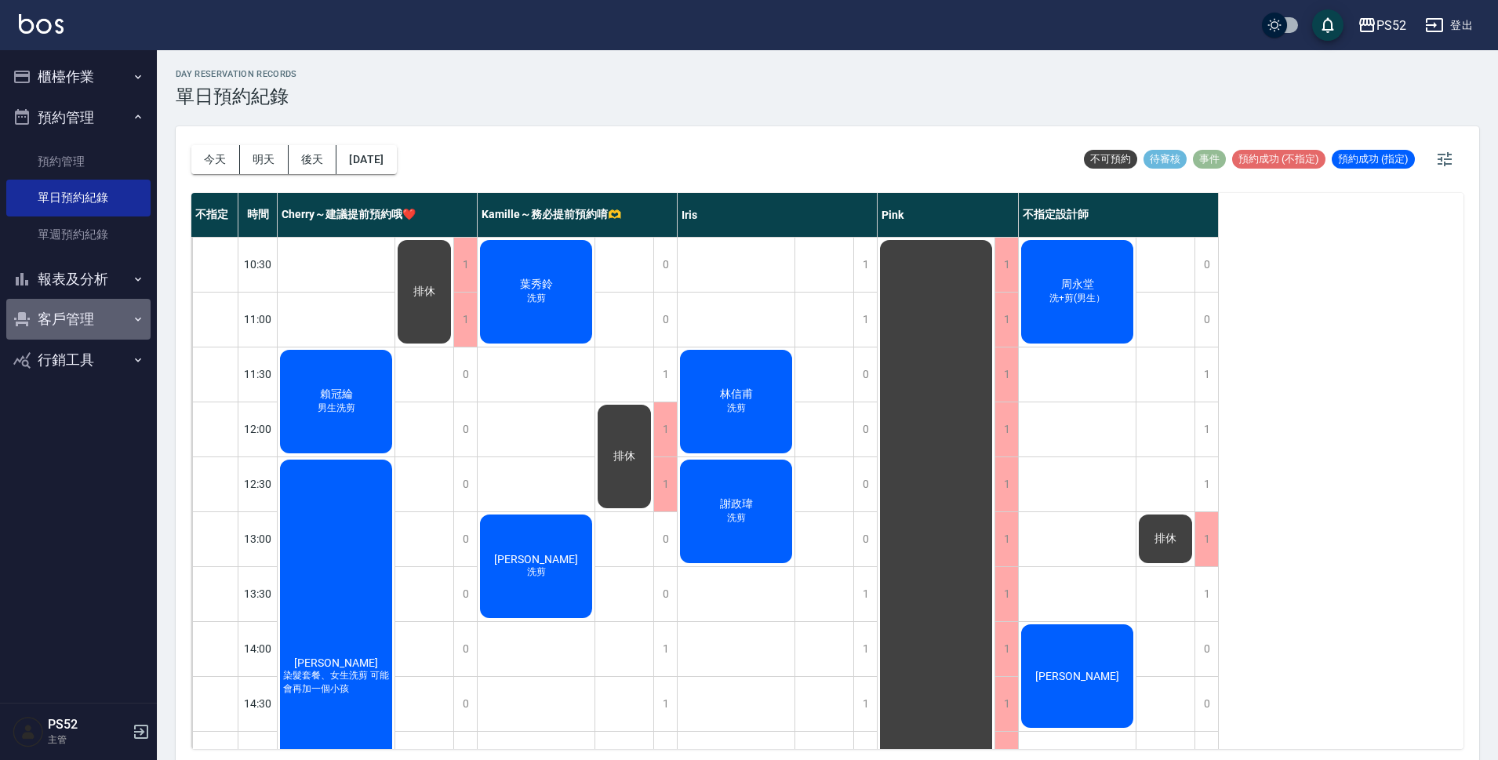
click at [84, 314] on button "客戶管理" at bounding box center [78, 319] width 144 height 41
click at [81, 355] on link "客戶列表" at bounding box center [78, 364] width 144 height 36
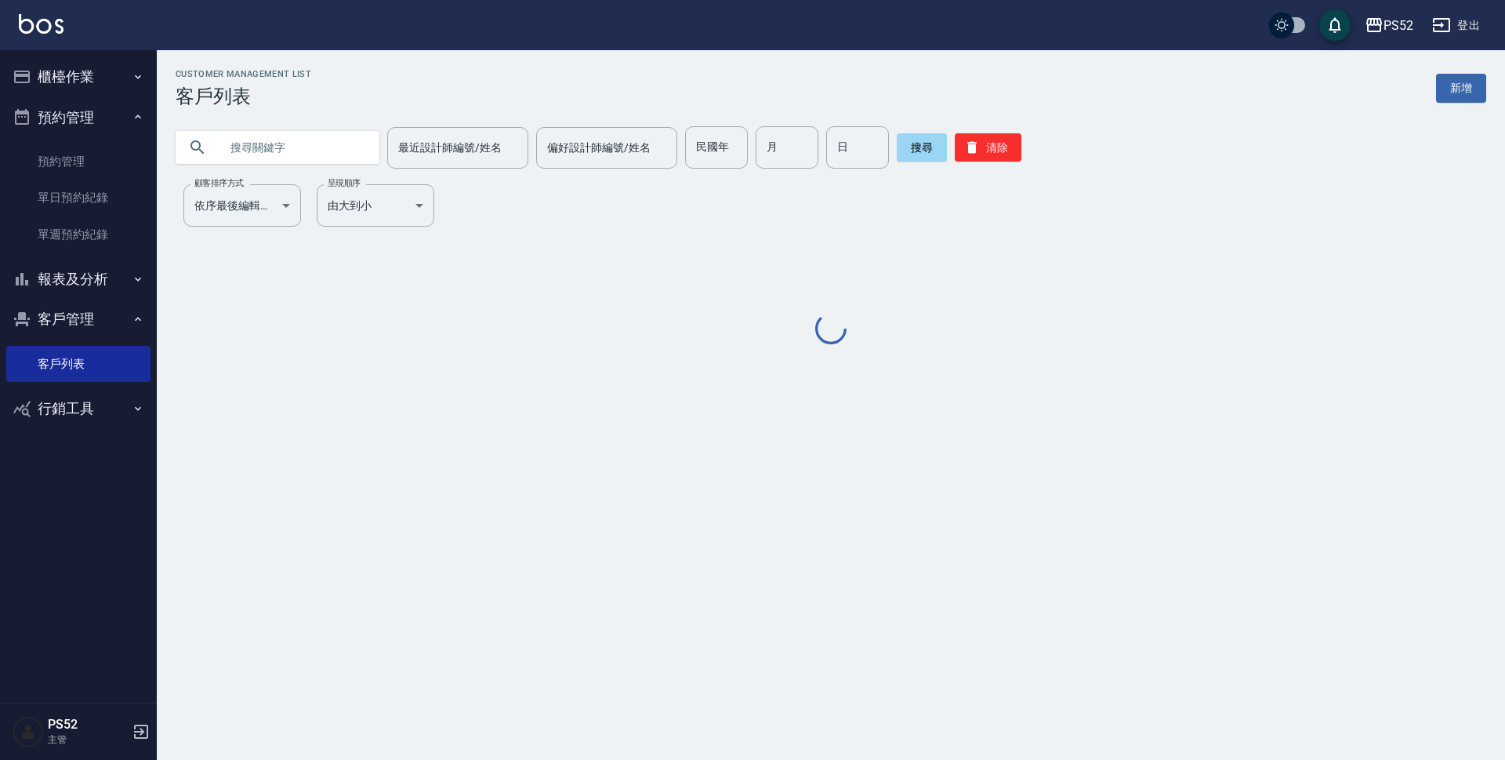
click at [291, 143] on input "text" at bounding box center [293, 147] width 147 height 42
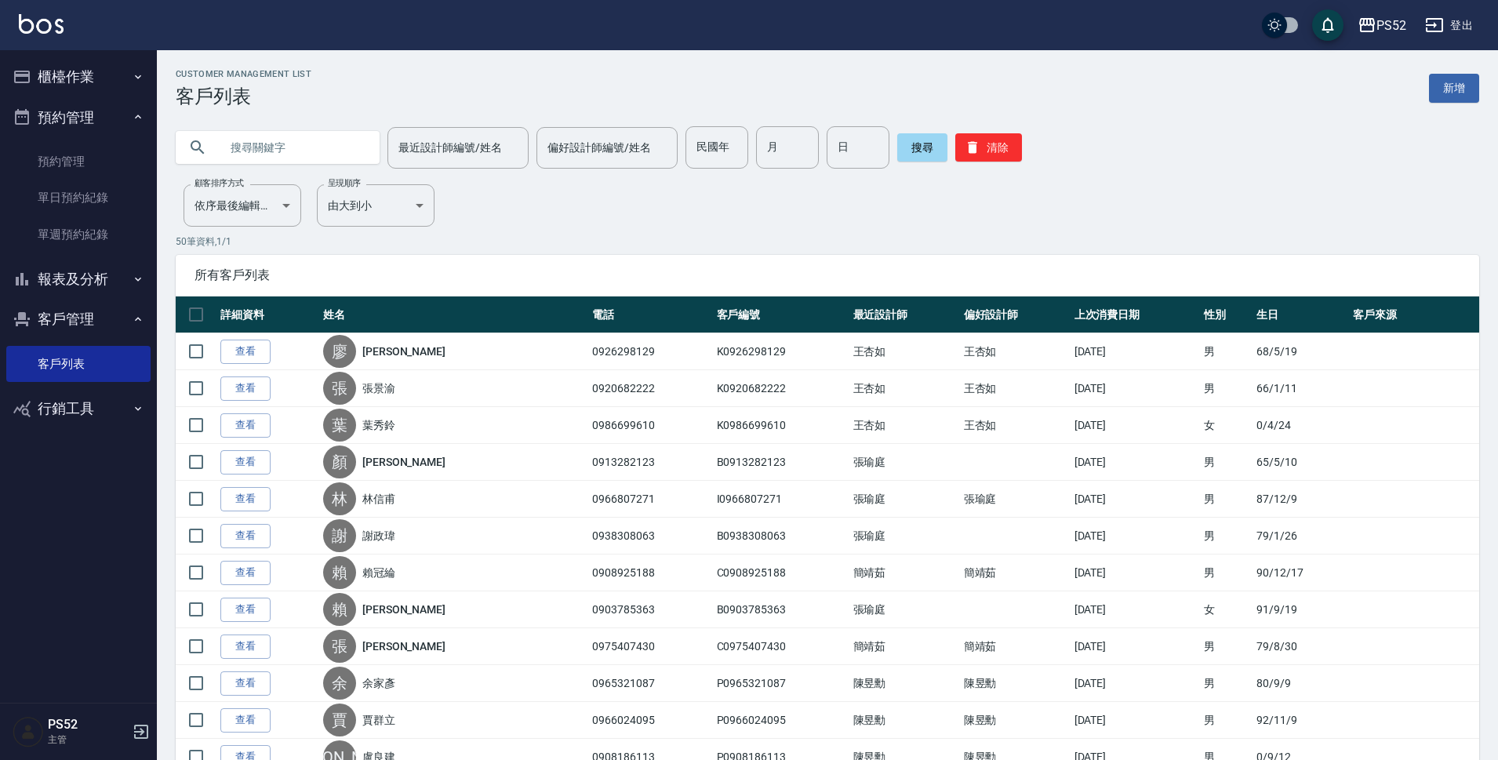
click at [291, 143] on input "text" at bounding box center [293, 147] width 147 height 42
type input "0919256"
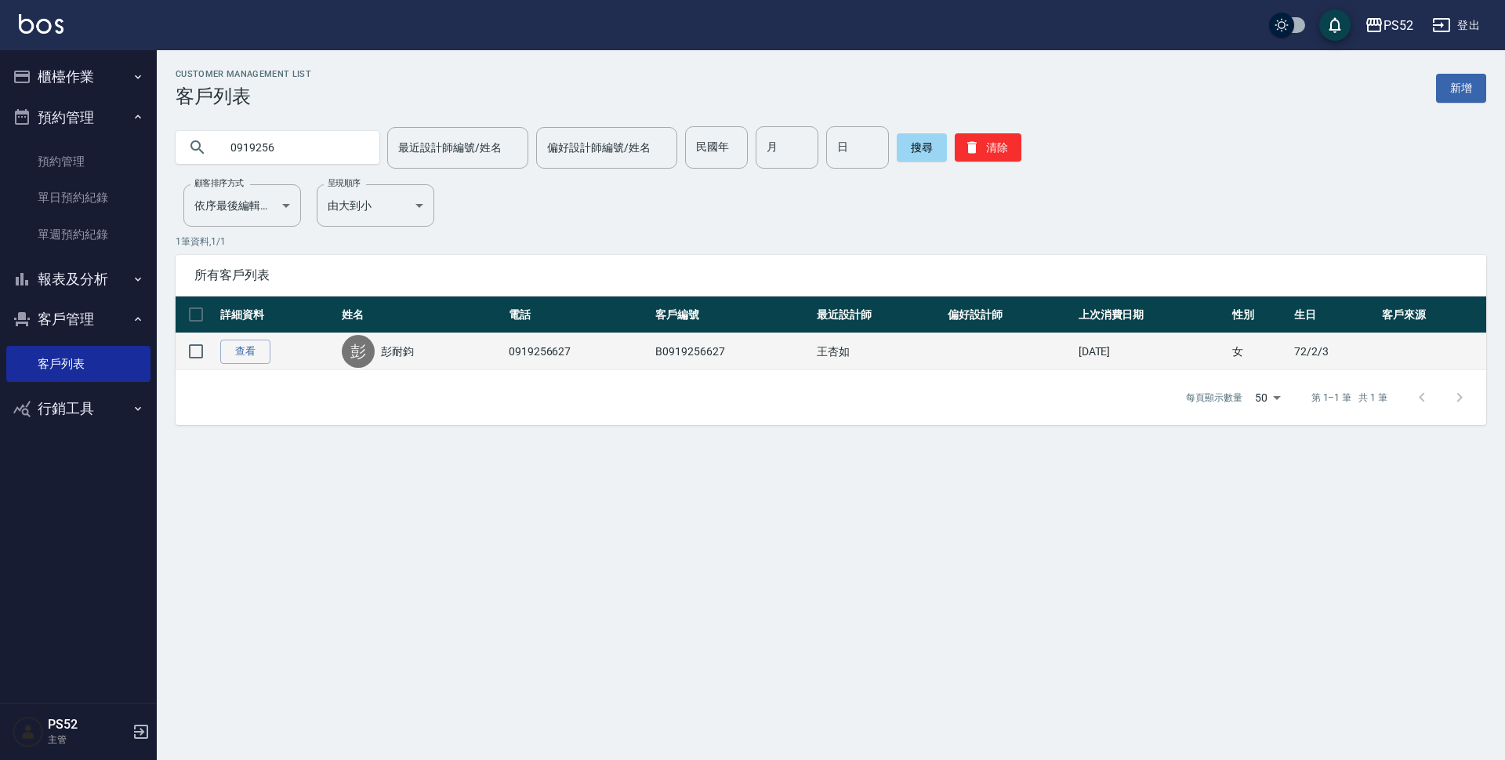
click at [403, 347] on link "彭耐鈞" at bounding box center [397, 351] width 33 height 16
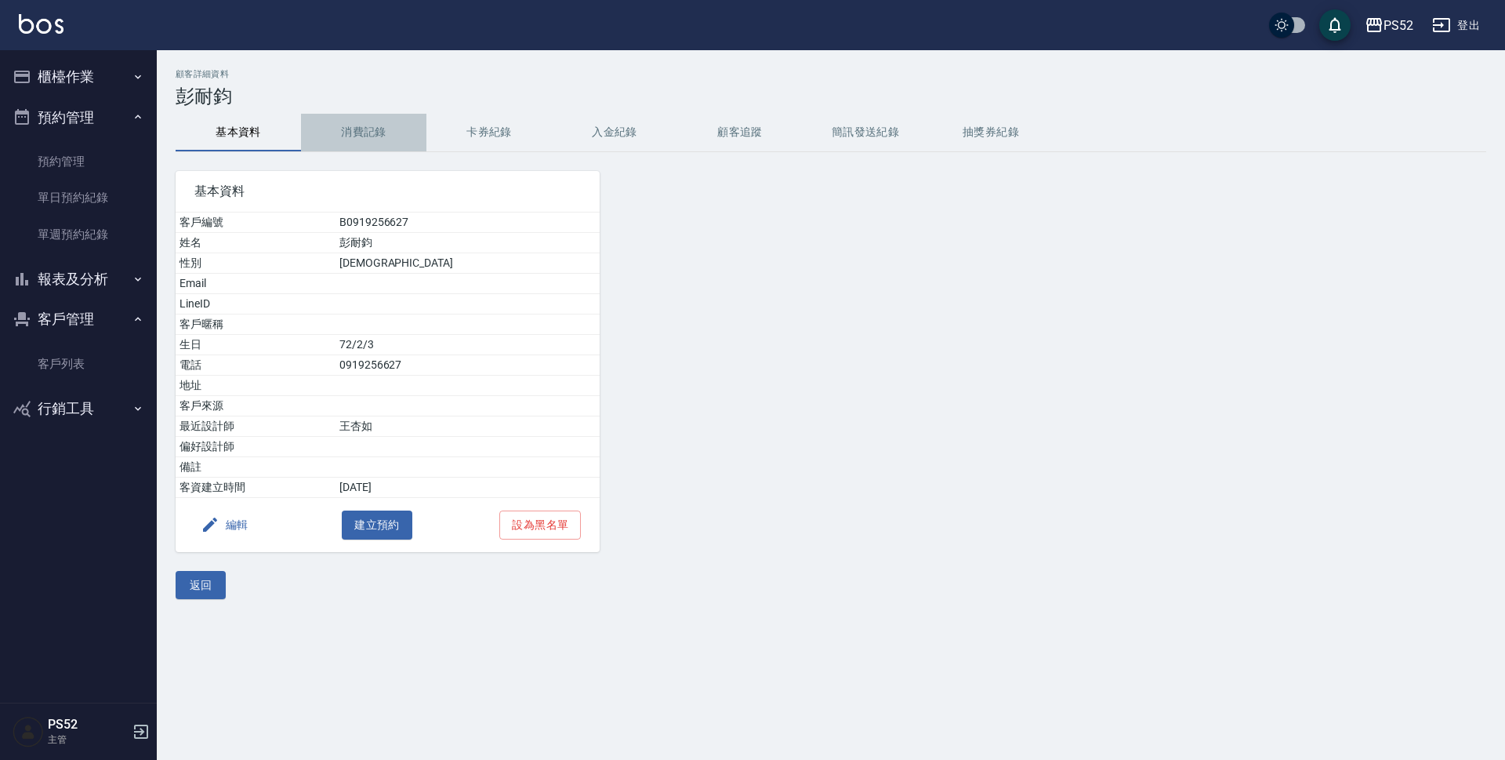
click at [355, 136] on button "消費記錄" at bounding box center [363, 133] width 125 height 38
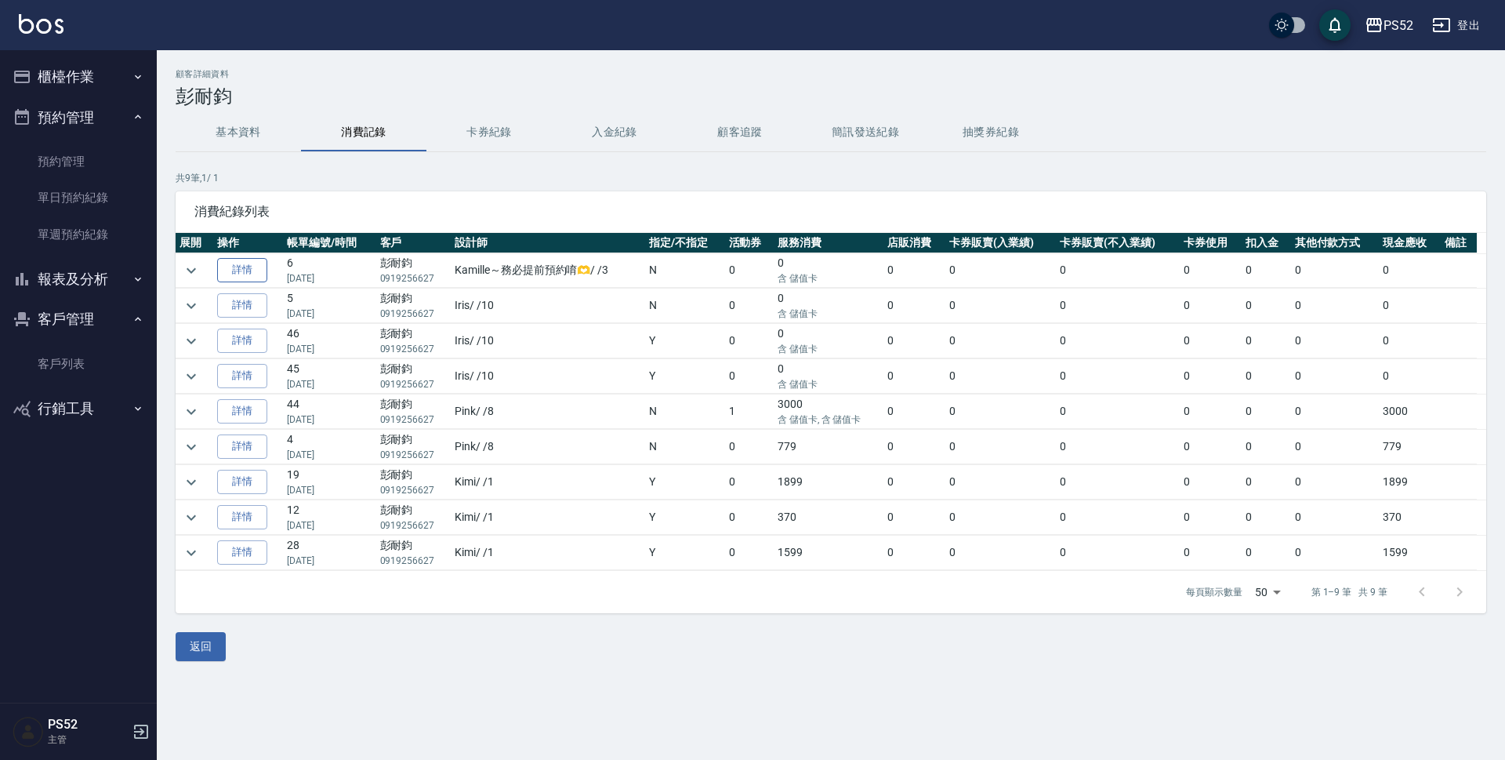
click at [261, 273] on link "詳情" at bounding box center [242, 270] width 50 height 24
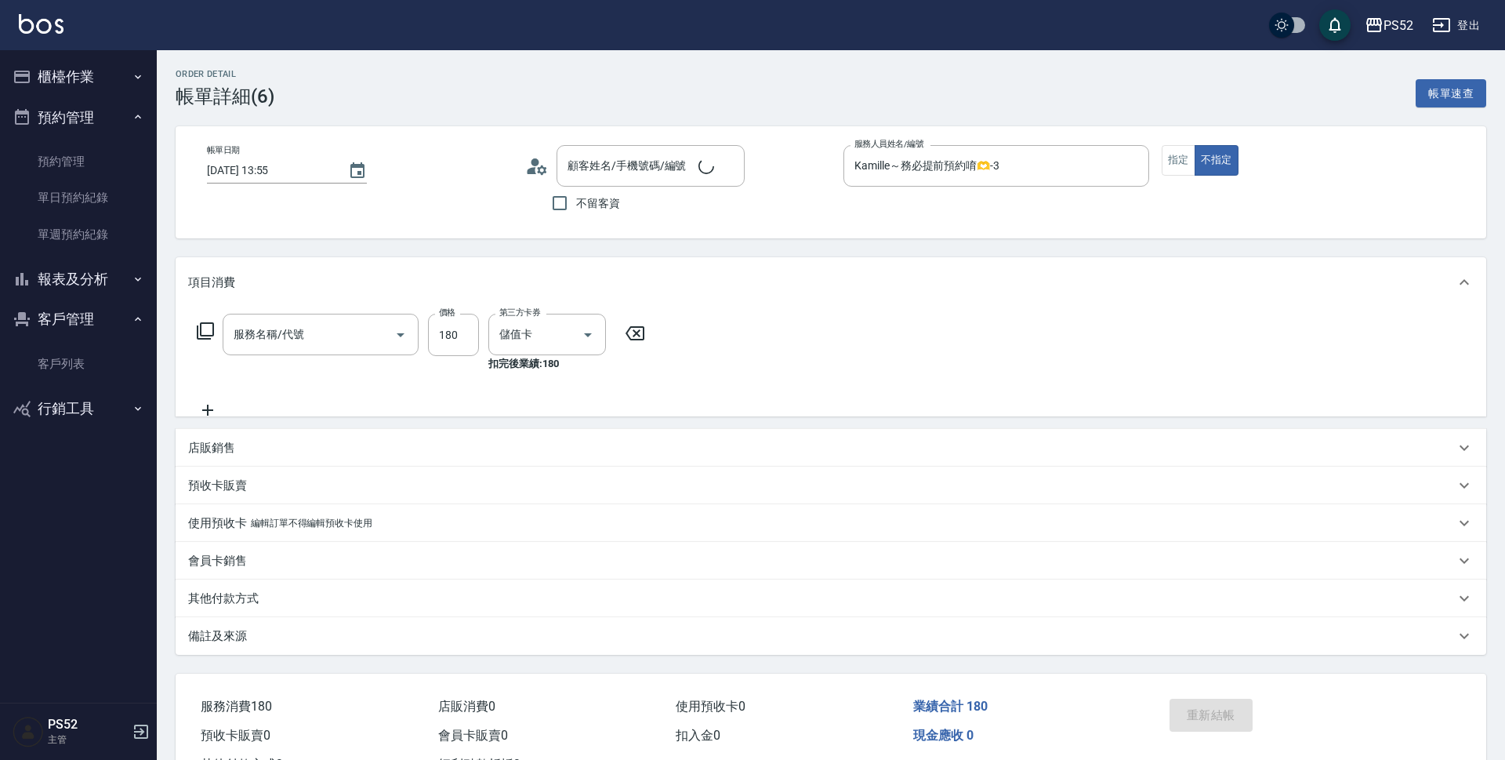
type input "2025/04/02 13:55"
type input "Kamille～務必提前預約唷🫶-3"
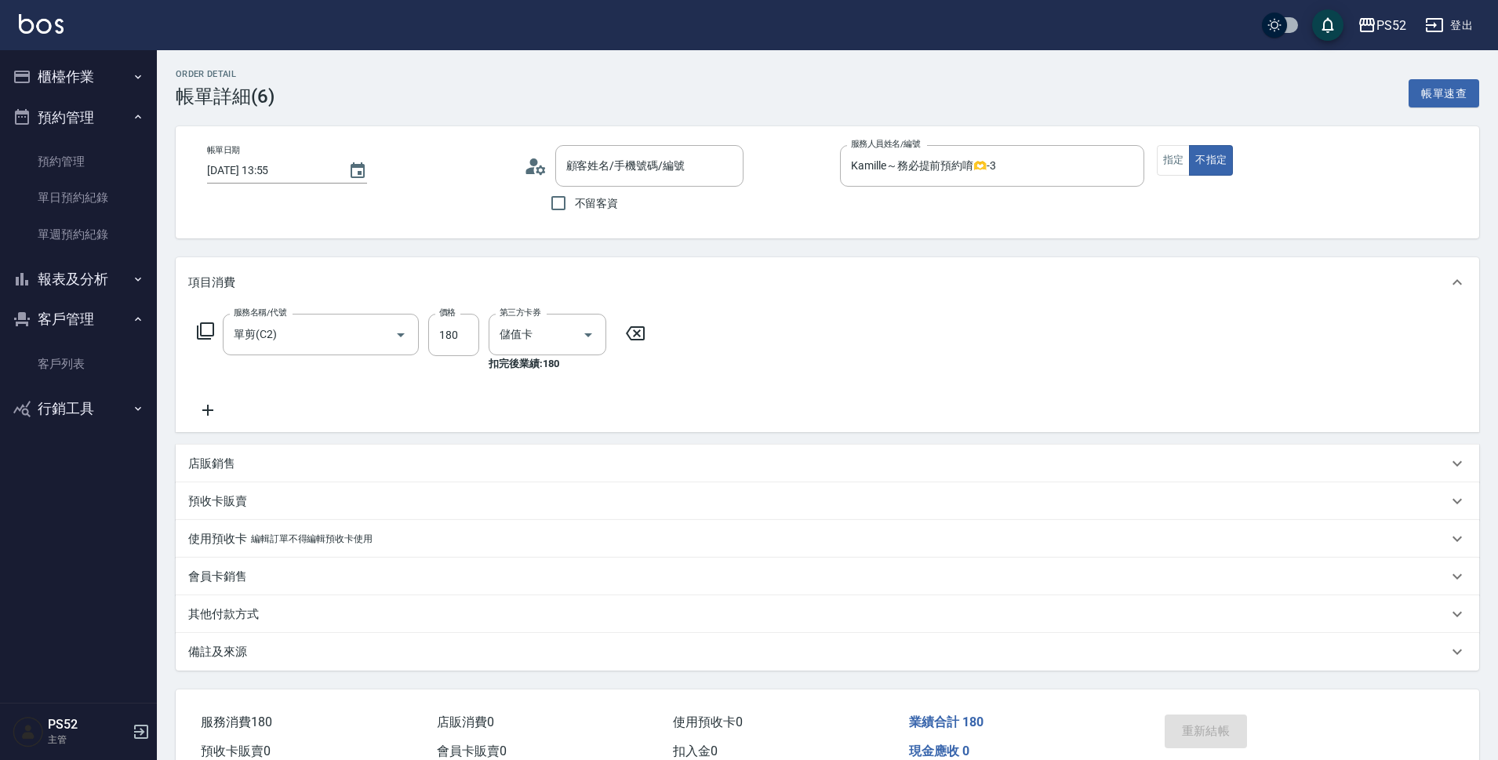
type input "單剪(C2)"
type input "彭耐鈞/0919256627/B0919256627"
